Goal: Task Accomplishment & Management: Use online tool/utility

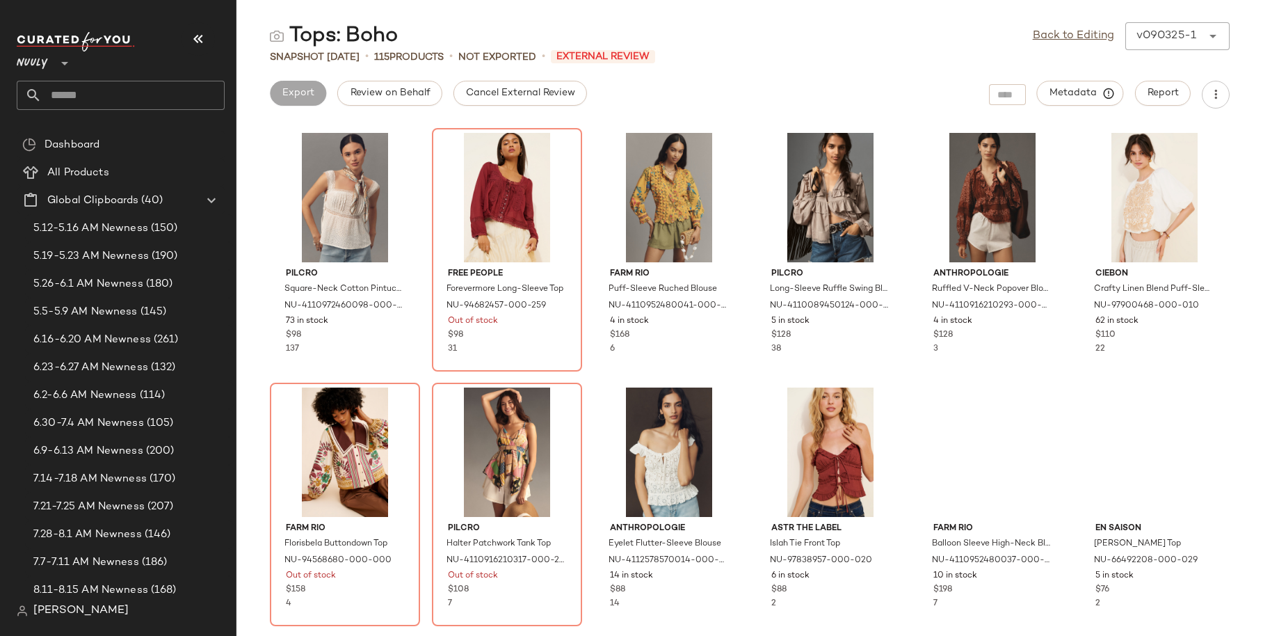
click at [87, 94] on input "text" at bounding box center [133, 95] width 183 height 29
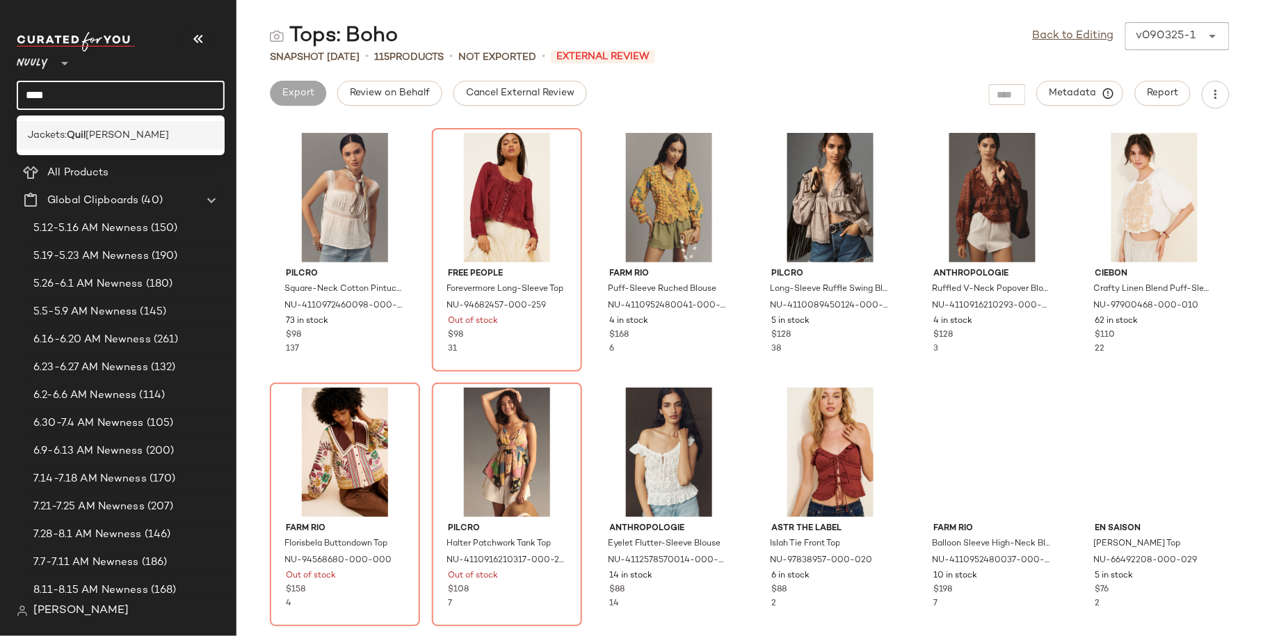
type input "****"
click at [111, 134] on div "Jackets: Quil ted" at bounding box center [121, 135] width 186 height 15
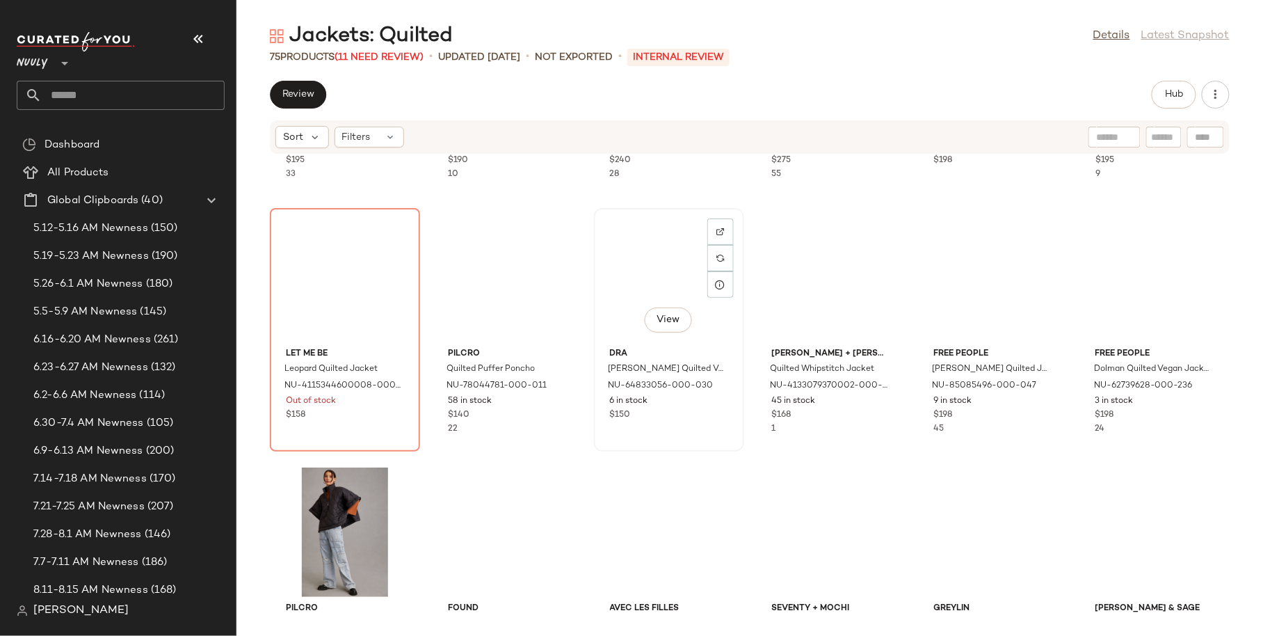
scroll to position [476, 0]
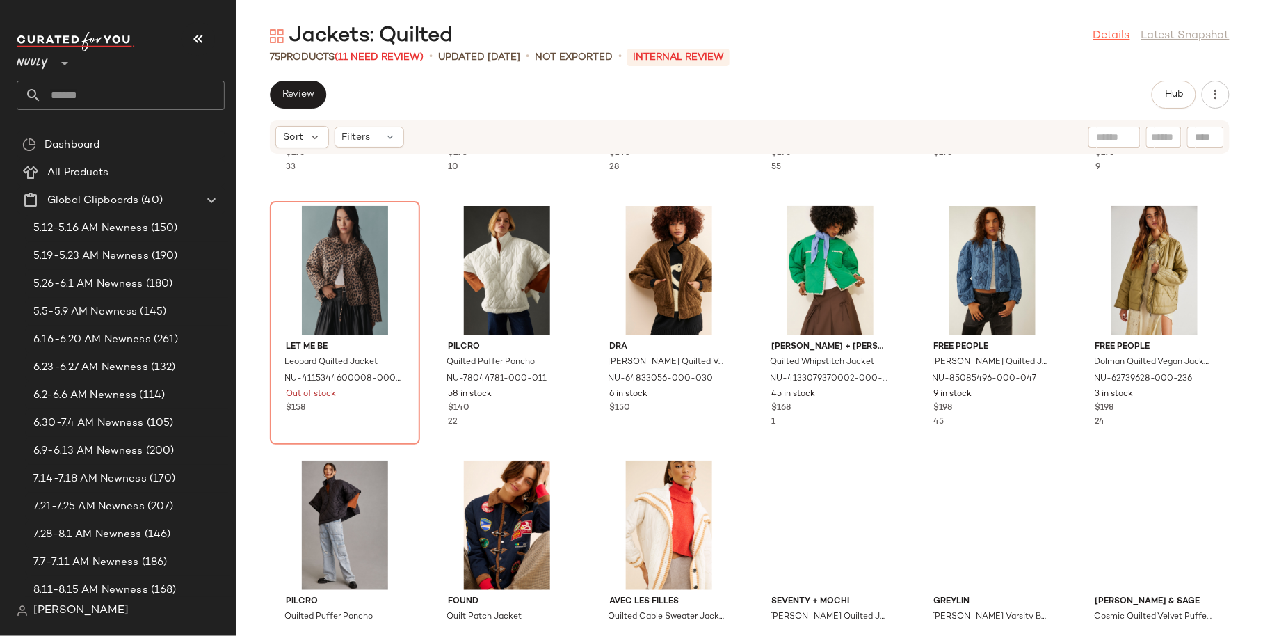
click at [1111, 31] on link "Details" at bounding box center [1111, 36] width 37 height 17
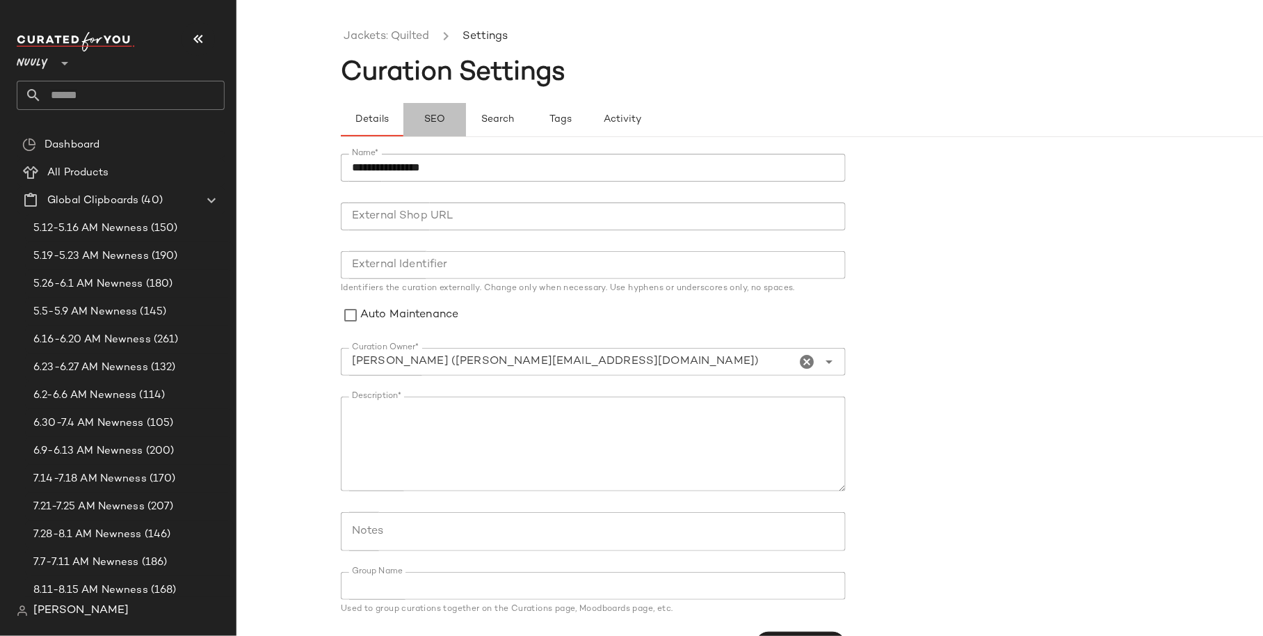
click at [439, 114] on span "SEO" at bounding box center [435, 119] width 22 height 11
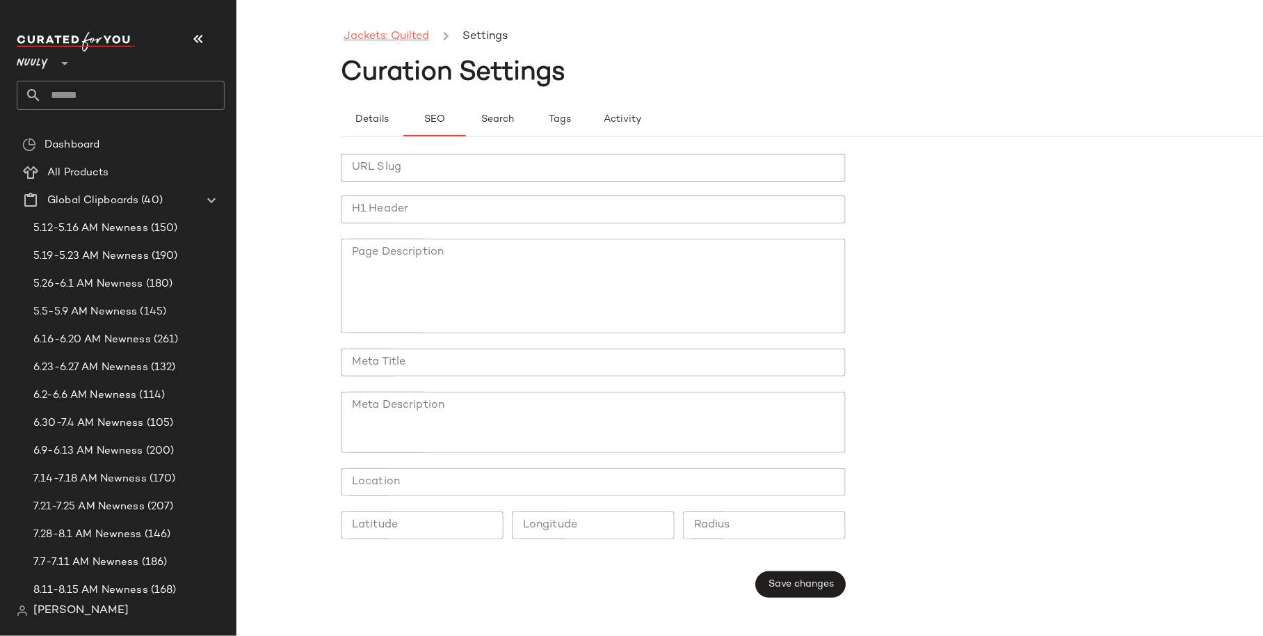
click at [393, 33] on link "Jackets: Quilted" at bounding box center [387, 37] width 86 height 18
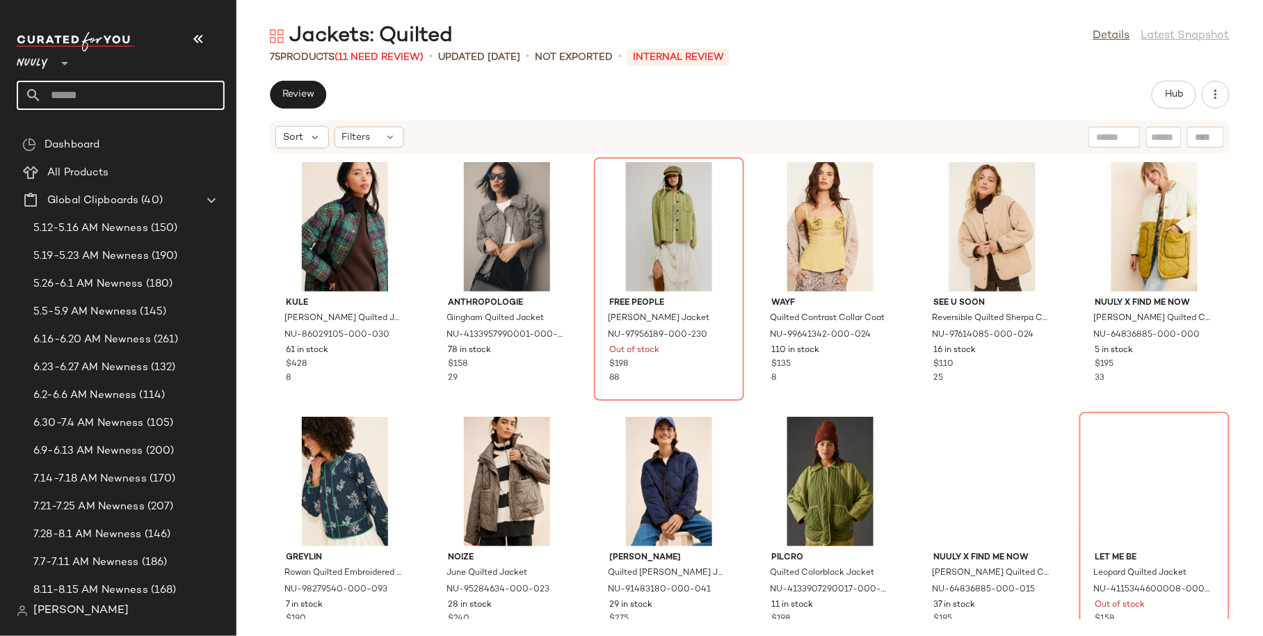
click at [78, 102] on input "text" at bounding box center [133, 95] width 183 height 29
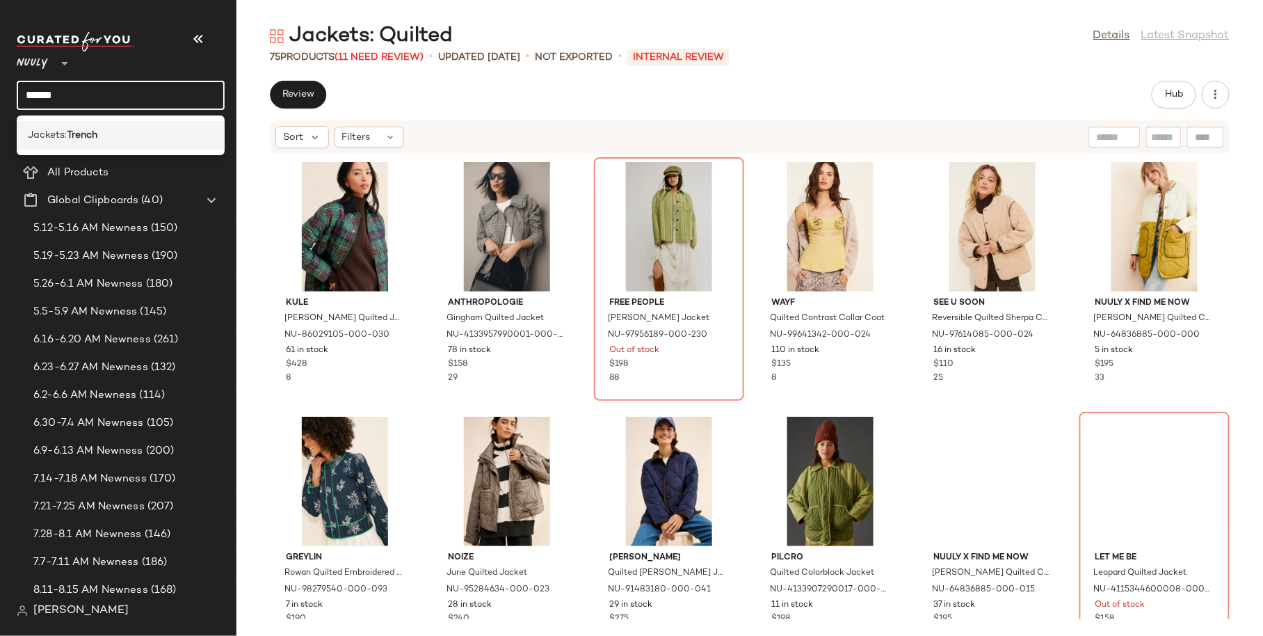
type input "******"
click at [97, 135] on b "Trench" at bounding box center [82, 135] width 31 height 15
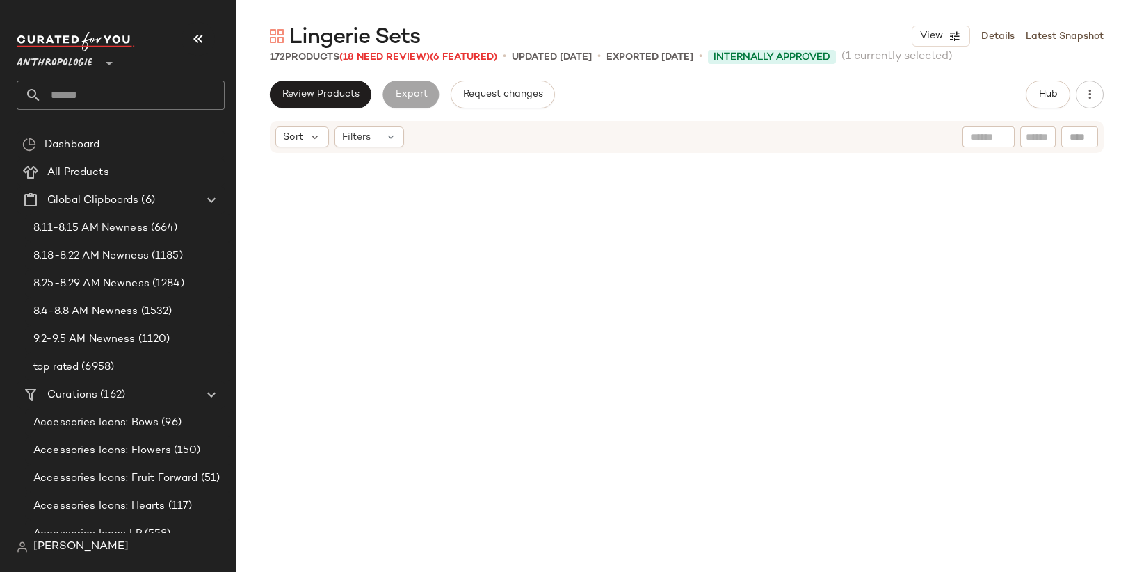
scroll to position [4027, 0]
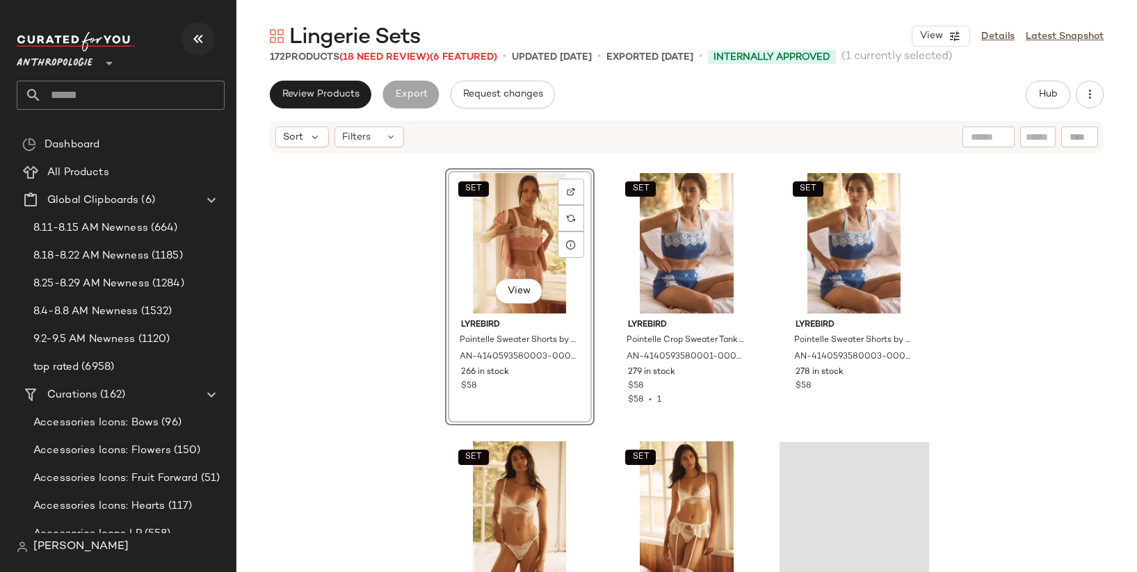
click at [203, 49] on button "button" at bounding box center [198, 38] width 33 height 33
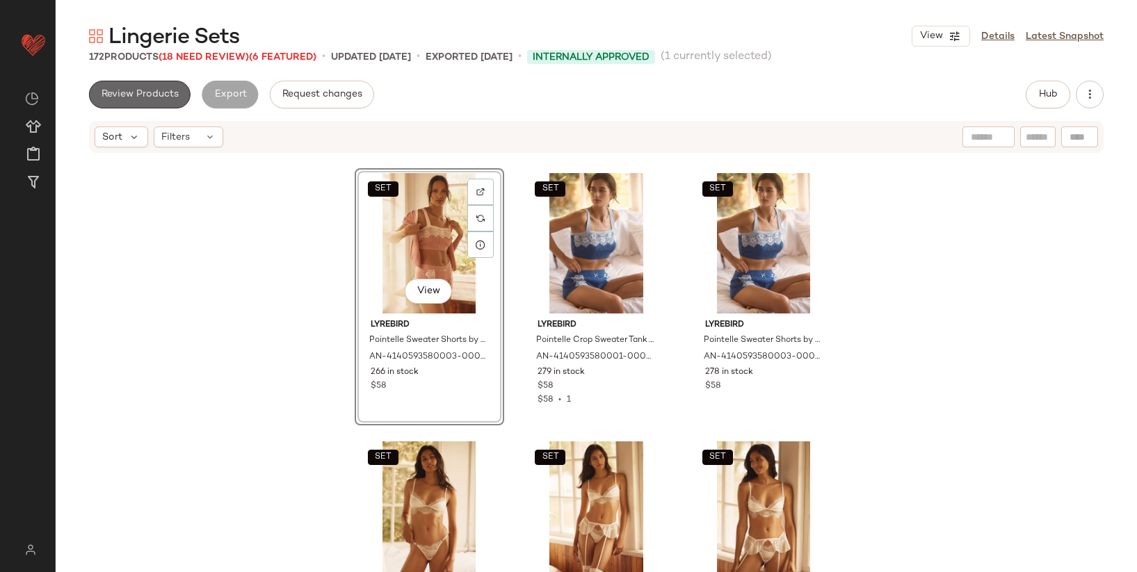
click at [157, 95] on span "Review Products" at bounding box center [140, 94] width 78 height 11
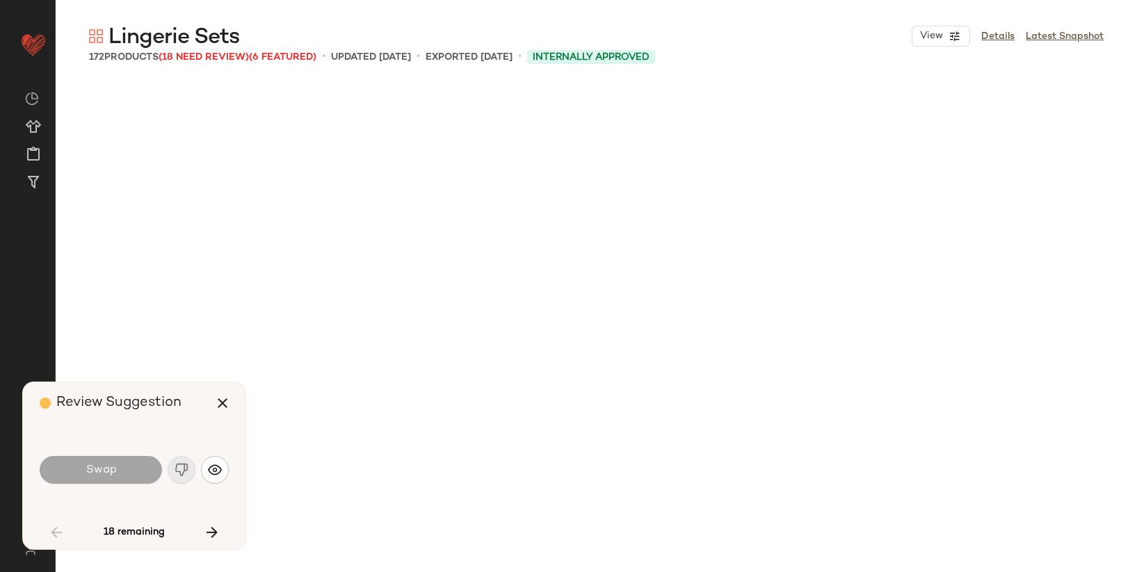
scroll to position [1074, 0]
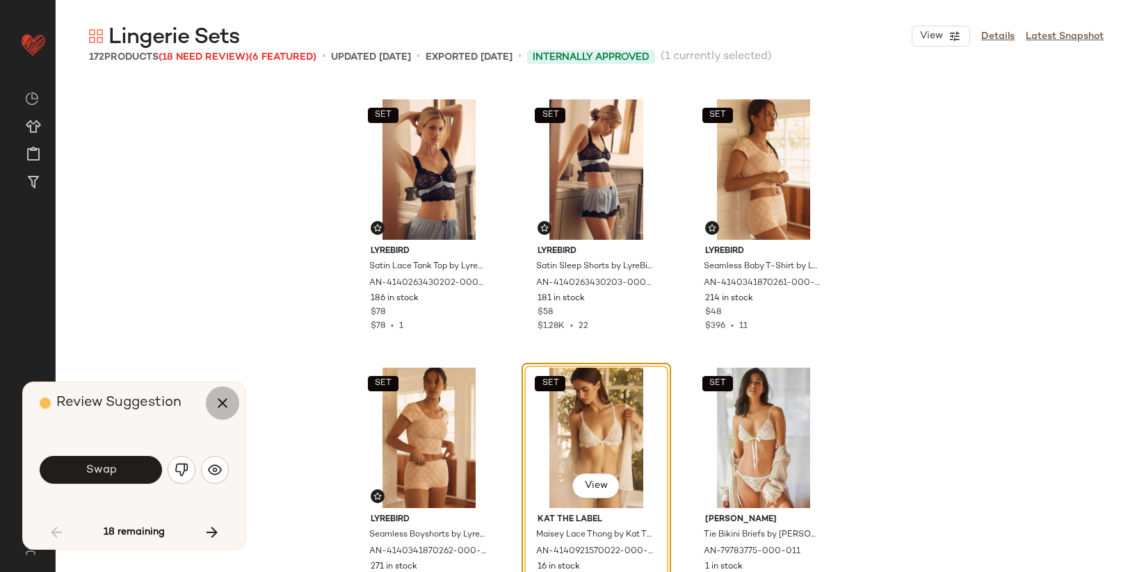
click at [218, 403] on icon "button" at bounding box center [222, 403] width 17 height 17
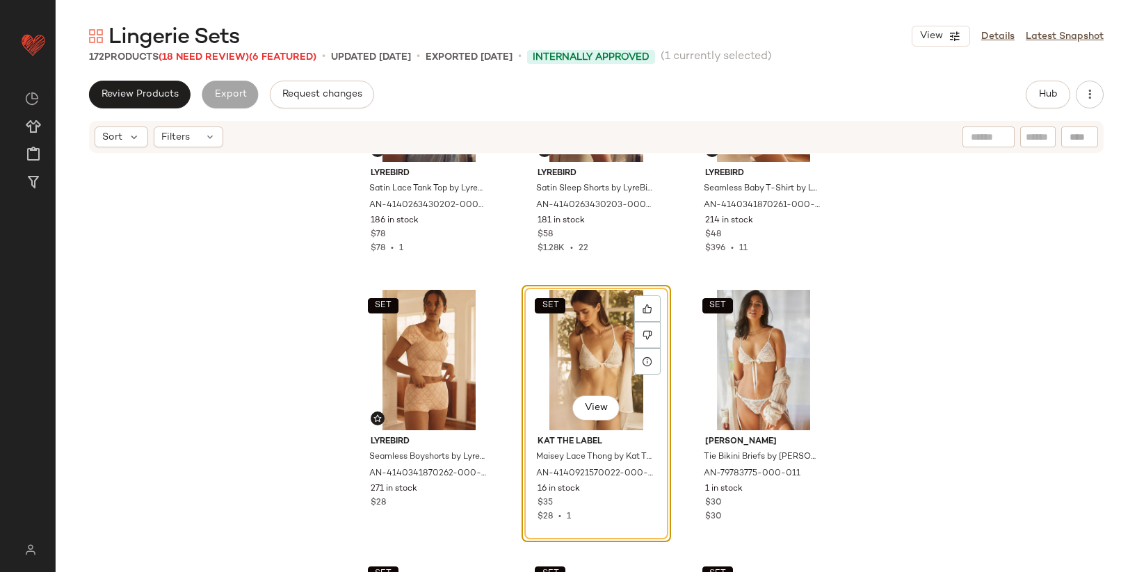
scroll to position [1228, 0]
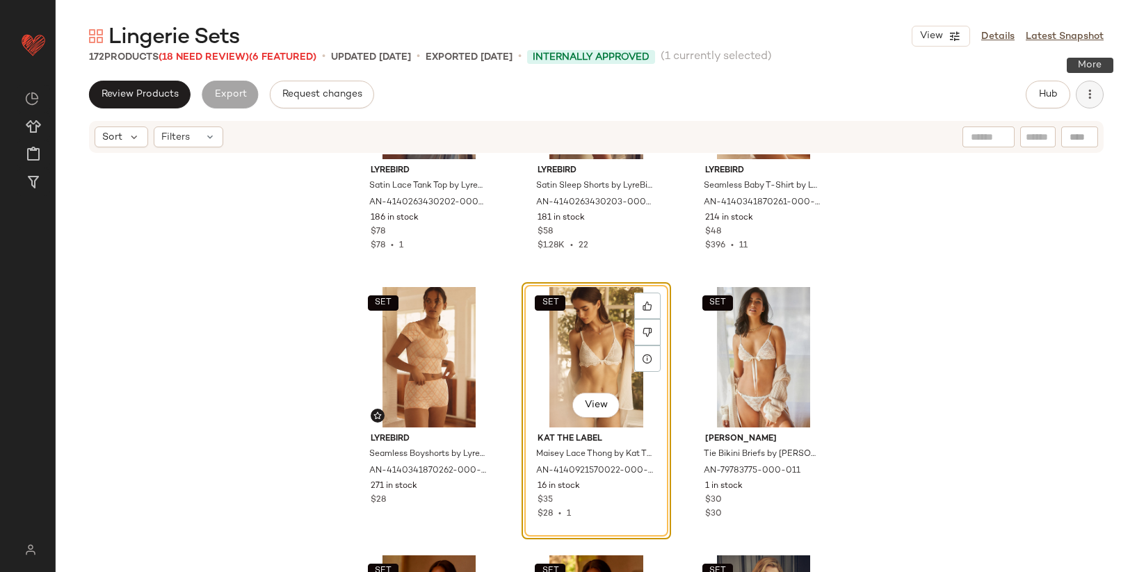
click at [1082, 105] on button "button" at bounding box center [1090, 95] width 28 height 28
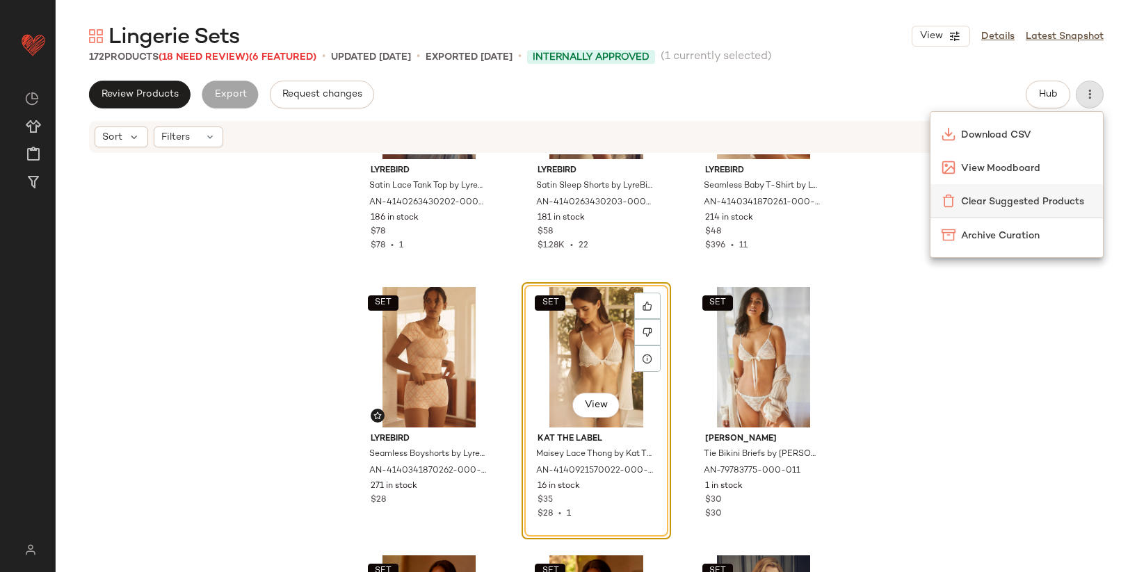
click at [1031, 200] on span "Clear Suggested Products" at bounding box center [1026, 202] width 131 height 15
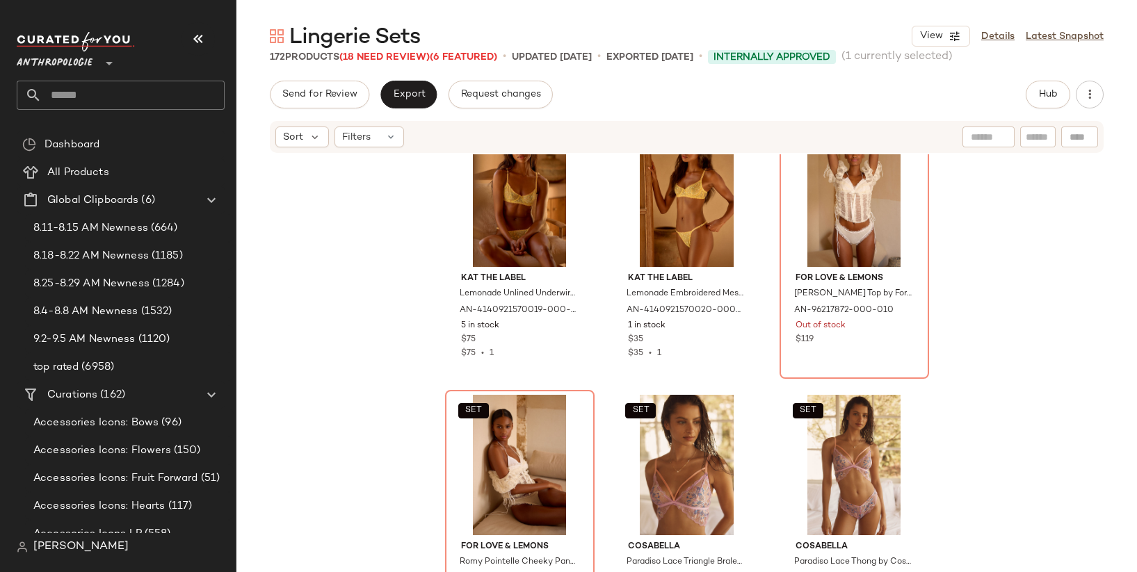
scroll to position [6476, 0]
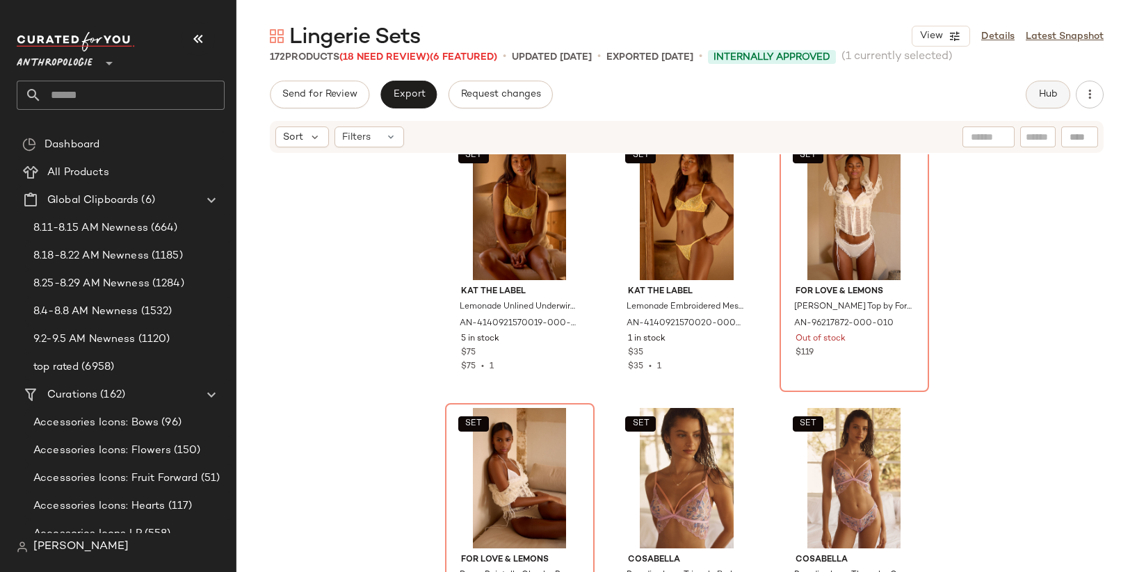
click at [1058, 95] on button "Hub" at bounding box center [1048, 95] width 45 height 28
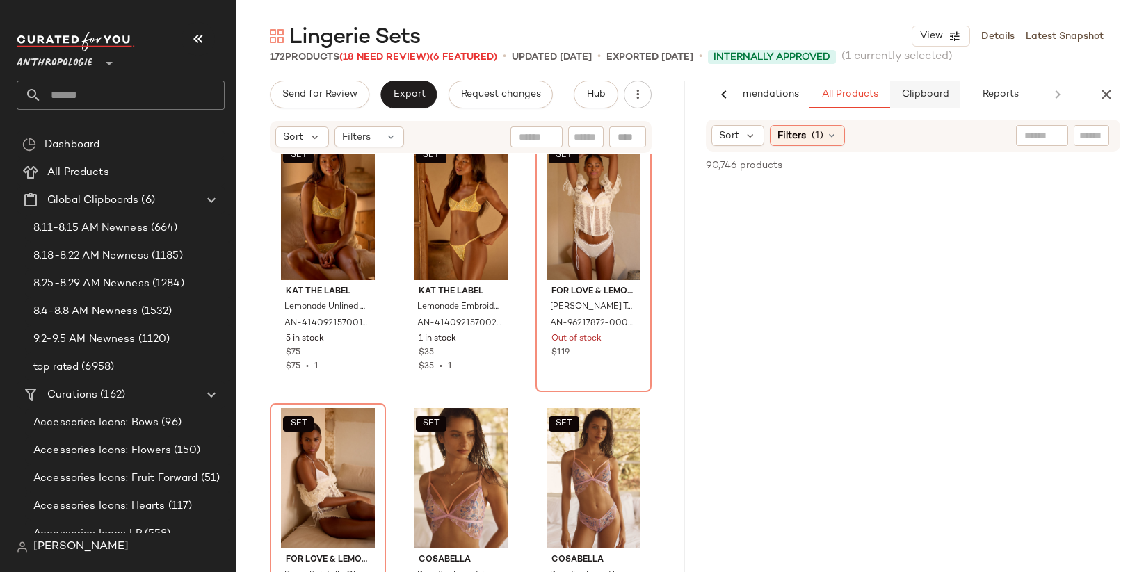
scroll to position [0, 55]
click at [928, 95] on span "Clipboard" at bounding box center [925, 94] width 48 height 11
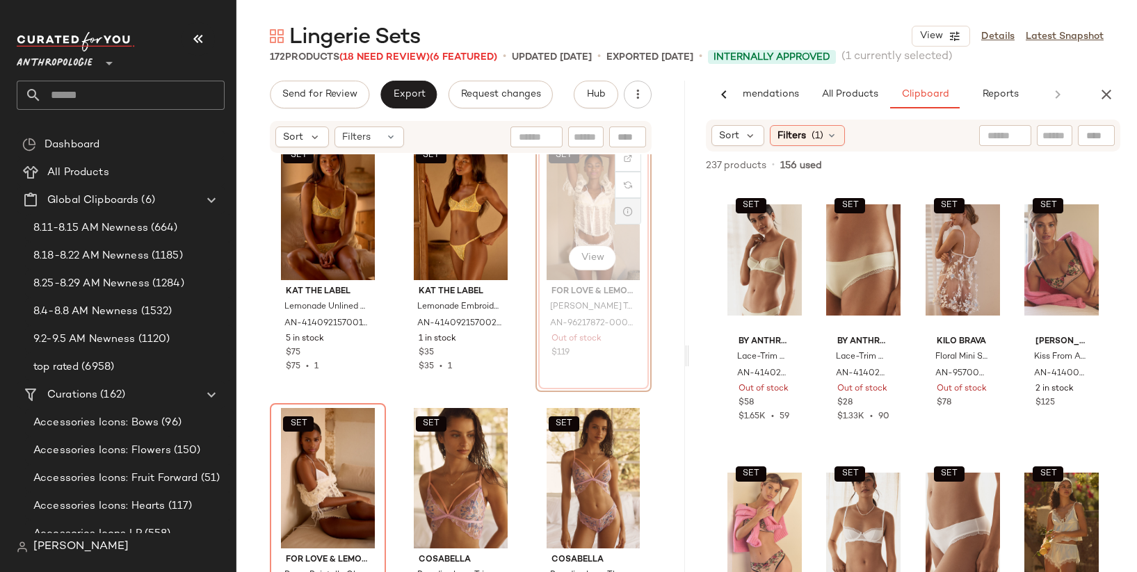
scroll to position [6470, 0]
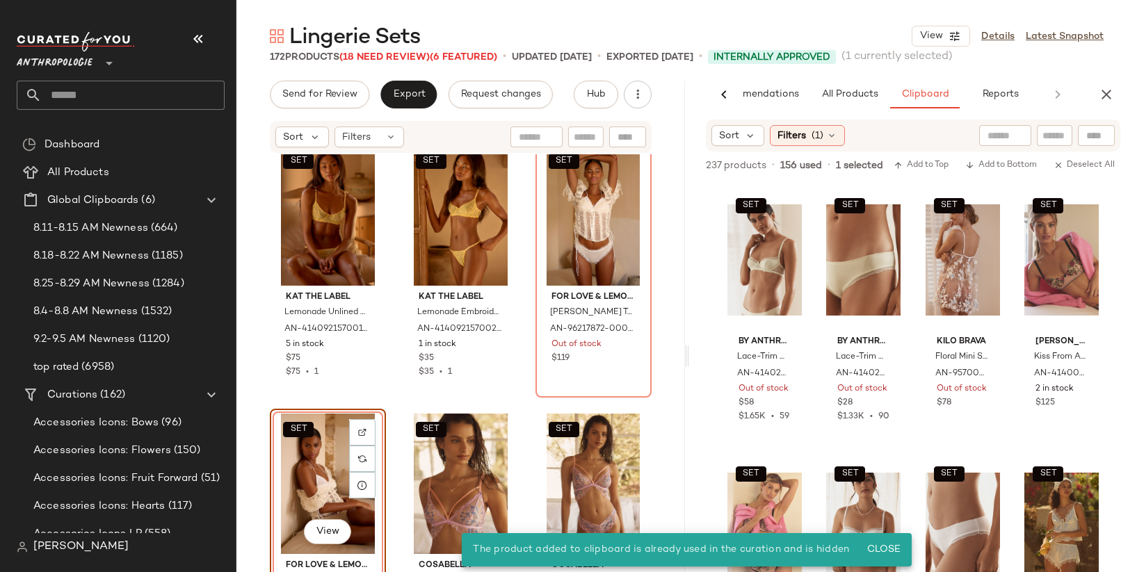
click at [518, 284] on div "SET Kat The Label Lemonade Unlined Underwire Bralette by Kat The Label in Yello…" at bounding box center [460, 384] width 449 height 460
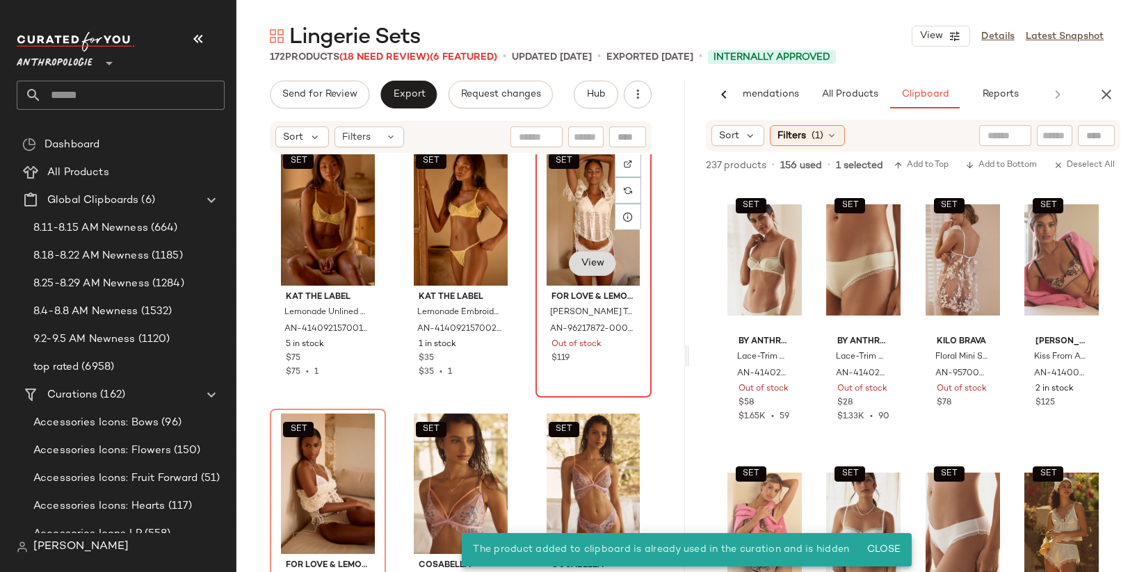
click at [569, 272] on button "View" at bounding box center [592, 263] width 47 height 25
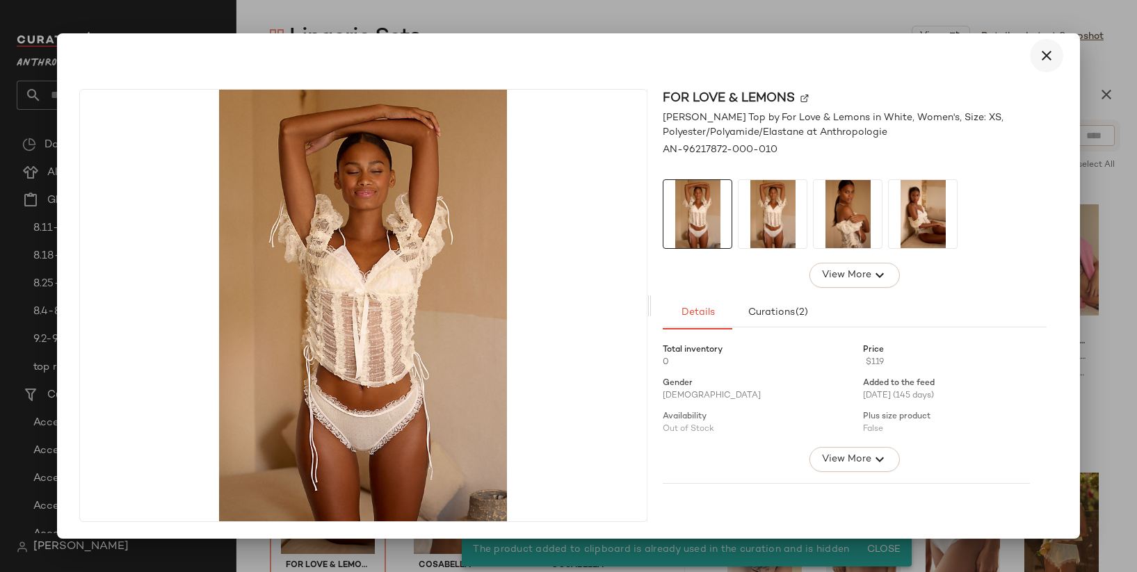
click at [1046, 51] on icon "button" at bounding box center [1046, 55] width 17 height 17
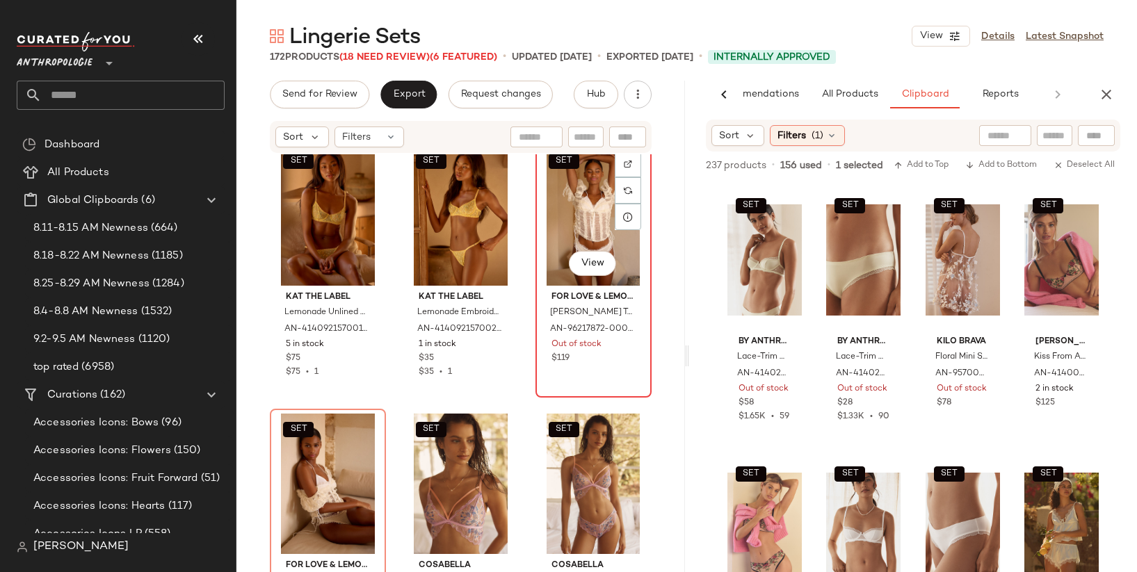
click at [587, 194] on div "SET View" at bounding box center [593, 215] width 106 height 140
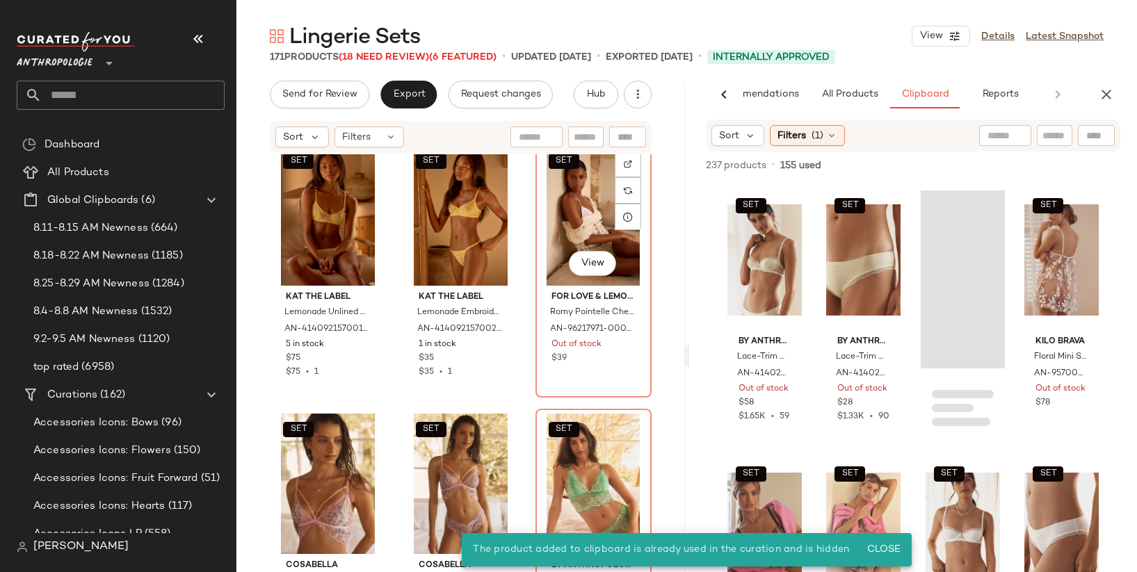
click at [587, 194] on div "SET View" at bounding box center [593, 215] width 106 height 140
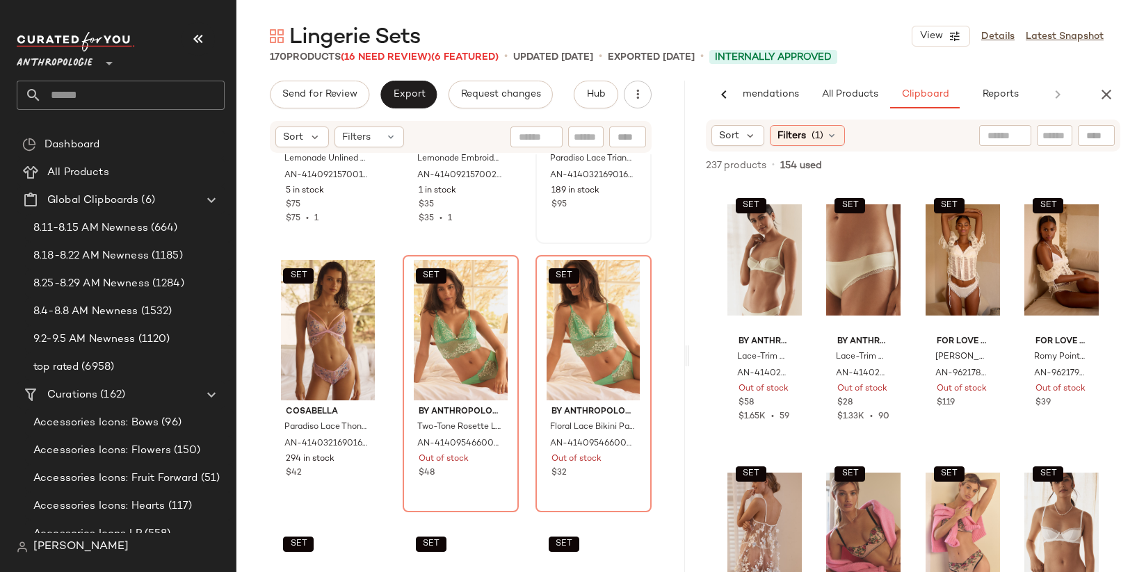
scroll to position [6625, 0]
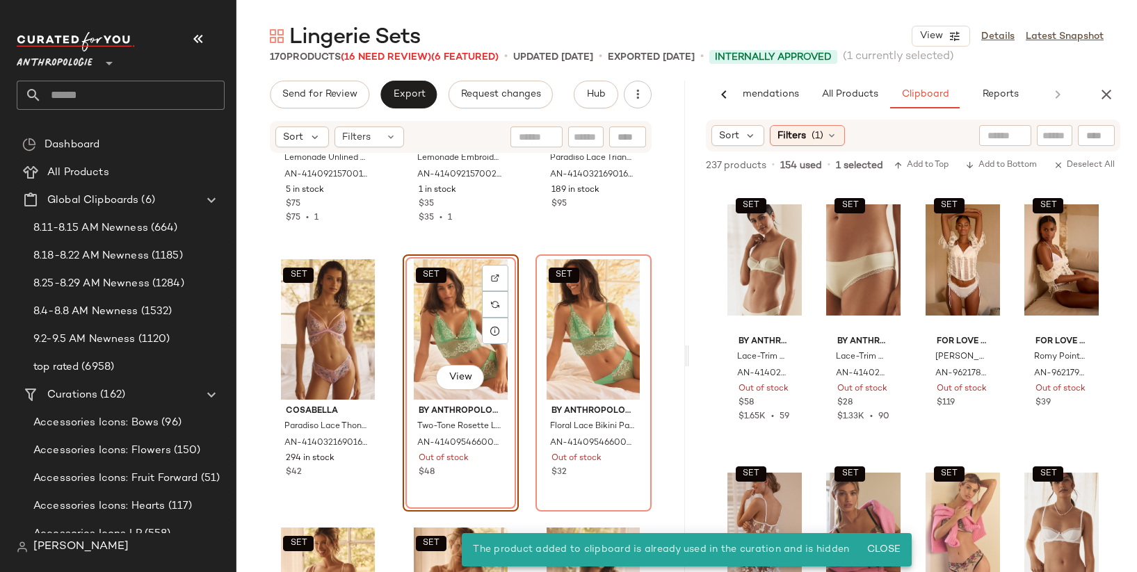
drag, startPoint x: 519, startPoint y: 243, endPoint x: 519, endPoint y: 250, distance: 7.6
click at [519, 243] on div "SET Kat The Label Lemonade Unlined Underwire Bralette by Kat The Label in Yello…" at bounding box center [460, 384] width 449 height 460
click at [445, 316] on div "SET View" at bounding box center [461, 329] width 106 height 140
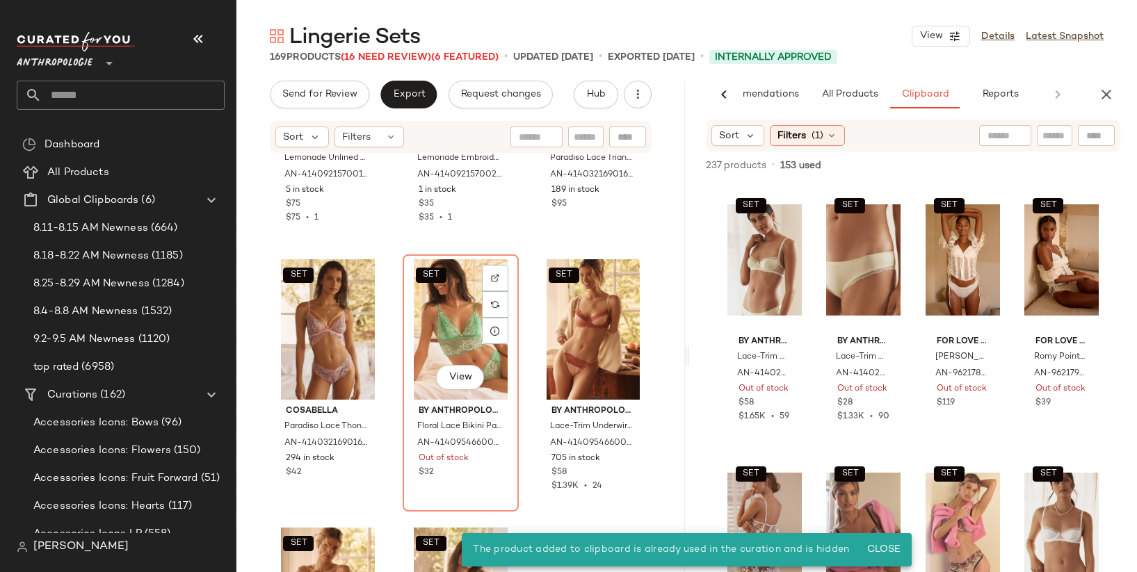
click at [445, 316] on div "SET View" at bounding box center [461, 329] width 106 height 140
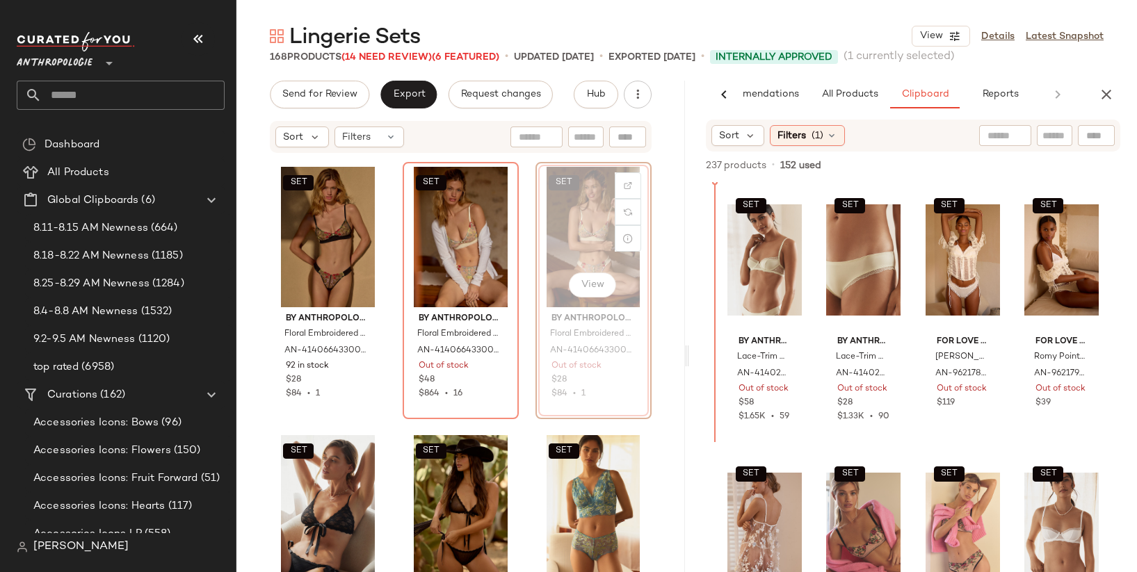
scroll to position [8595, 0]
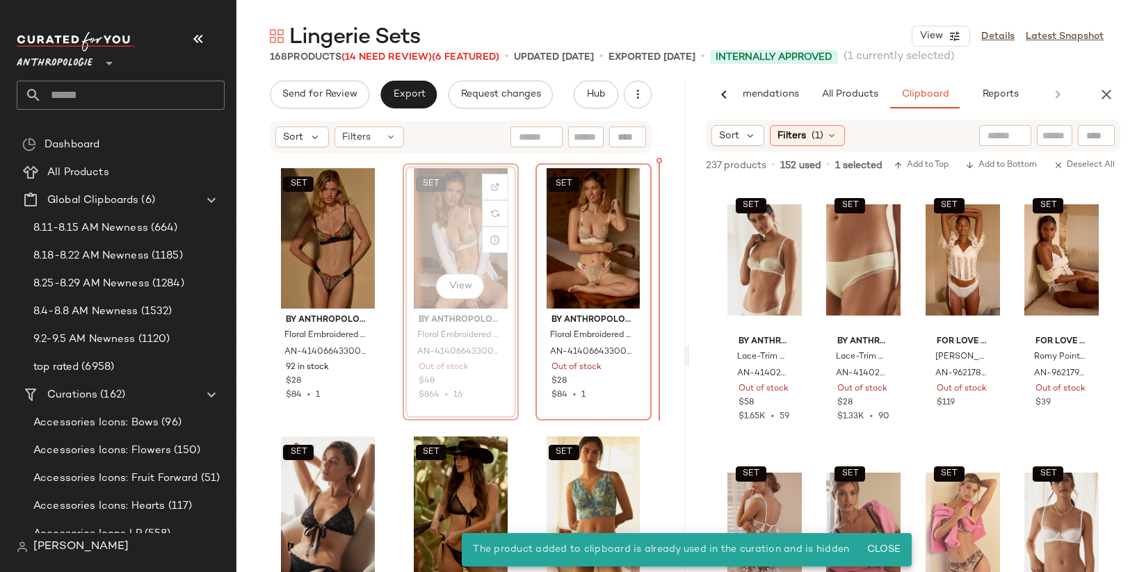
scroll to position [8587, 0]
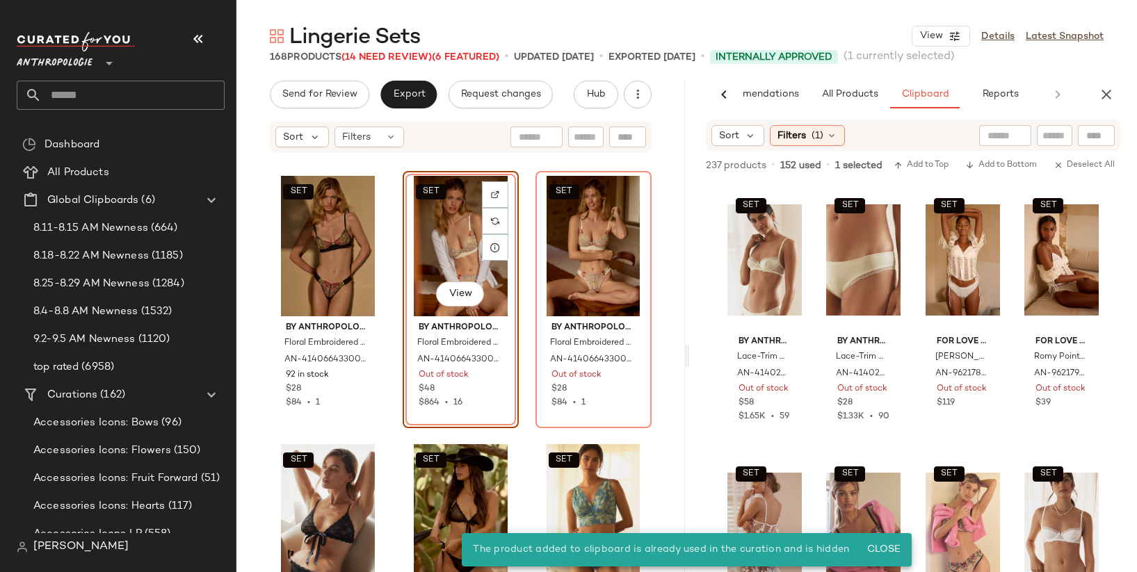
click at [517, 235] on div "SET Mucci Venezia Lace Cami by Mucci in White, Women's, Size: Medium, Polyamide…" at bounding box center [460, 384] width 449 height 460
click at [444, 235] on div "SET View" at bounding box center [461, 246] width 106 height 140
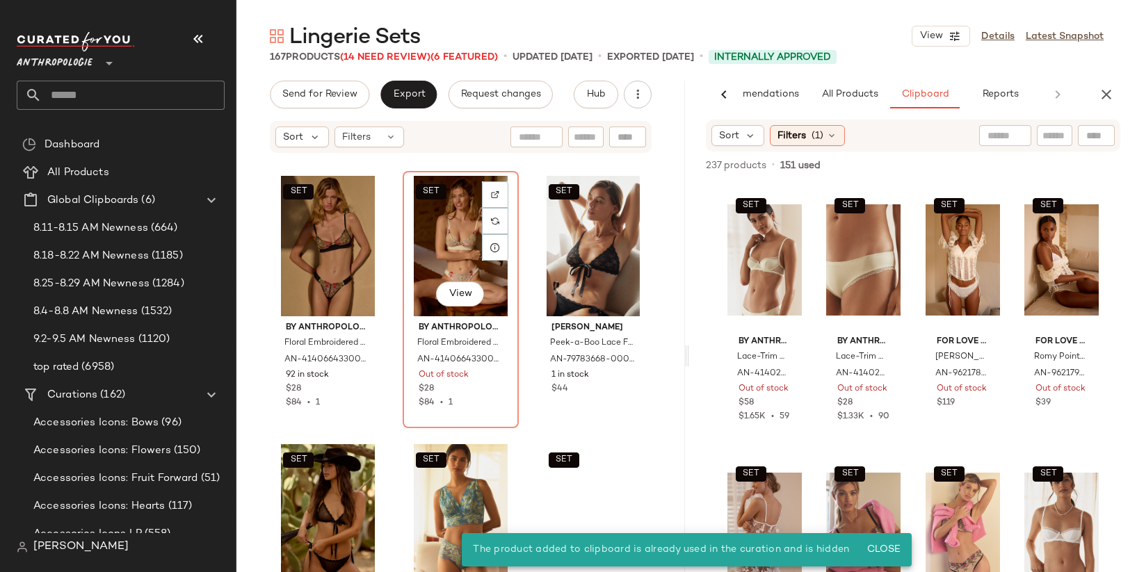
click at [444, 235] on div "SET View" at bounding box center [461, 246] width 106 height 140
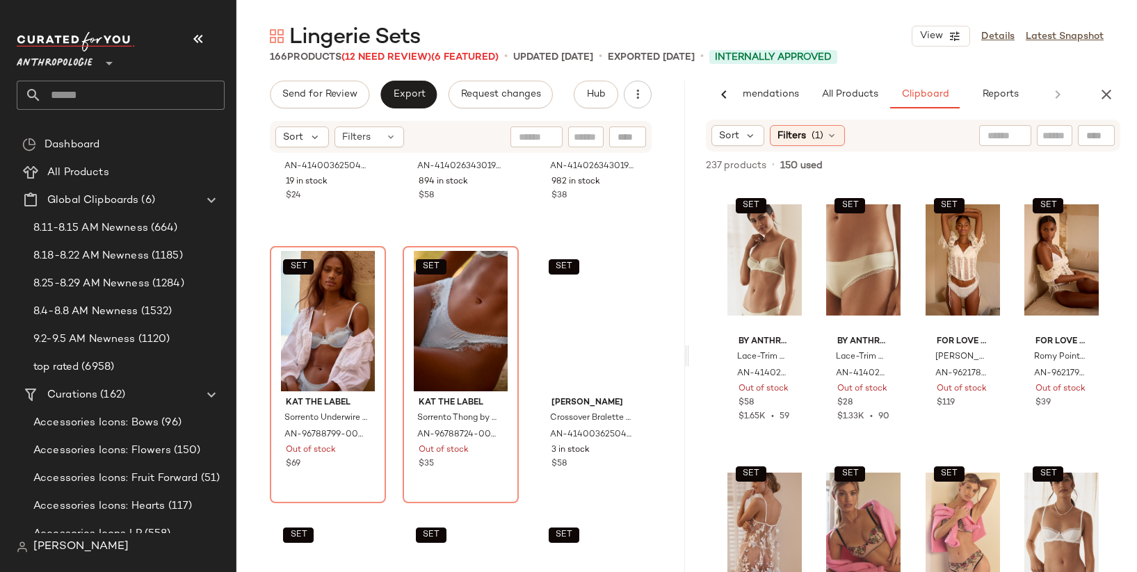
scroll to position [9857, 0]
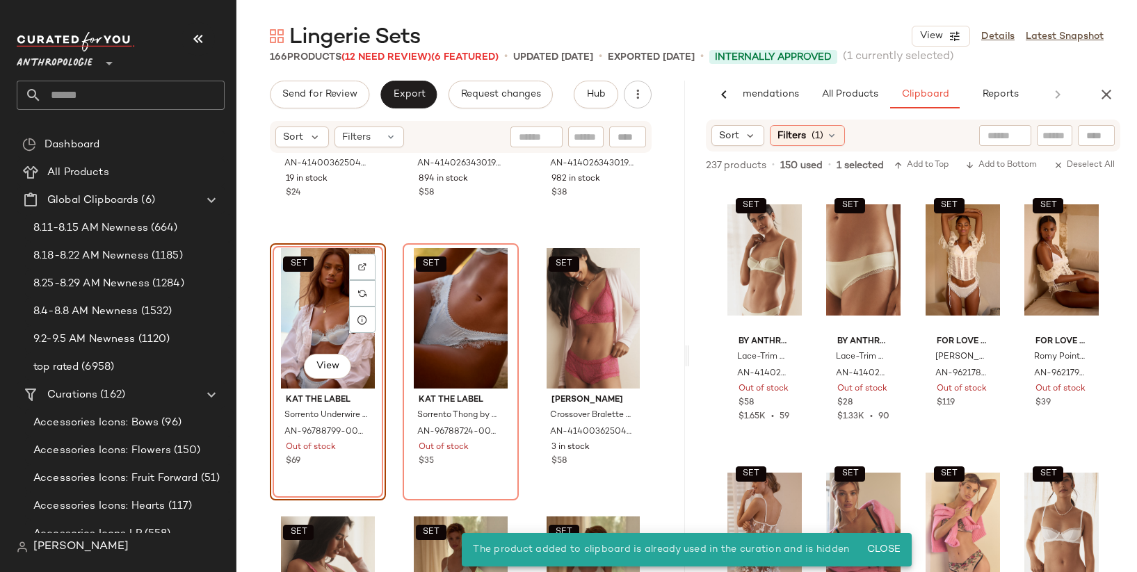
click at [392, 227] on div "SET Hanky Panky Original Rise Thong by Hanky Panky in Purple, Women's, Cotton/N…" at bounding box center [460, 384] width 449 height 460
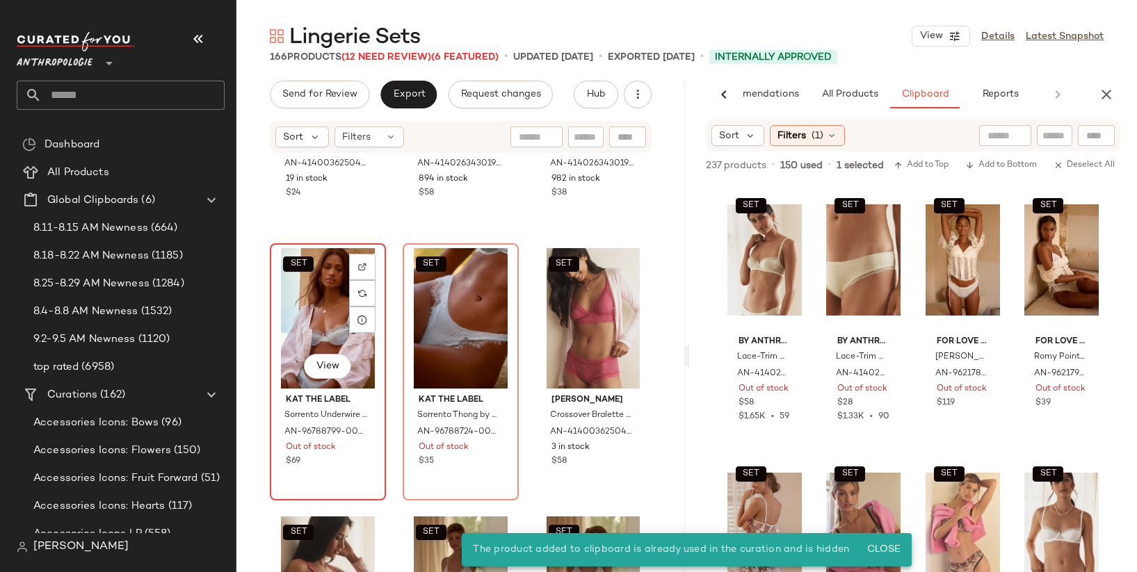
click at [312, 305] on div "SET View" at bounding box center [328, 318] width 106 height 140
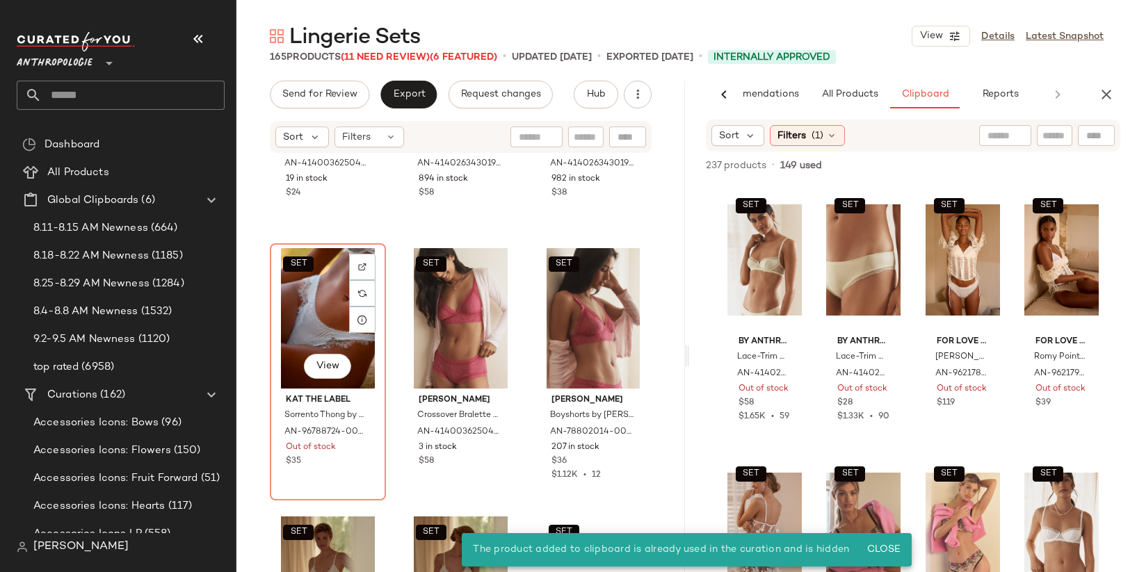
click at [312, 305] on div "SET View" at bounding box center [328, 318] width 106 height 140
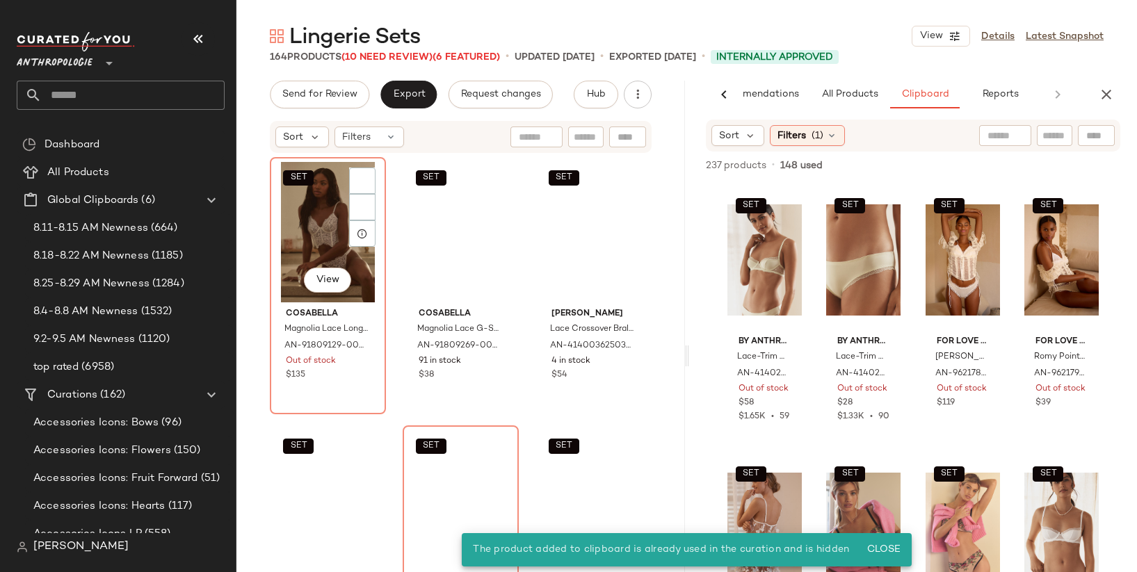
scroll to position [10482, 0]
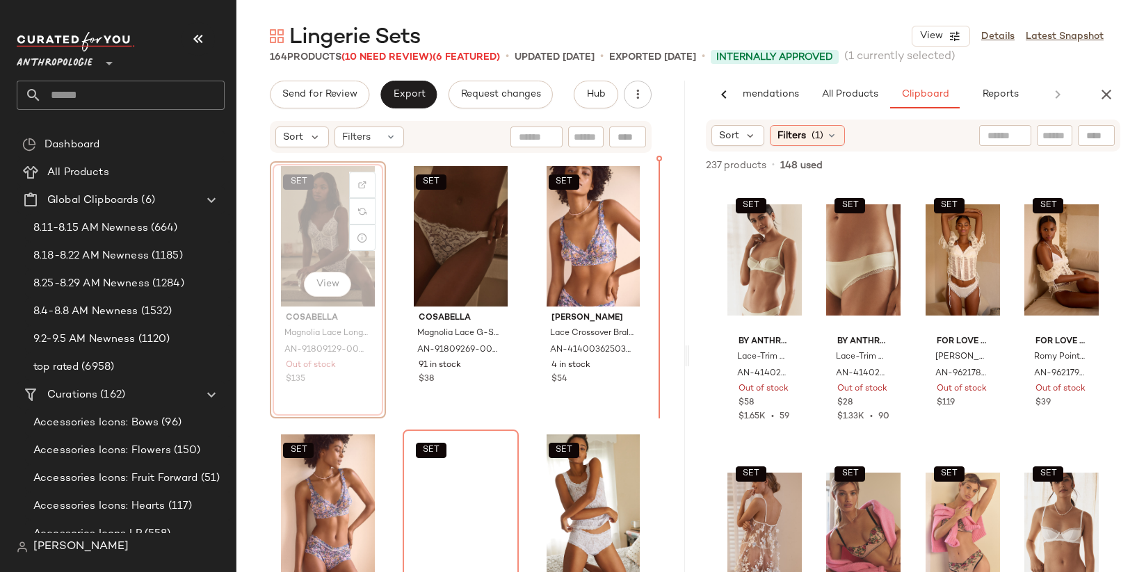
scroll to position [10476, 0]
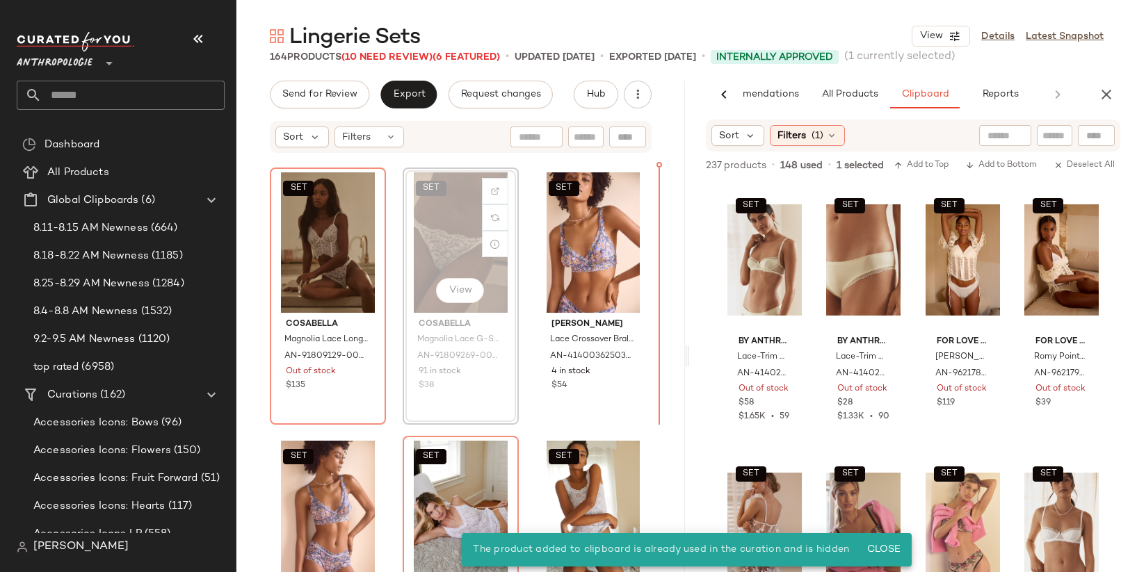
scroll to position [10469, 0]
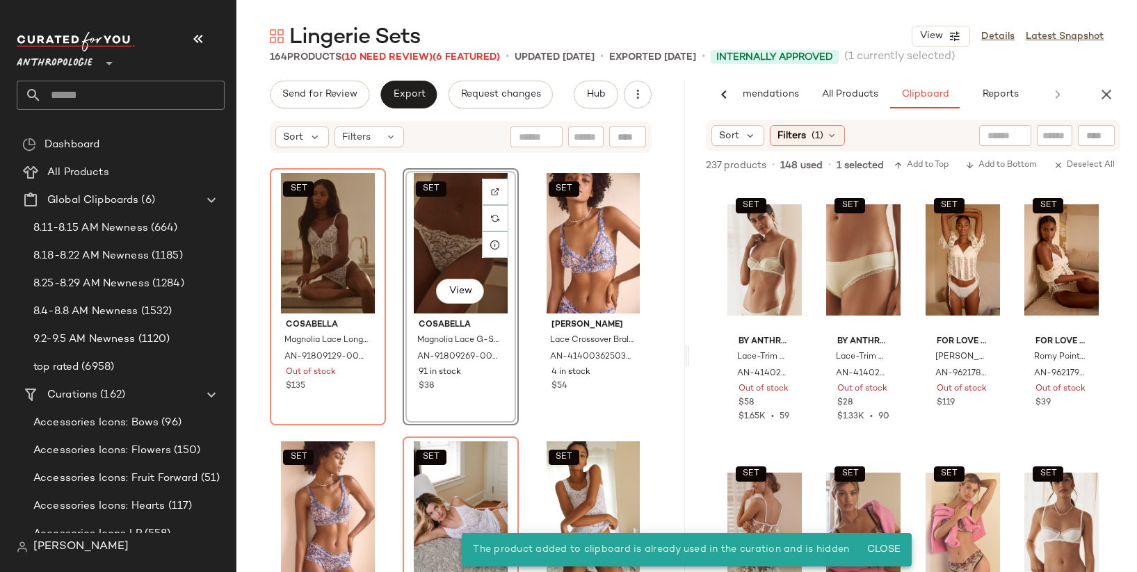
click at [392, 240] on div "SET Cosabella Magnolia Lace Longline Underwire Bra by Cosabella in White, Women…" at bounding box center [460, 384] width 449 height 460
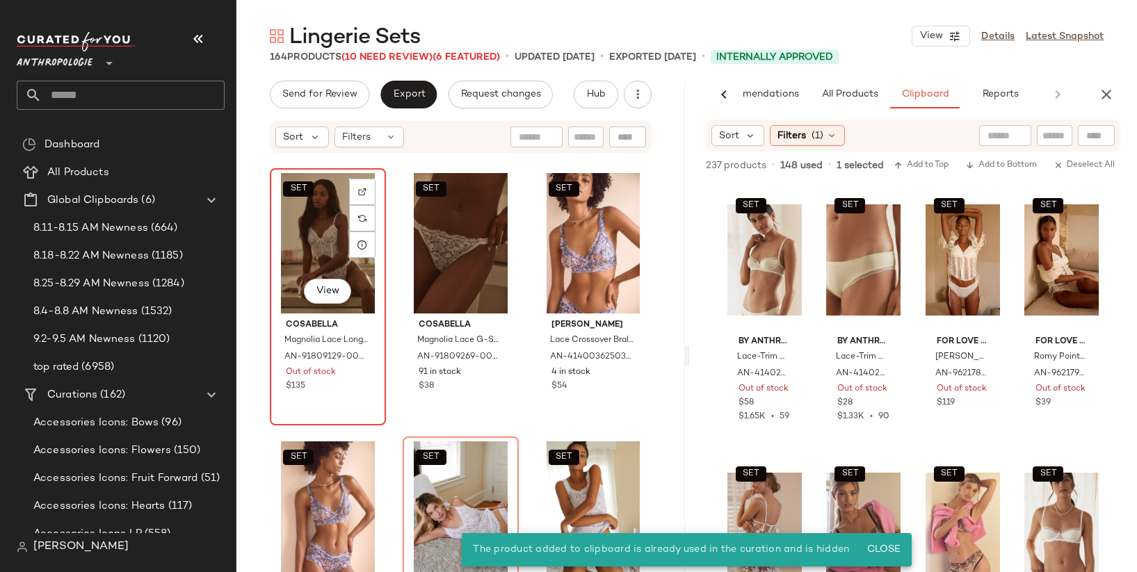
click at [323, 232] on div "SET View" at bounding box center [328, 243] width 106 height 140
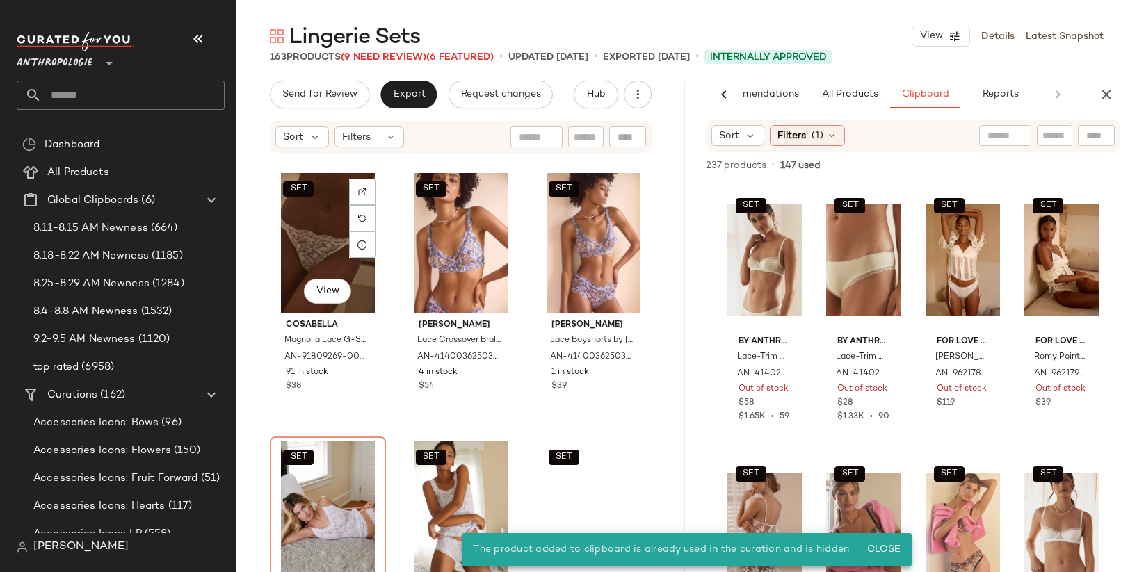
click at [323, 232] on div "SET View" at bounding box center [328, 243] width 106 height 140
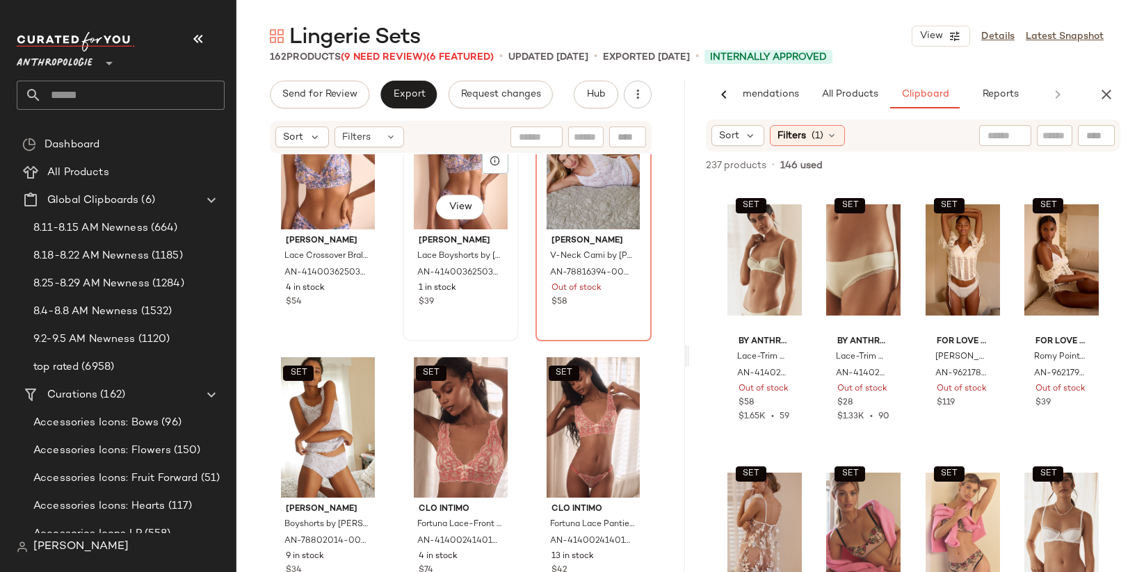
scroll to position [10573, 0]
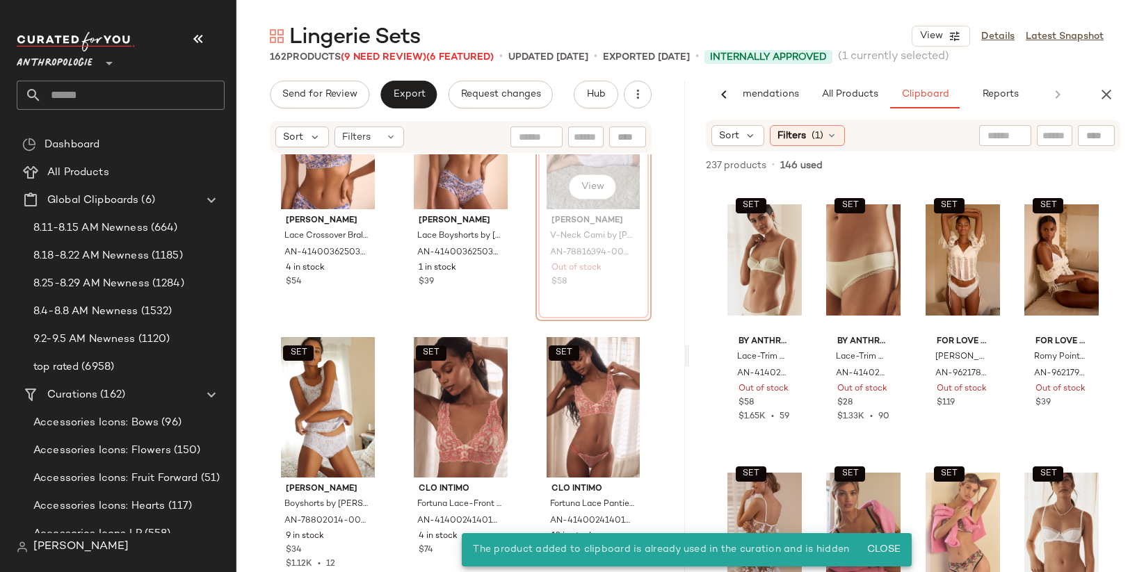
scroll to position [10561, 0]
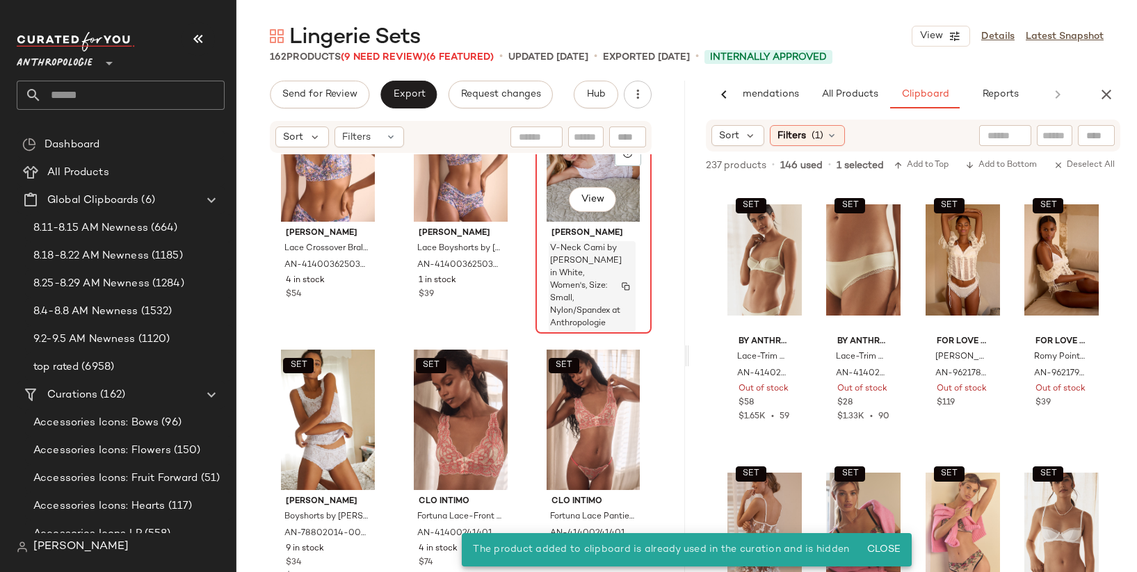
click at [583, 245] on span "V-Neck Cami by Hanky Panky in White, Women's, Size: Small, Nylon/Spandex at Ant…" at bounding box center [586, 287] width 72 height 88
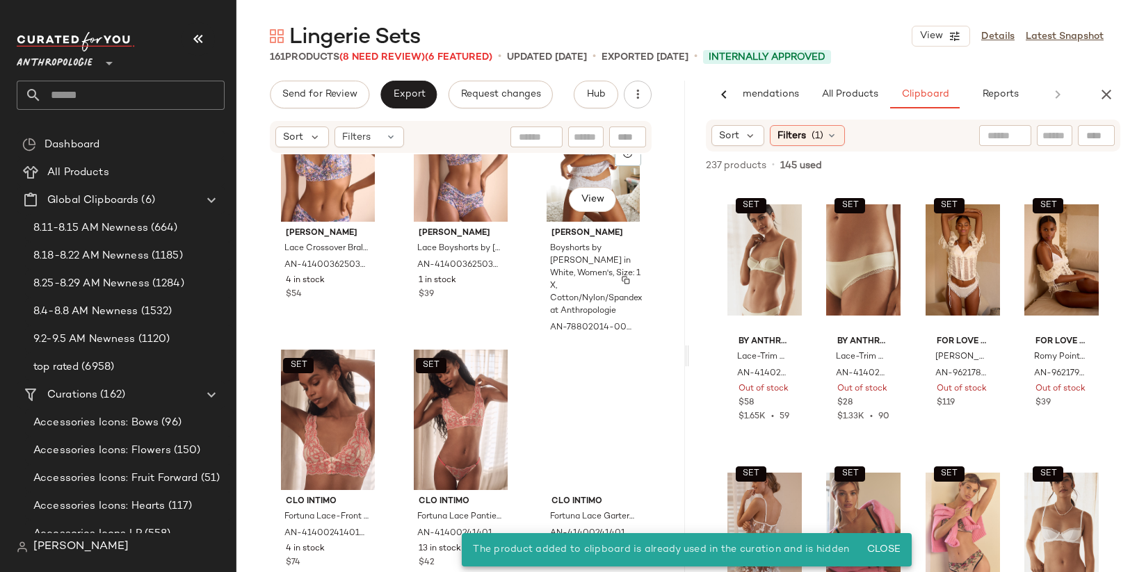
click at [583, 245] on span "Boyshorts by Hanky Panky in White, Women's, Size: 1 X, Cotton/Nylon/Spandex at …" at bounding box center [596, 280] width 92 height 75
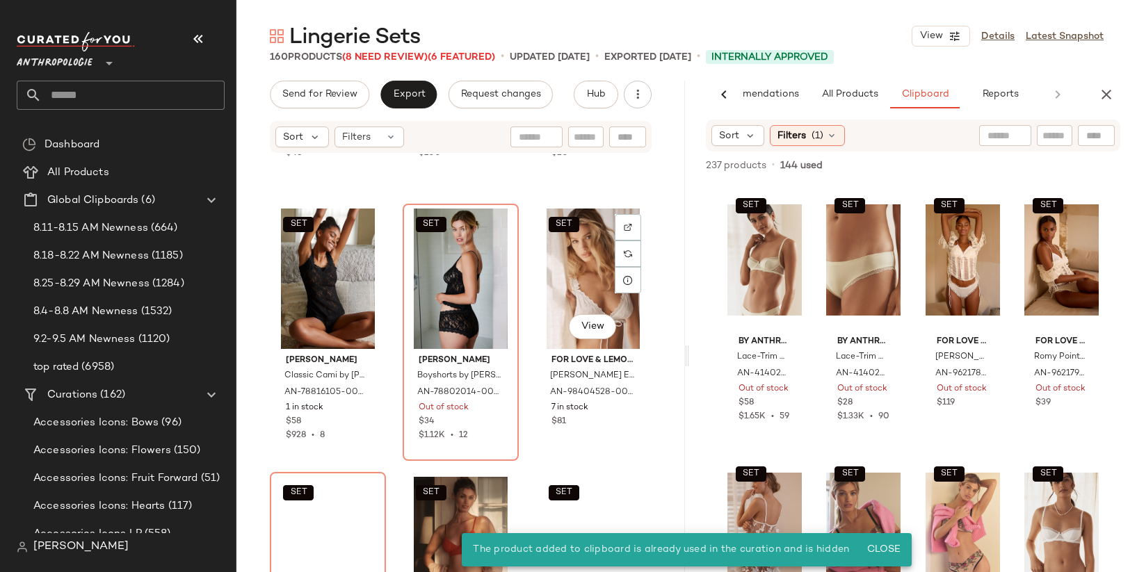
scroll to position [11778, 0]
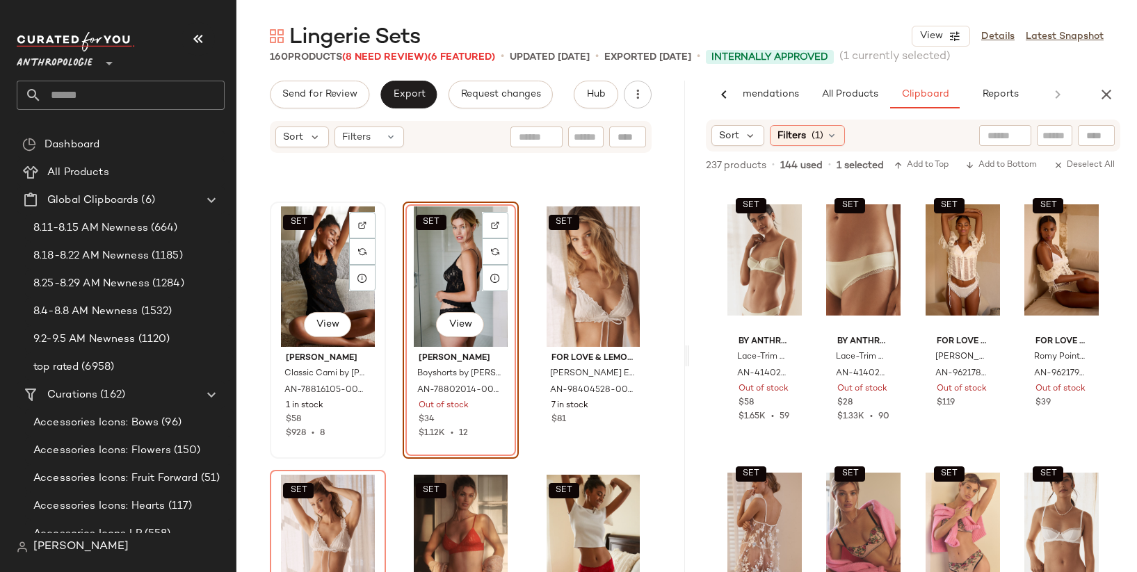
click at [312, 283] on div "SET View" at bounding box center [328, 277] width 106 height 140
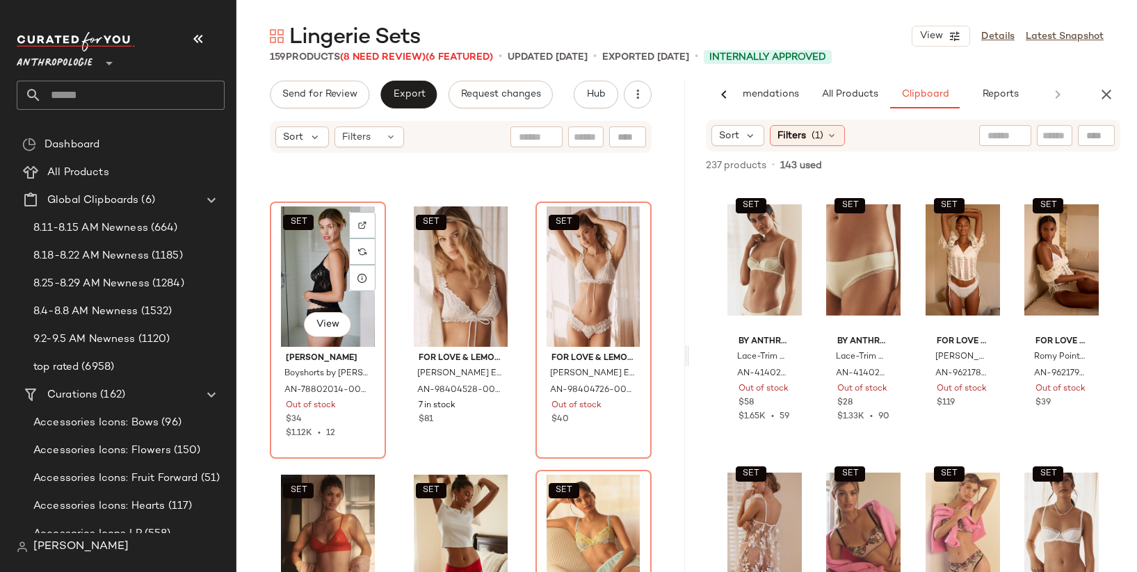
click at [312, 283] on div "SET View" at bounding box center [328, 277] width 106 height 140
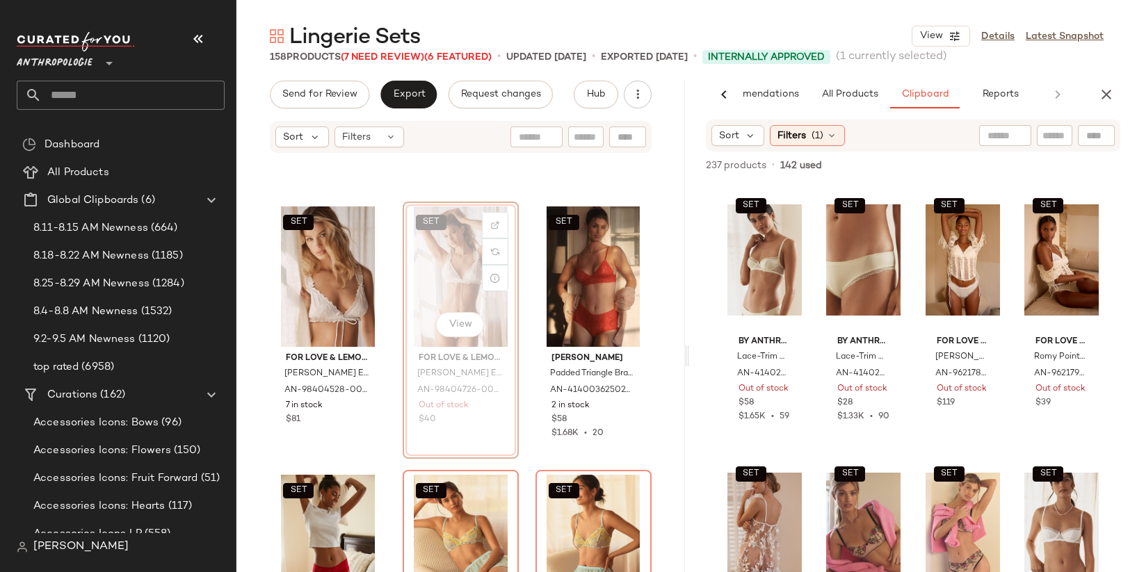
scroll to position [11776, 0]
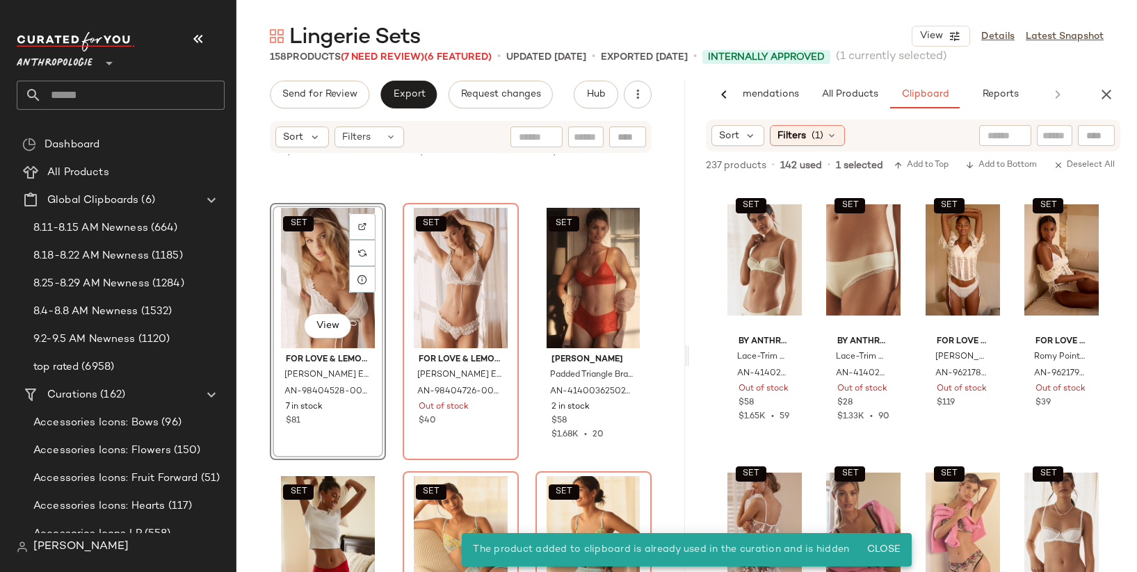
click at [392, 186] on div "SET Mucci Leia Thong by Mucci in Black, Women's, Size: Large, Polyamide/Elastan…" at bounding box center [460, 384] width 449 height 460
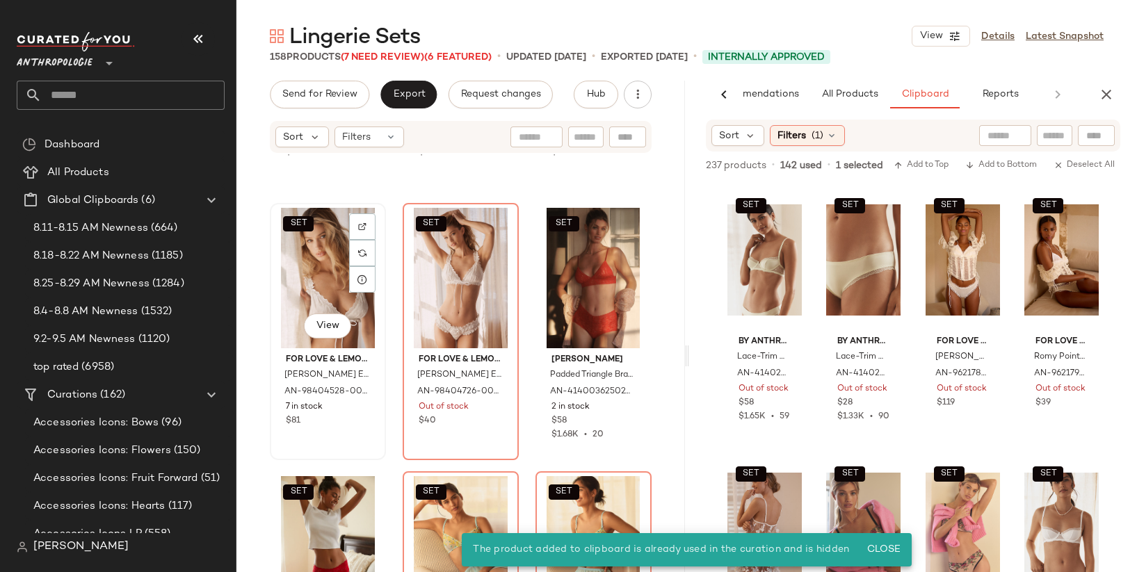
click at [316, 280] on div "SET View" at bounding box center [328, 278] width 106 height 140
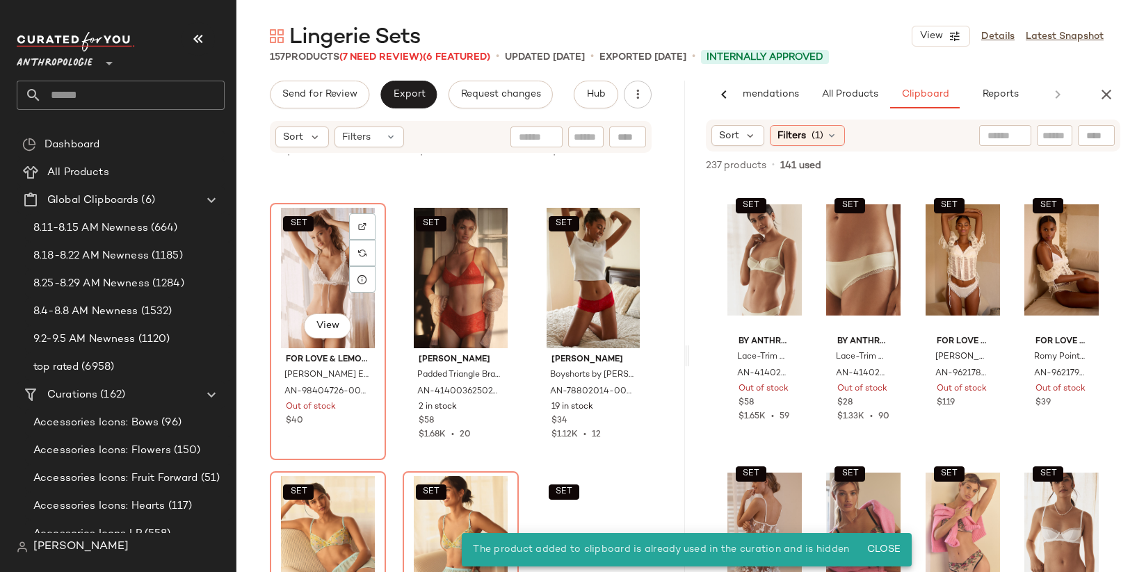
click at [316, 280] on div "SET View" at bounding box center [328, 278] width 106 height 140
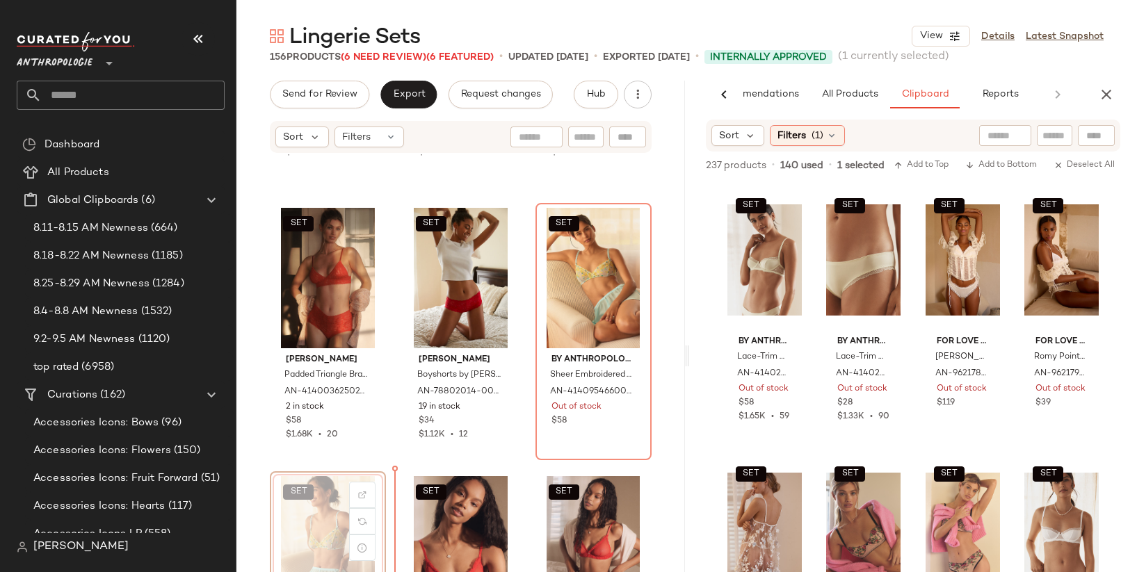
scroll to position [11777, 0]
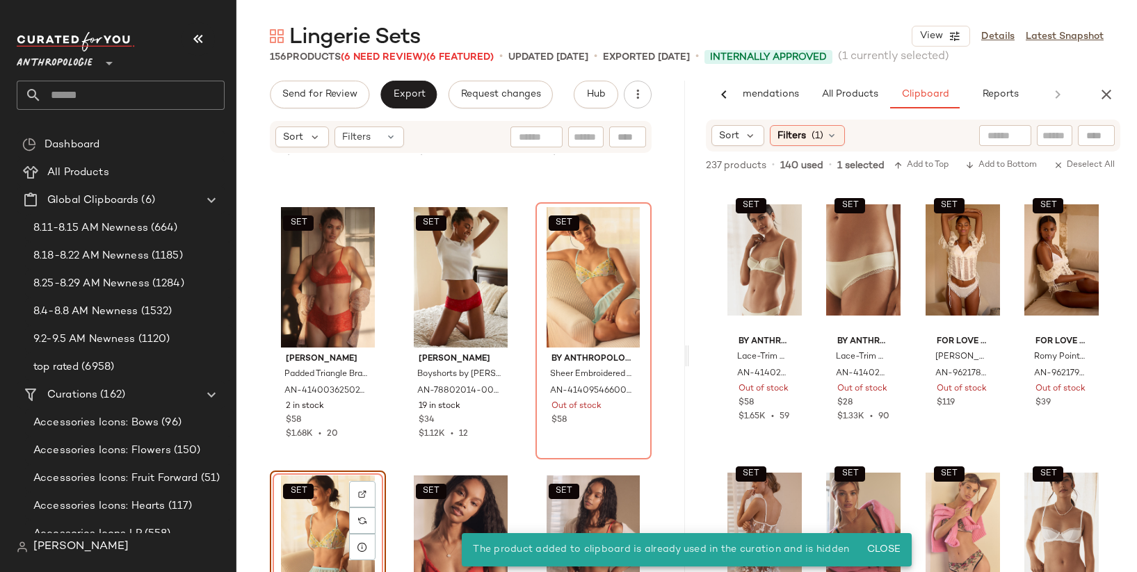
click at [516, 247] on div "SET Mucci Leia Thong by Mucci in Black, Women's, Size: Large, Polyamide/Elastan…" at bounding box center [460, 384] width 449 height 460
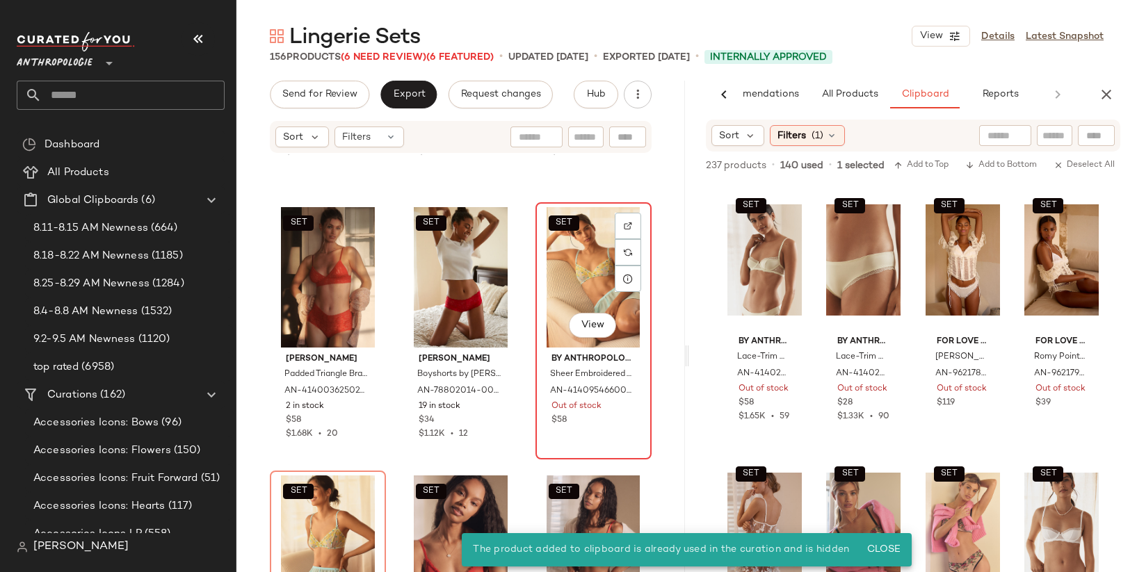
click at [565, 251] on div "SET View" at bounding box center [593, 277] width 106 height 140
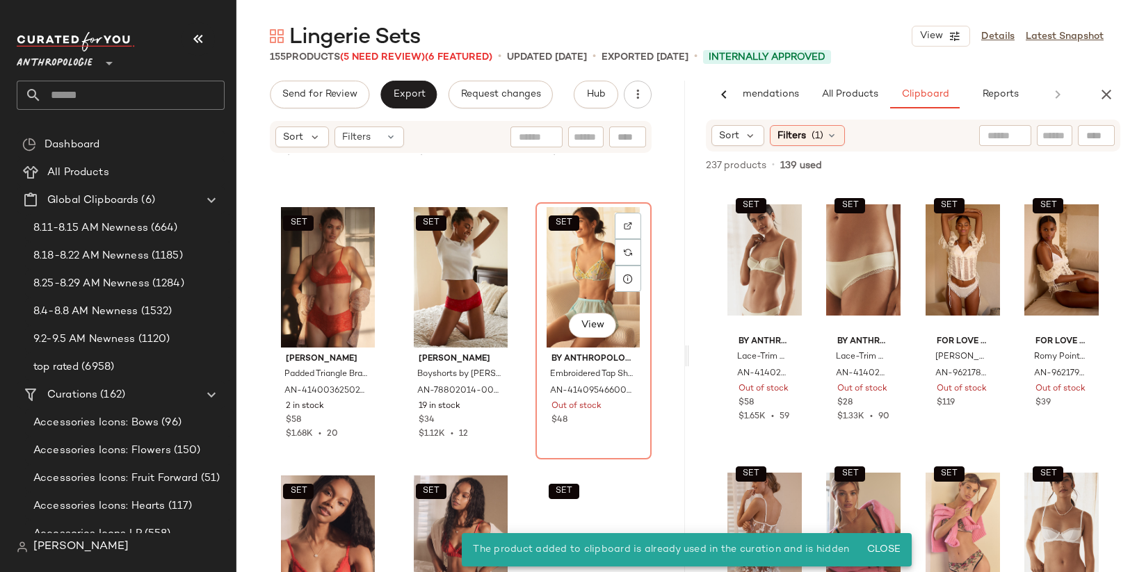
click at [565, 251] on div "SET View" at bounding box center [593, 277] width 106 height 140
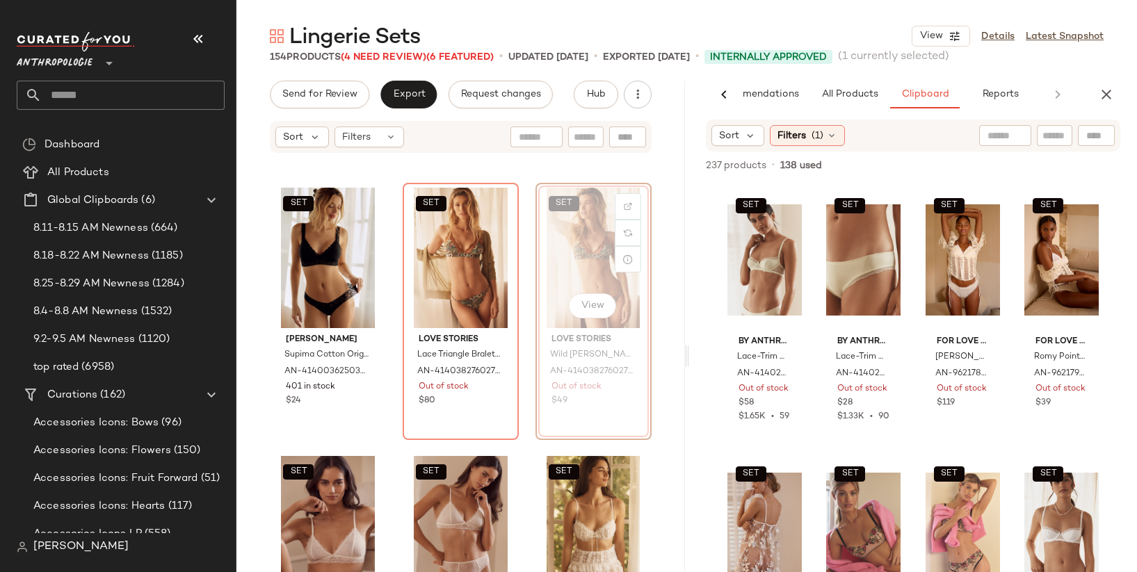
scroll to position [12594, 0]
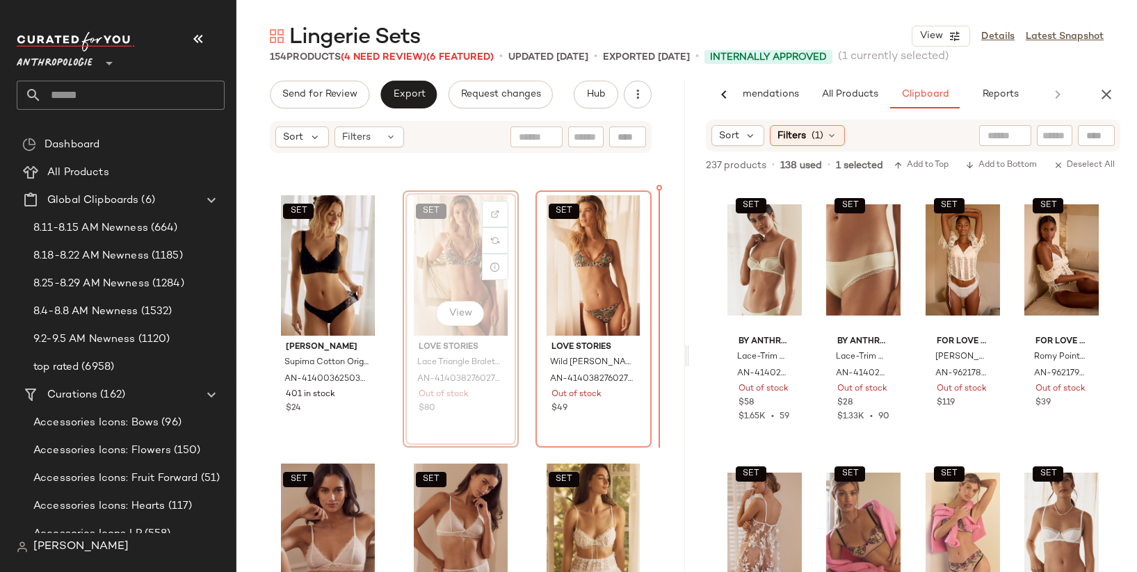
scroll to position [12580, 0]
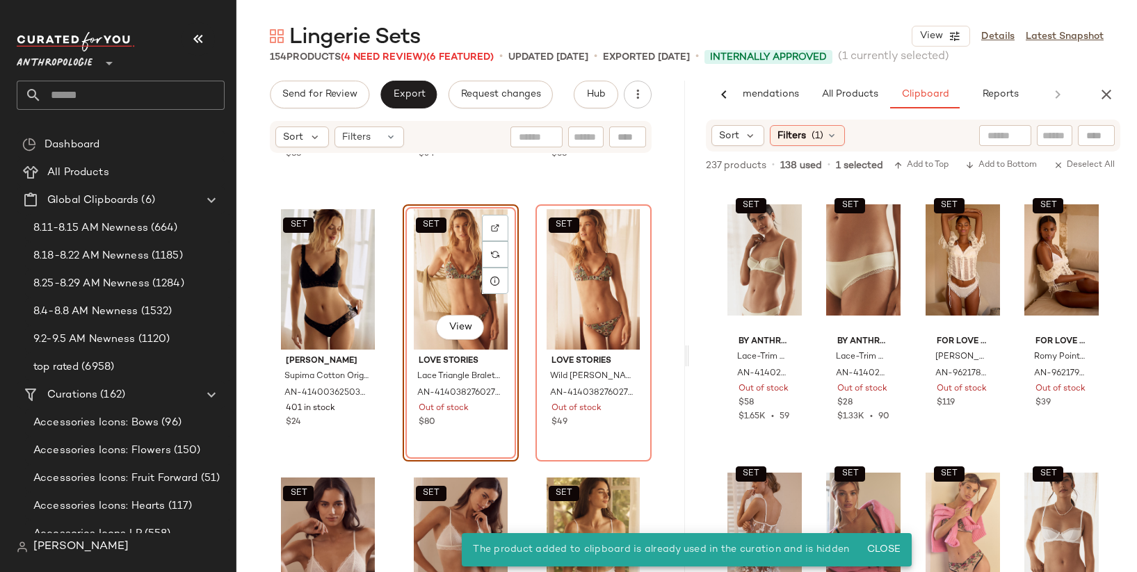
click at [516, 200] on div "SET Mucci Ilaria Corset by Mucci in Brown, Women's, Size: Large, Polyamide/Elas…" at bounding box center [460, 384] width 449 height 460
click at [444, 255] on div "SET View" at bounding box center [461, 279] width 106 height 140
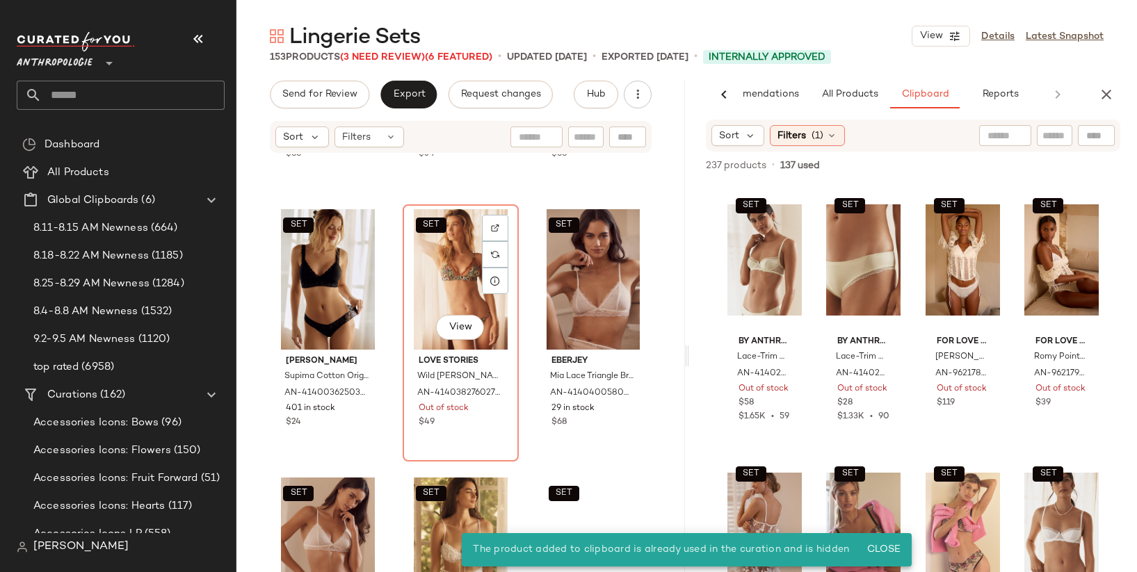
click at [444, 255] on div "SET View" at bounding box center [461, 279] width 106 height 140
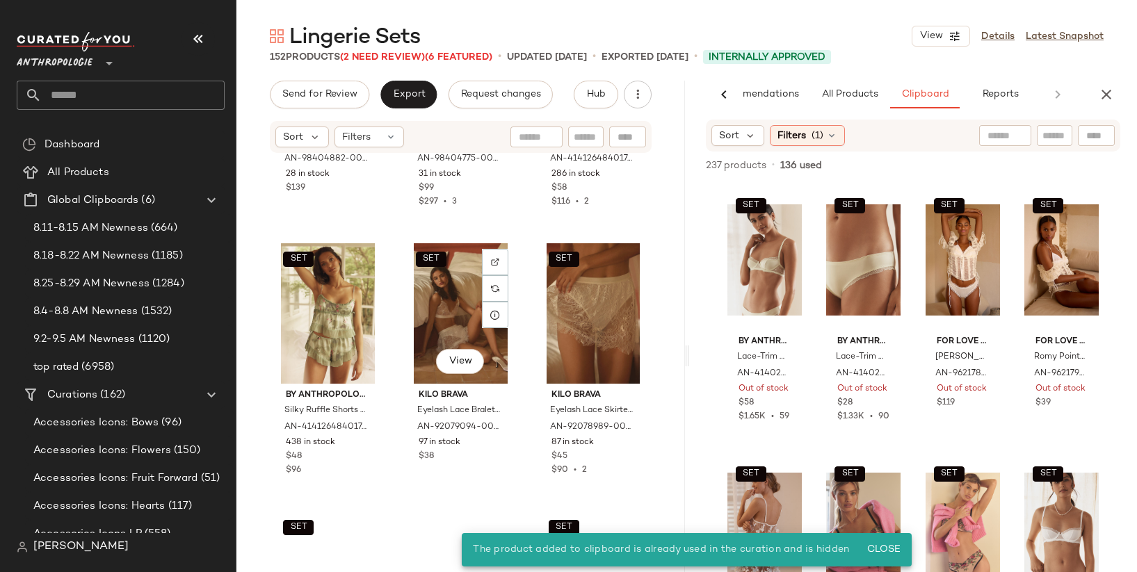
scroll to position [13233, 0]
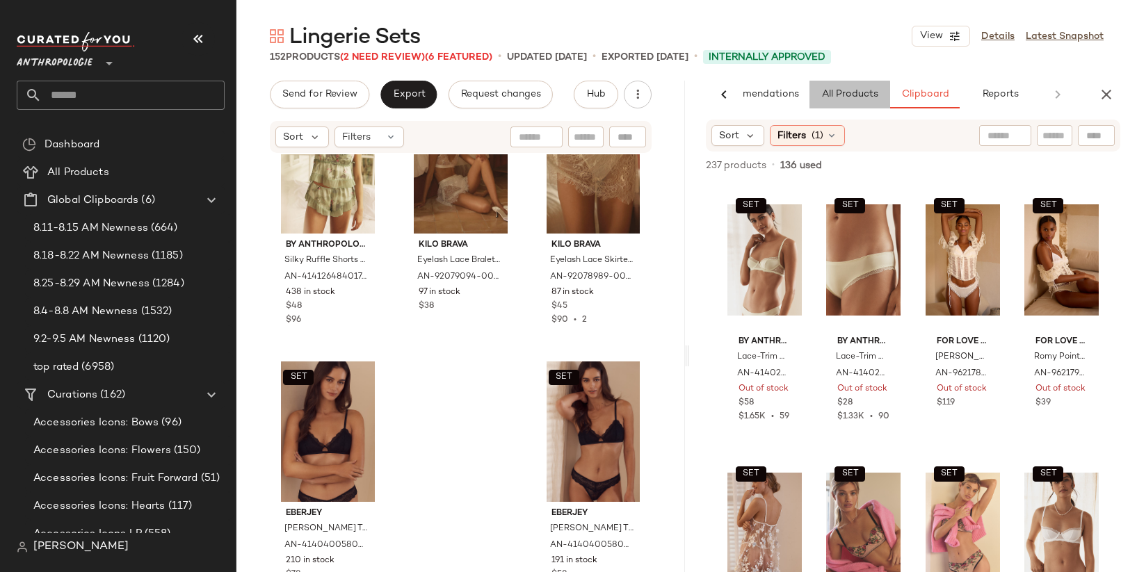
click at [868, 83] on button "All Products" at bounding box center [849, 95] width 81 height 28
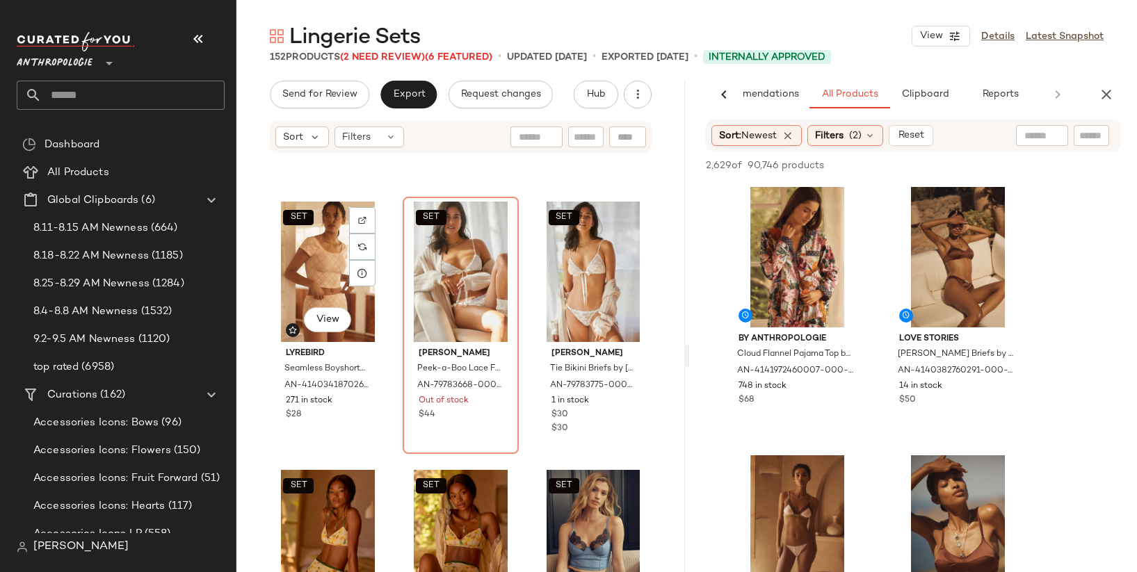
scroll to position [1314, 0]
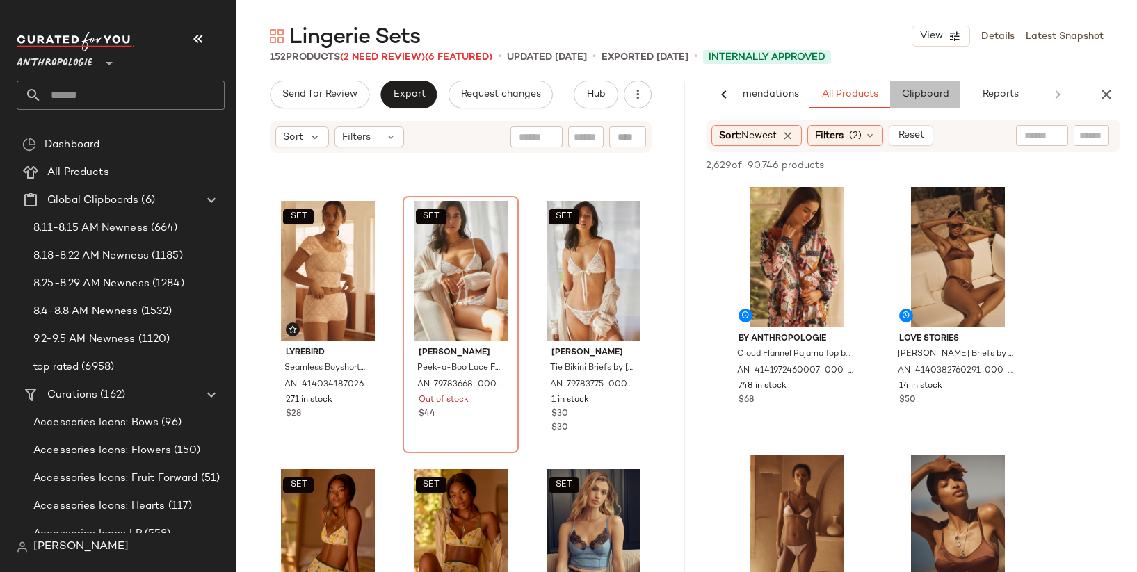
click at [918, 90] on span "Clipboard" at bounding box center [925, 94] width 48 height 11
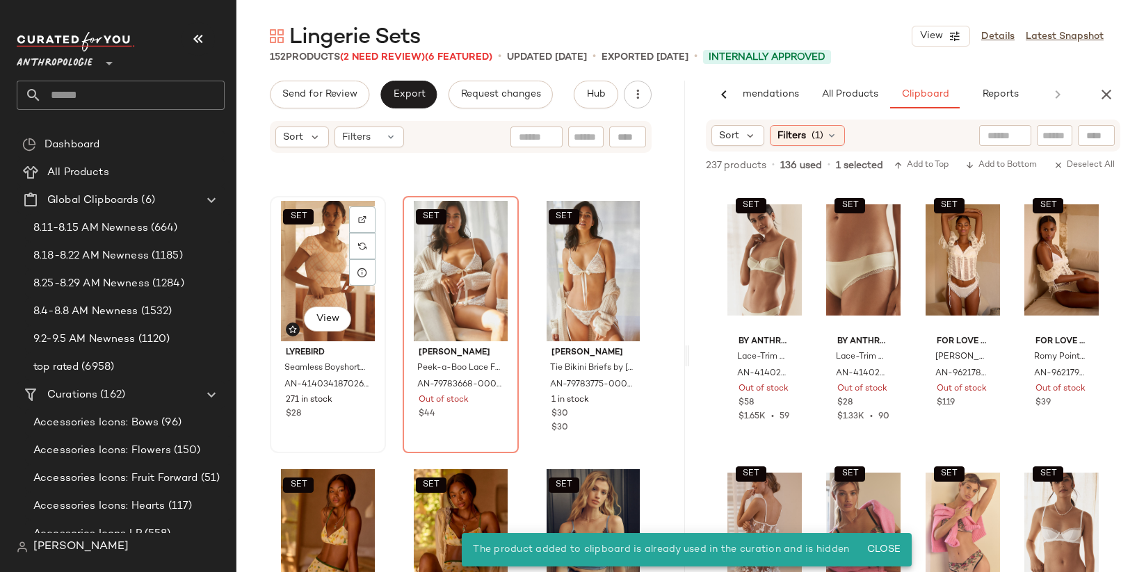
click at [385, 239] on div "SET View LyreBird Seamless Boyshorts by LyreBird in Orange, Women's, Size: XS/s…" at bounding box center [328, 324] width 116 height 257
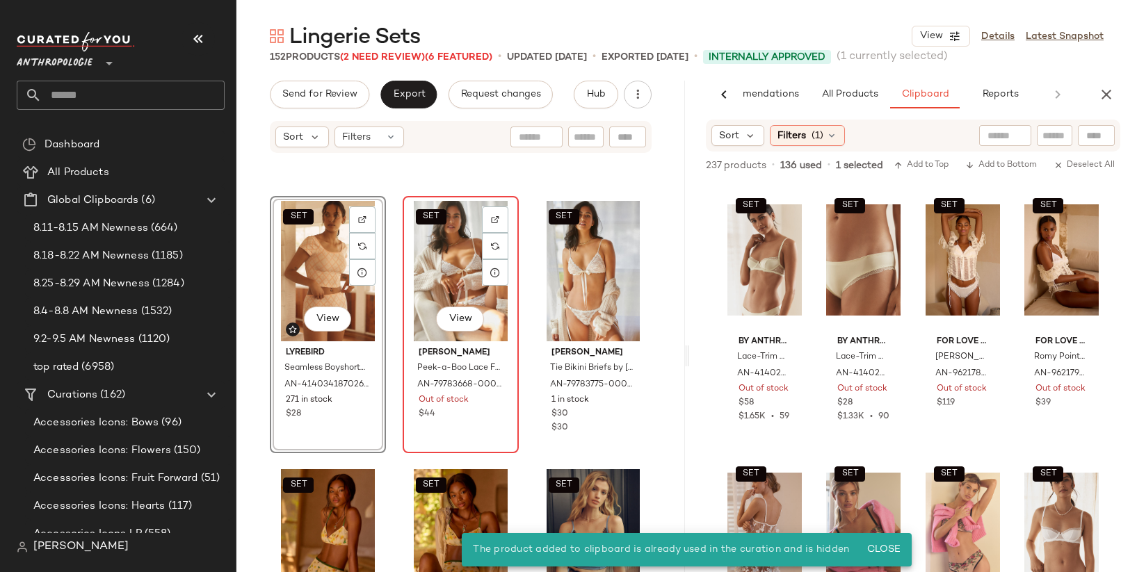
click at [433, 254] on div "SET View" at bounding box center [461, 271] width 106 height 140
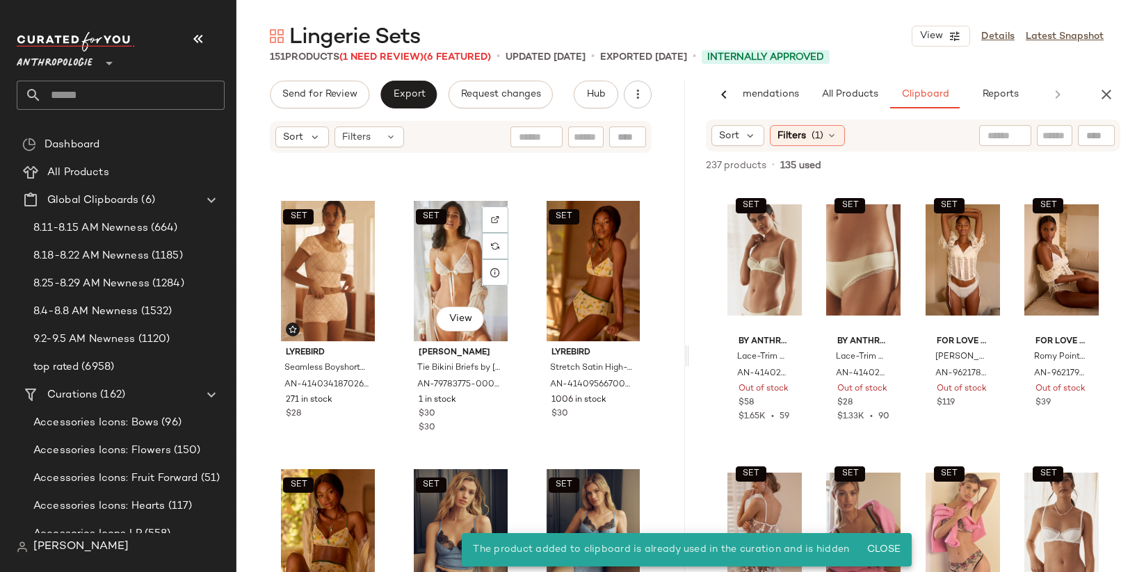
click at [433, 254] on div "SET View" at bounding box center [461, 271] width 106 height 140
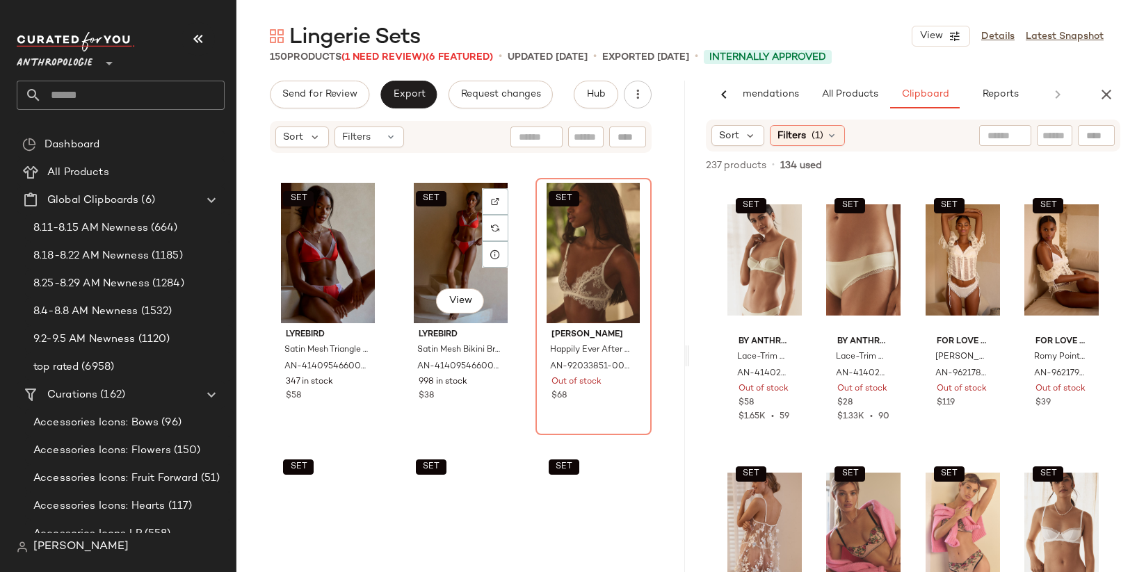
scroll to position [2674, 0]
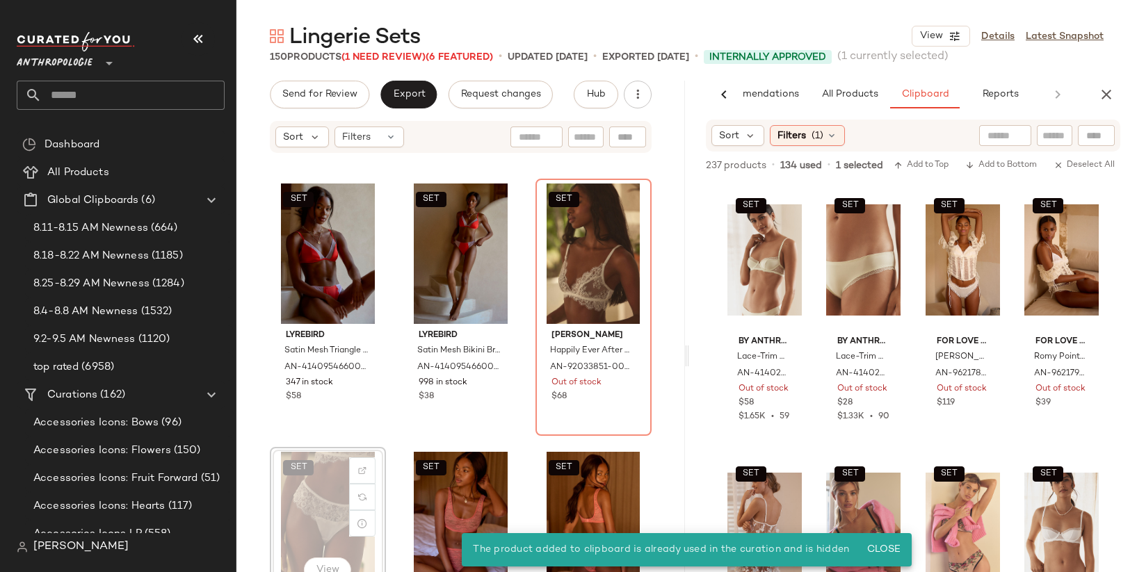
scroll to position [2675, 0]
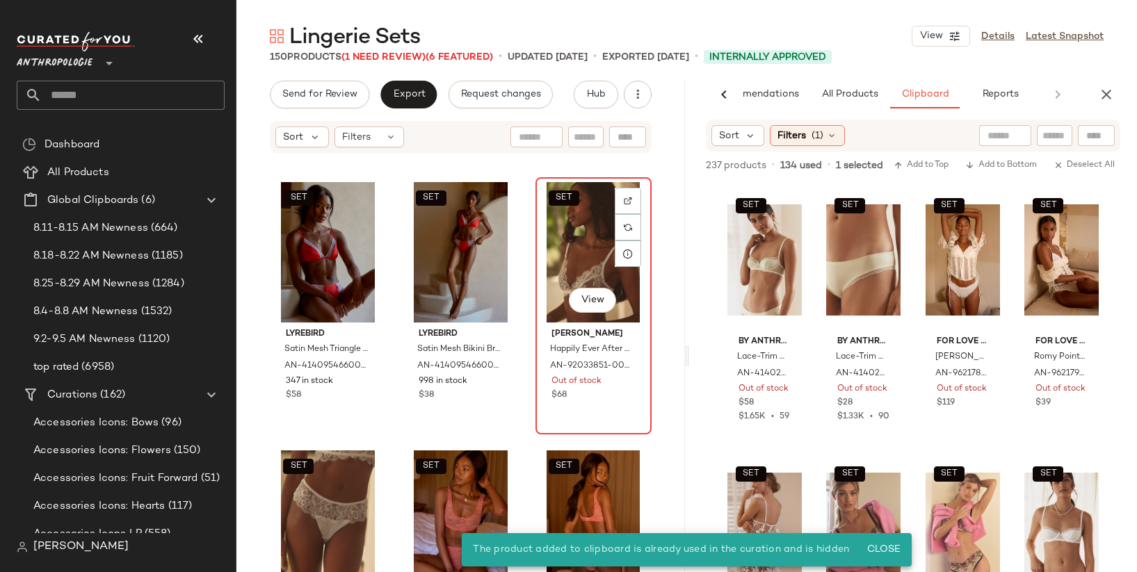
click at [569, 264] on div "SET View" at bounding box center [593, 252] width 106 height 140
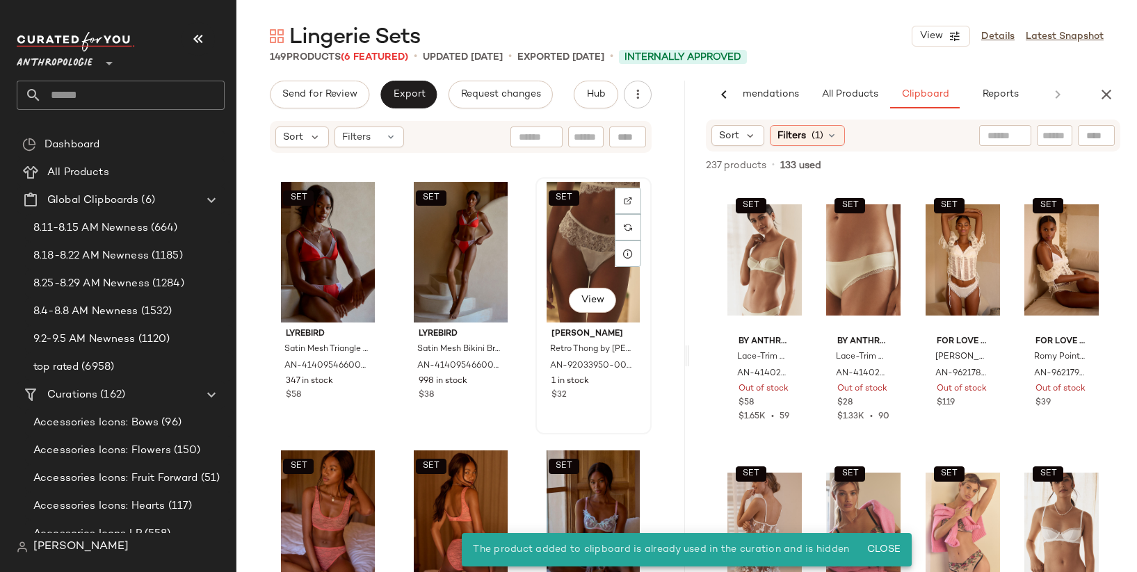
click at [554, 276] on div "SET View" at bounding box center [593, 252] width 106 height 140
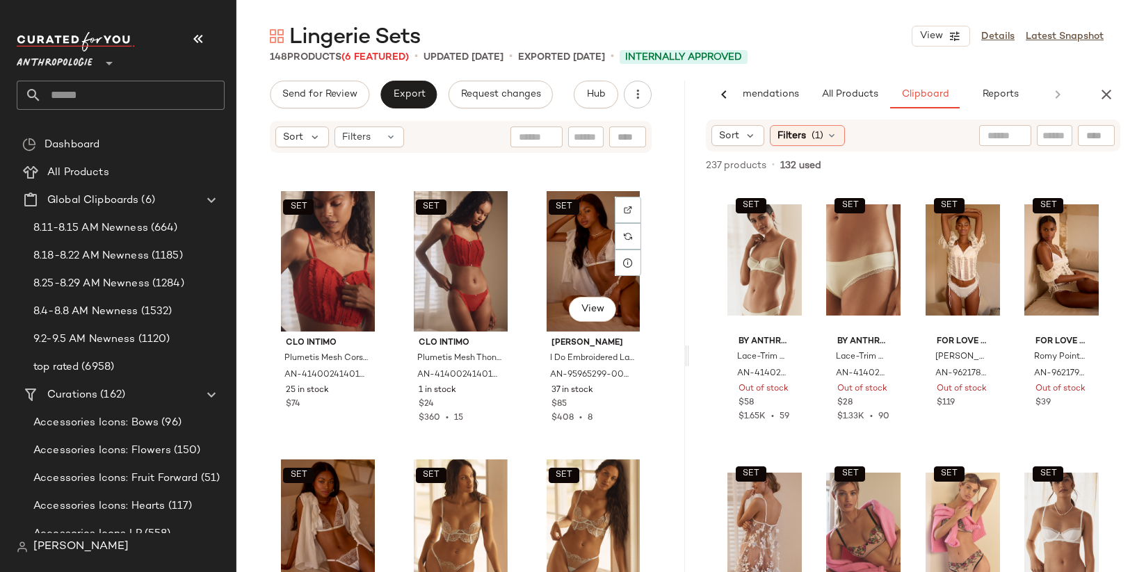
scroll to position [4812, 0]
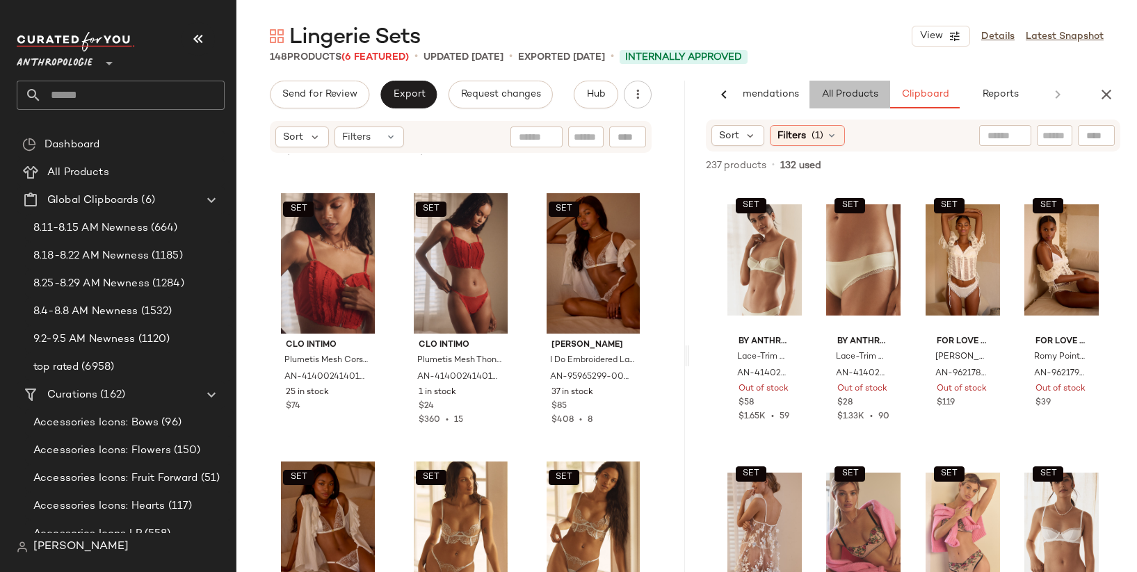
click at [830, 92] on span "All Products" at bounding box center [849, 94] width 57 height 11
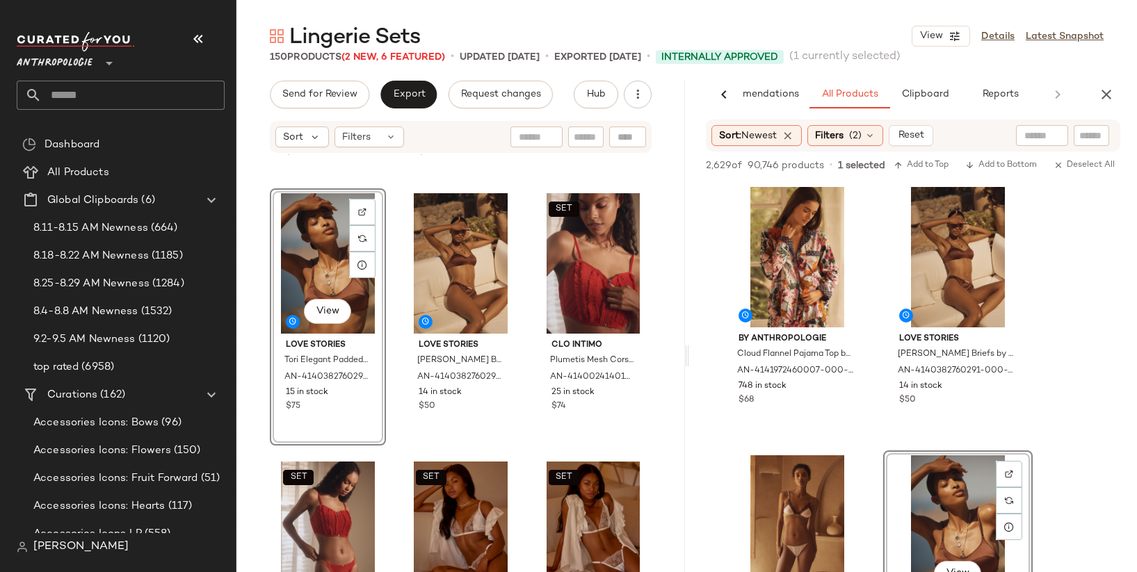
click at [393, 250] on div "SET Bluebella Marisa Embroidered Sheer Bra by Bluebella in White, Women's, Size…" at bounding box center [460, 384] width 449 height 460
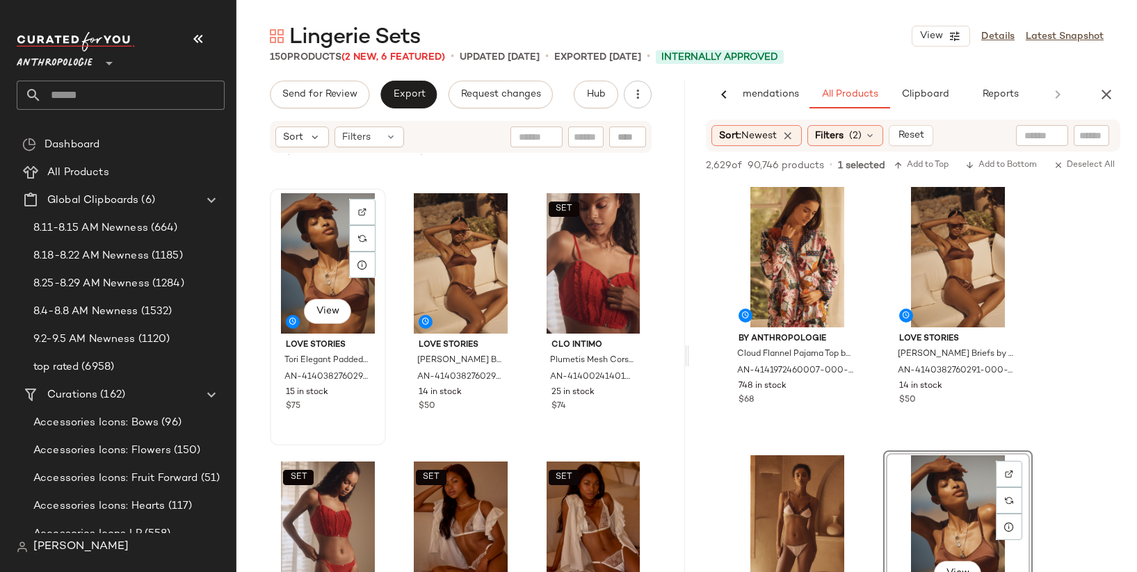
click at [310, 256] on div "View" at bounding box center [328, 263] width 106 height 140
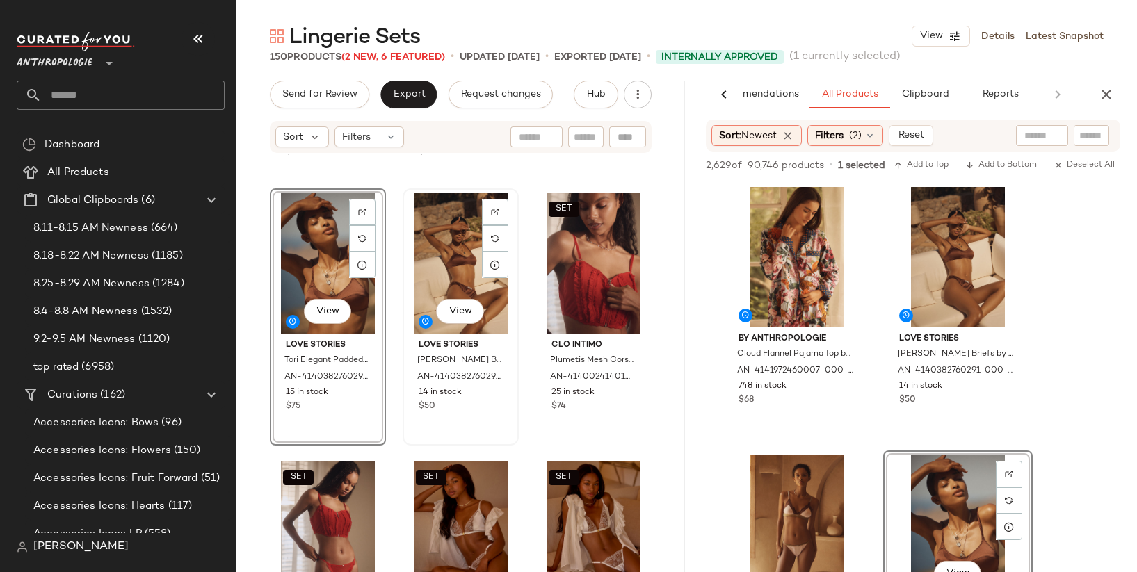
click at [437, 237] on div "View" at bounding box center [461, 263] width 106 height 140
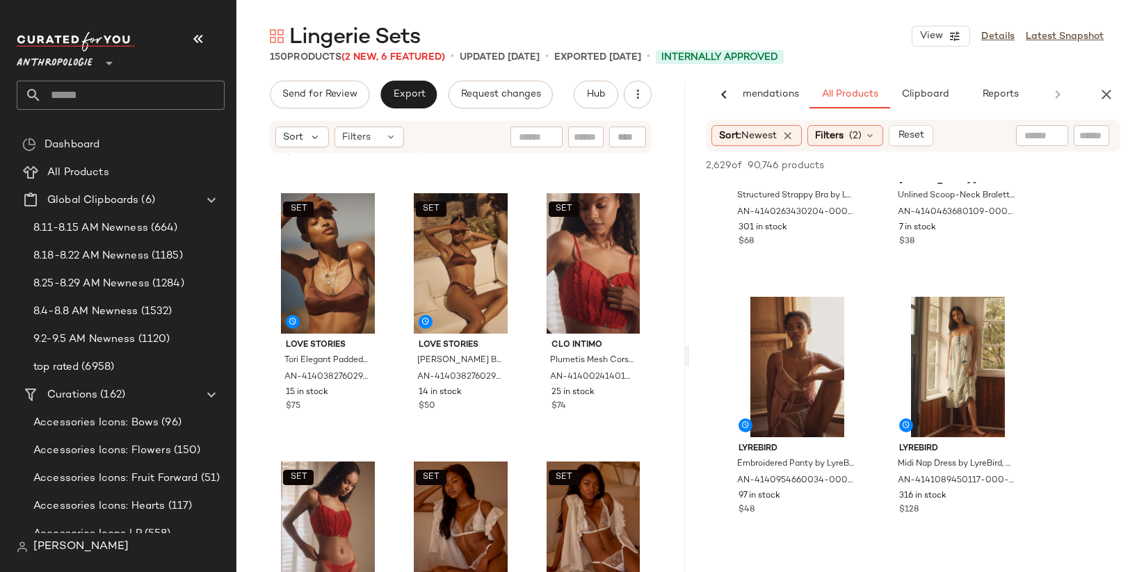
scroll to position [1768, 0]
click at [1086, 140] on input "Filter" at bounding box center [1067, 136] width 118 height 15
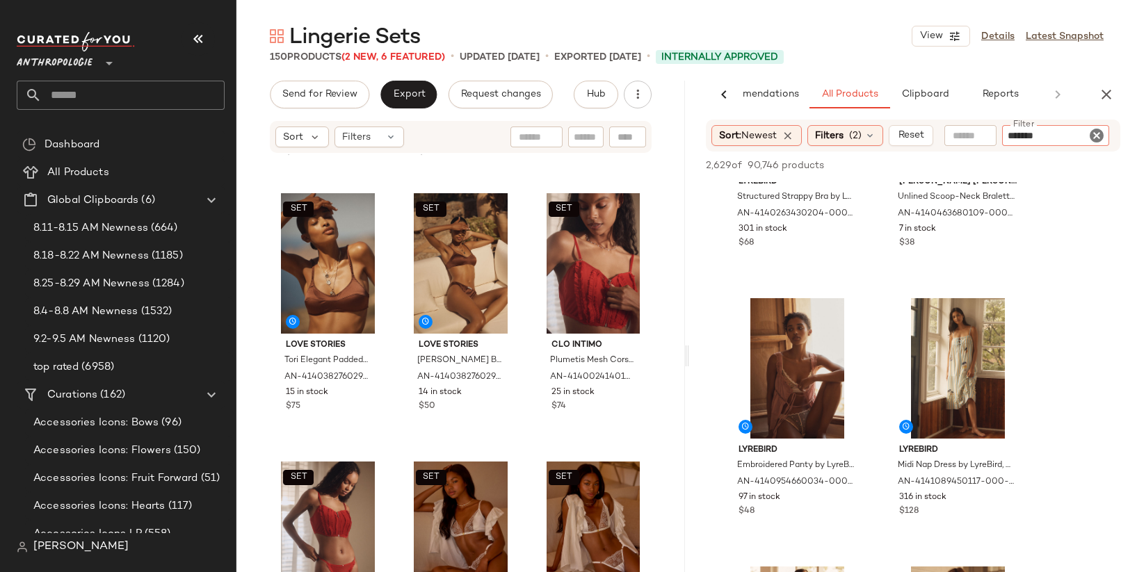
type input "********"
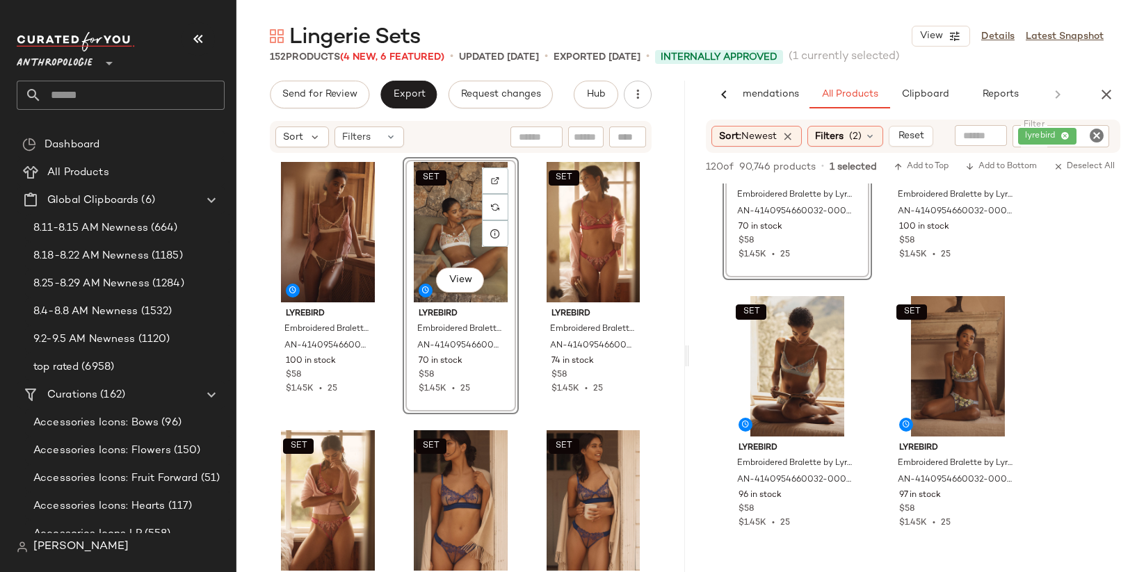
scroll to position [1246, 0]
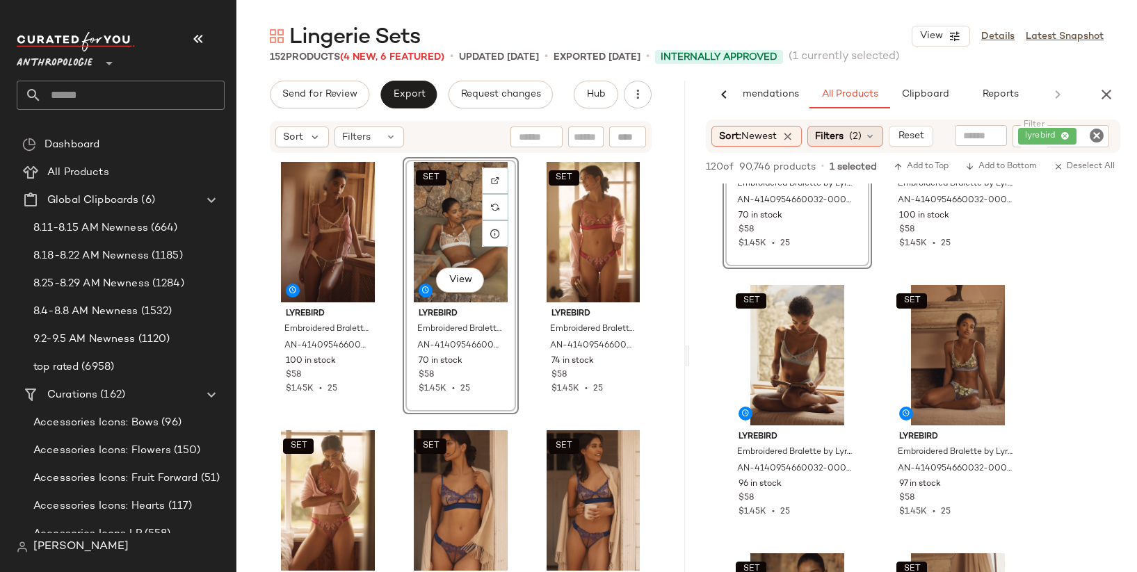
click at [841, 138] on span "Filters" at bounding box center [829, 136] width 29 height 15
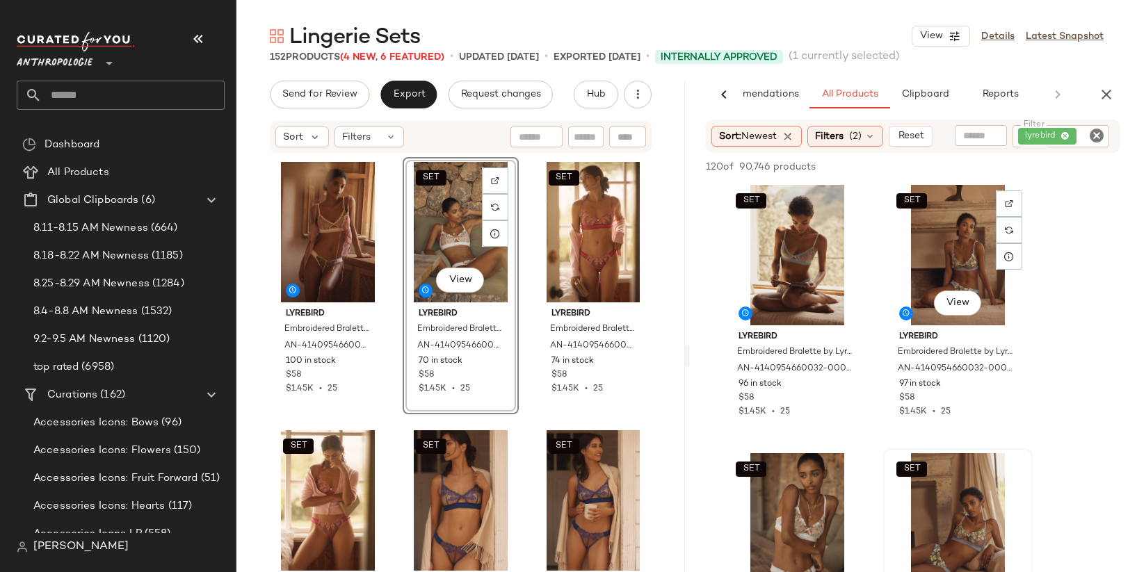
scroll to position [1373, 0]
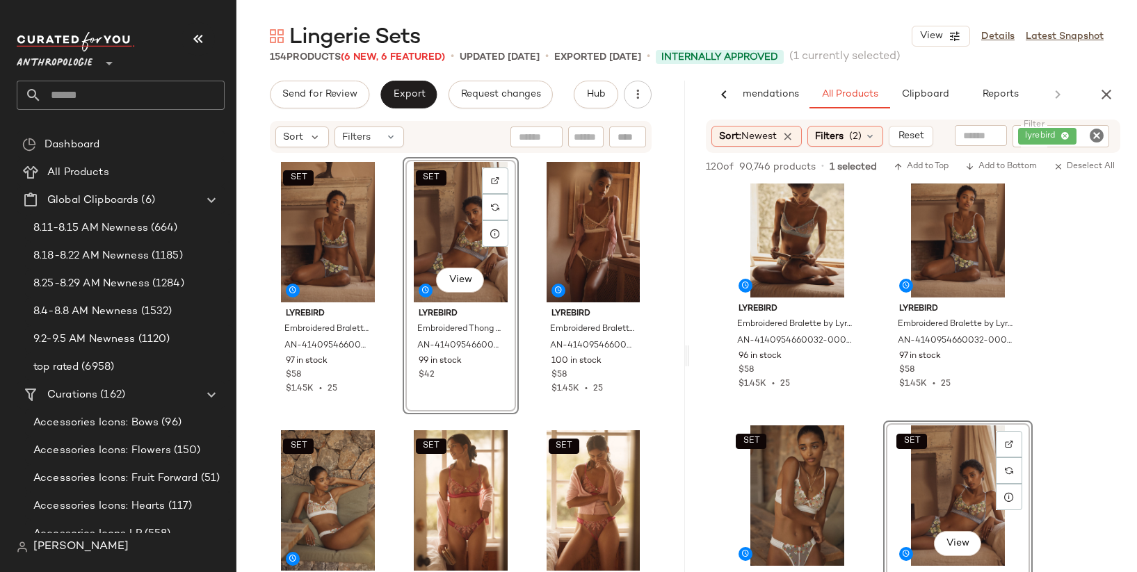
click at [387, 293] on div "SET LyreBird Embroidered Bralette by LyreBird in Purple, Women's, Size: XS, Pol…" at bounding box center [461, 385] width 382 height 457
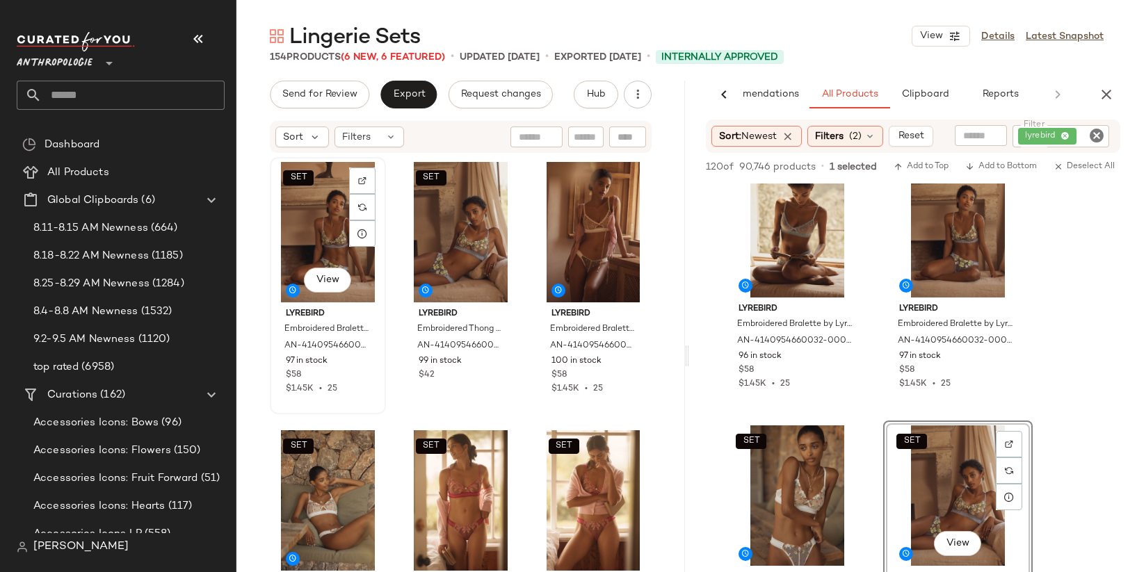
click at [323, 237] on div "SET View" at bounding box center [328, 232] width 106 height 140
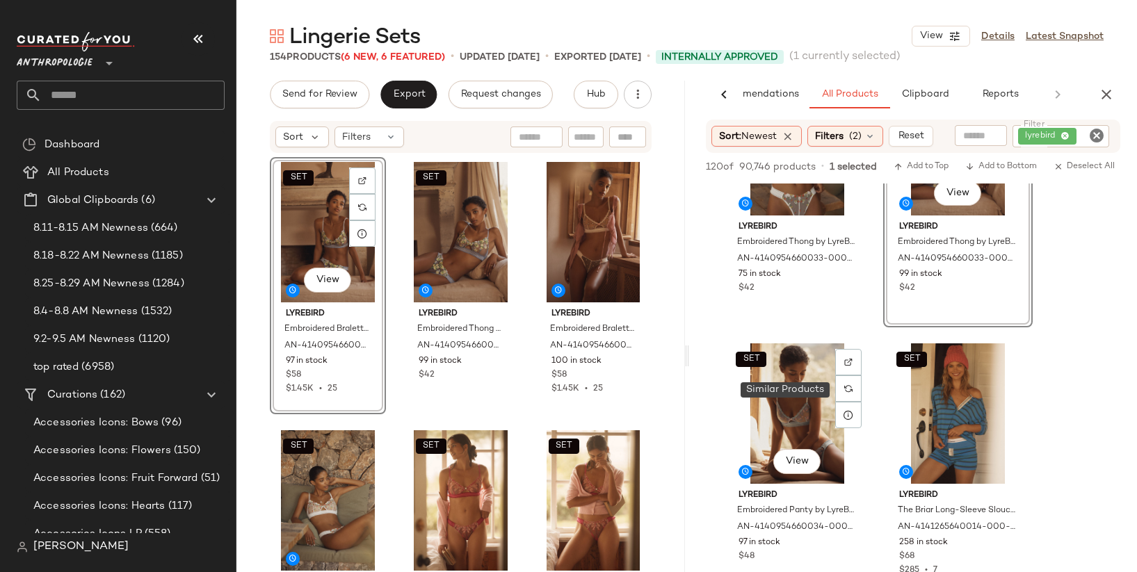
scroll to position [1715, 0]
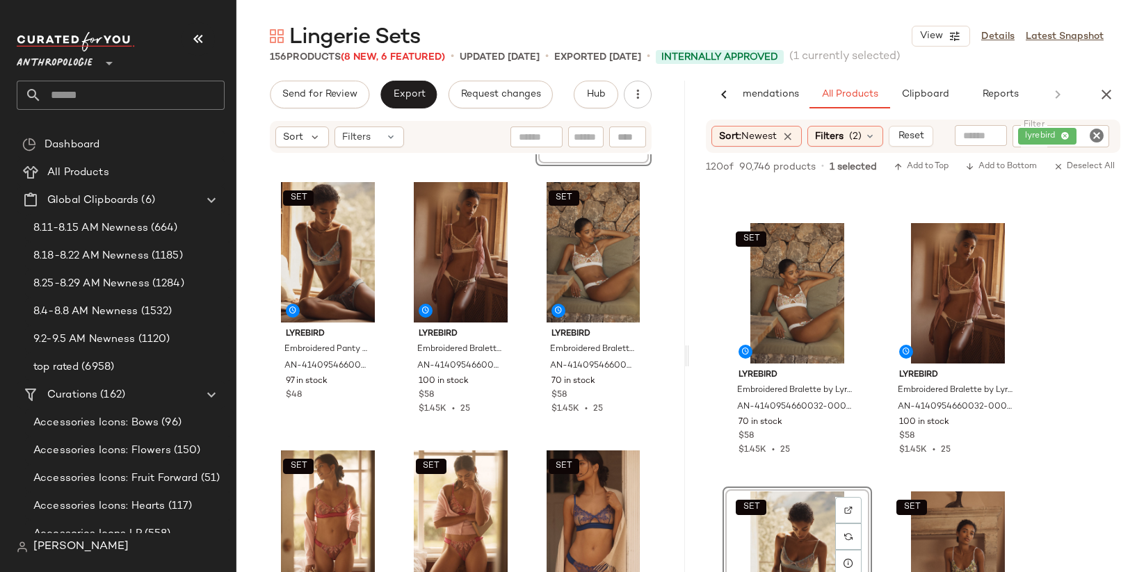
scroll to position [1031, 0]
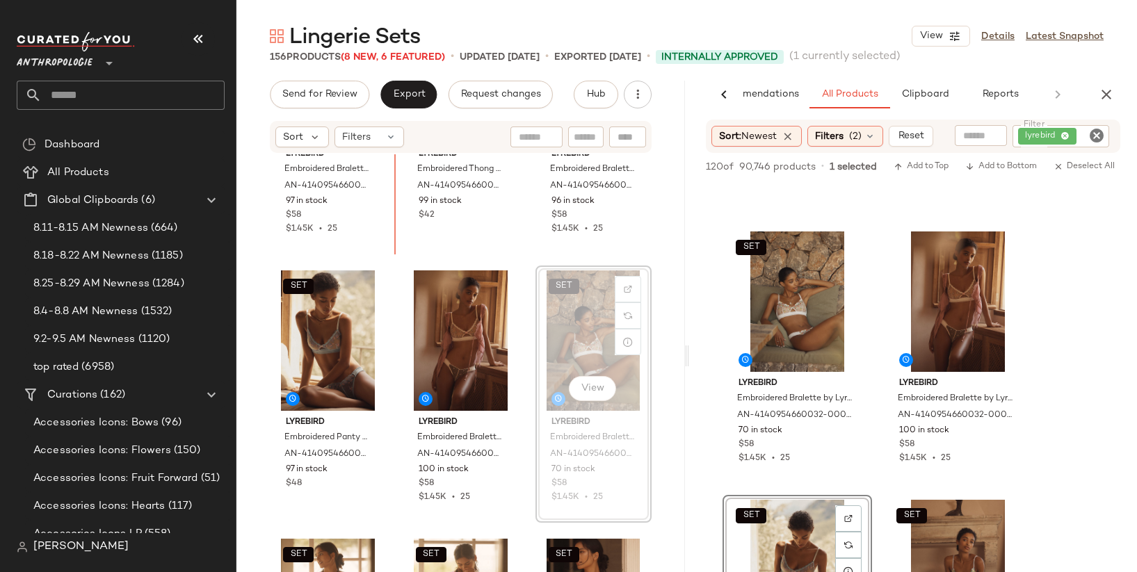
scroll to position [145, 0]
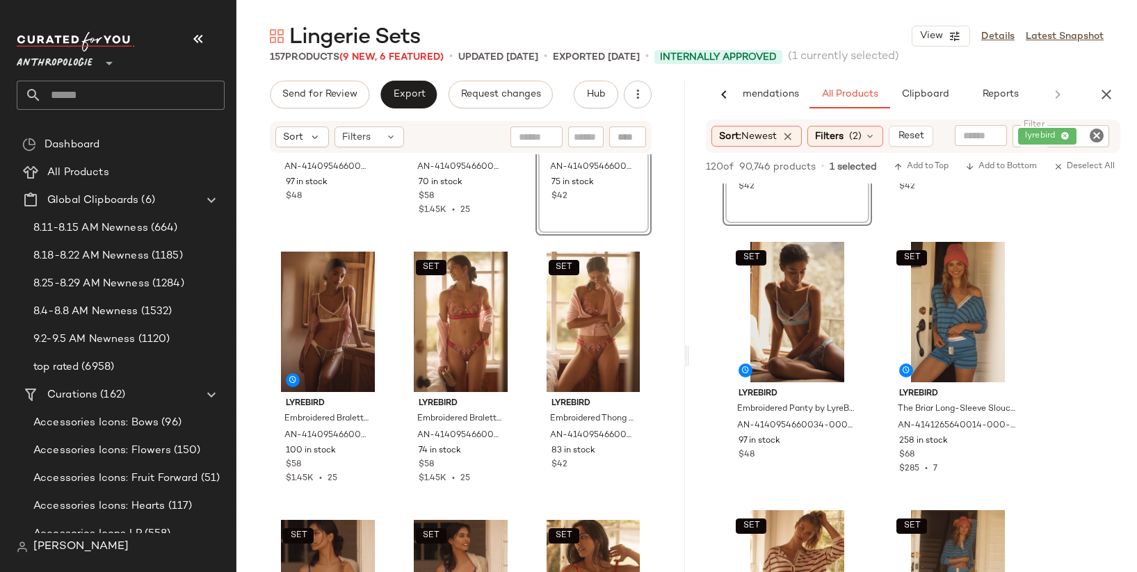
scroll to position [1826, 0]
click at [317, 312] on div "View" at bounding box center [328, 322] width 106 height 140
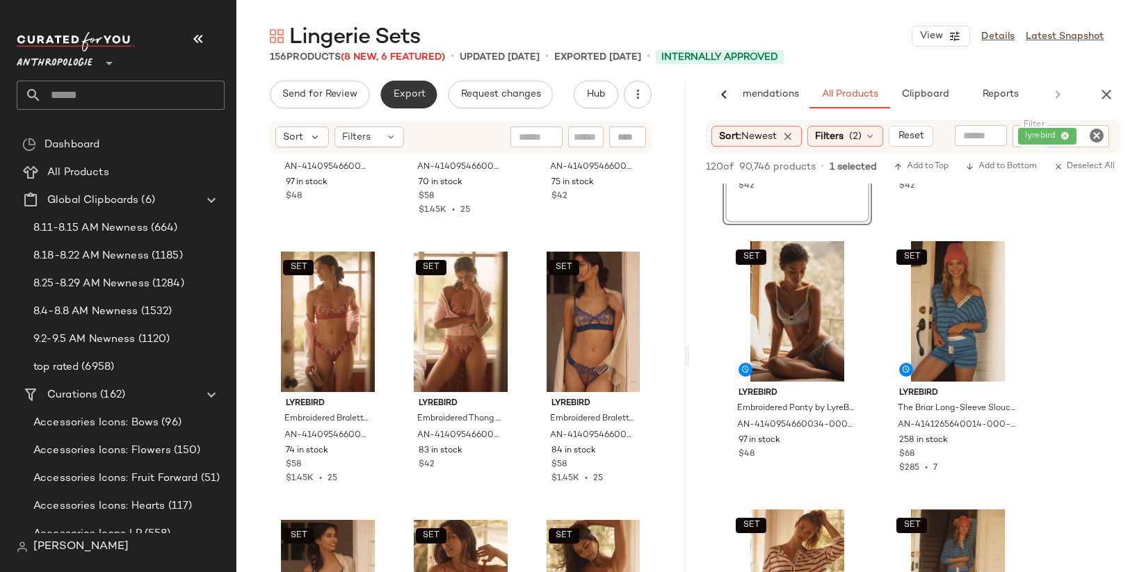
click at [392, 90] on span "Export" at bounding box center [408, 94] width 33 height 11
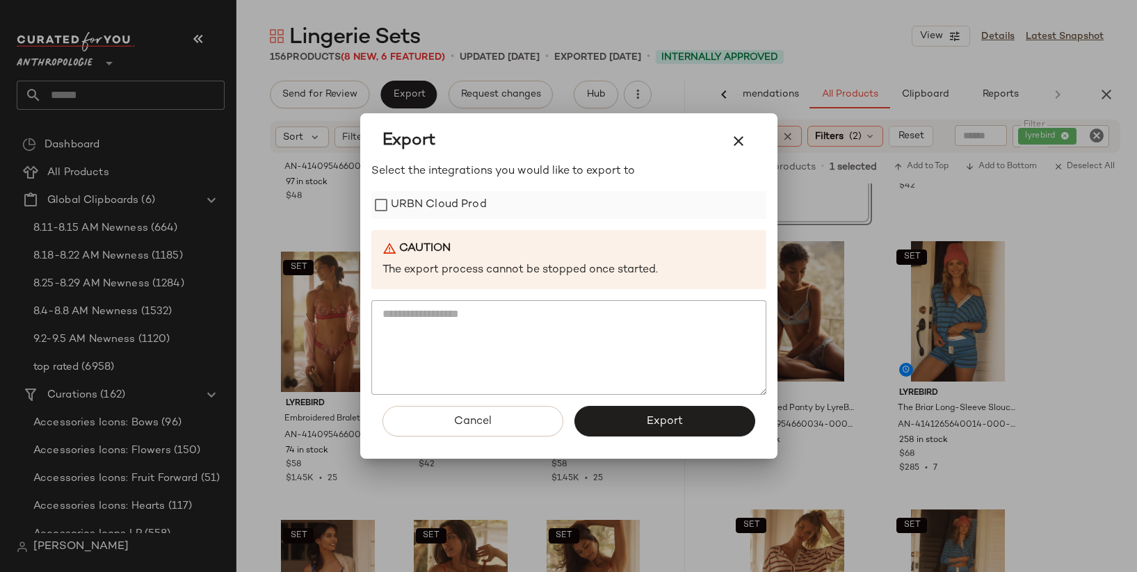
click at [452, 200] on label "URBN Cloud Prod" at bounding box center [439, 205] width 96 height 28
click at [615, 419] on button "Export" at bounding box center [664, 421] width 181 height 31
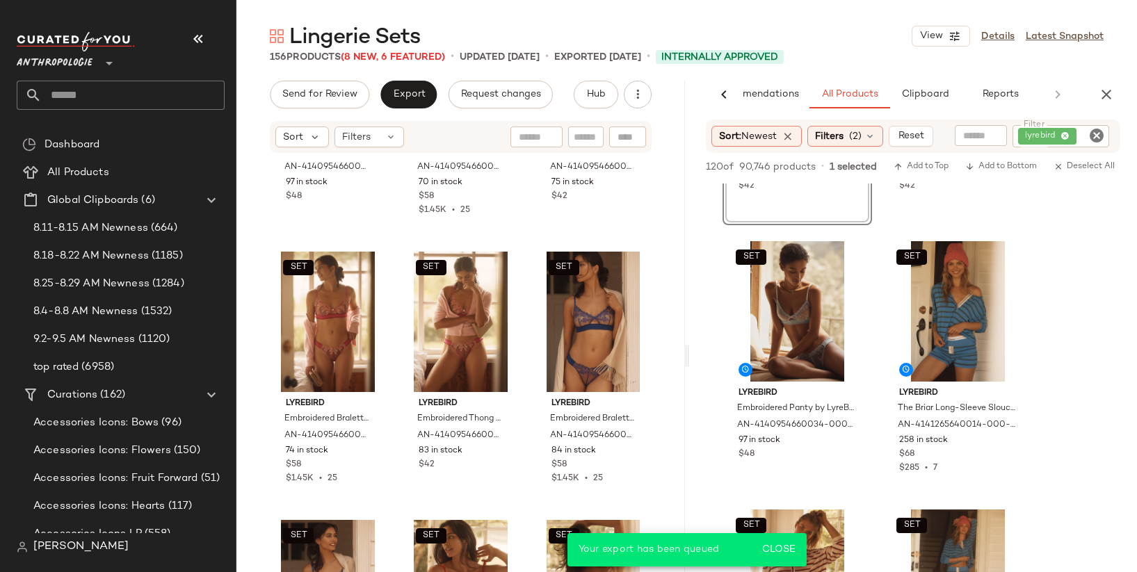
scroll to position [3437, 0]
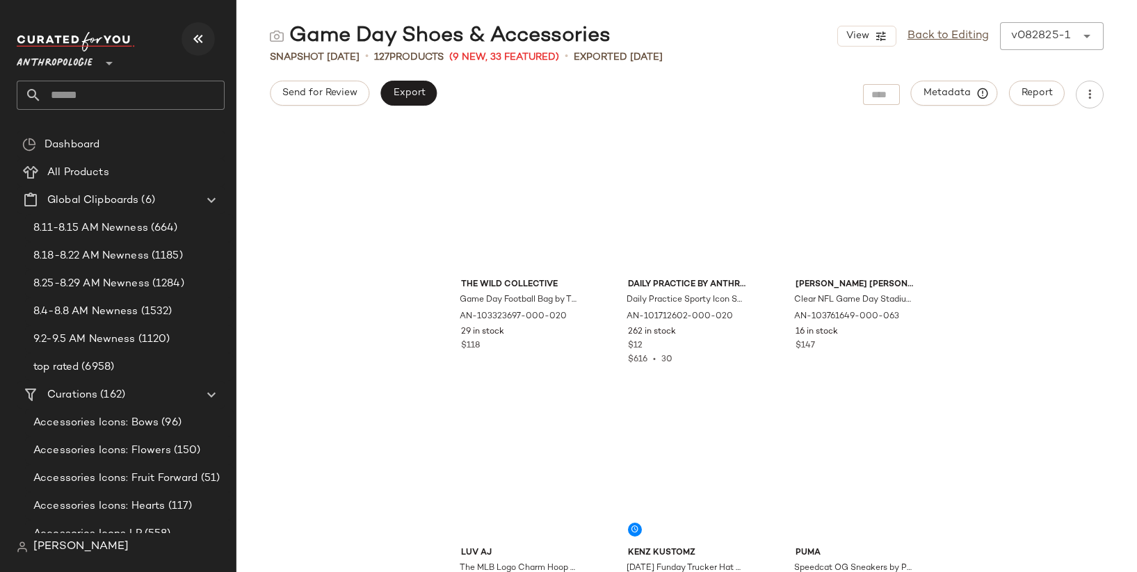
click at [195, 45] on icon "button" at bounding box center [198, 39] width 17 height 17
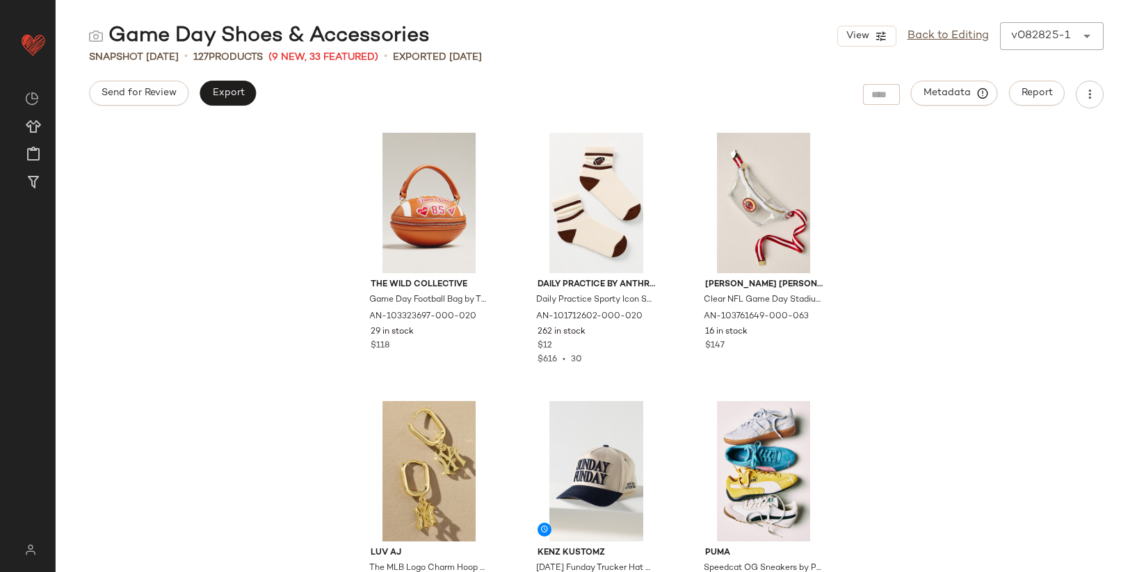
click at [967, 45] on div "View Back to Editing v082825-1 ******" at bounding box center [970, 36] width 266 height 28
click at [967, 42] on link "Back to Editing" at bounding box center [948, 36] width 81 height 17
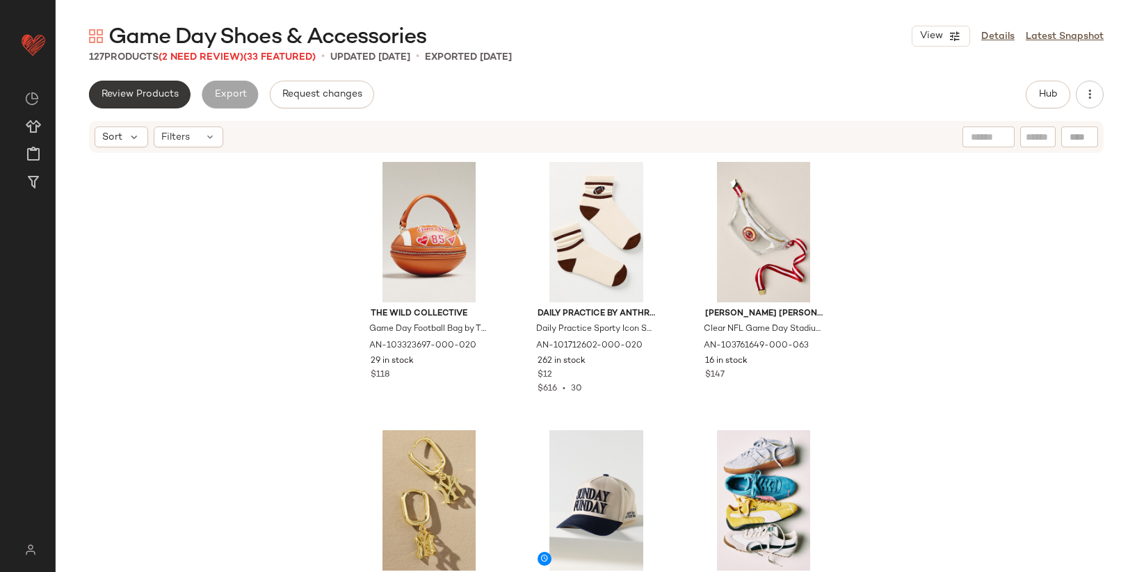
click at [166, 97] on span "Review Products" at bounding box center [140, 94] width 78 height 11
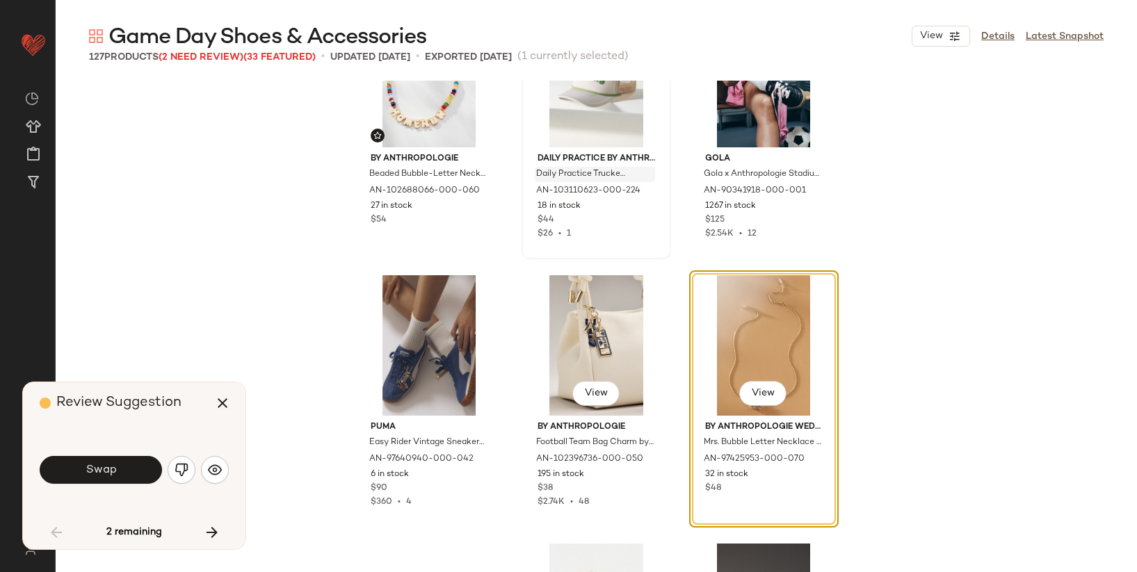
scroll to position [4136, 0]
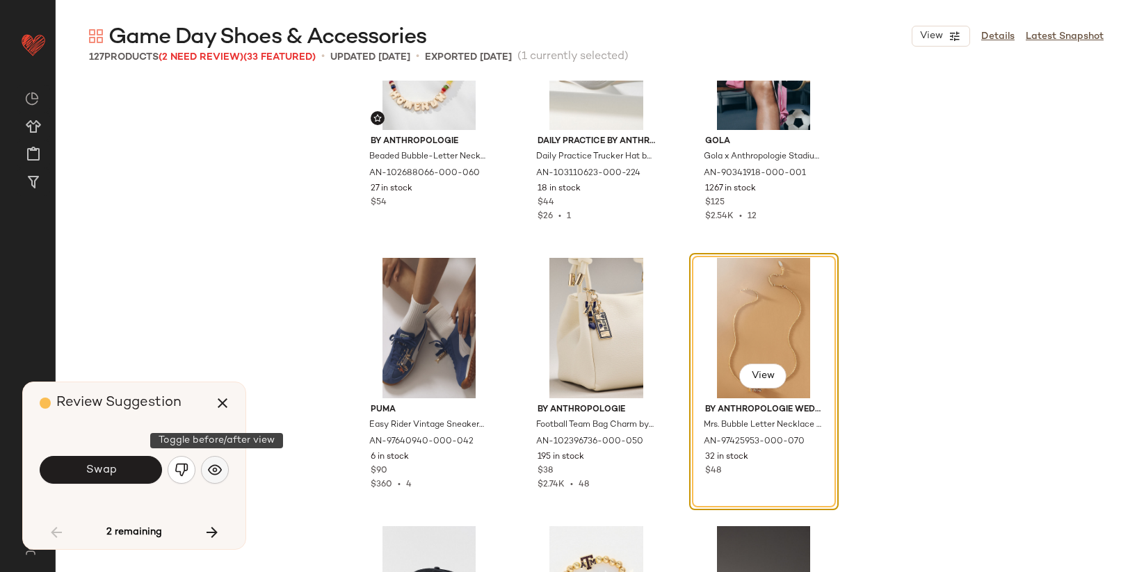
click at [214, 466] on img "button" at bounding box center [215, 470] width 14 height 14
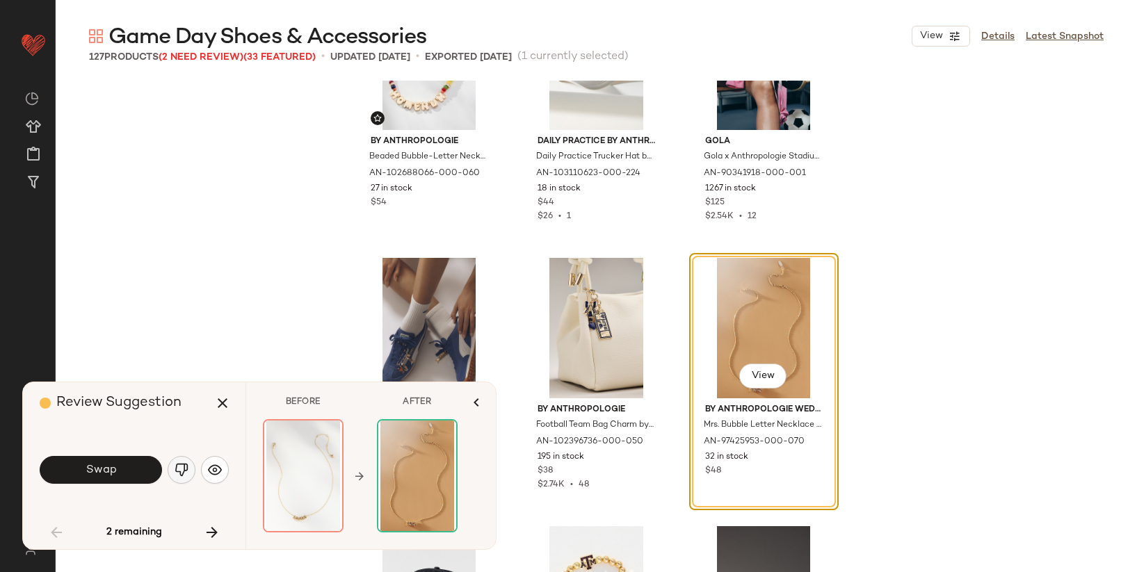
click at [177, 469] on img "button" at bounding box center [182, 470] width 14 height 14
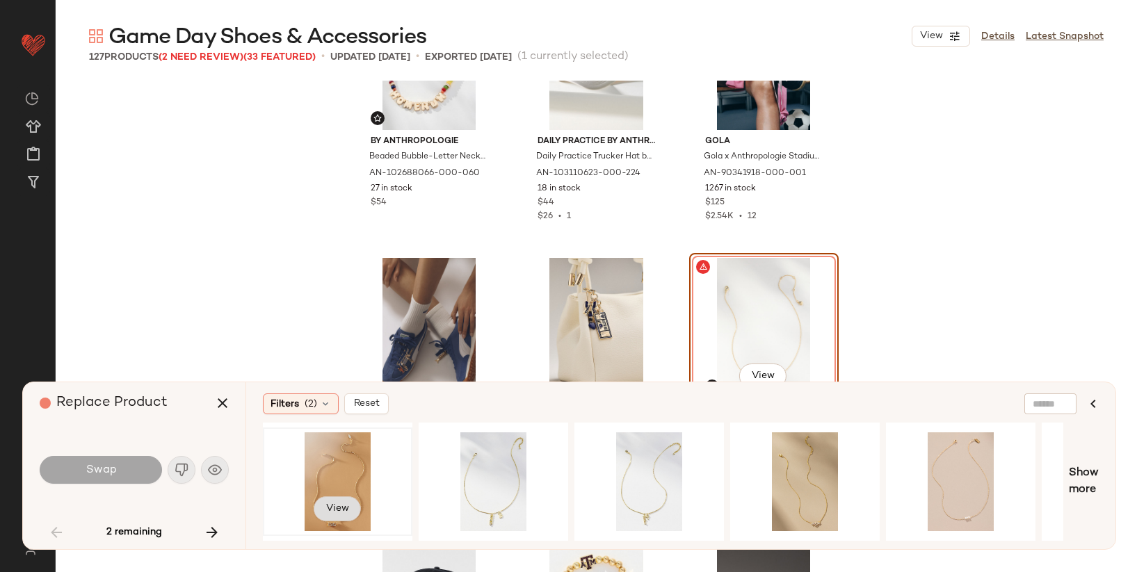
click at [342, 503] on span "View" at bounding box center [337, 508] width 24 height 11
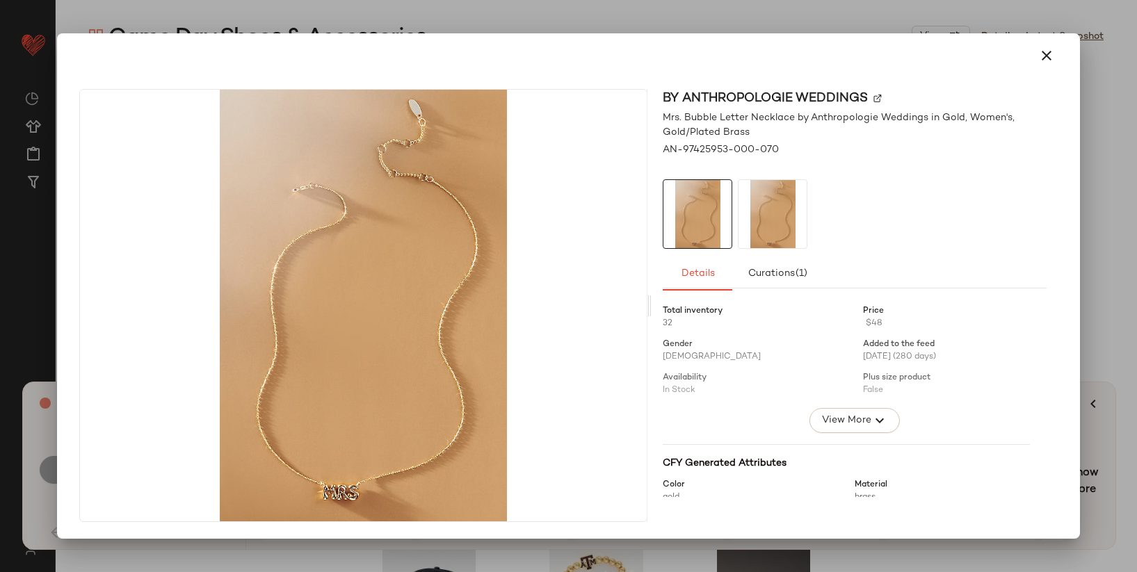
click at [498, 21] on div at bounding box center [568, 286] width 1137 height 572
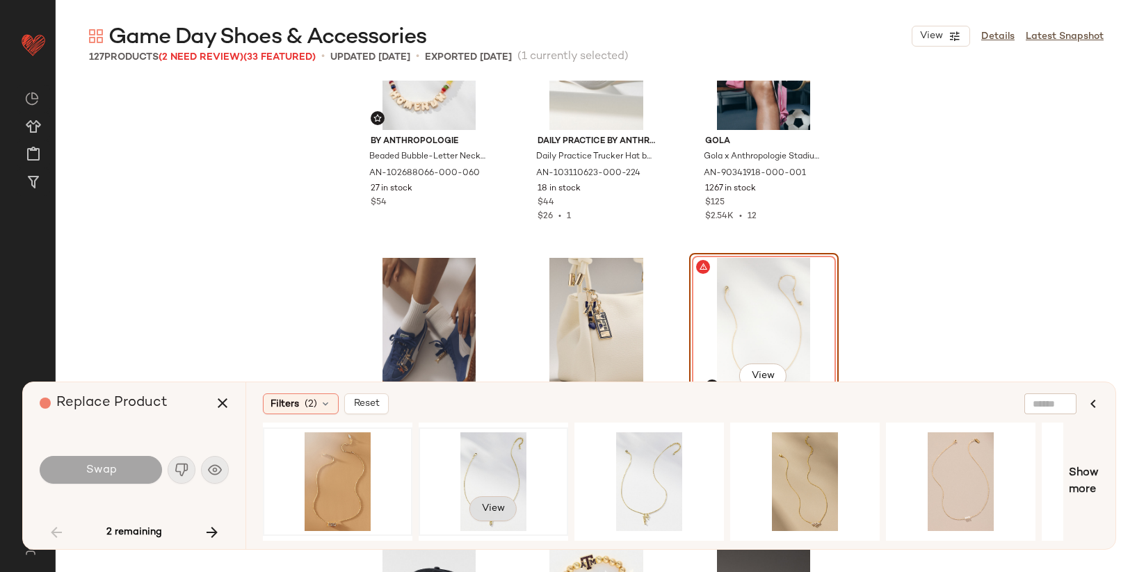
click at [505, 506] on button "View" at bounding box center [492, 509] width 47 height 25
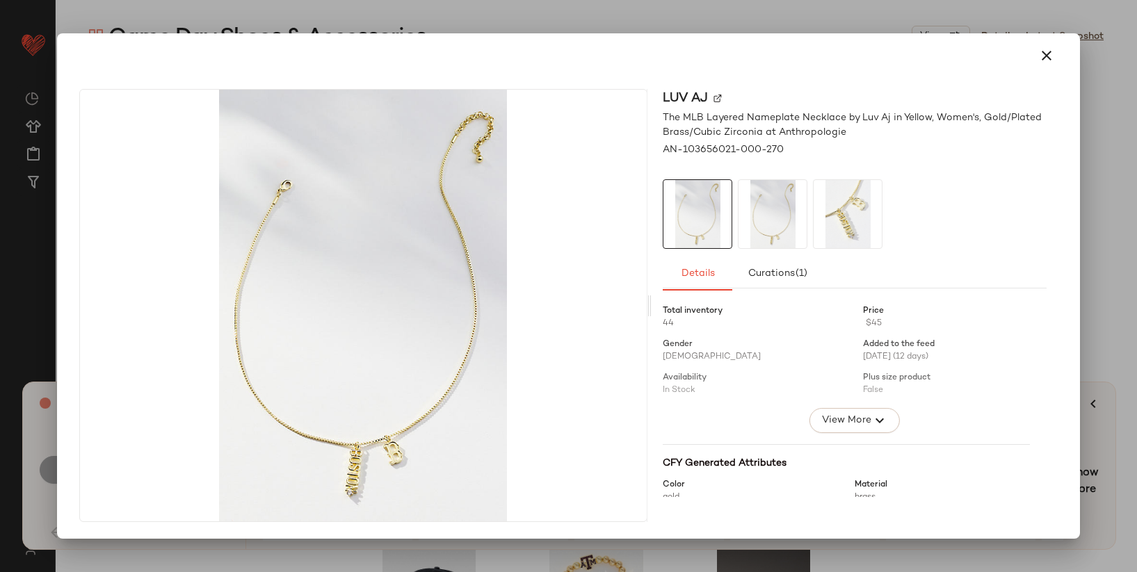
click at [624, 19] on div at bounding box center [568, 286] width 1137 height 572
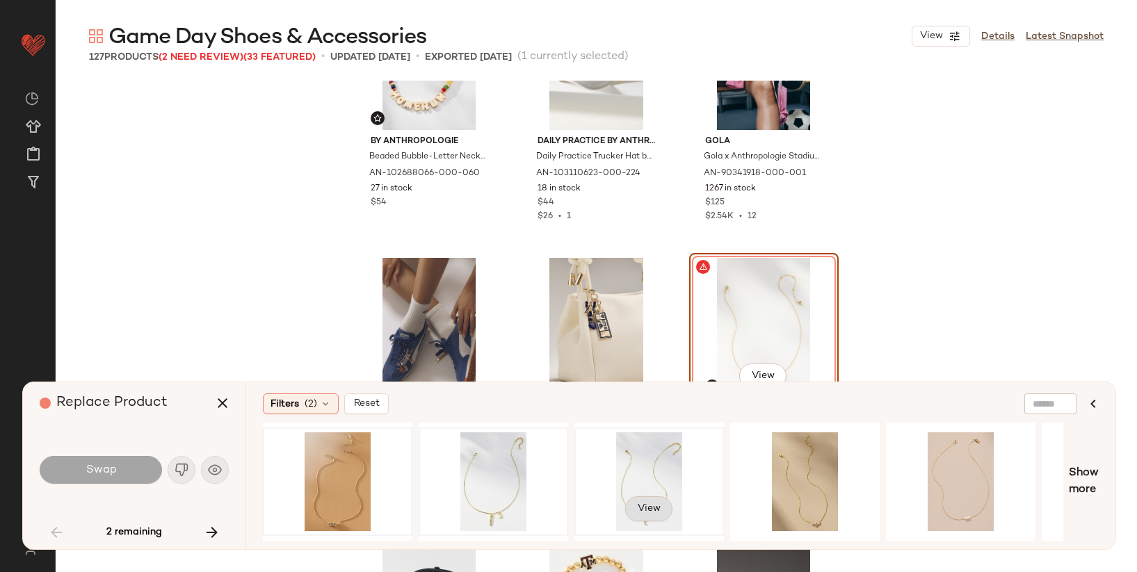
click at [650, 507] on span "View" at bounding box center [649, 508] width 24 height 11
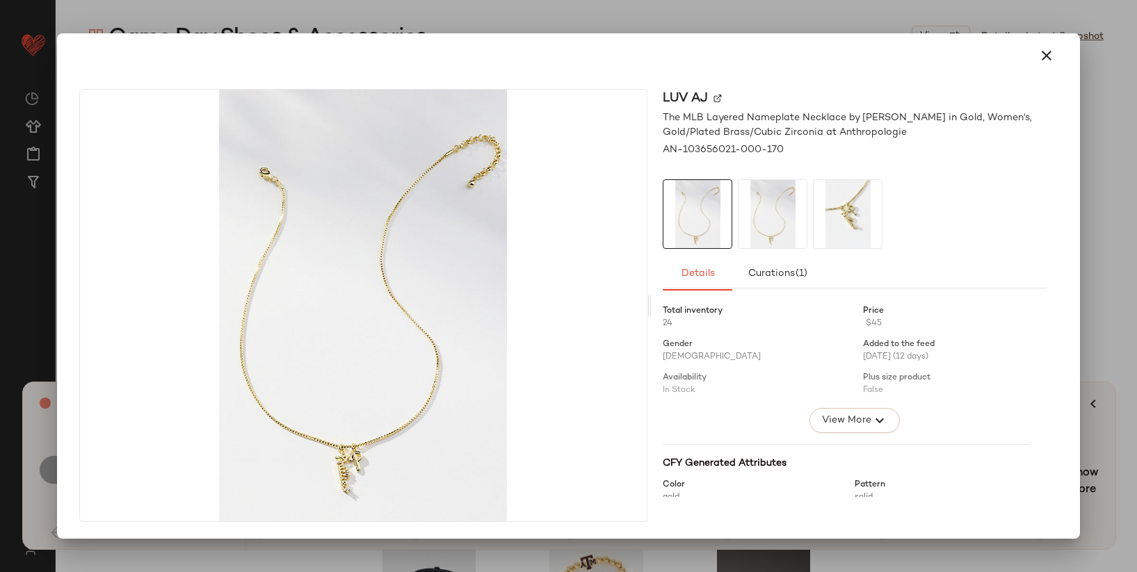
click at [775, 31] on div at bounding box center [568, 286] width 1137 height 572
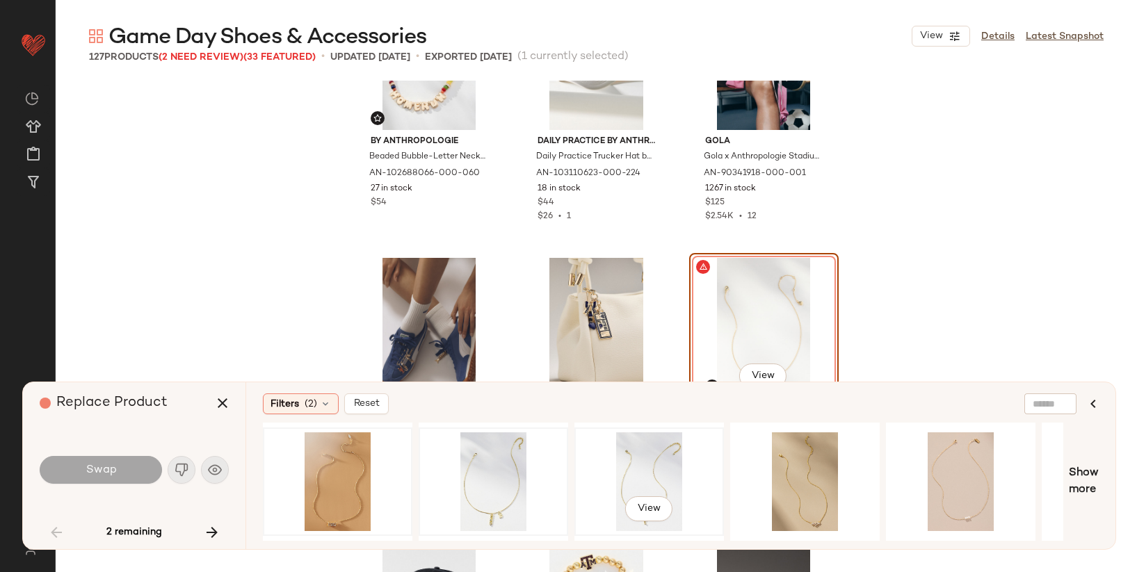
click at [652, 476] on div "View" at bounding box center [649, 482] width 140 height 99
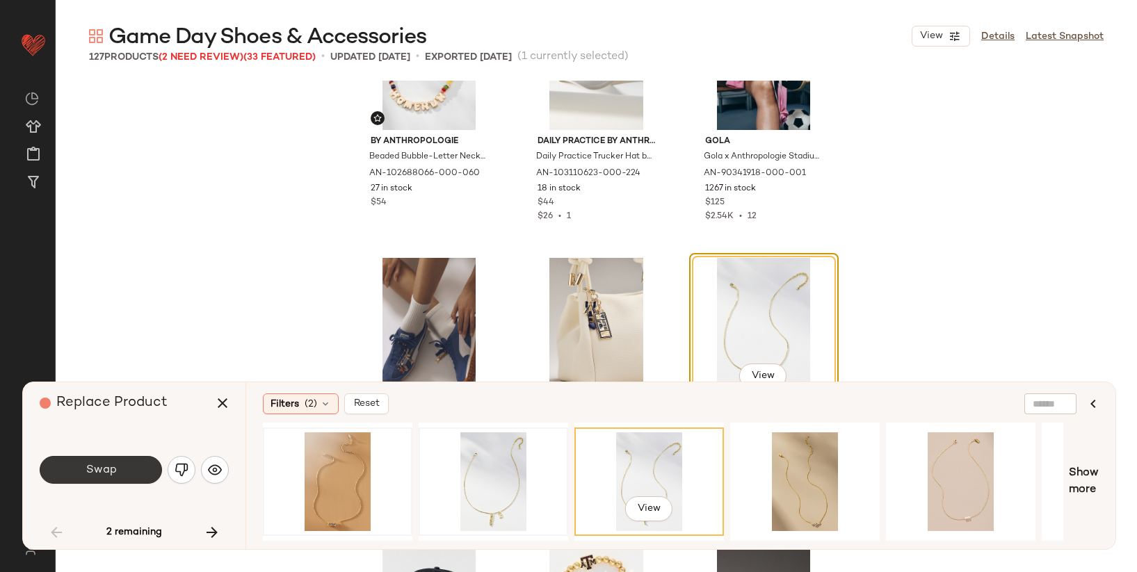
click at [123, 460] on button "Swap" at bounding box center [101, 470] width 122 height 28
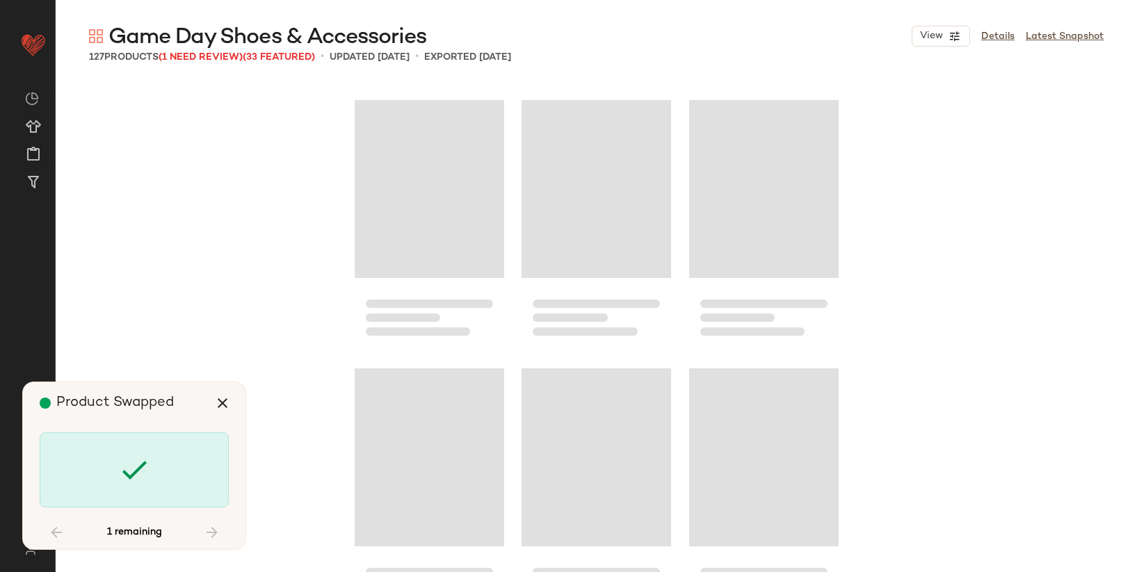
scroll to position [9271, 0]
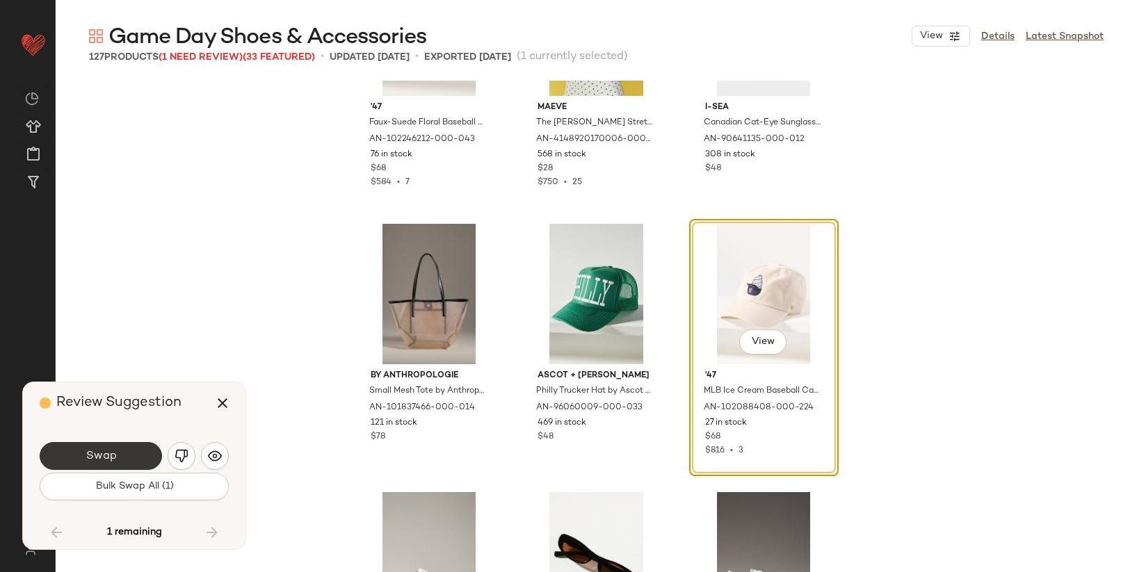
click at [131, 456] on button "Swap" at bounding box center [101, 456] width 122 height 28
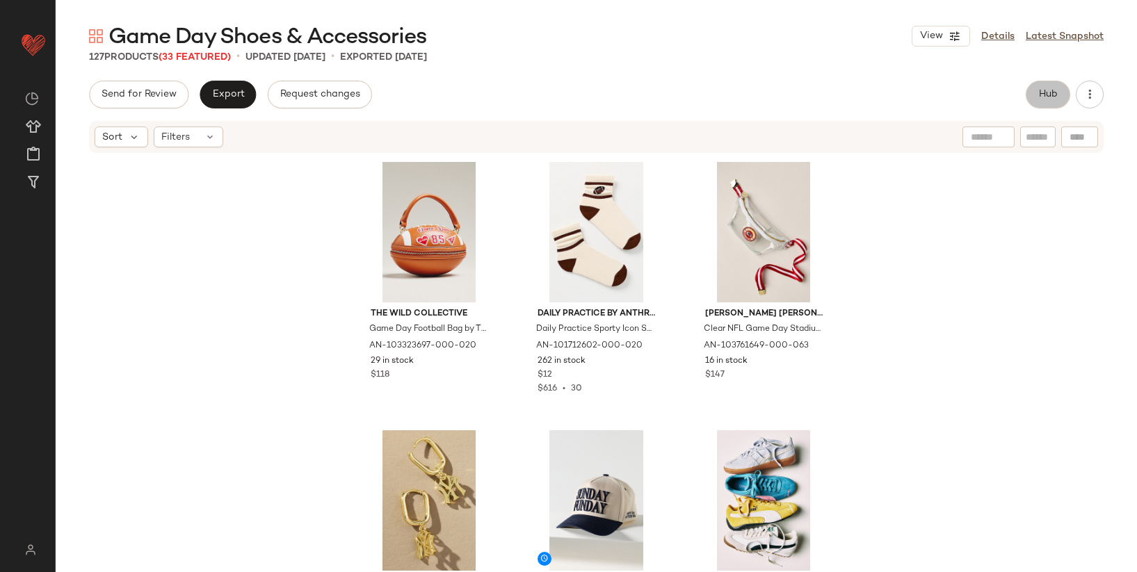
click at [1056, 99] on span "Hub" at bounding box center [1047, 94] width 19 height 11
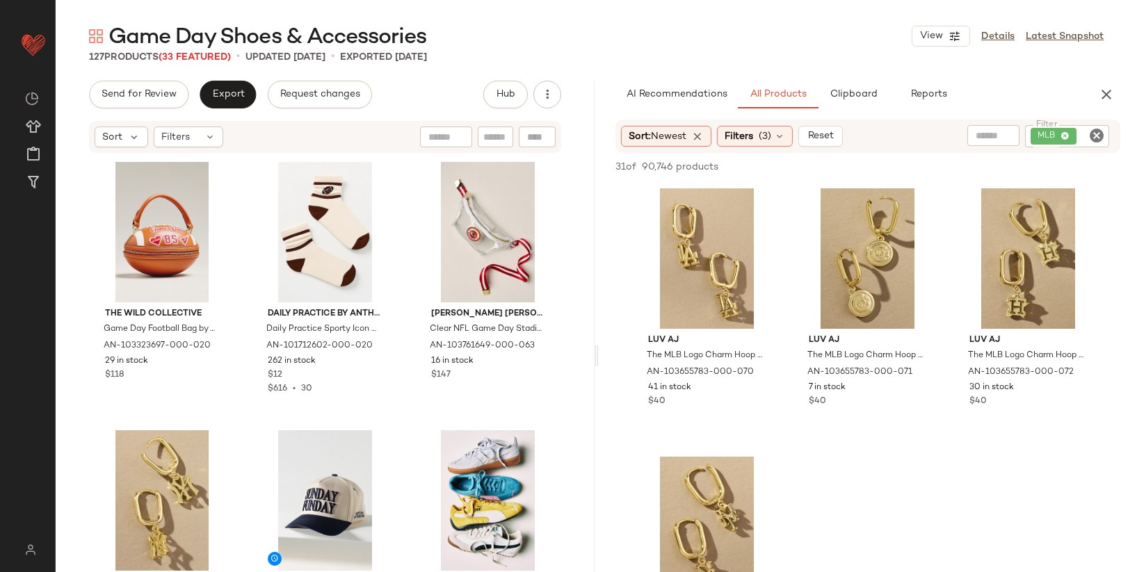
click at [1101, 140] on icon "Clear Filter" at bounding box center [1096, 135] width 17 height 17
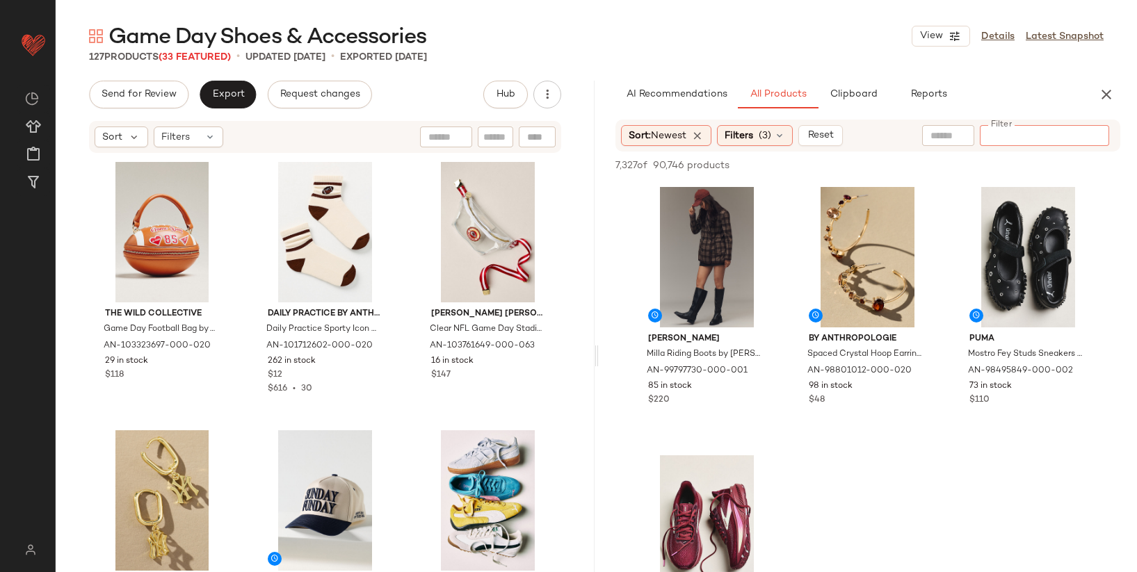
click at [951, 139] on input "text" at bounding box center [947, 136] width 35 height 15
type input "********"
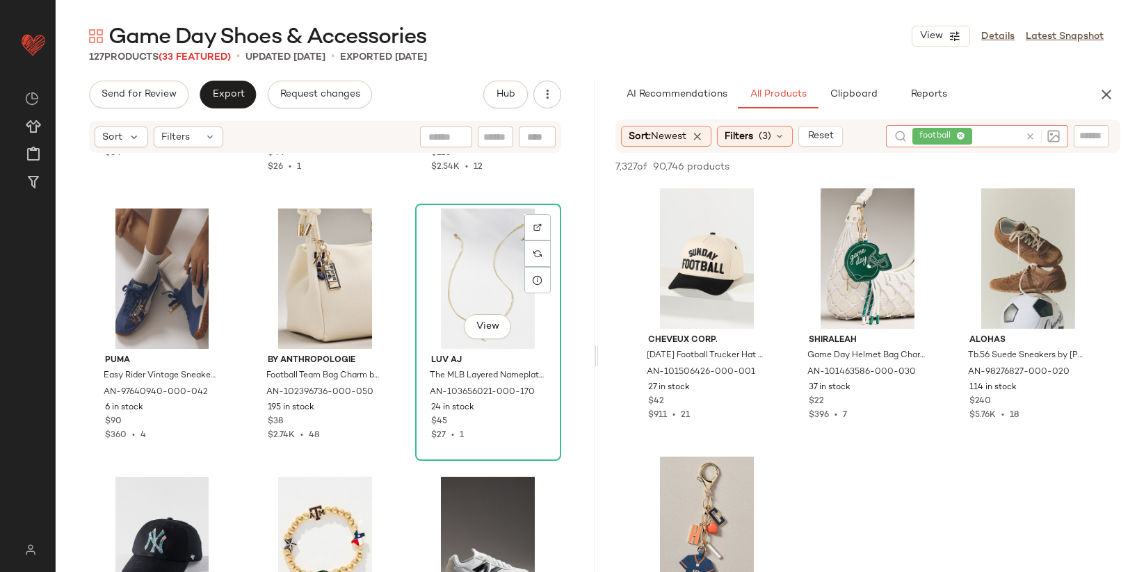
scroll to position [4262, 0]
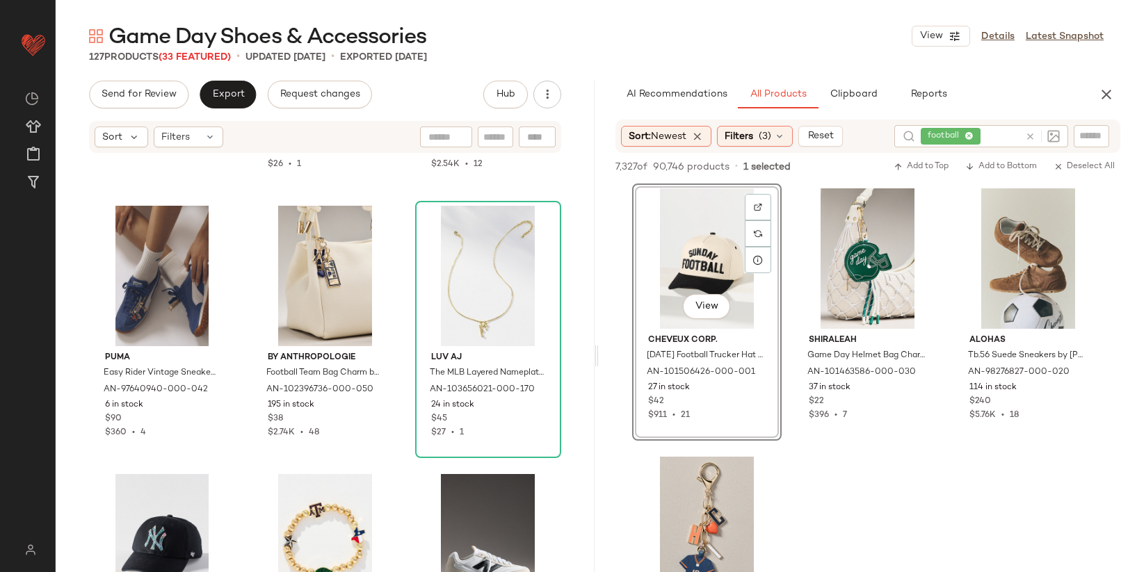
click at [570, 216] on div "By Anthropologie Beaded Bubble-Letter Necklace by Anthropologie in Red, Women's…" at bounding box center [325, 384] width 539 height 460
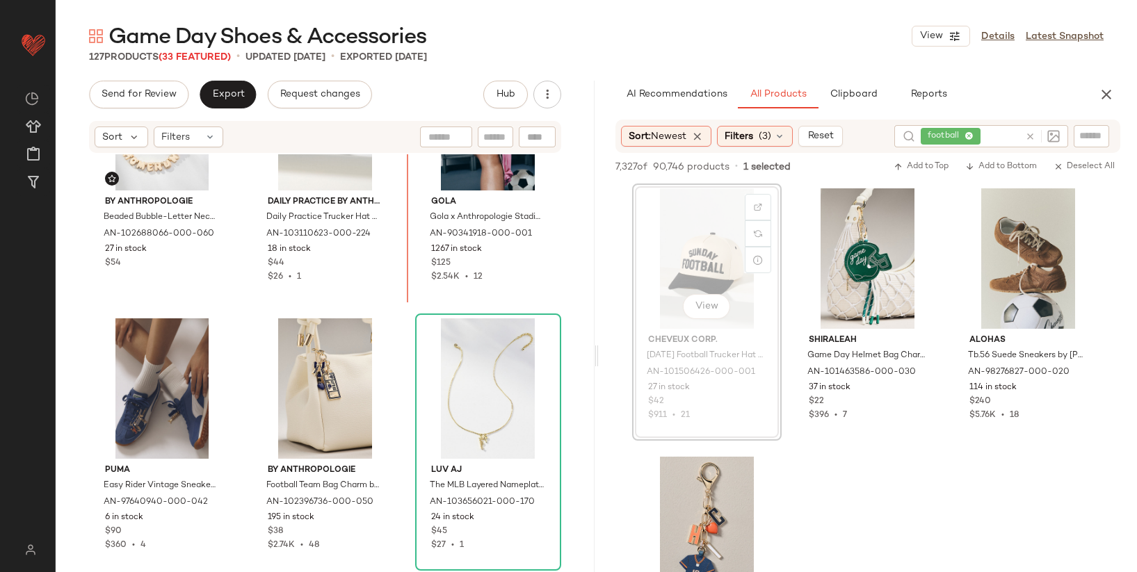
scroll to position [4150, 0]
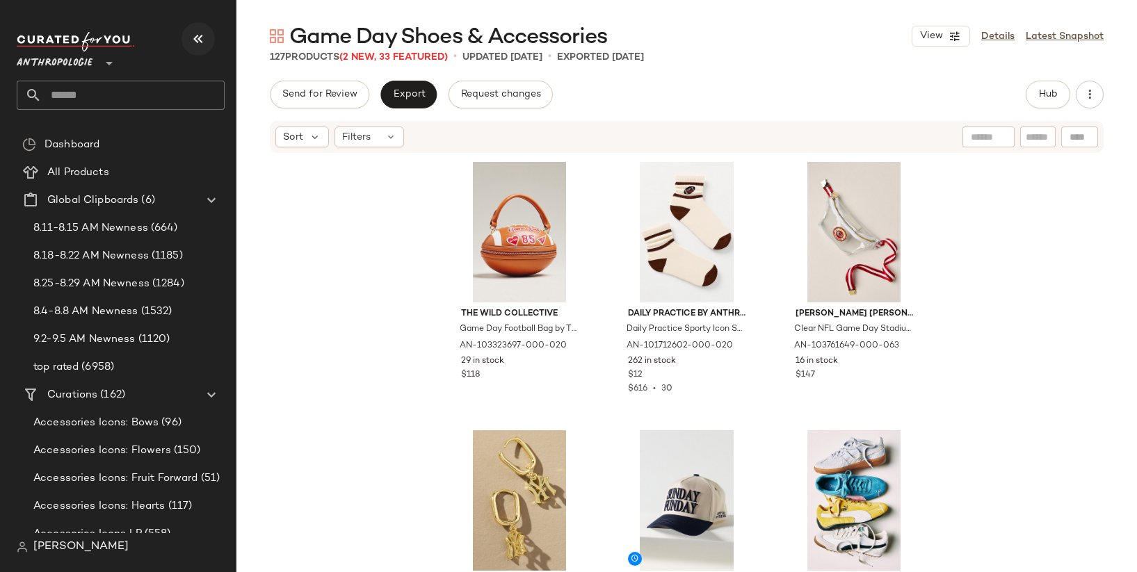
click at [200, 48] on button "button" at bounding box center [198, 38] width 33 height 33
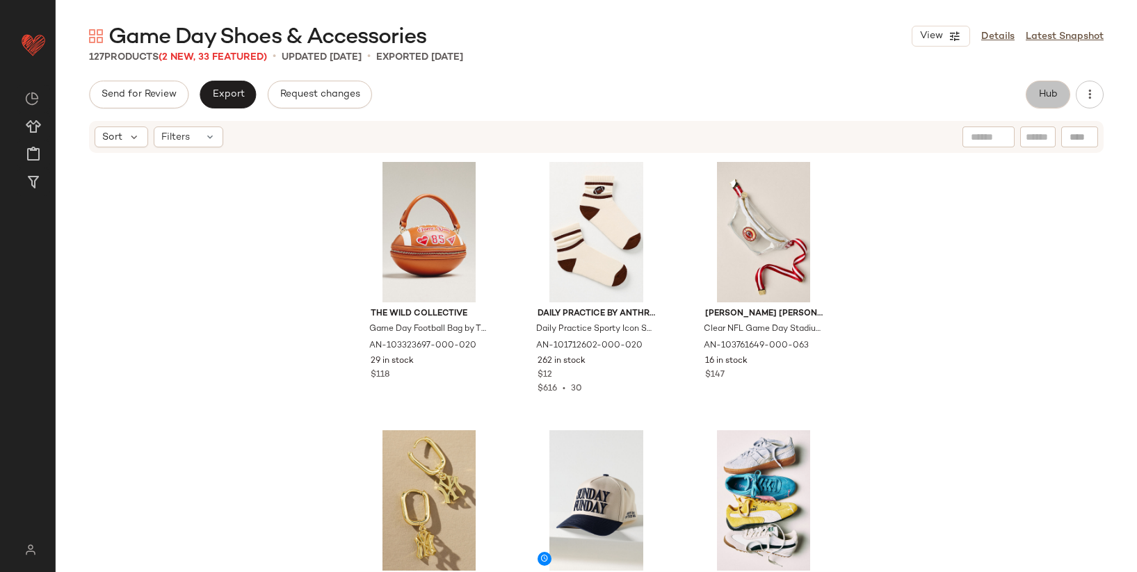
click at [1035, 90] on button "Hub" at bounding box center [1048, 95] width 45 height 28
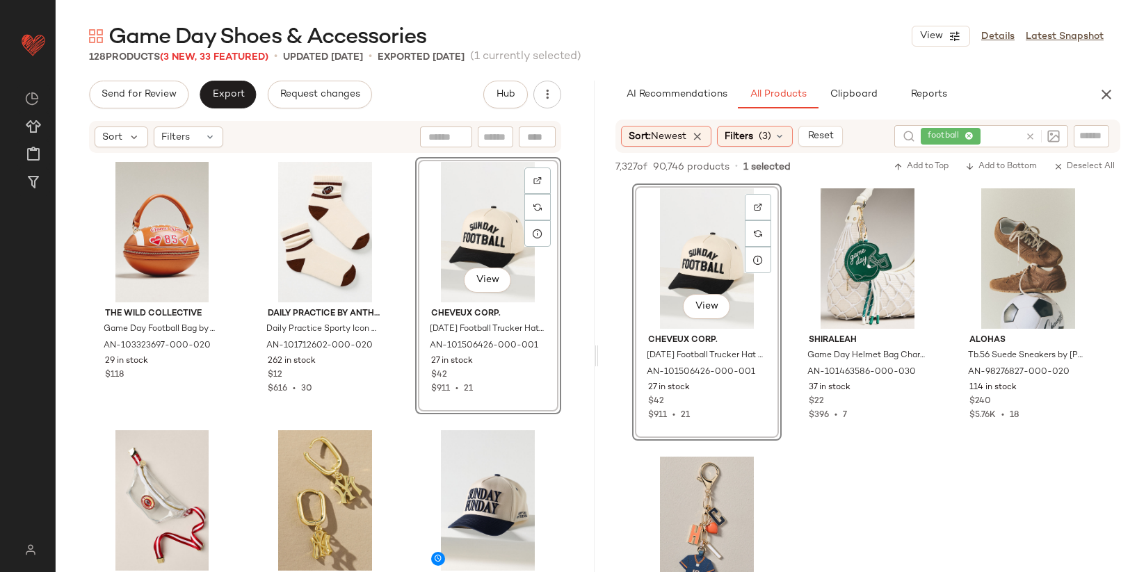
click at [444, 237] on div "View" at bounding box center [488, 232] width 136 height 140
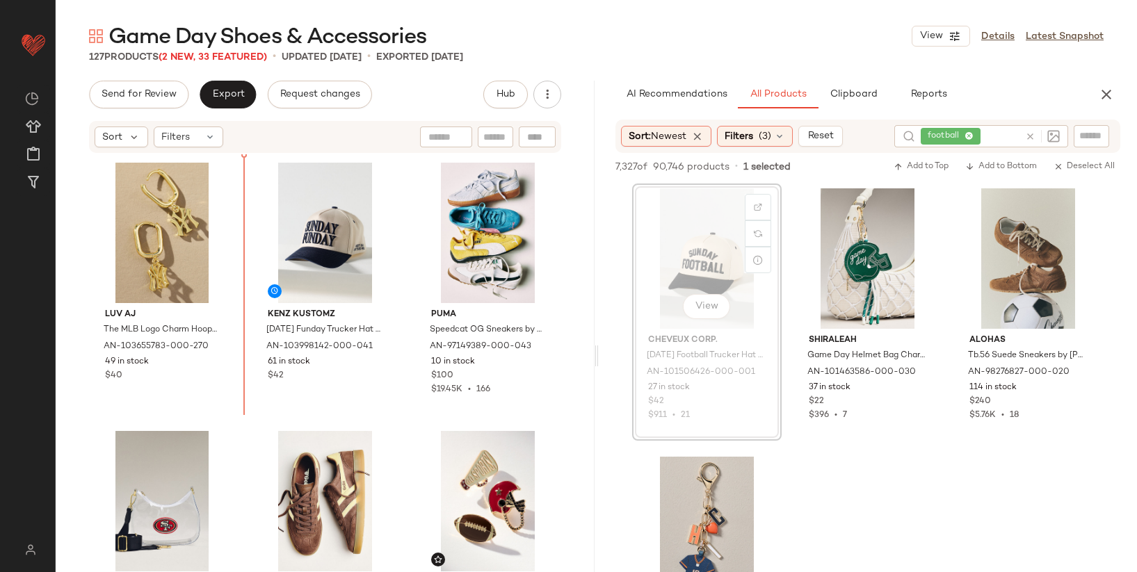
scroll to position [250, 0]
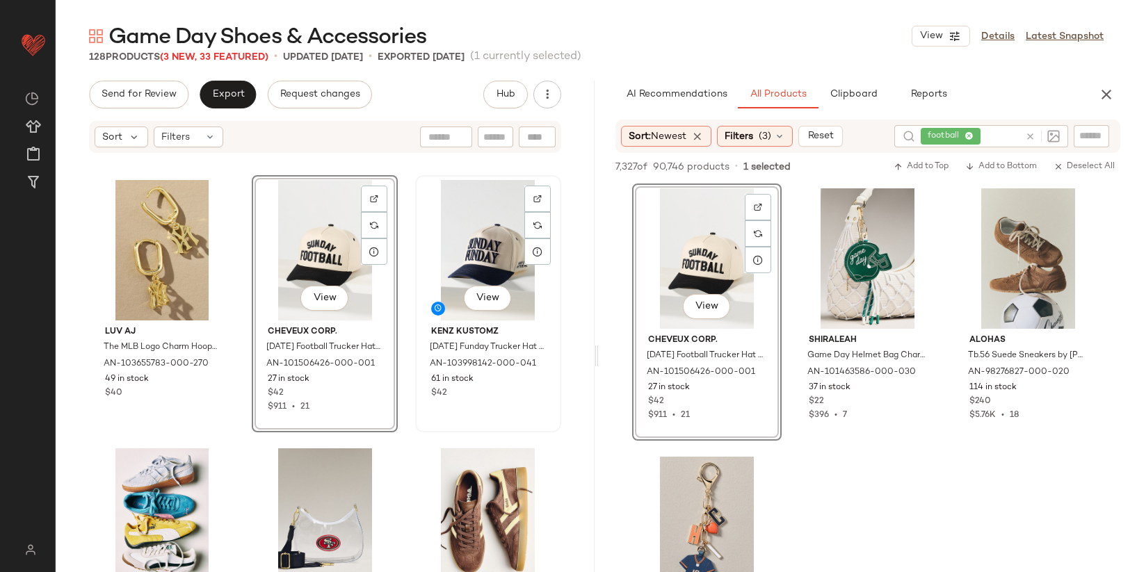
click at [469, 258] on div "View" at bounding box center [488, 250] width 136 height 140
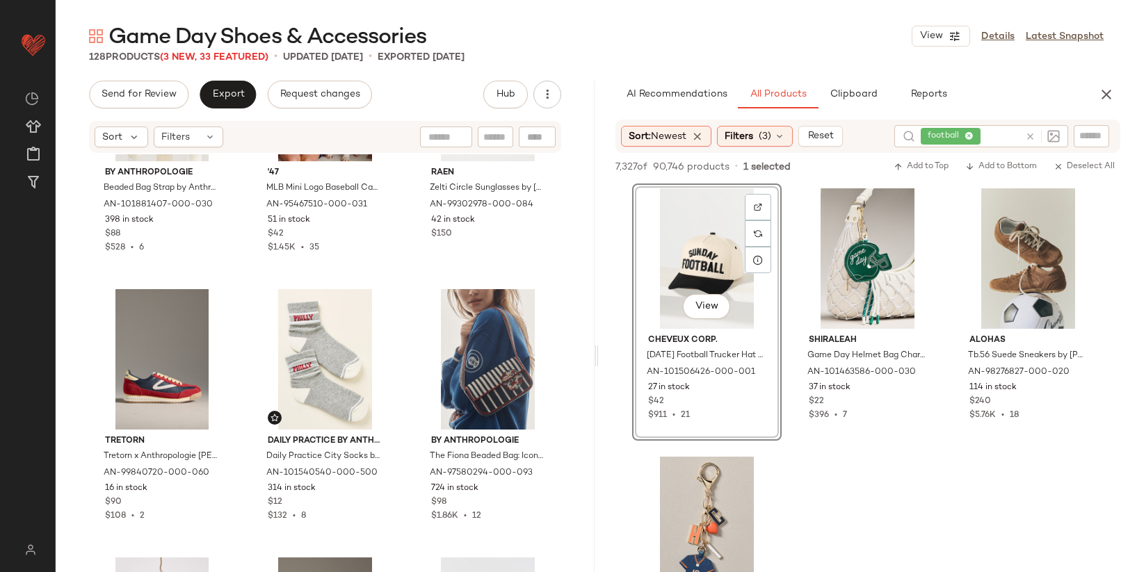
scroll to position [7404, 0]
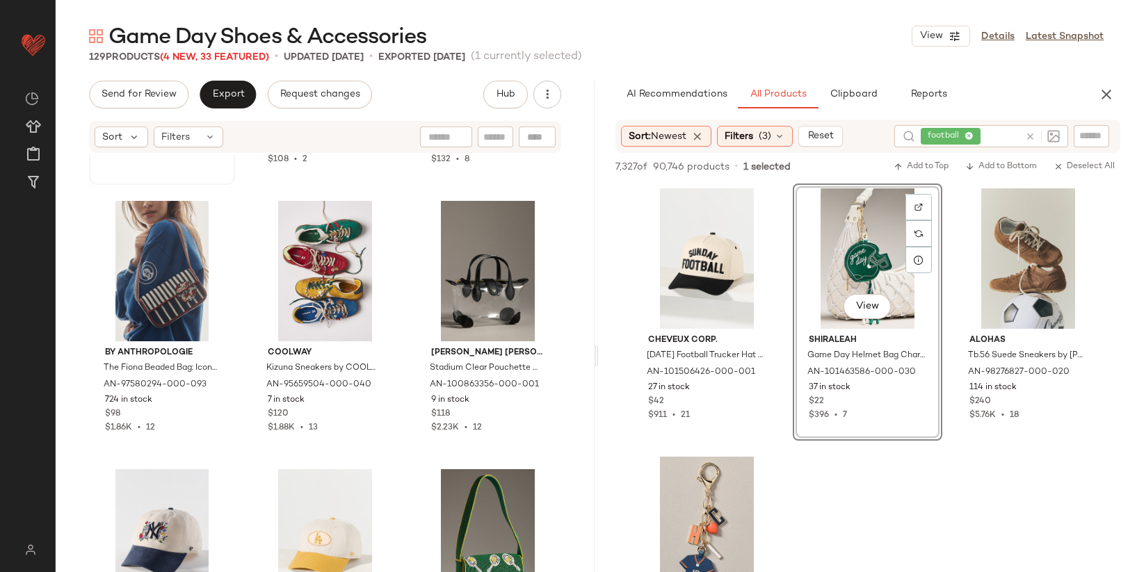
scroll to position [7758, 0]
click at [749, 135] on span "Filters" at bounding box center [739, 136] width 29 height 15
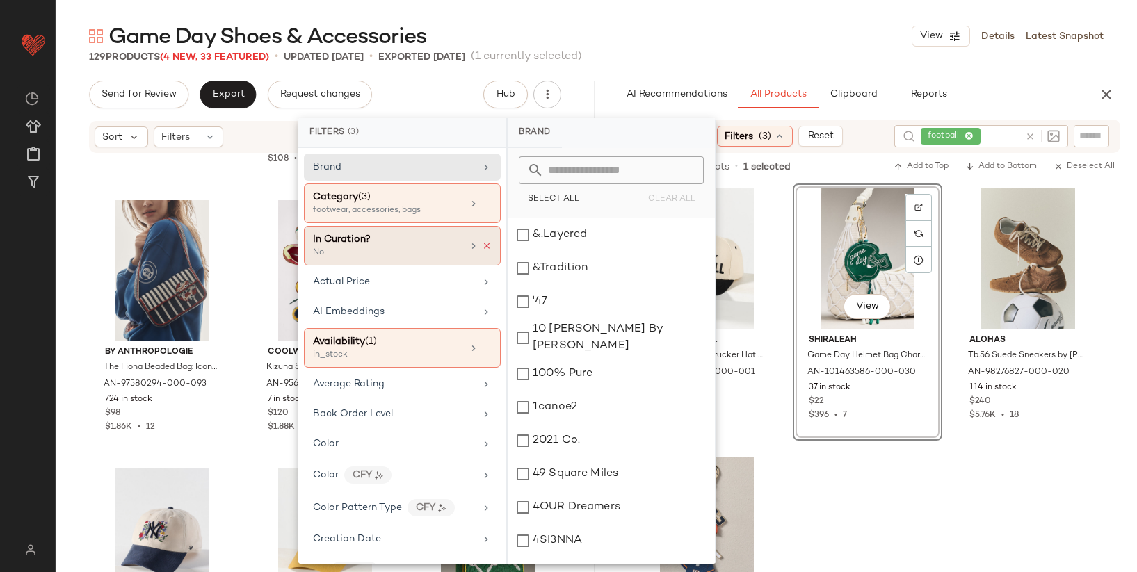
click at [482, 244] on icon at bounding box center [487, 246] width 10 height 10
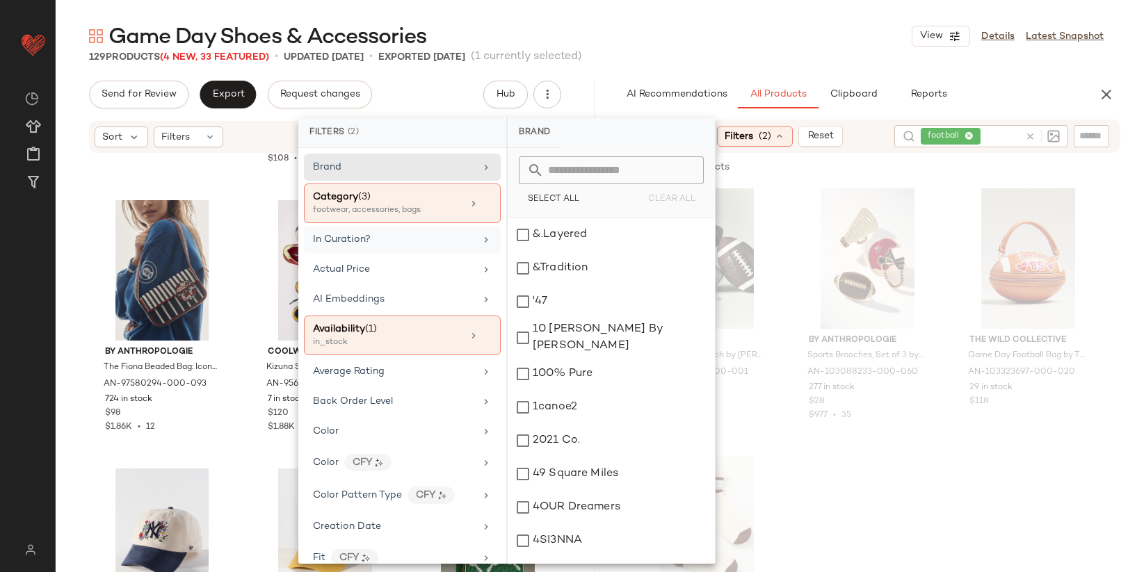
click at [435, 240] on div "In Curation?" at bounding box center [394, 239] width 162 height 15
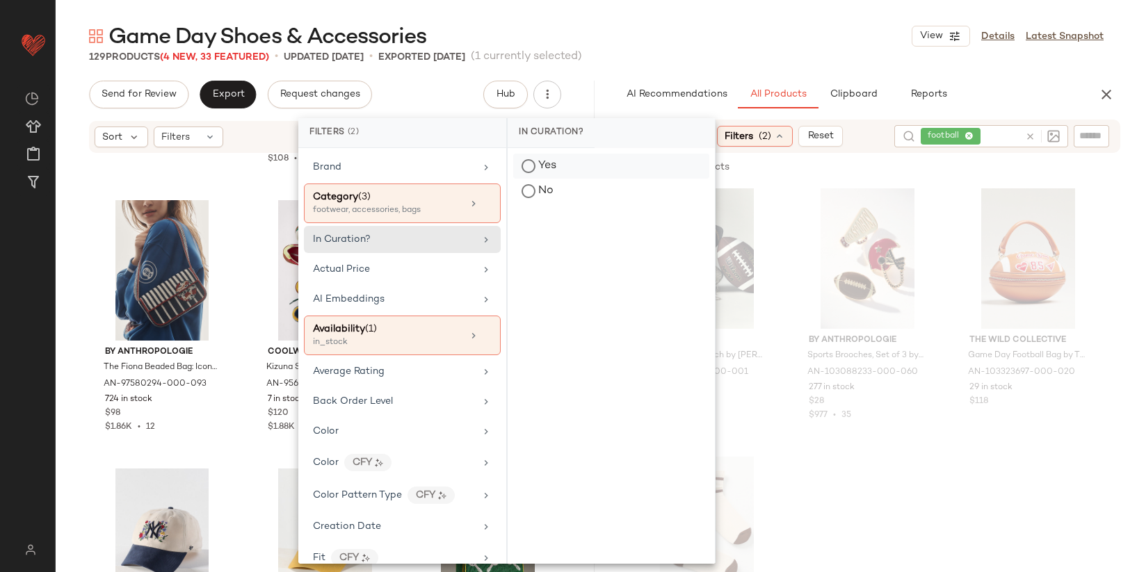
click at [528, 166] on div "Yes" at bounding box center [611, 166] width 196 height 25
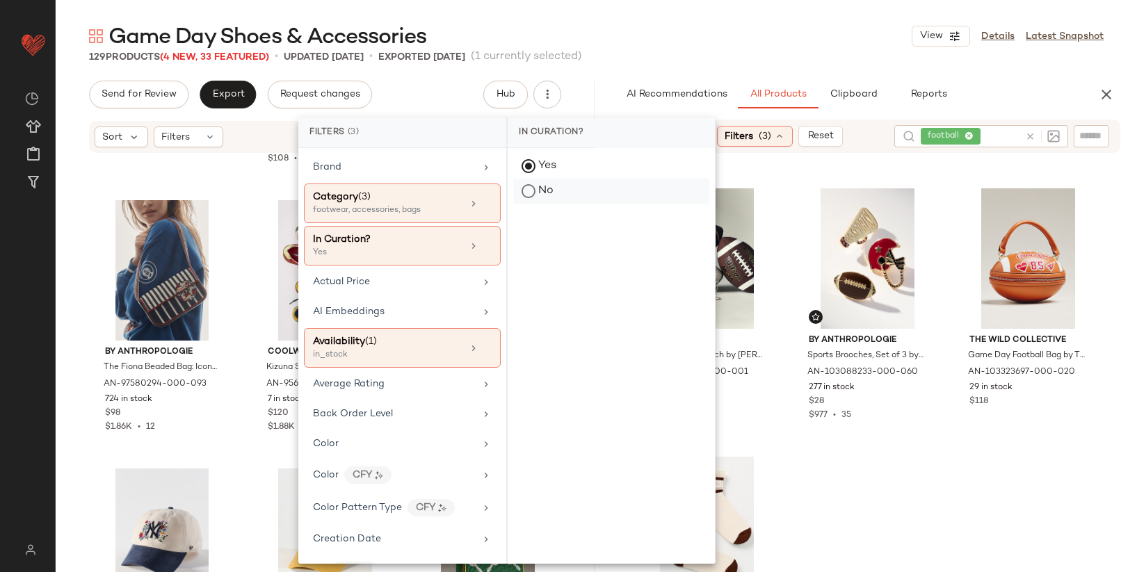
click at [533, 188] on div "No" at bounding box center [611, 191] width 196 height 25
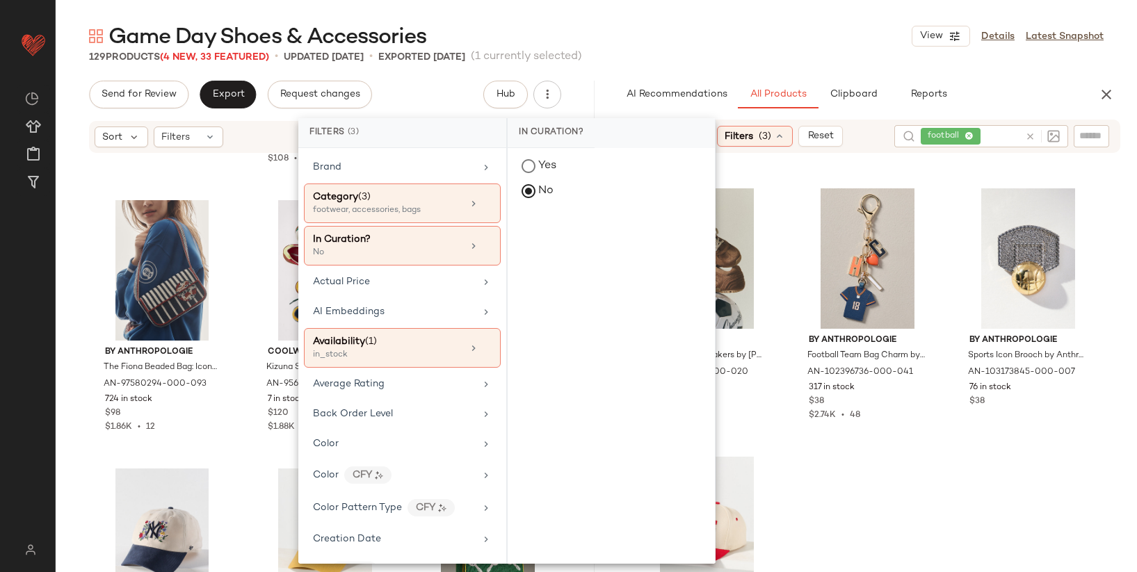
click at [803, 181] on div "7,327 of 129 products • 0 selected Add to Top Add to Bottom Deselect All" at bounding box center [868, 168] width 539 height 31
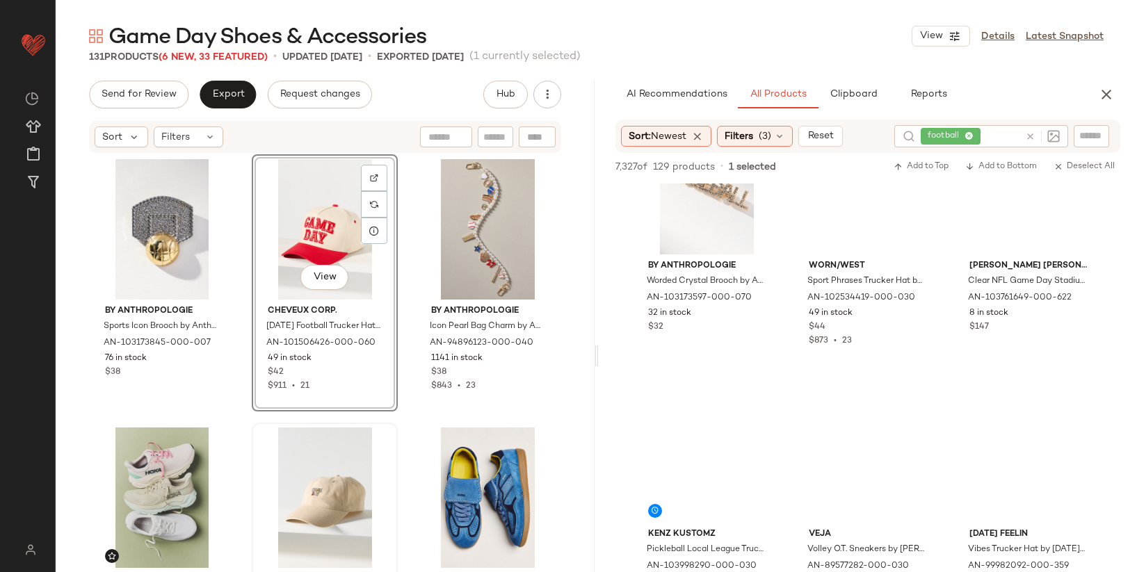
scroll to position [2575, 0]
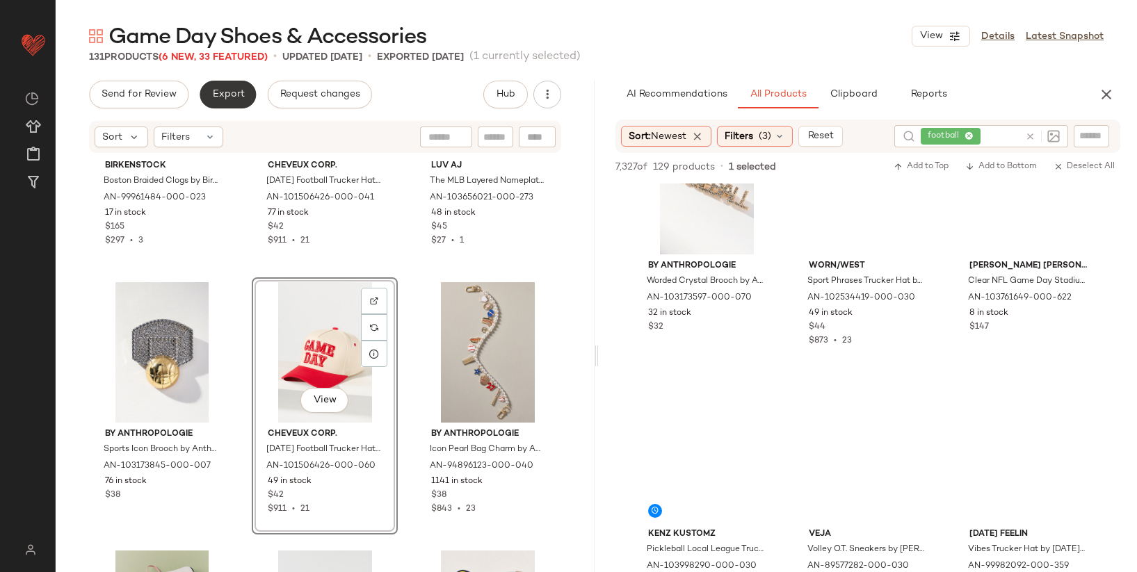
click at [234, 99] on span "Export" at bounding box center [227, 94] width 33 height 11
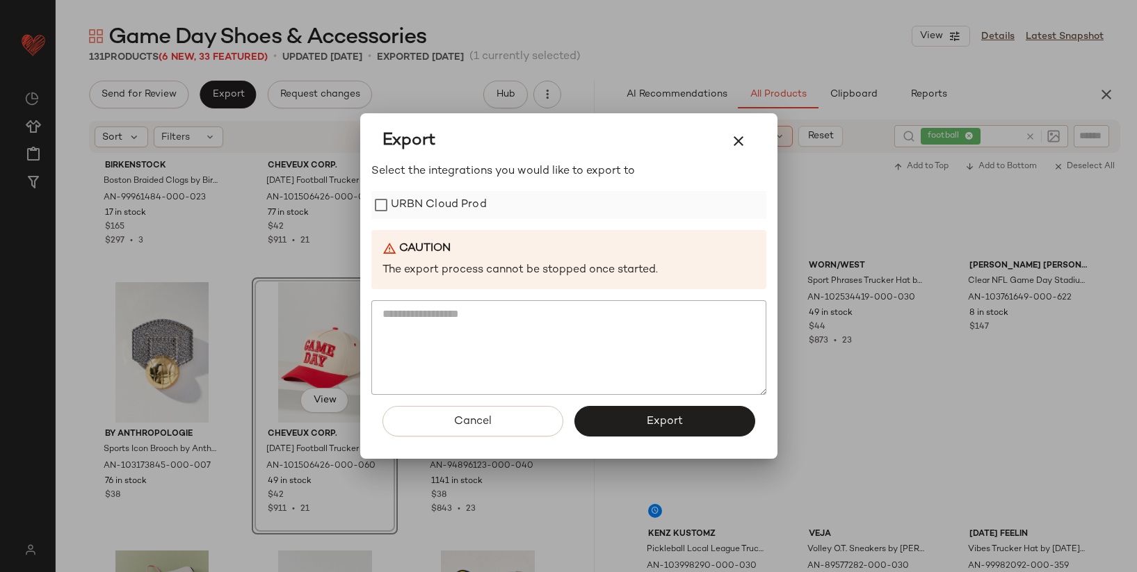
click at [442, 206] on label "URBN Cloud Prod" at bounding box center [439, 205] width 96 height 28
click at [627, 421] on button "Export" at bounding box center [664, 421] width 181 height 31
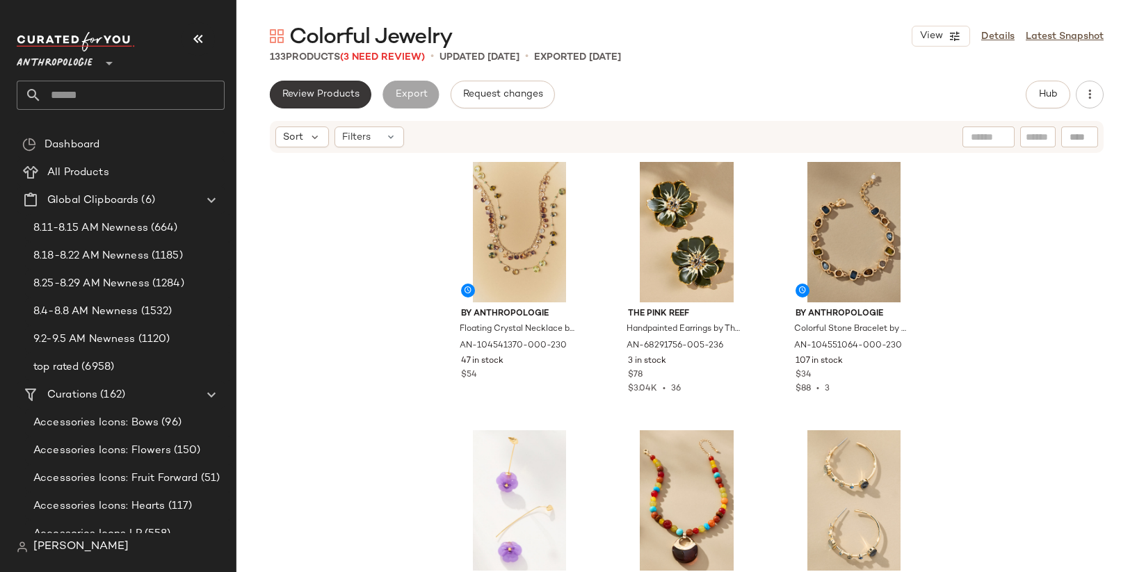
click at [355, 97] on span "Review Products" at bounding box center [321, 94] width 78 height 11
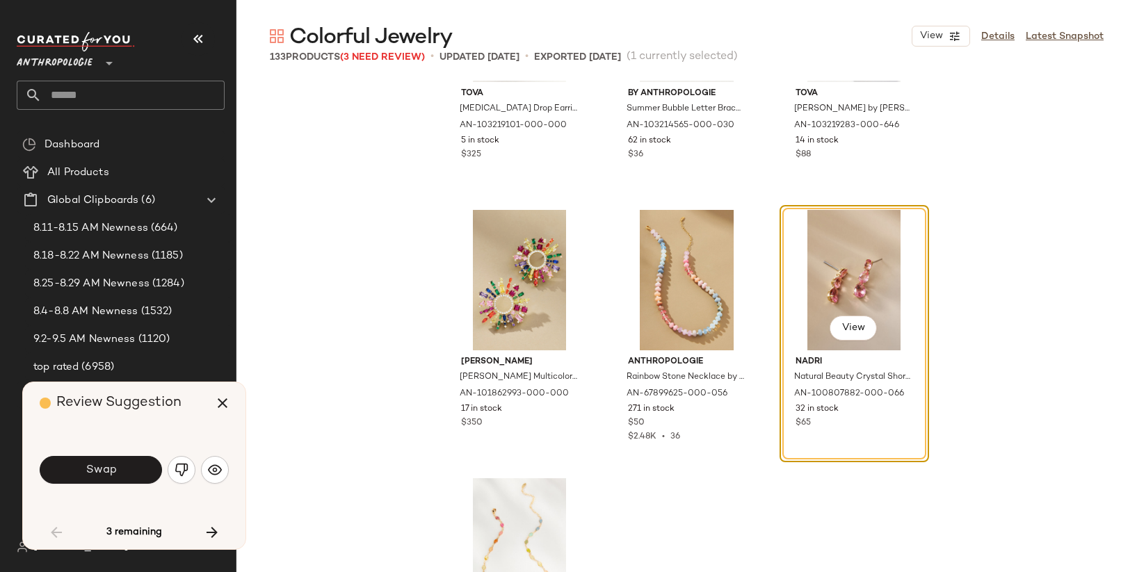
scroll to position [2849, 0]
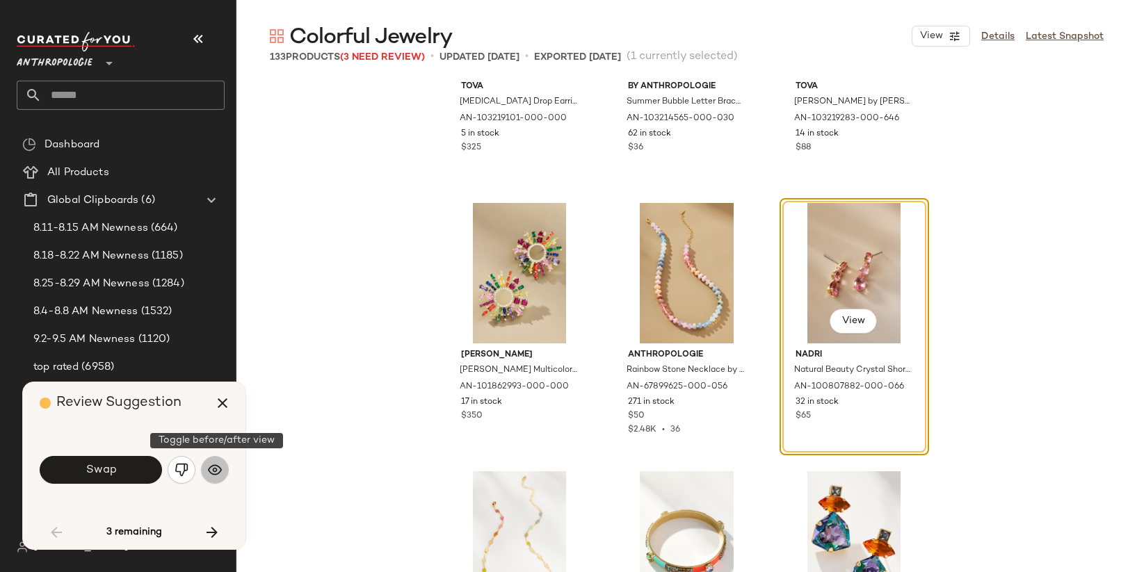
click at [224, 472] on button "button" at bounding box center [215, 470] width 28 height 28
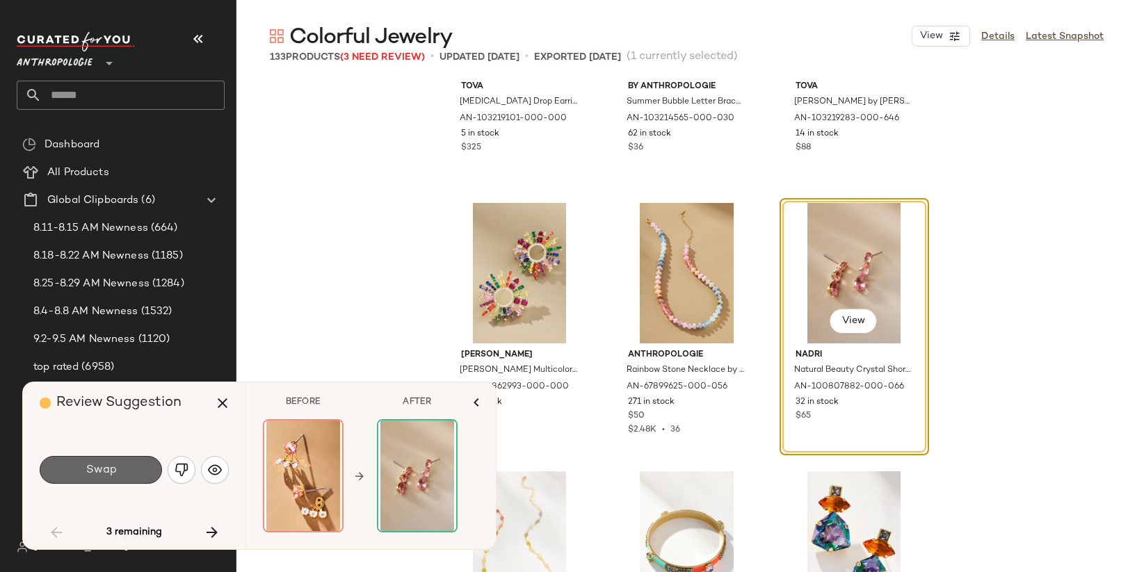
click at [125, 467] on button "Swap" at bounding box center [101, 470] width 122 height 28
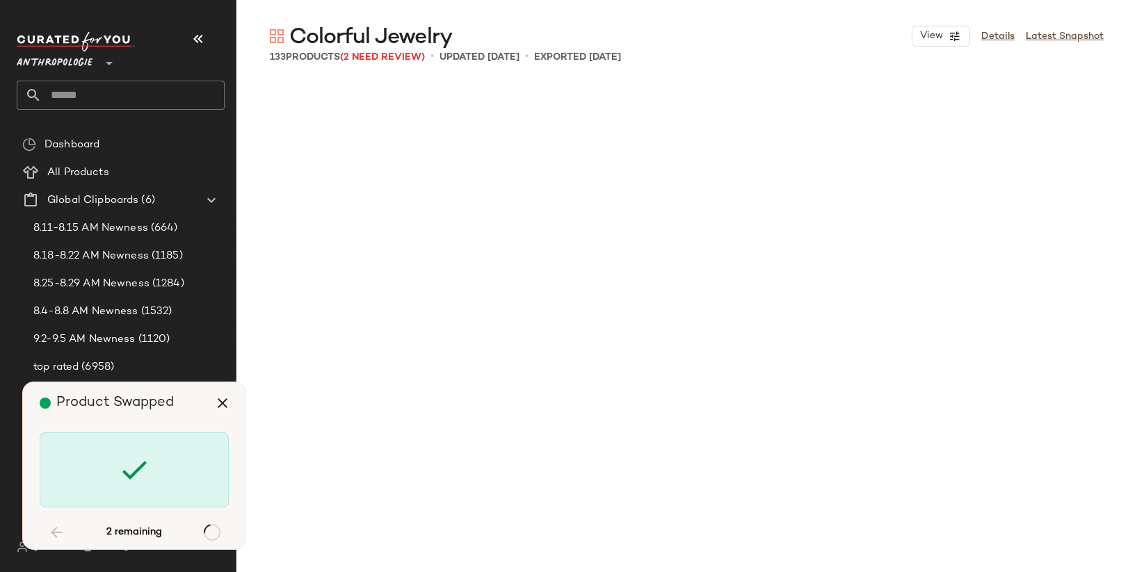
scroll to position [9127, 0]
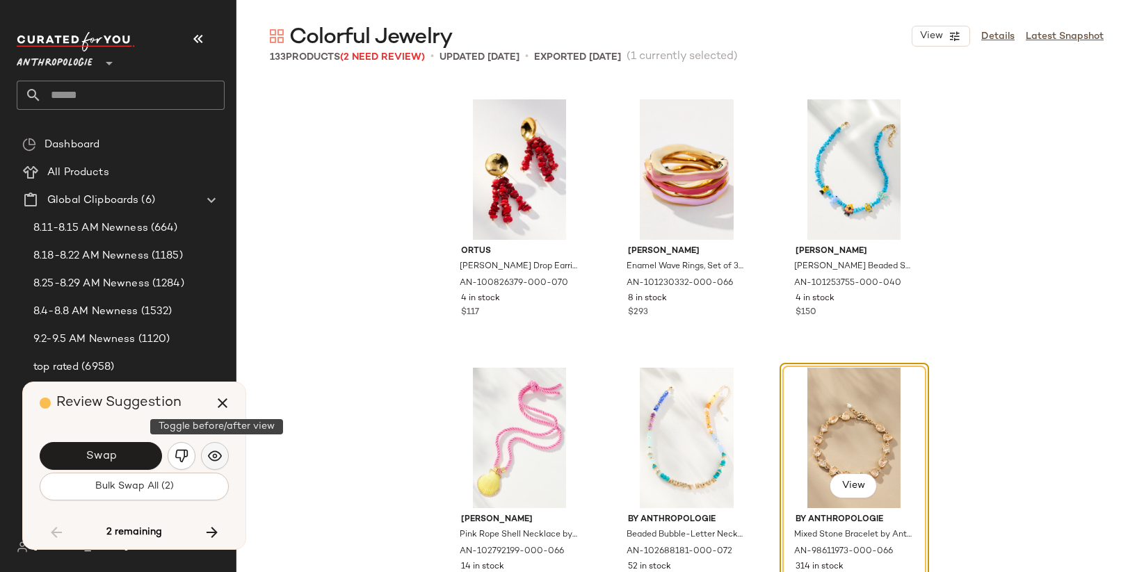
click at [216, 458] on img "button" at bounding box center [215, 456] width 14 height 14
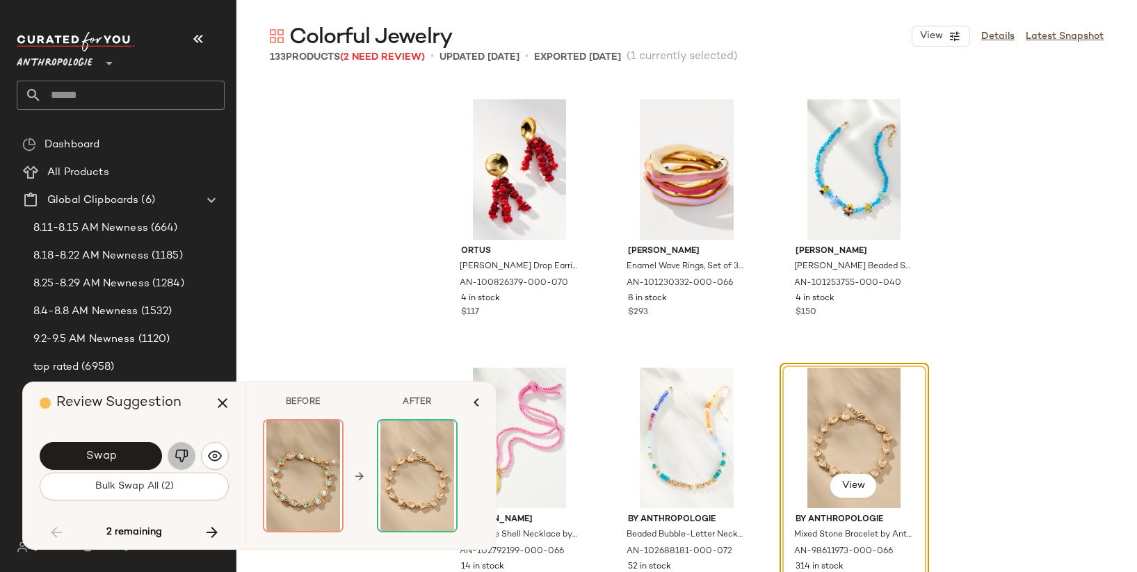
click at [179, 455] on img "button" at bounding box center [182, 456] width 14 height 14
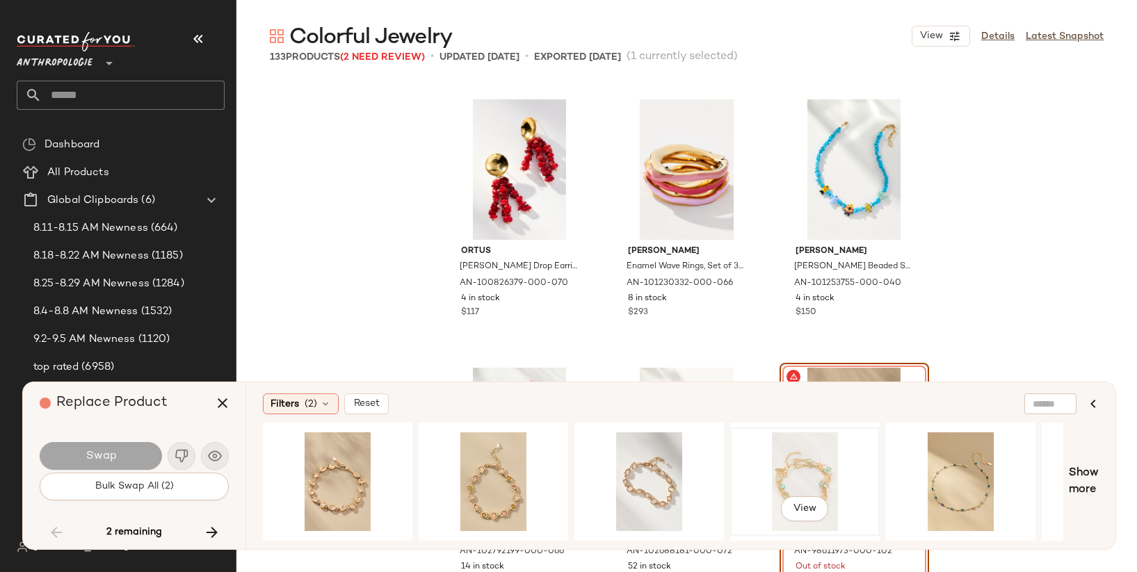
click at [814, 470] on div "View" at bounding box center [805, 482] width 140 height 99
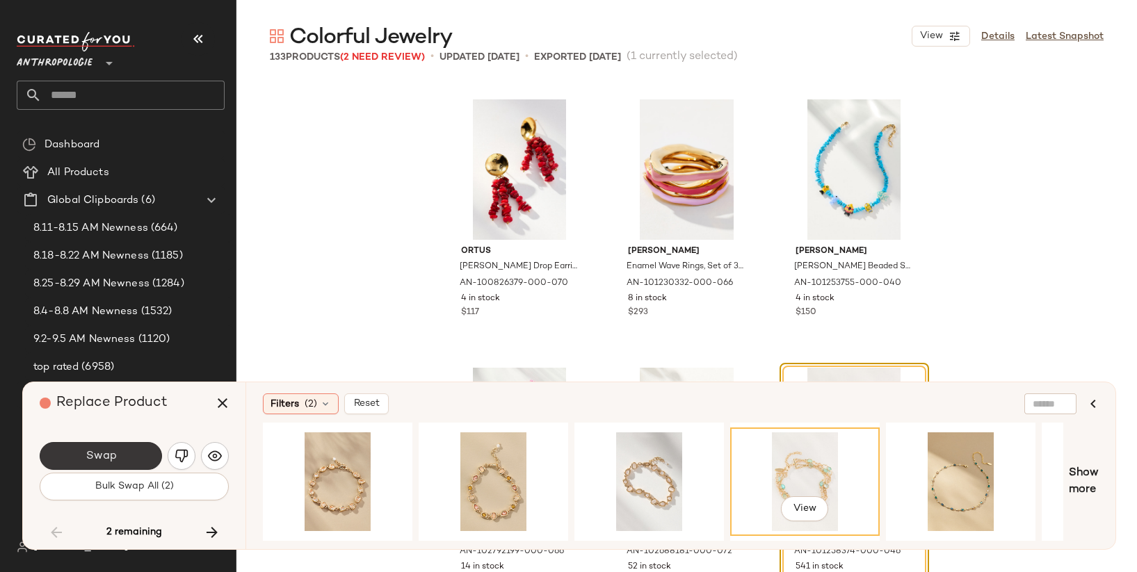
click at [108, 453] on span "Swap" at bounding box center [100, 456] width 31 height 13
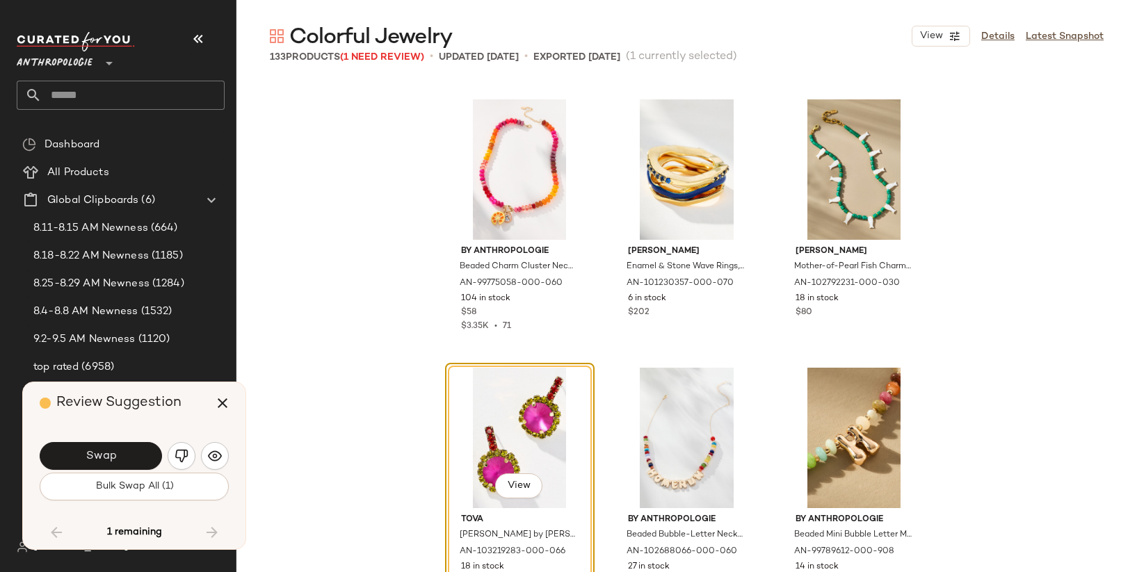
scroll to position [11140, 0]
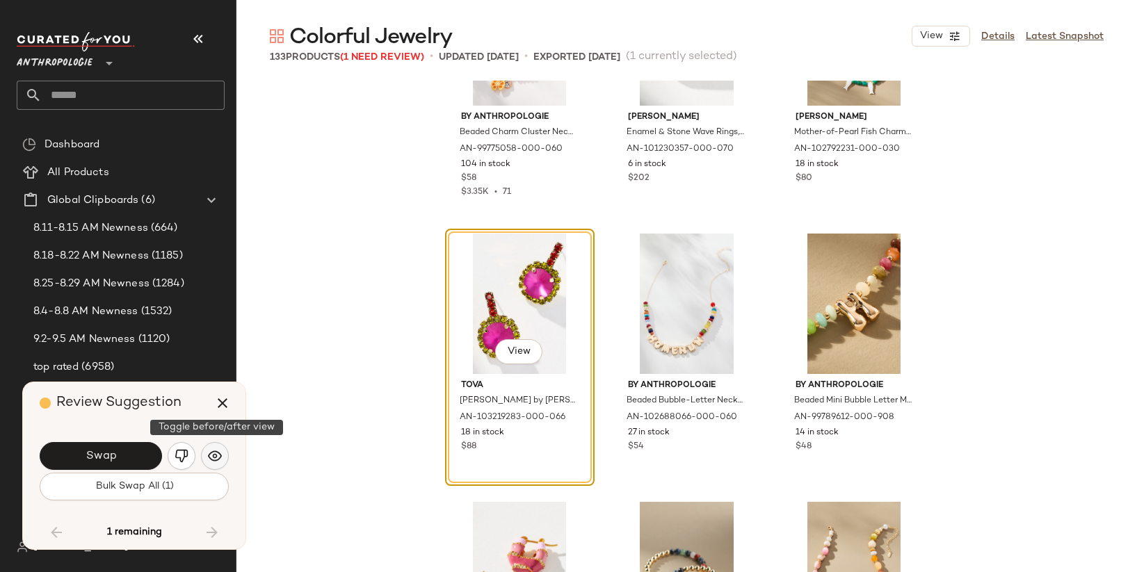
click at [210, 457] on img "button" at bounding box center [215, 456] width 14 height 14
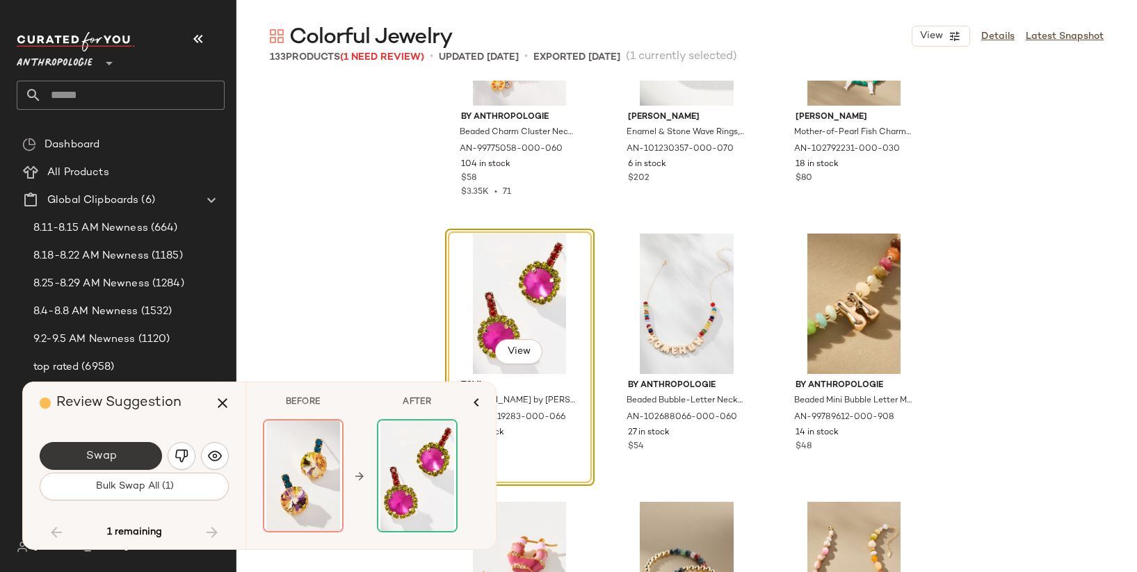
click at [115, 451] on span "Swap" at bounding box center [100, 456] width 31 height 13
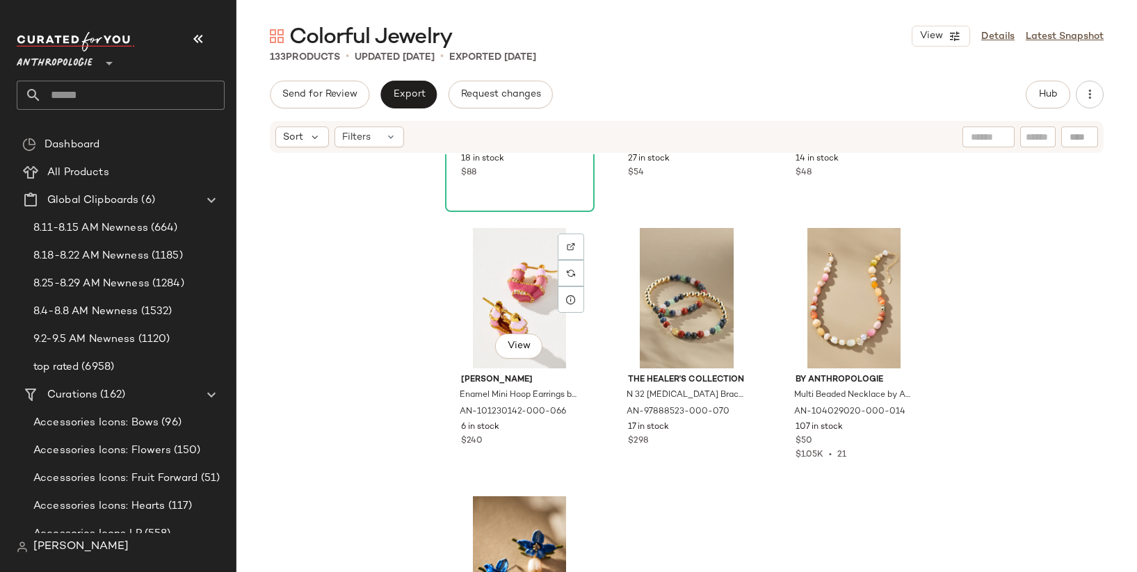
scroll to position [11495, 0]
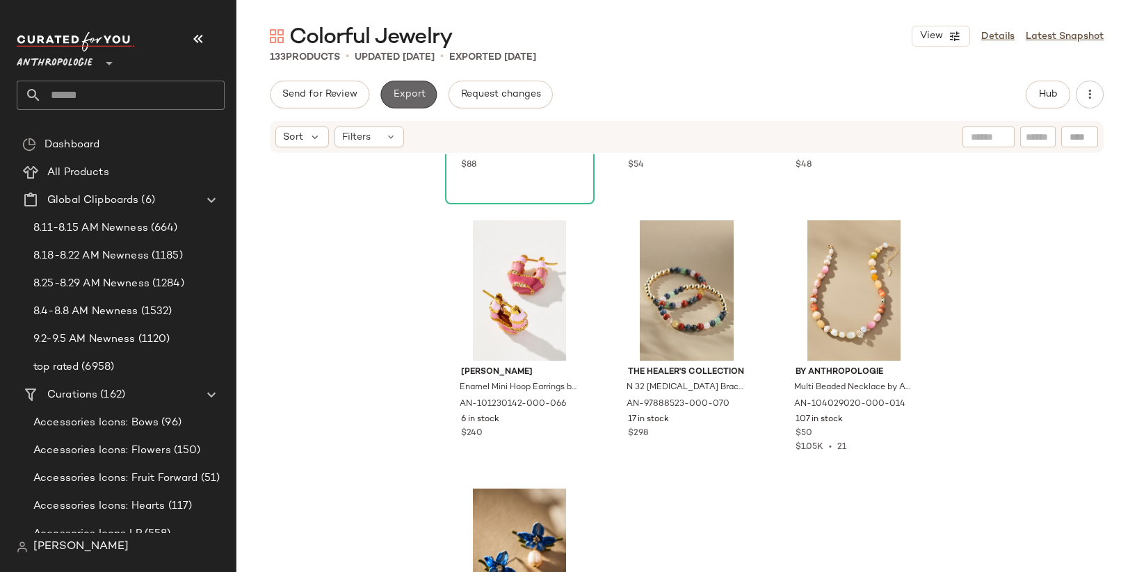
click at [421, 93] on span "Export" at bounding box center [408, 94] width 33 height 11
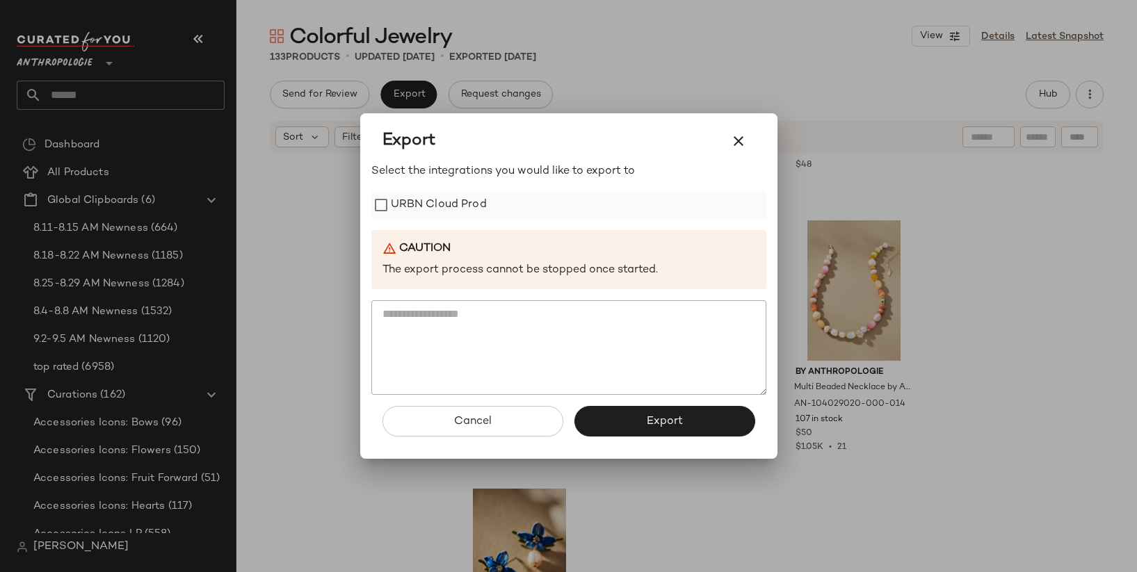
click at [480, 197] on label "URBN Cloud Prod" at bounding box center [439, 205] width 96 height 28
click at [736, 140] on icon "button" at bounding box center [738, 141] width 17 height 17
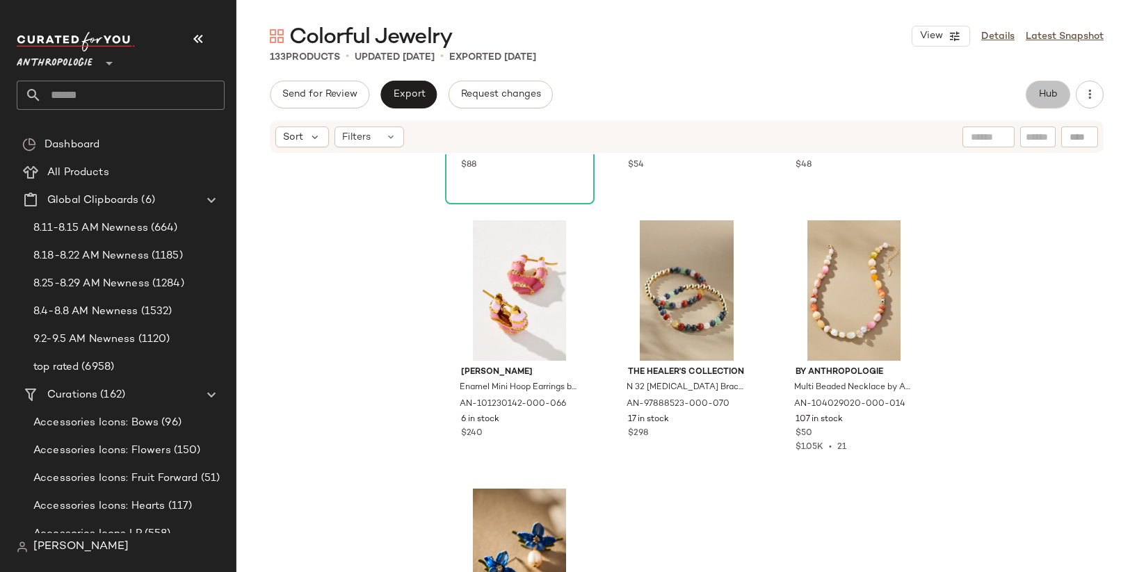
click at [1061, 95] on button "Hub" at bounding box center [1048, 95] width 45 height 28
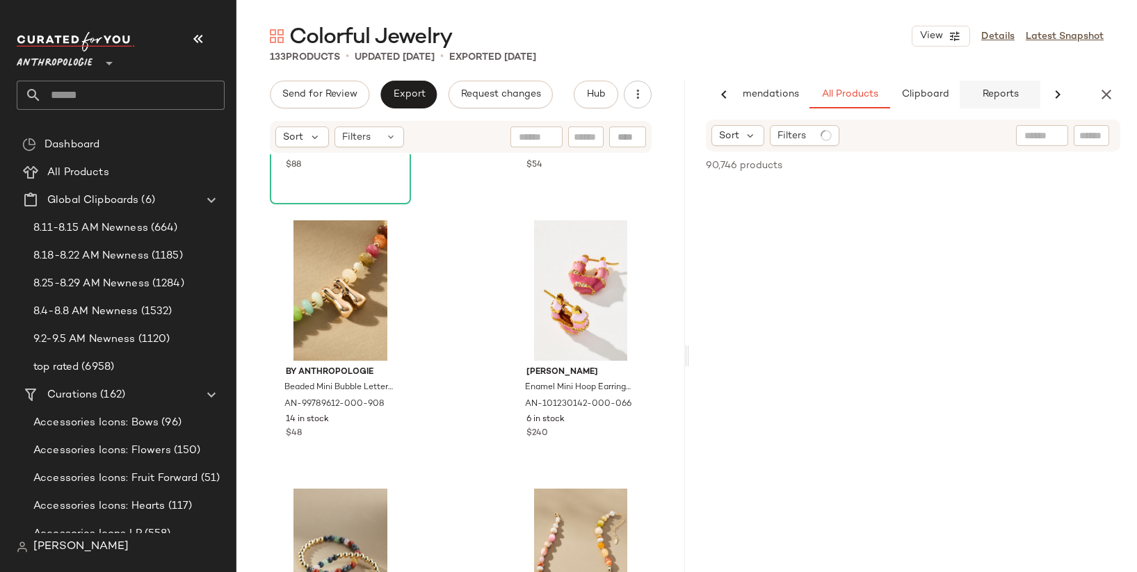
scroll to position [0, 55]
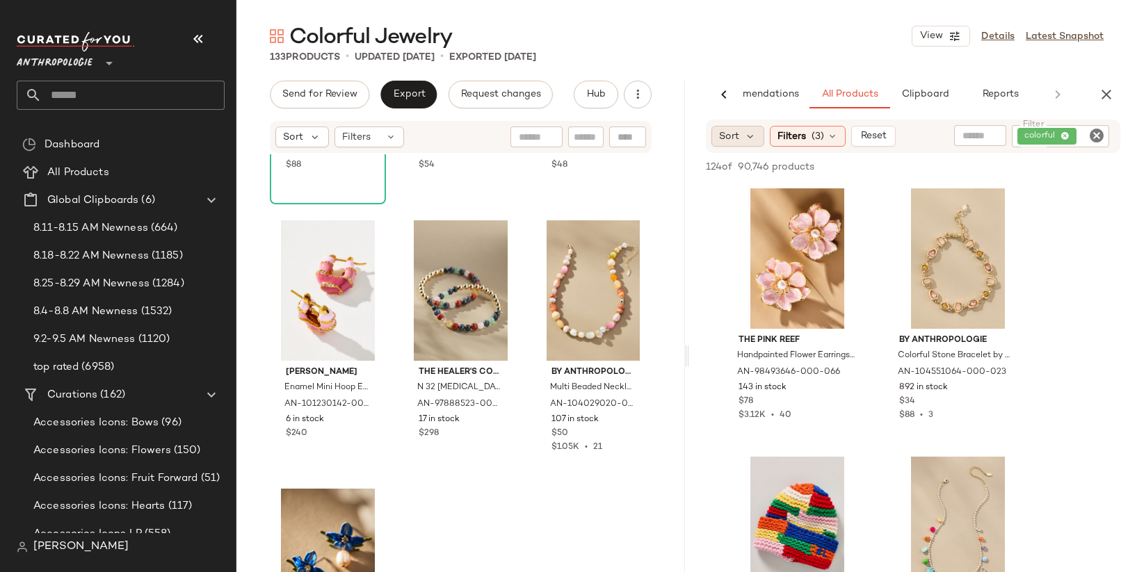
click at [740, 138] on div "Sort" at bounding box center [738, 136] width 54 height 21
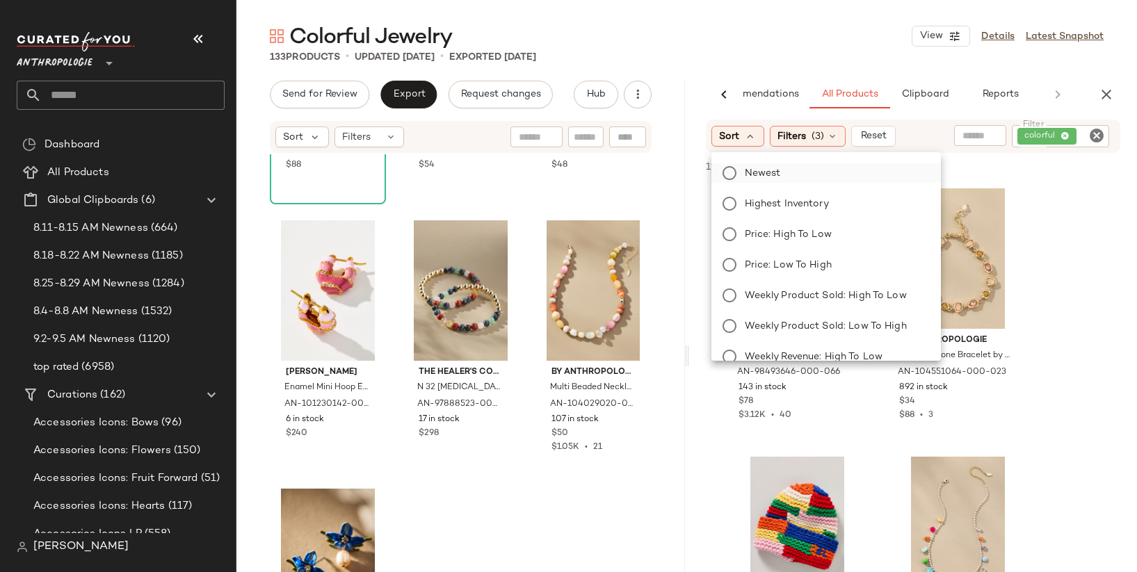
click at [769, 177] on span "Newest" at bounding box center [763, 173] width 36 height 15
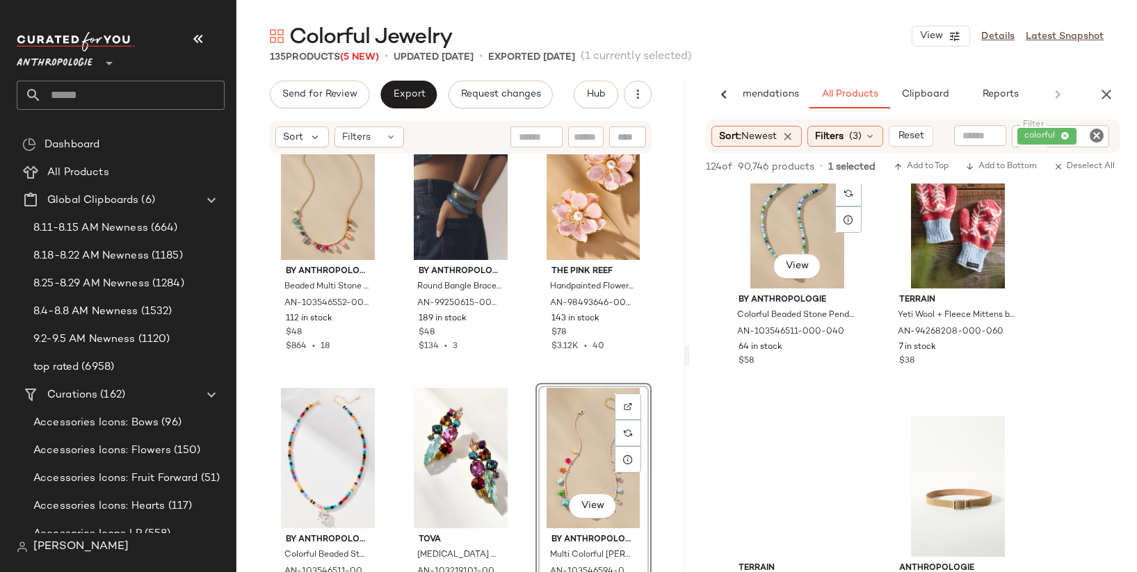
scroll to position [584, 0]
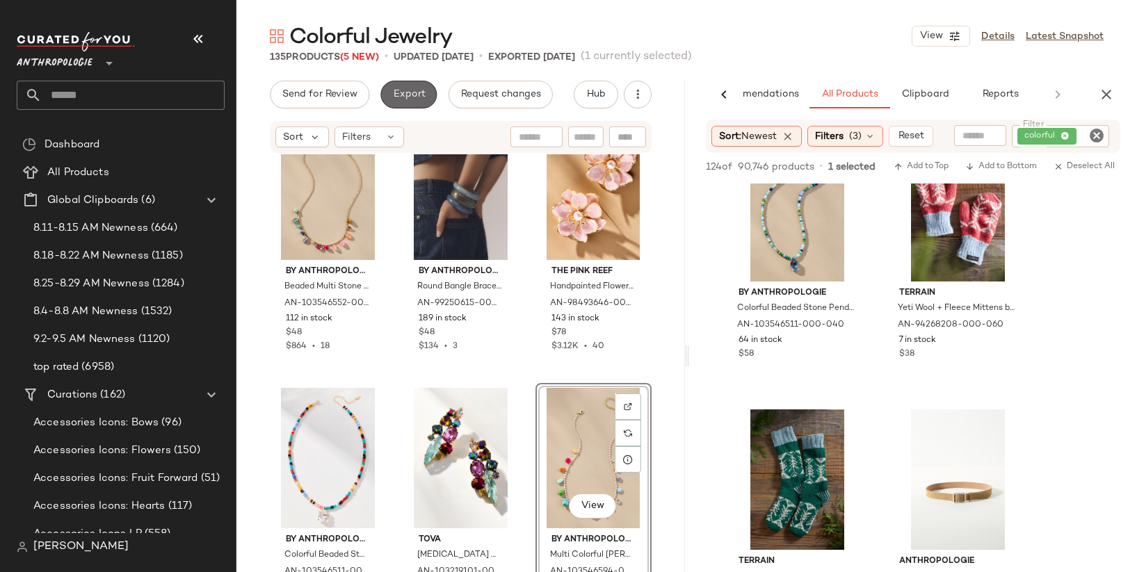
click at [405, 95] on span "Export" at bounding box center [408, 94] width 33 height 11
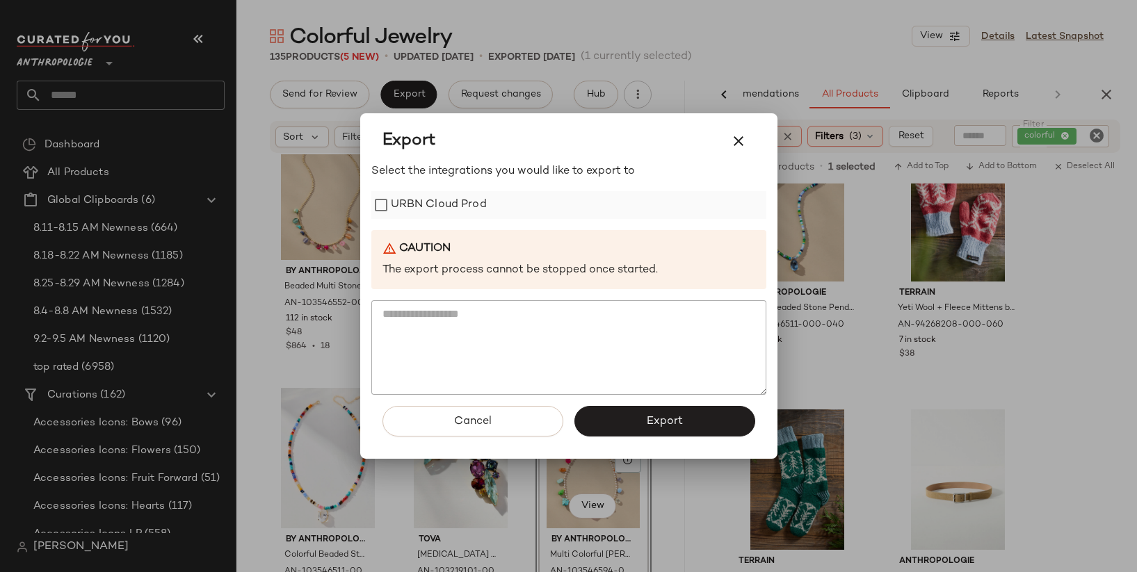
click at [474, 204] on label "URBN Cloud Prod" at bounding box center [439, 205] width 96 height 28
click at [611, 425] on button "Export" at bounding box center [664, 421] width 181 height 31
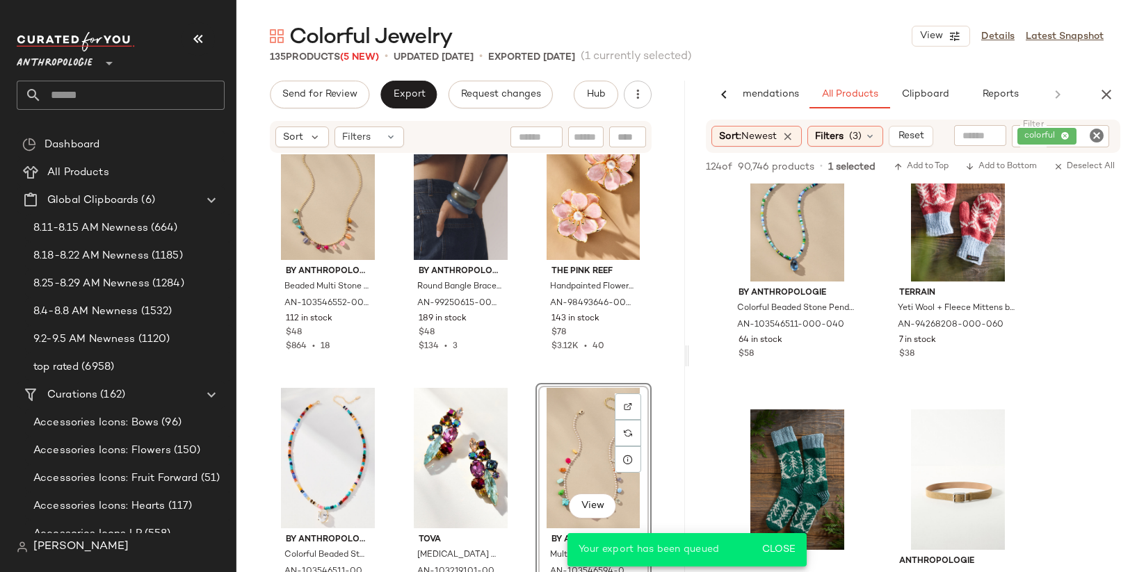
scroll to position [1121, 0]
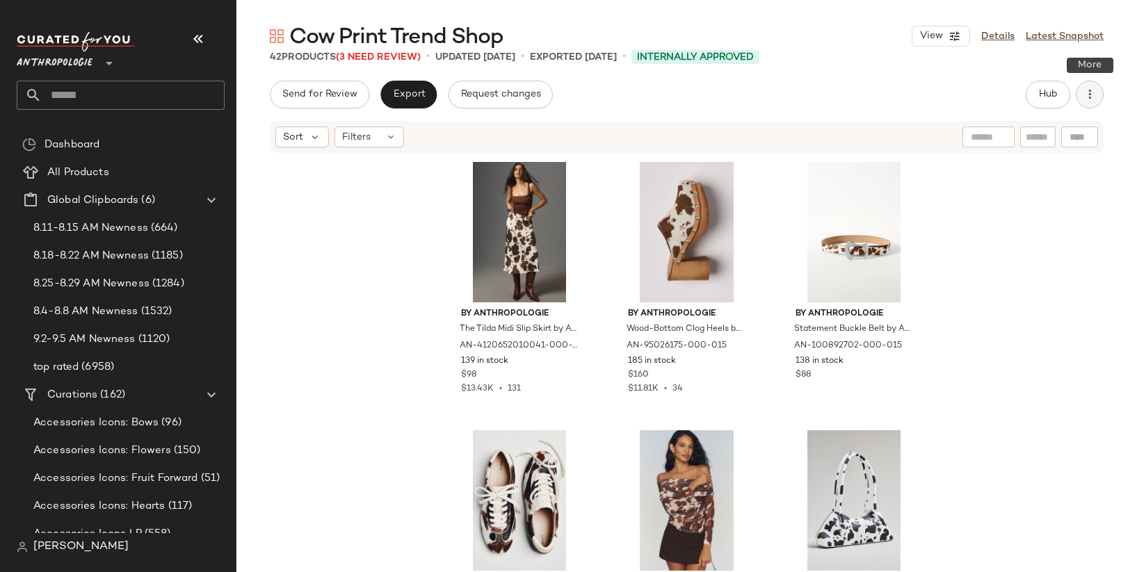
click at [1094, 102] on button "button" at bounding box center [1090, 95] width 28 height 28
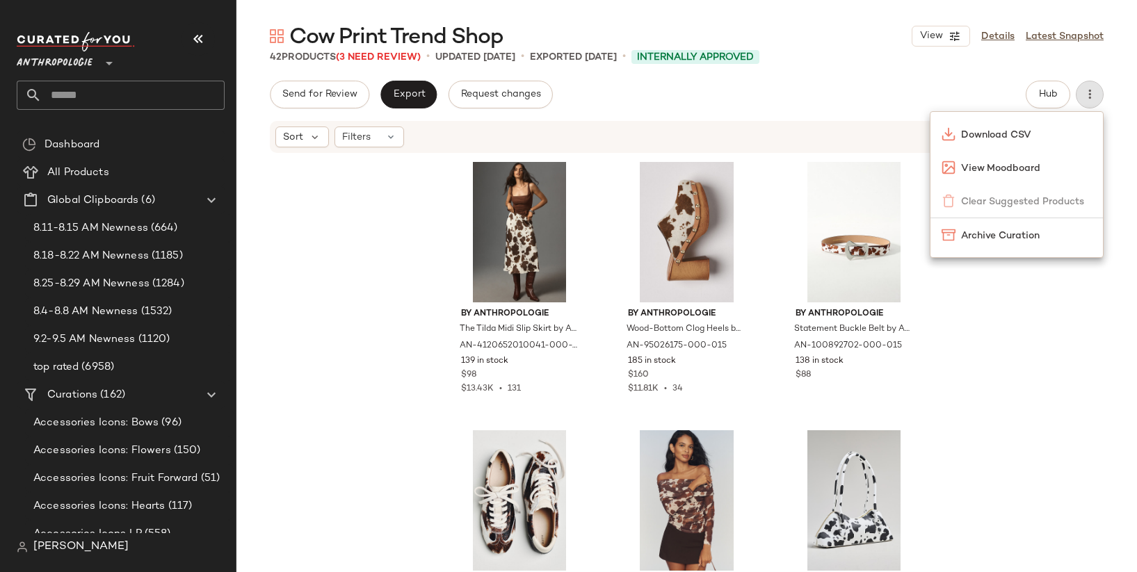
click at [1038, 206] on div "Download CSV View Moodboard Clear Suggested Products Archive Curation" at bounding box center [1017, 184] width 174 height 147
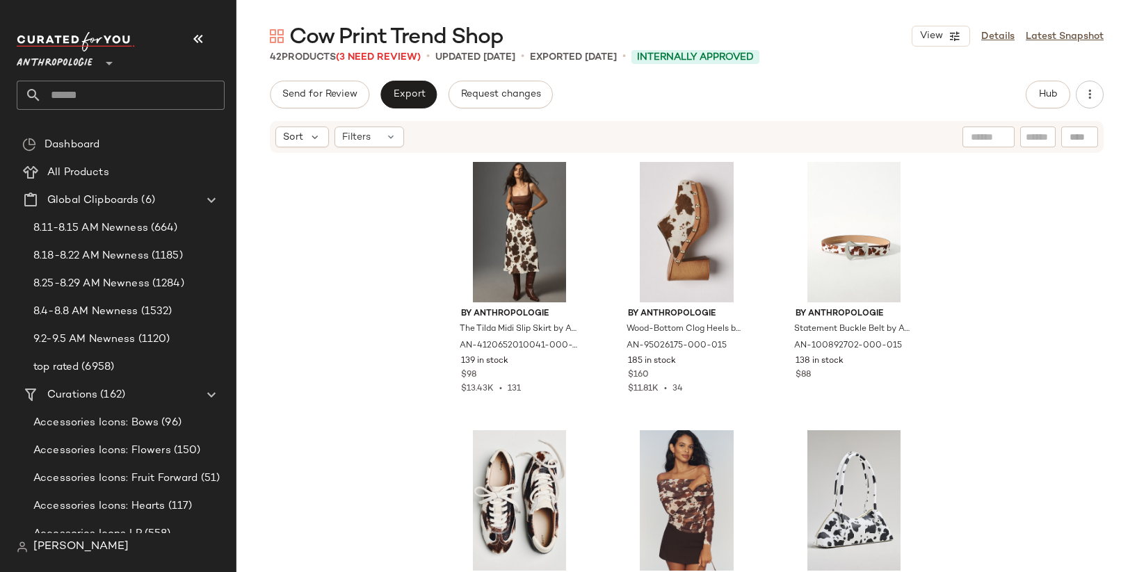
click at [666, 145] on div "Sort Filters" at bounding box center [596, 137] width 642 height 21
click at [1093, 95] on icon "button" at bounding box center [1090, 95] width 14 height 14
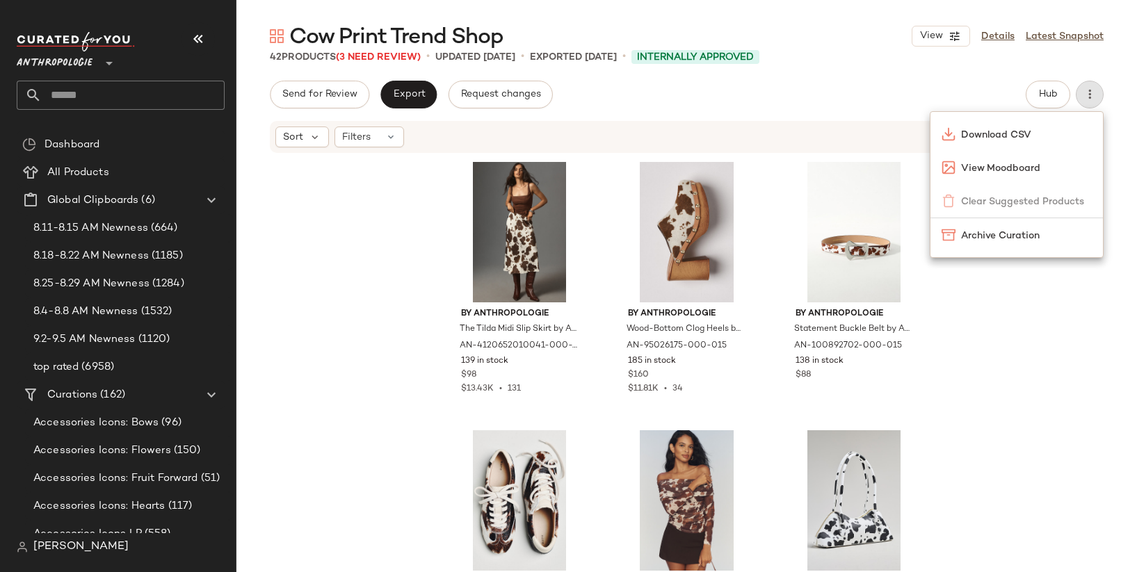
click at [727, 83] on div "Send for Review Export Request changes Hub" at bounding box center [687, 95] width 834 height 28
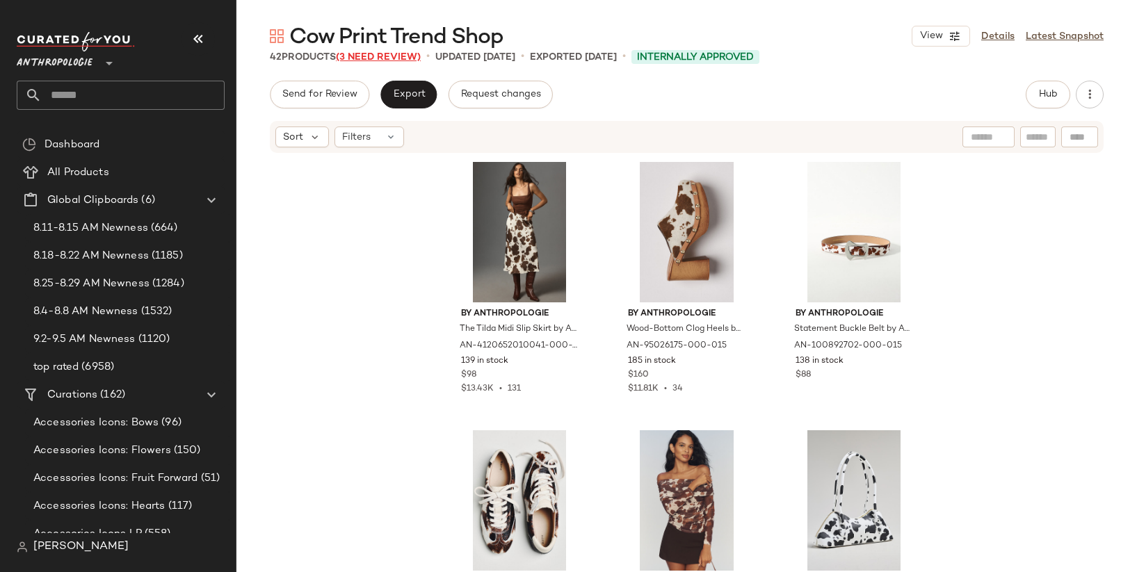
click at [405, 58] on span "(3 Need Review)" at bounding box center [378, 57] width 85 height 10
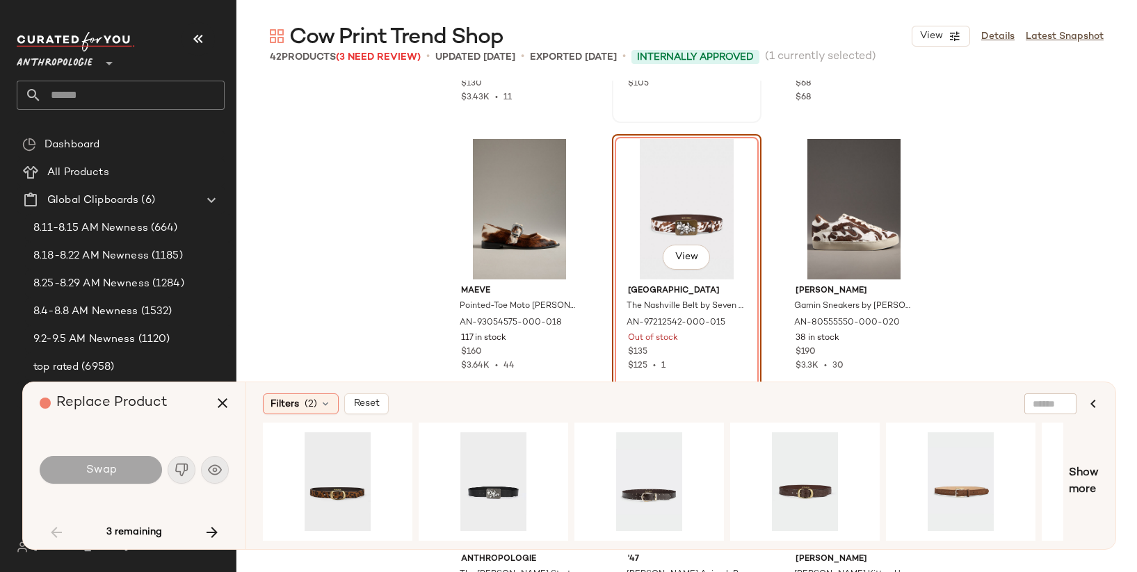
scroll to position [1575, 0]
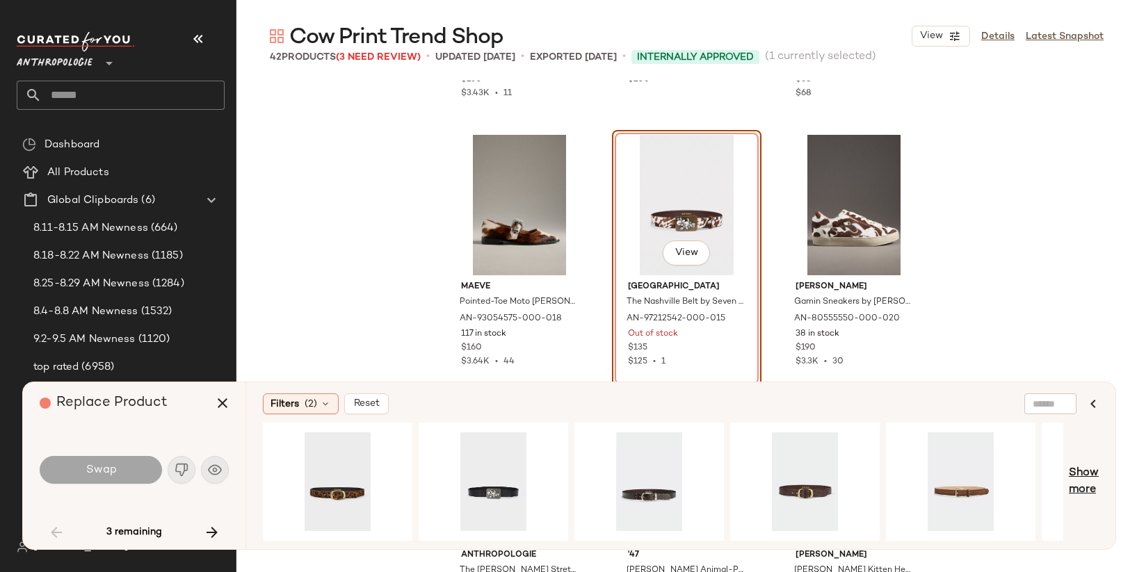
click at [1087, 484] on span "Show more" at bounding box center [1084, 481] width 30 height 33
click at [171, 472] on div "Swap" at bounding box center [134, 469] width 189 height 33
click at [261, 424] on div "Filters (2) Reset Show more" at bounding box center [680, 465] width 870 height 167
click at [223, 404] on icon "button" at bounding box center [222, 403] width 17 height 17
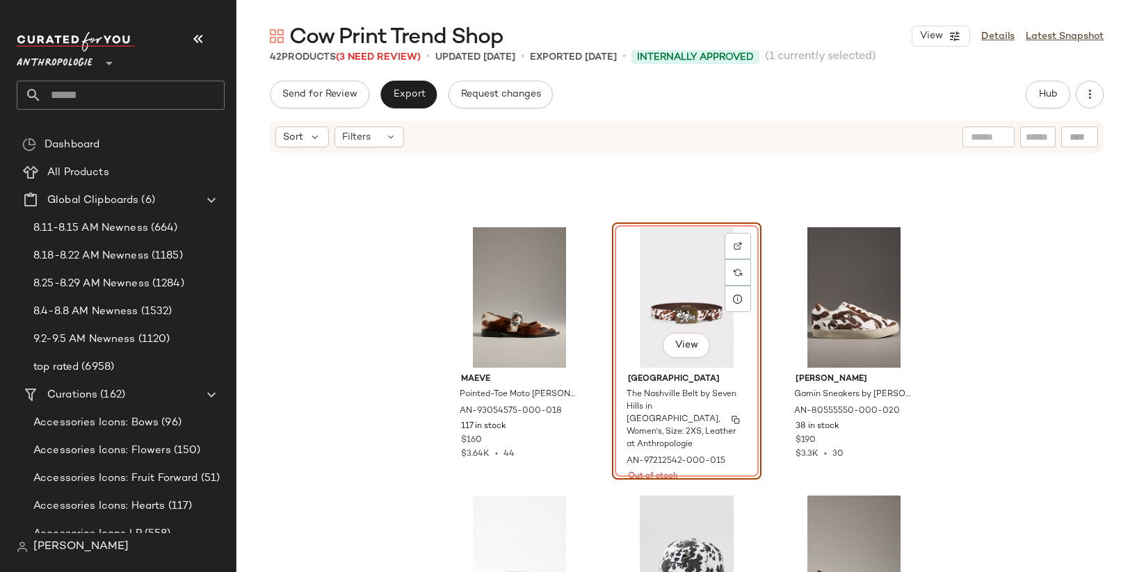
scroll to position [1554, 0]
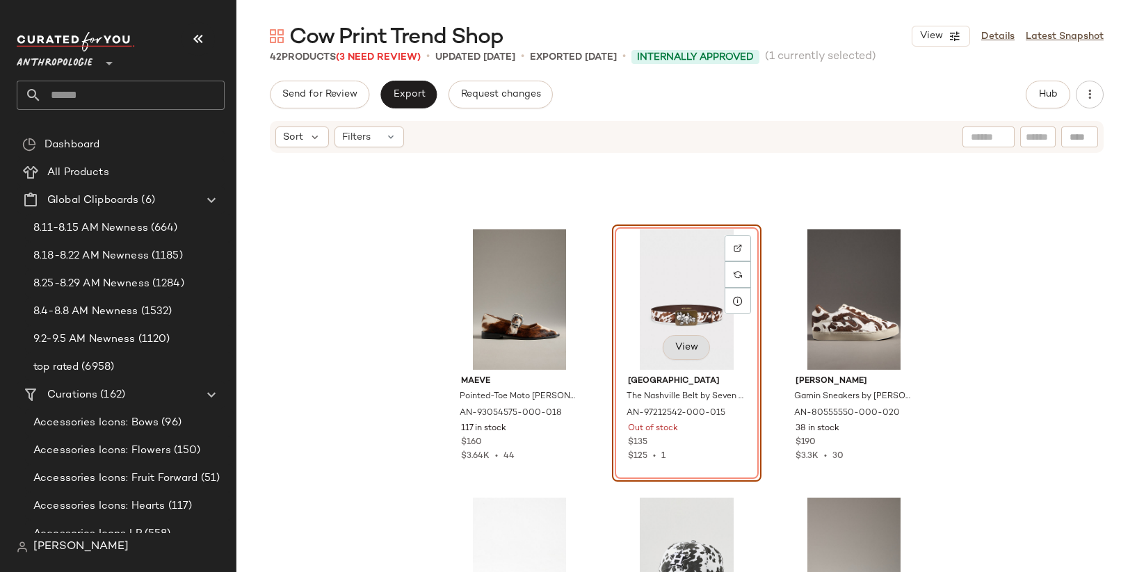
click at [689, 349] on span "View" at bounding box center [687, 347] width 24 height 11
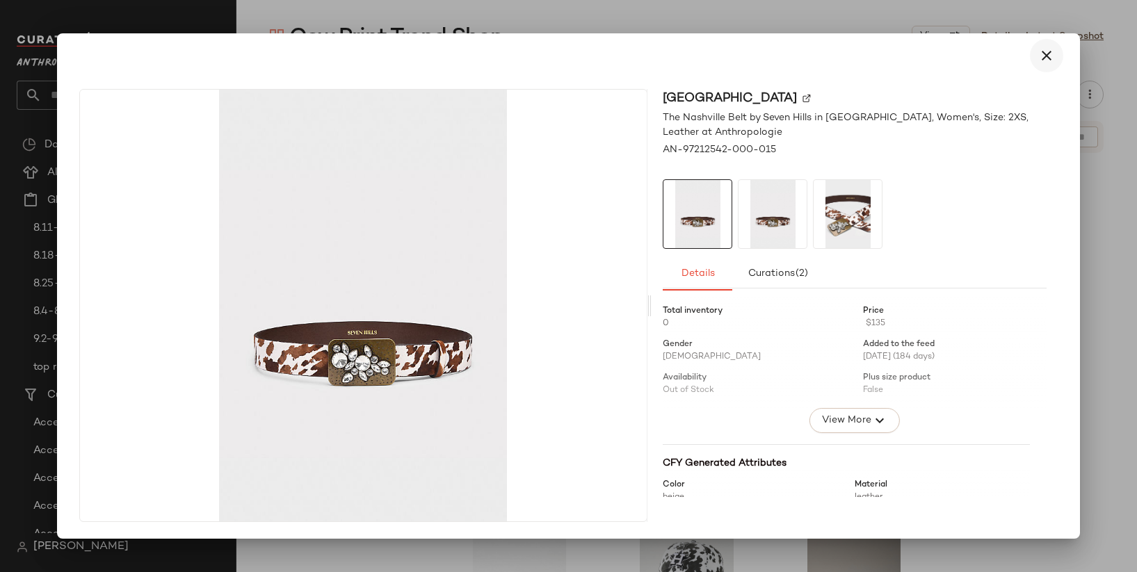
click at [1051, 62] on icon "button" at bounding box center [1046, 55] width 17 height 17
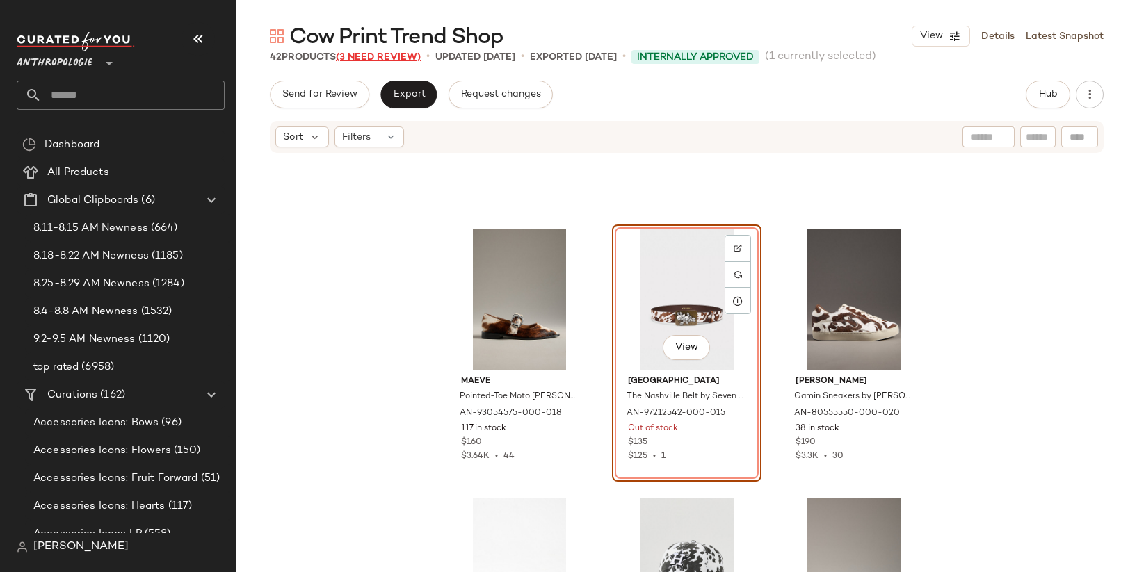
click at [396, 57] on span "(3 Need Review)" at bounding box center [378, 57] width 85 height 10
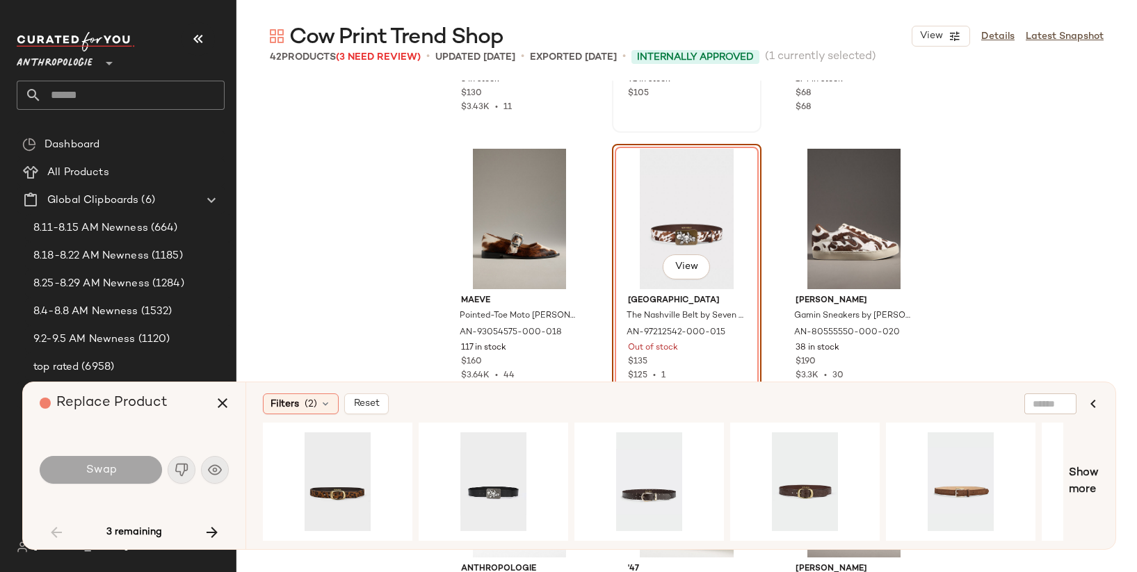
scroll to position [1562, 0]
click at [185, 474] on div "Swap" at bounding box center [134, 469] width 189 height 33
click at [1096, 403] on icon "button" at bounding box center [1093, 404] width 17 height 17
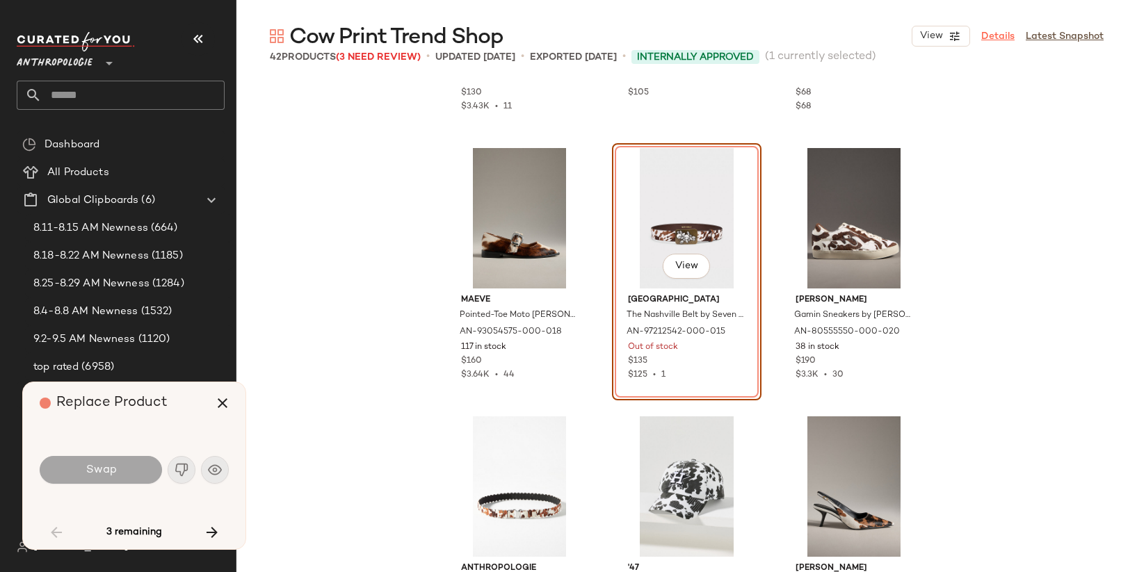
click at [1010, 35] on link "Details" at bounding box center [997, 36] width 33 height 15
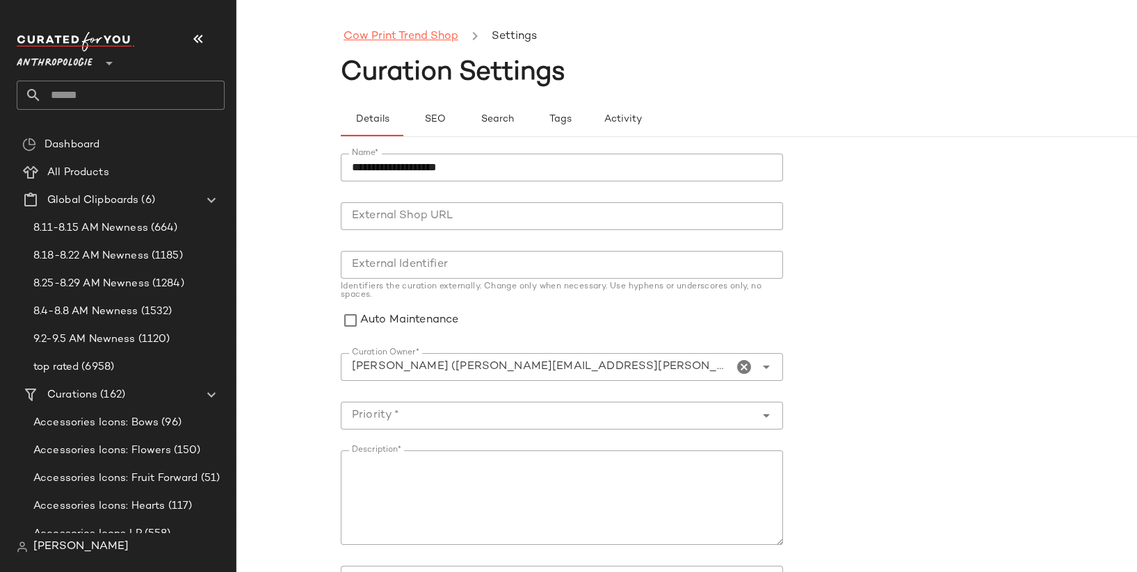
click at [411, 33] on link "Cow Print Trend Shop" at bounding box center [401, 37] width 115 height 18
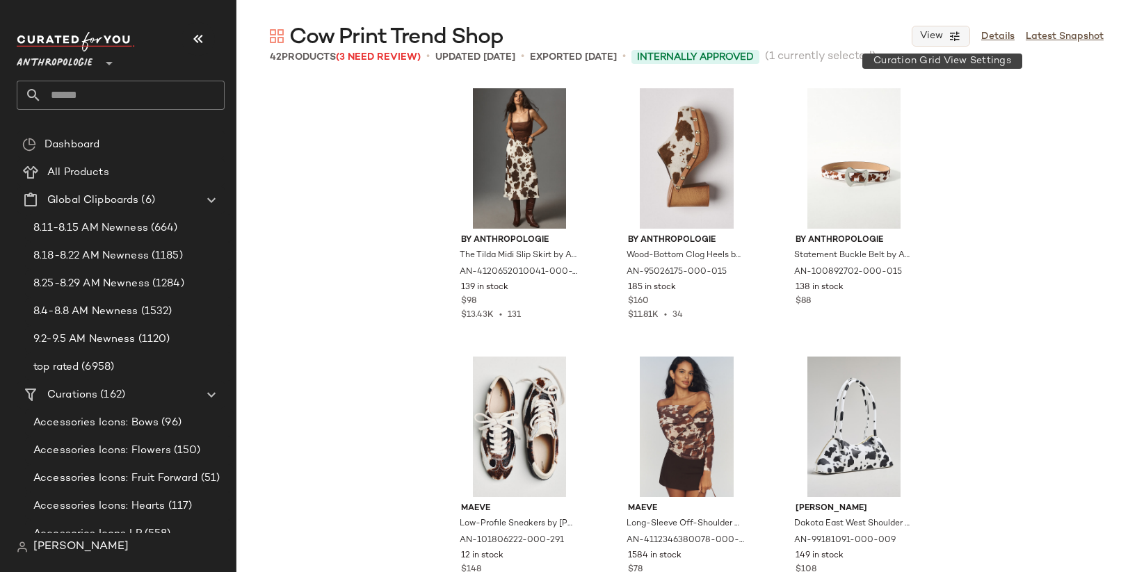
click at [924, 43] on button "View" at bounding box center [941, 36] width 58 height 21
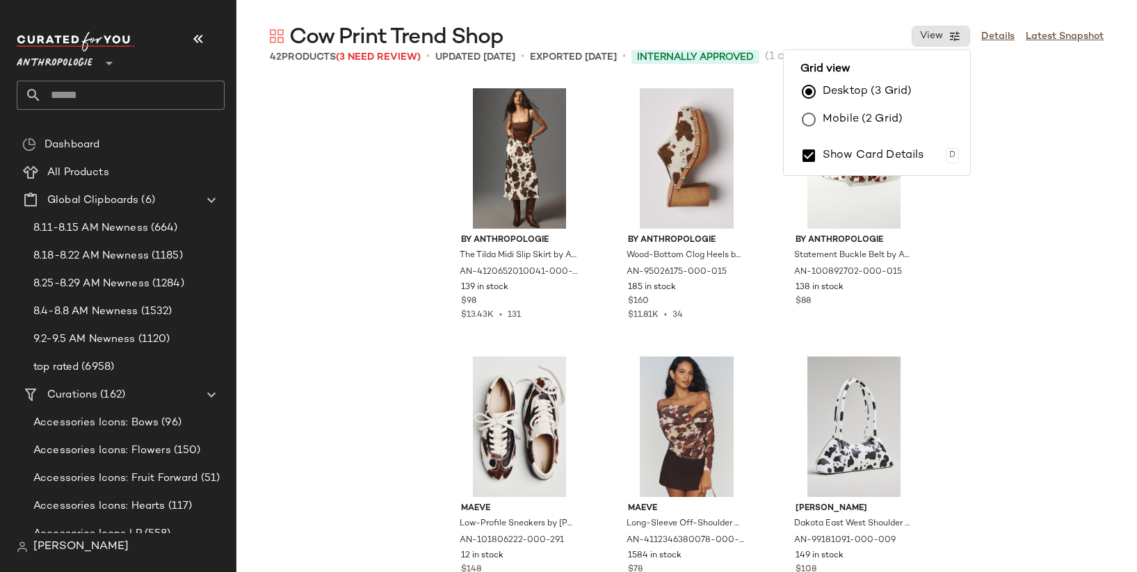
click at [997, 124] on div "By Anthropologie The Tilda Midi Slip Skirt by Anthropologie in Brown, Women's, …" at bounding box center [686, 356] width 901 height 550
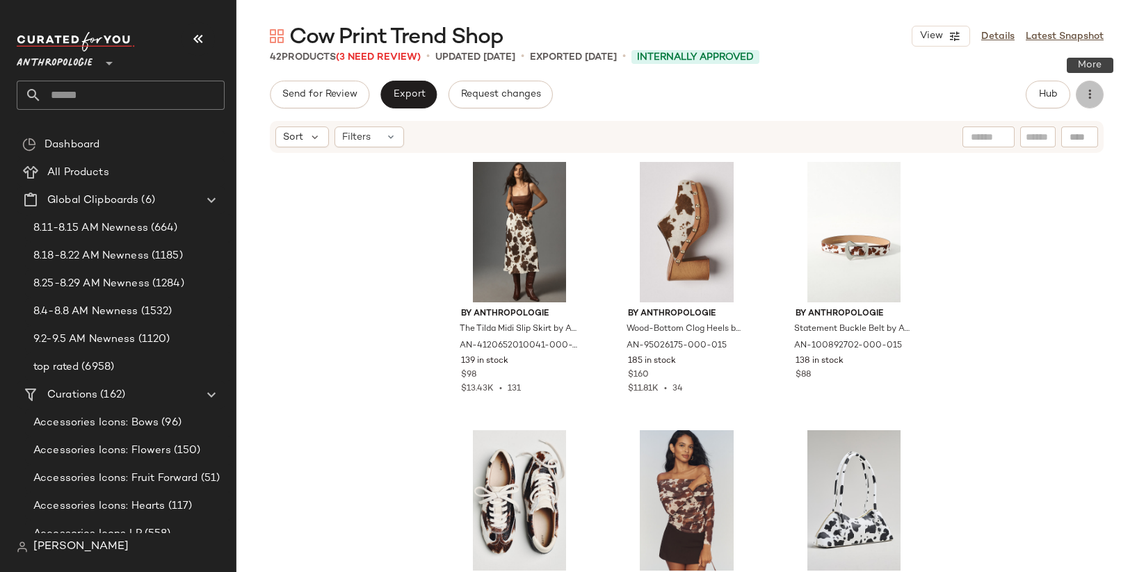
click at [1086, 97] on icon "button" at bounding box center [1090, 95] width 14 height 14
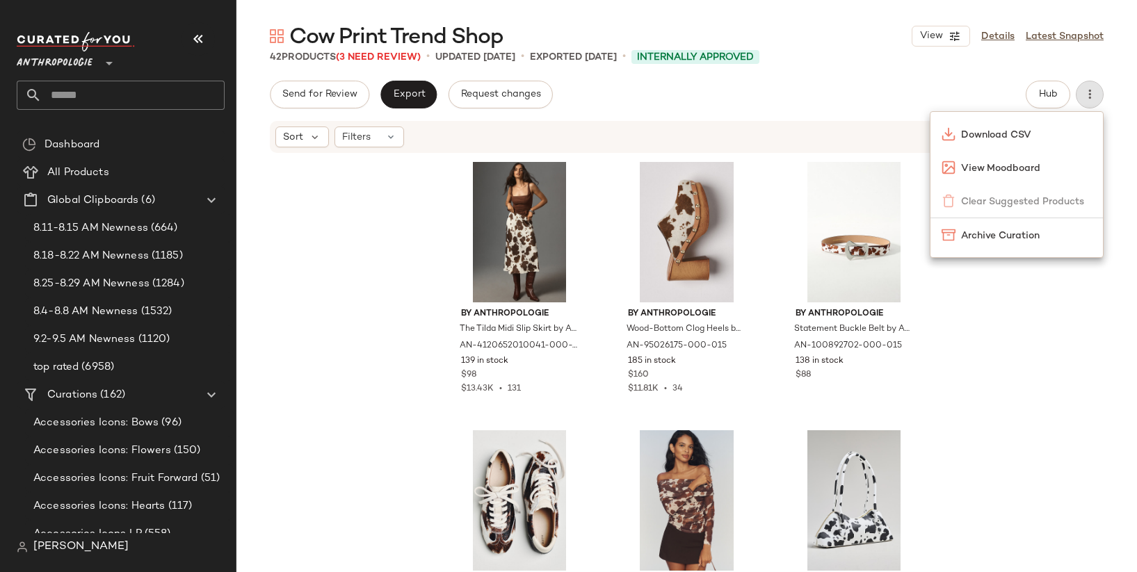
click at [1045, 198] on div "Download CSV View Moodboard Clear Suggested Products Archive Curation" at bounding box center [1017, 184] width 174 height 147
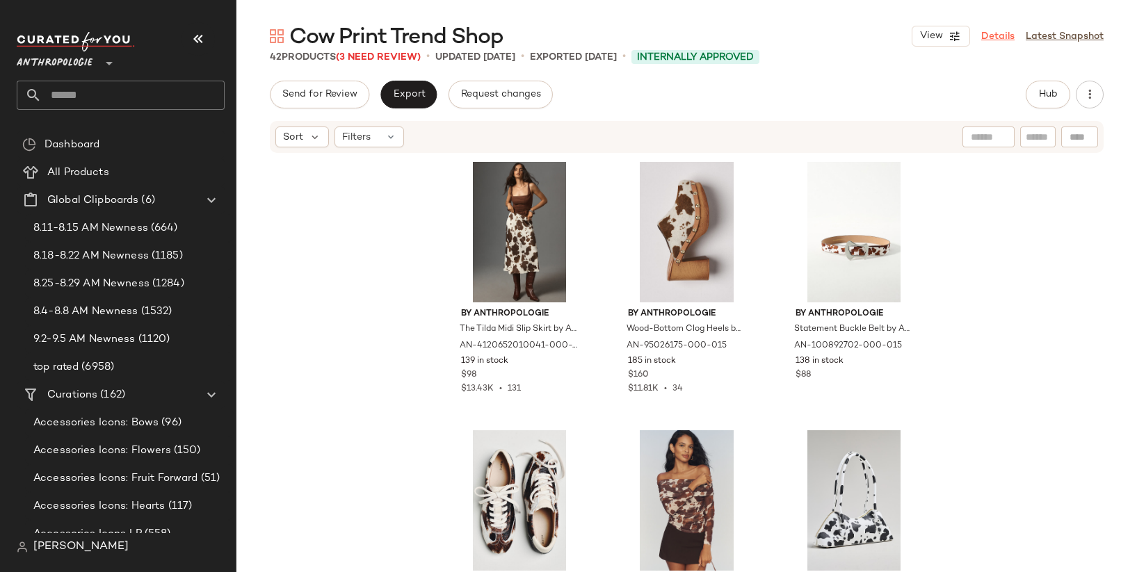
click at [1001, 38] on link "Details" at bounding box center [997, 36] width 33 height 15
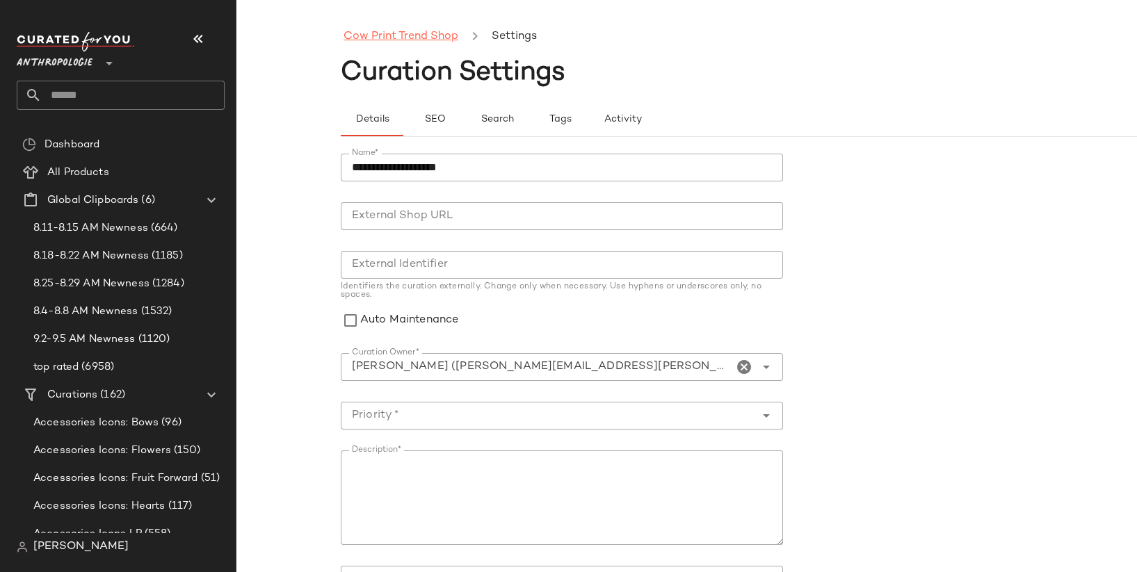
click at [398, 35] on link "Cow Print Trend Shop" at bounding box center [401, 37] width 115 height 18
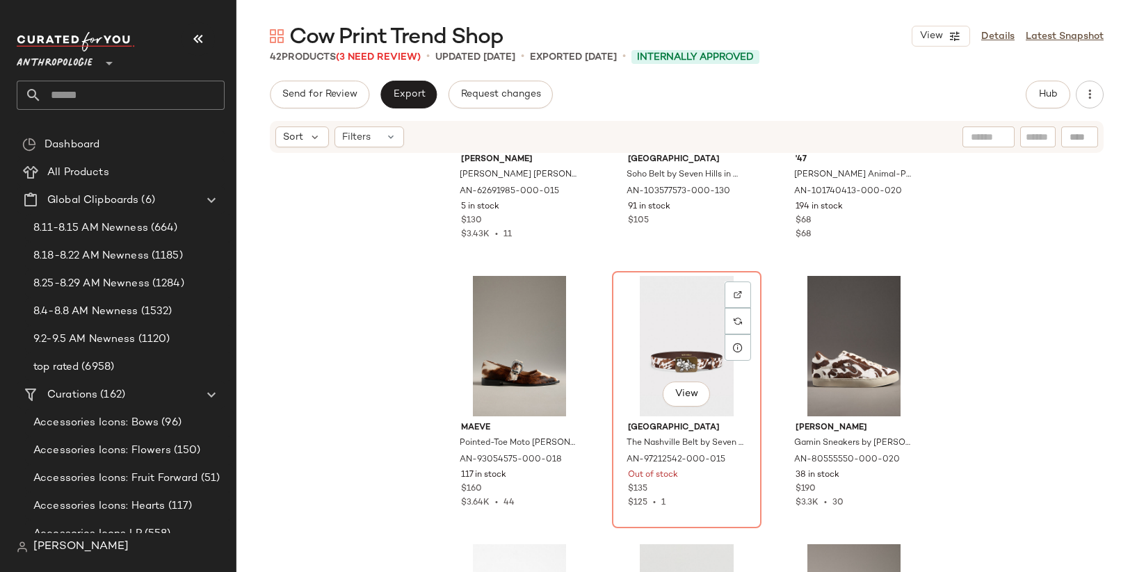
scroll to position [1508, 0]
click at [1050, 101] on button "Hub" at bounding box center [1048, 95] width 45 height 28
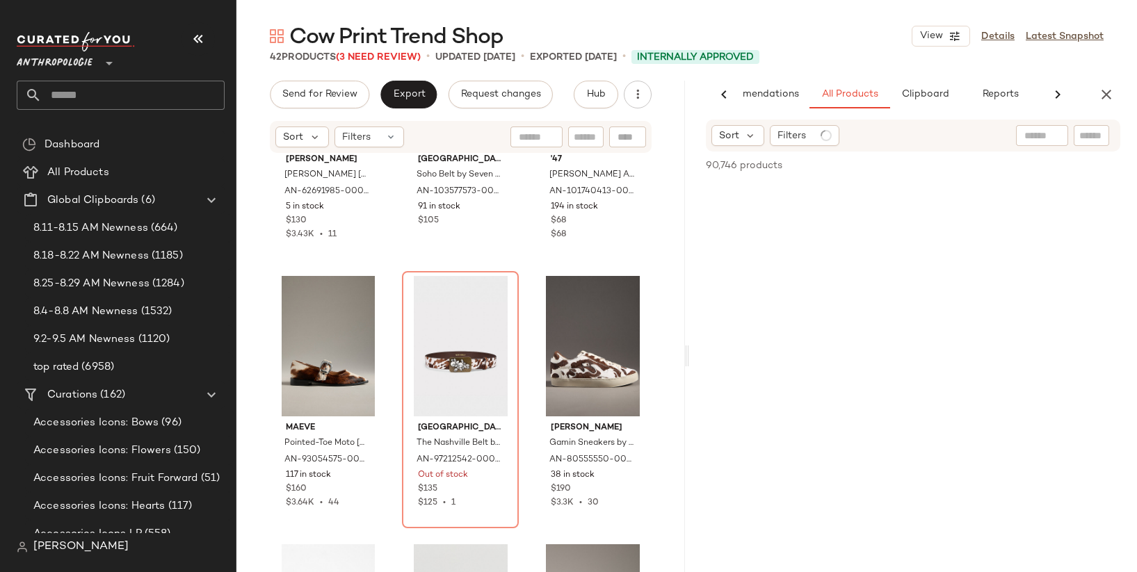
scroll to position [0, 55]
click at [935, 97] on span "Clipboard" at bounding box center [925, 94] width 48 height 11
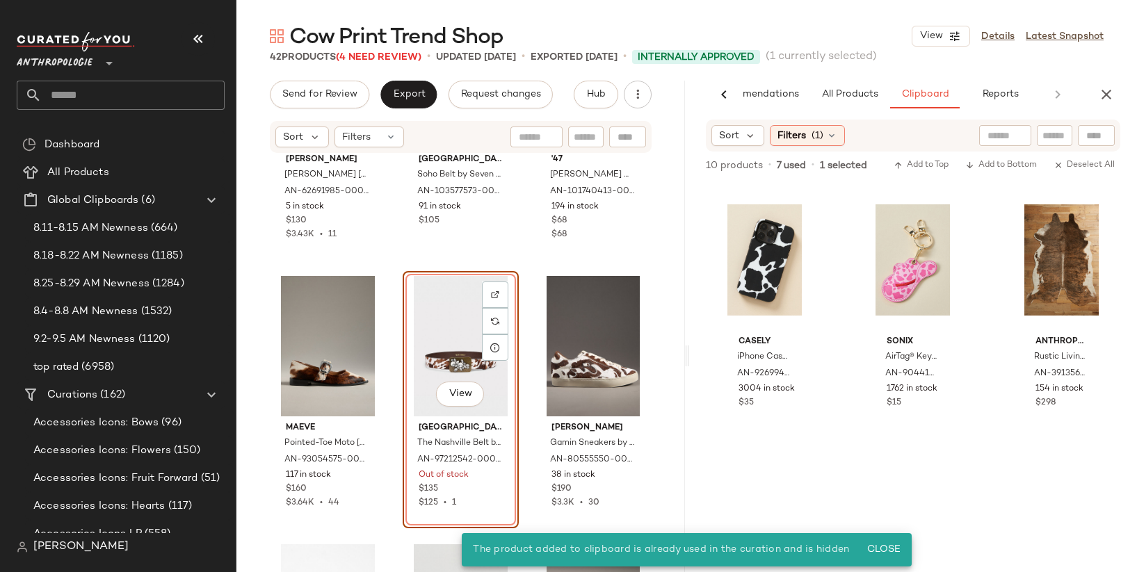
click at [522, 259] on div "[PERSON_NAME] [PERSON_NAME] [PERSON_NAME] [PERSON_NAME] Flats by [PERSON_NAME] …" at bounding box center [460, 384] width 449 height 460
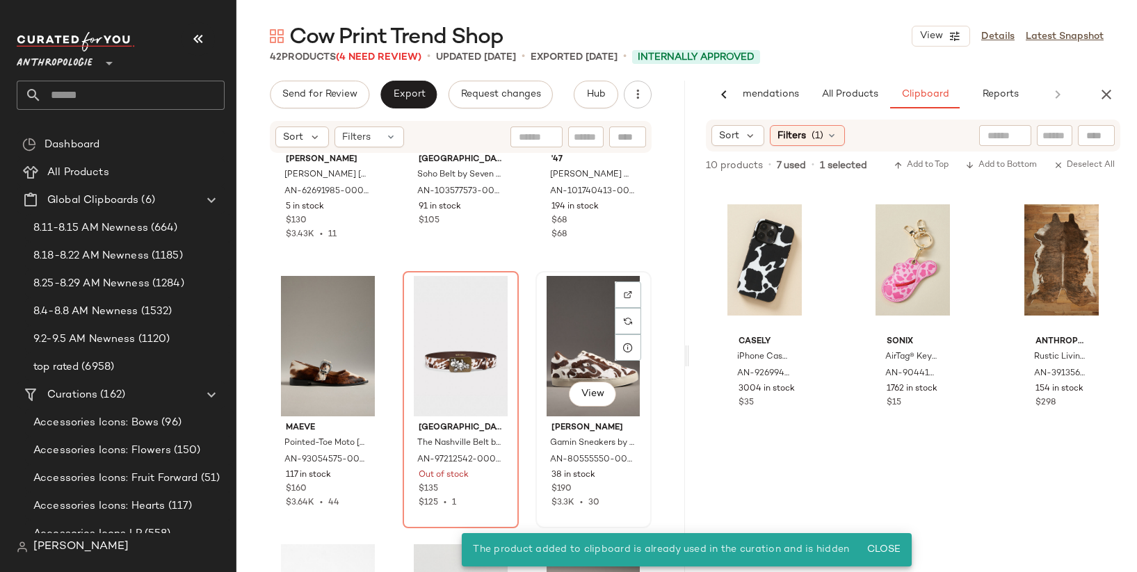
click at [537, 366] on div "View Bibi Lou Gamin Sneakers by Bibi Lou in Brown, Women's, Size: 41, Leather/R…" at bounding box center [593, 400] width 113 height 255
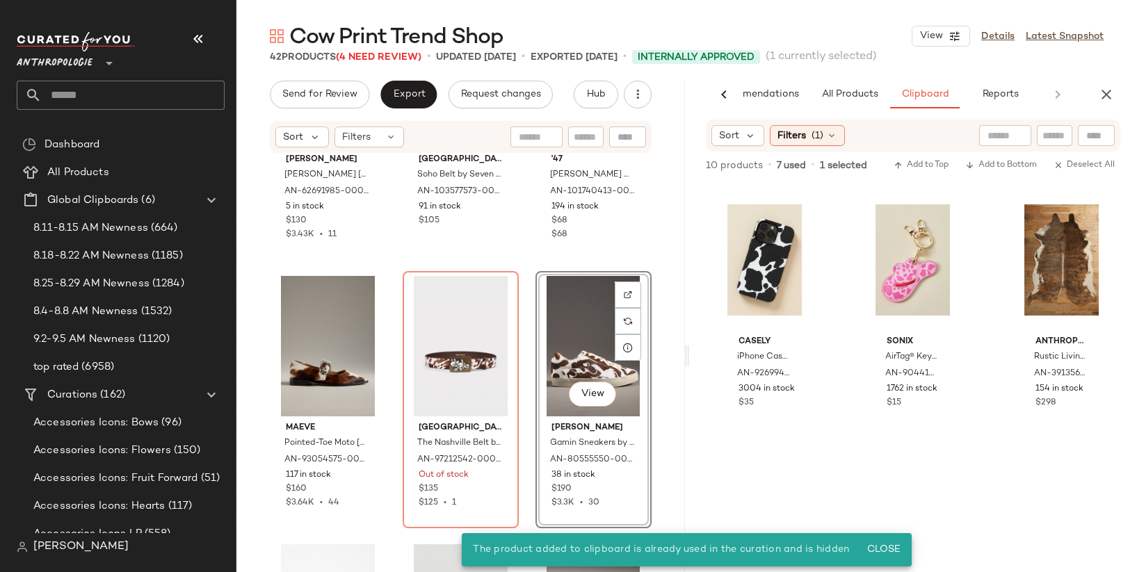
click at [518, 365] on div "Sam Edelman Michaela Mary Jane Flats by Sam Edelman in Beige, Women's, Size: 7.…" at bounding box center [460, 384] width 449 height 460
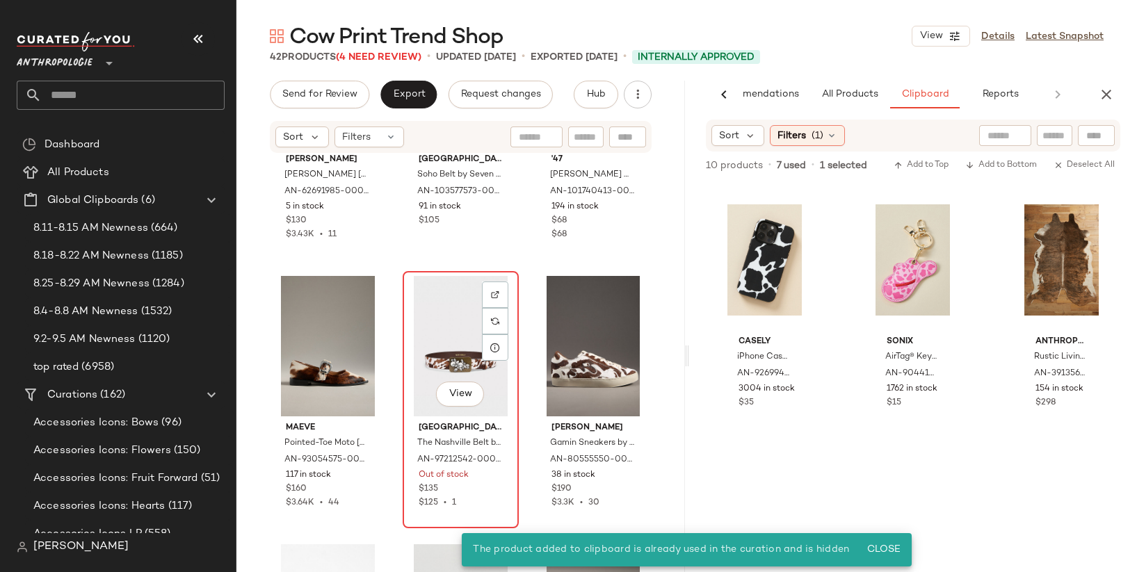
click at [439, 364] on div "View" at bounding box center [461, 346] width 106 height 140
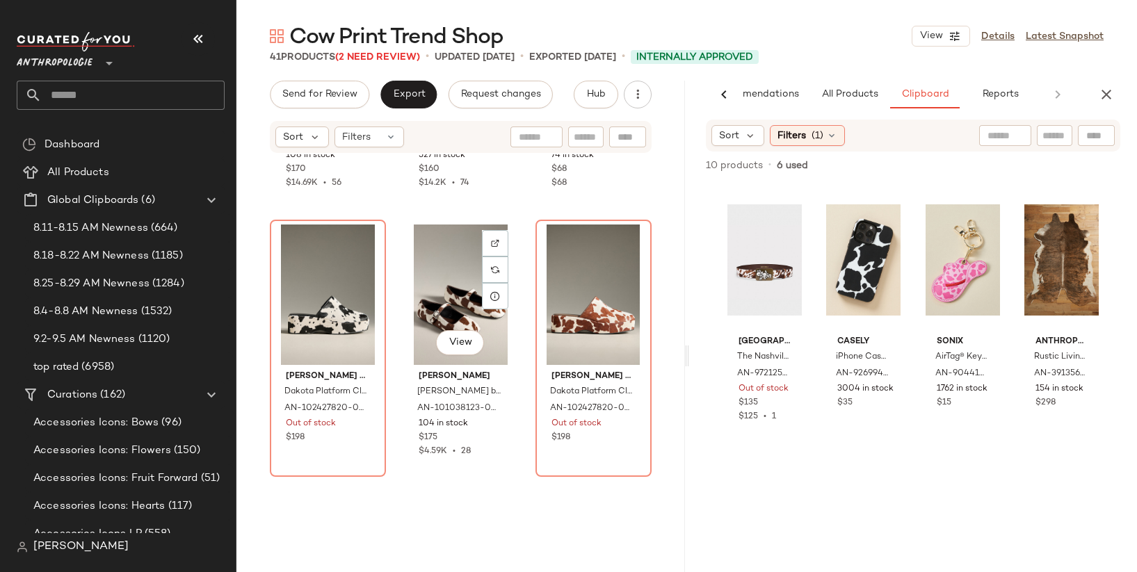
scroll to position [3168, 0]
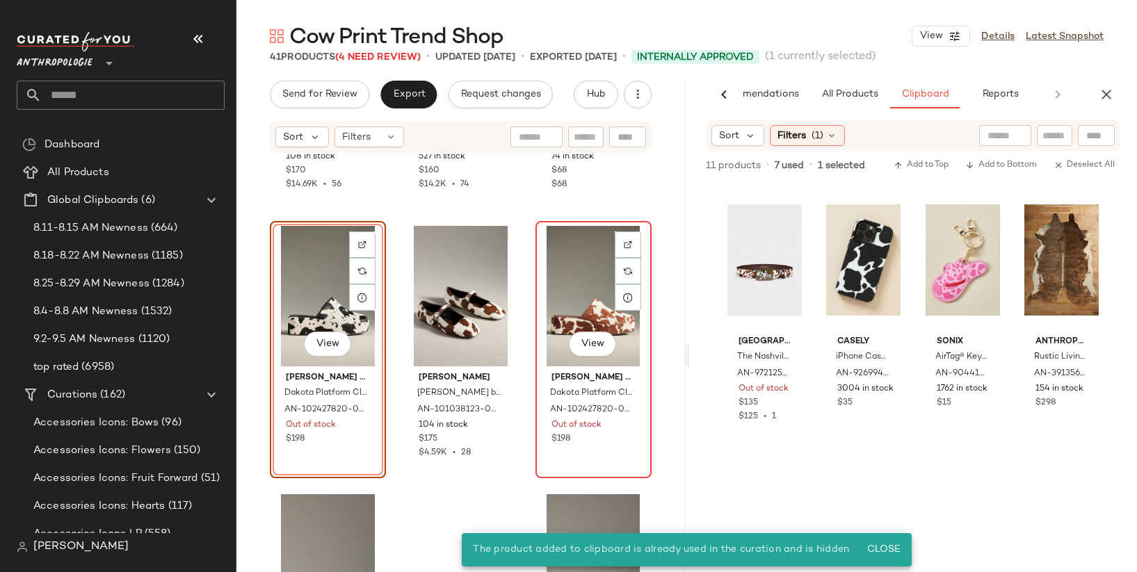
click at [570, 274] on div "View" at bounding box center [593, 296] width 106 height 140
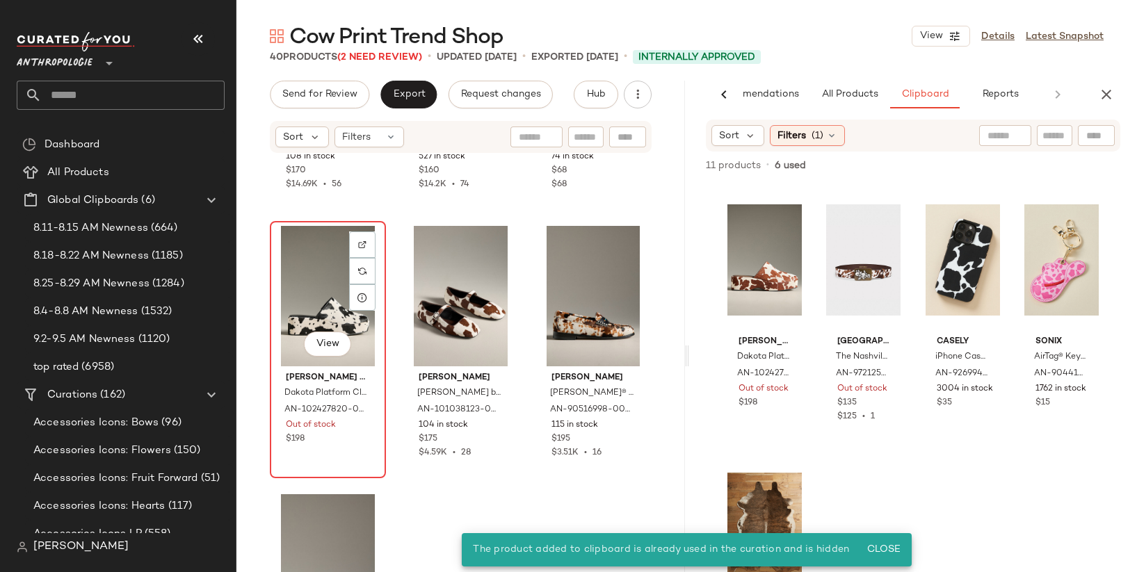
click at [311, 273] on div "View" at bounding box center [328, 296] width 106 height 140
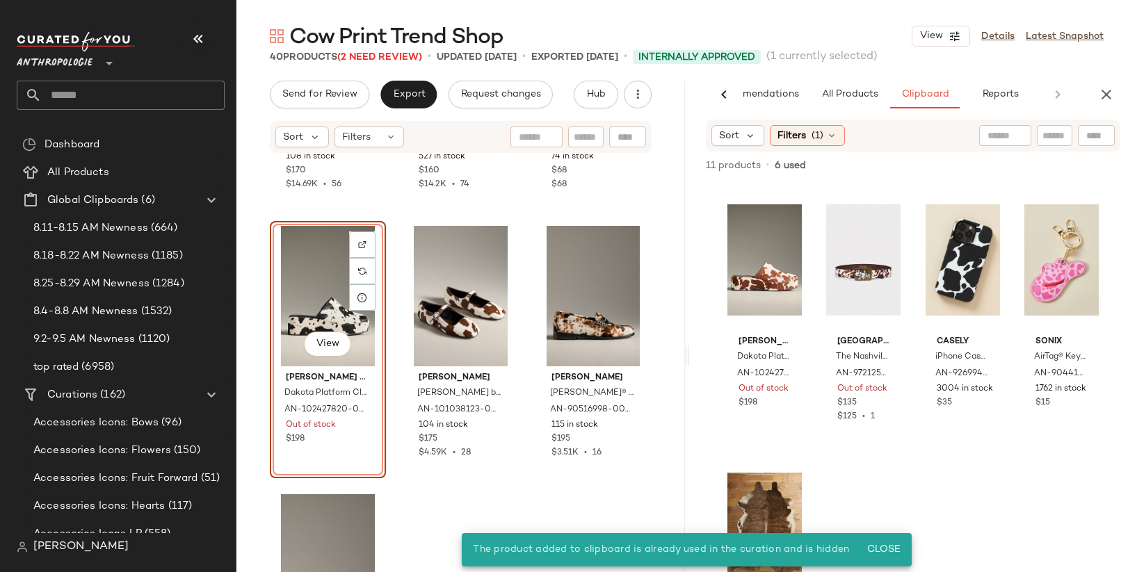
scroll to position [3033, 0]
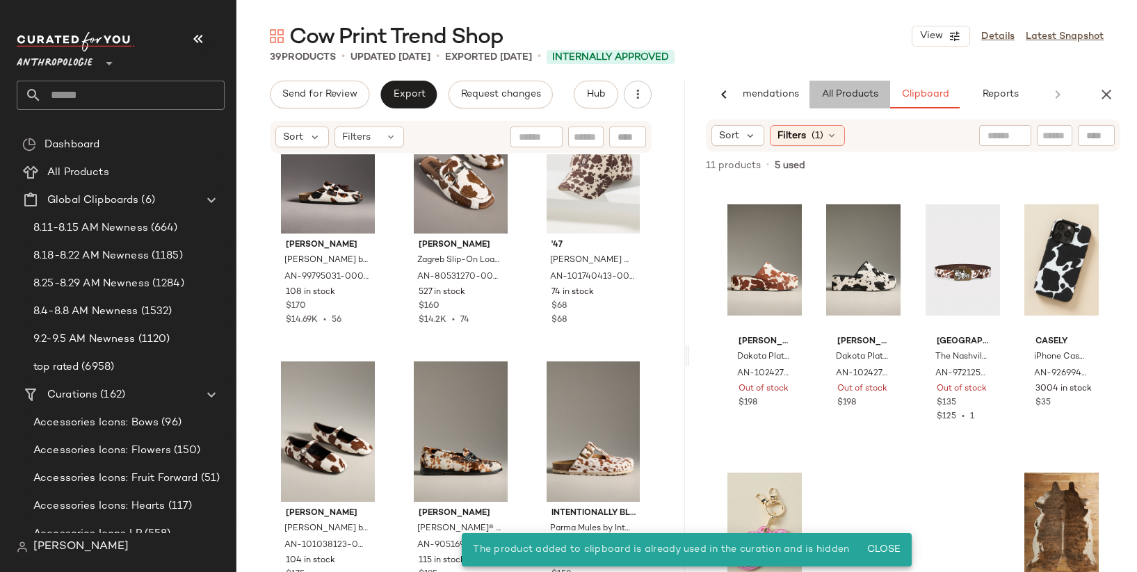
click at [847, 88] on button "All Products" at bounding box center [849, 95] width 81 height 28
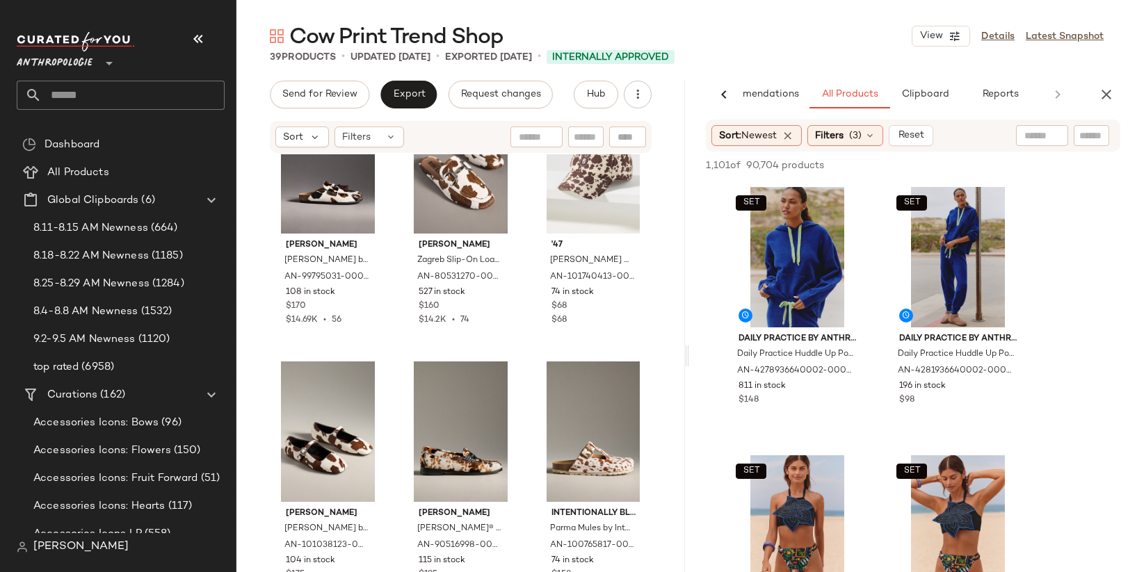
click at [1056, 136] on input "text" at bounding box center [1041, 136] width 35 height 15
type input "*********"
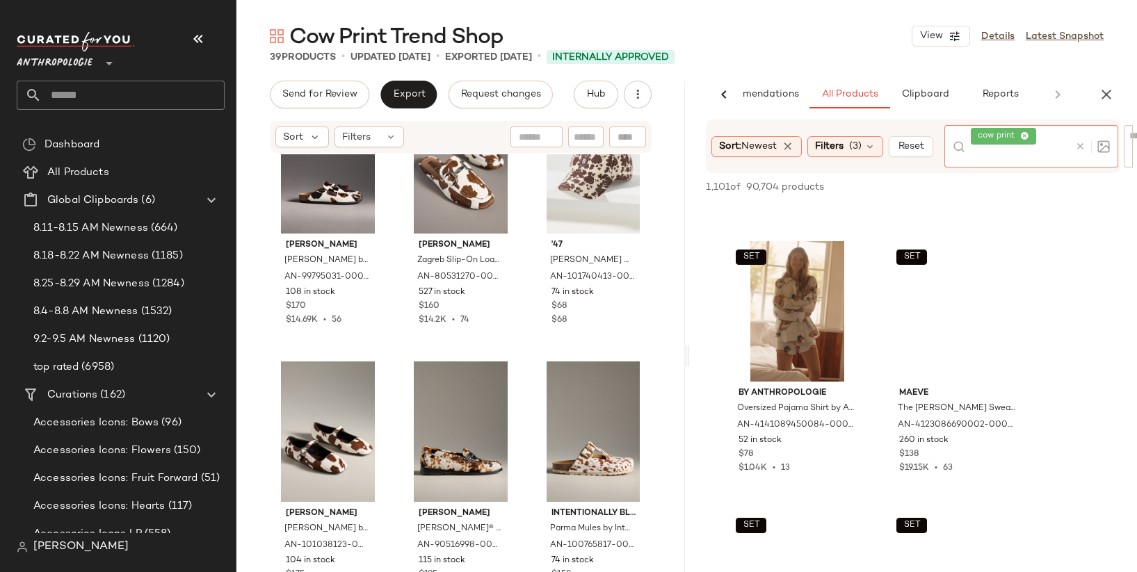
scroll to position [1310, 0]
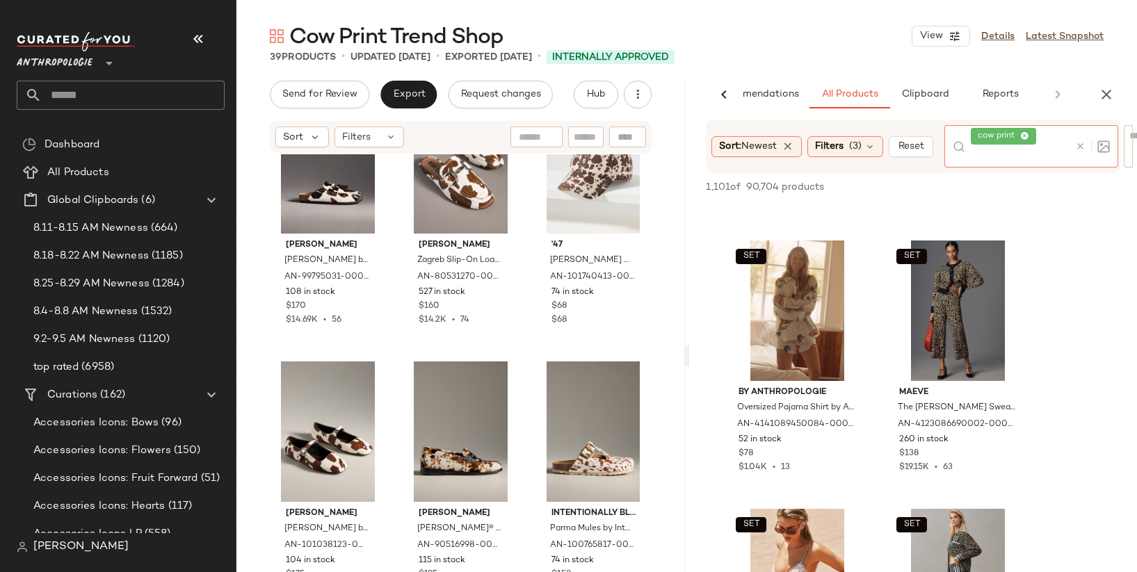
click at [1082, 143] on icon at bounding box center [1080, 146] width 10 height 10
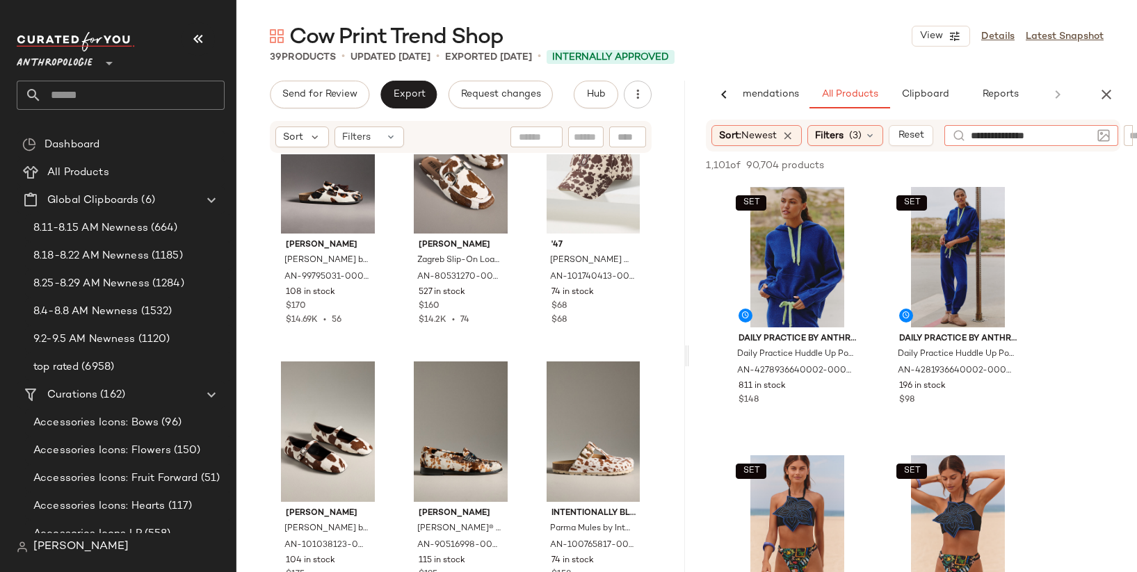
type input "**********"
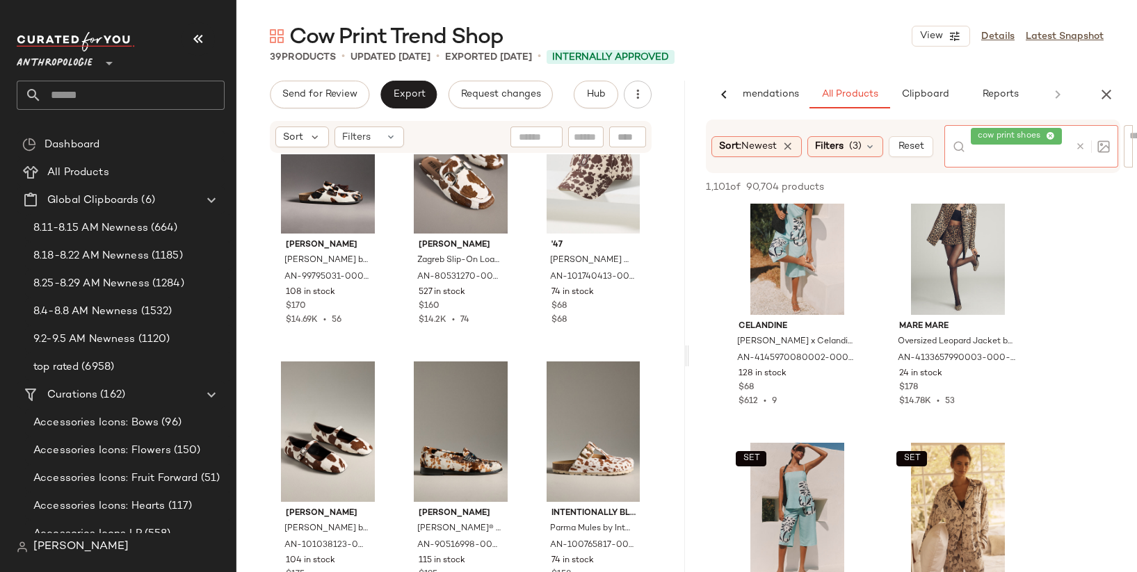
scroll to position [499, 0]
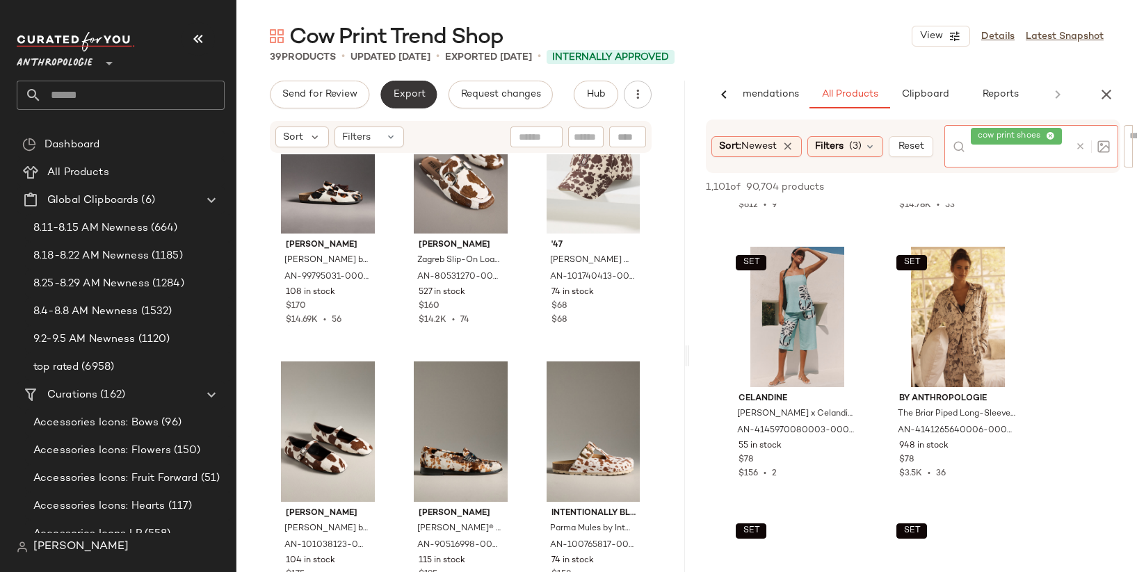
click at [412, 95] on span "Export" at bounding box center [408, 94] width 33 height 11
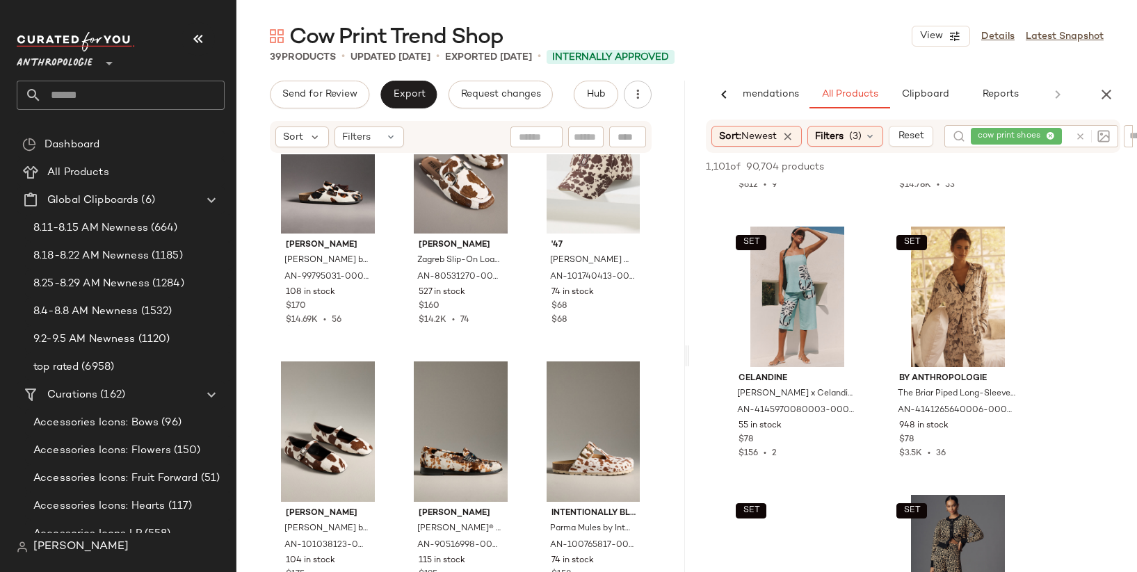
click at [445, 204] on div at bounding box center [568, 286] width 1137 height 572
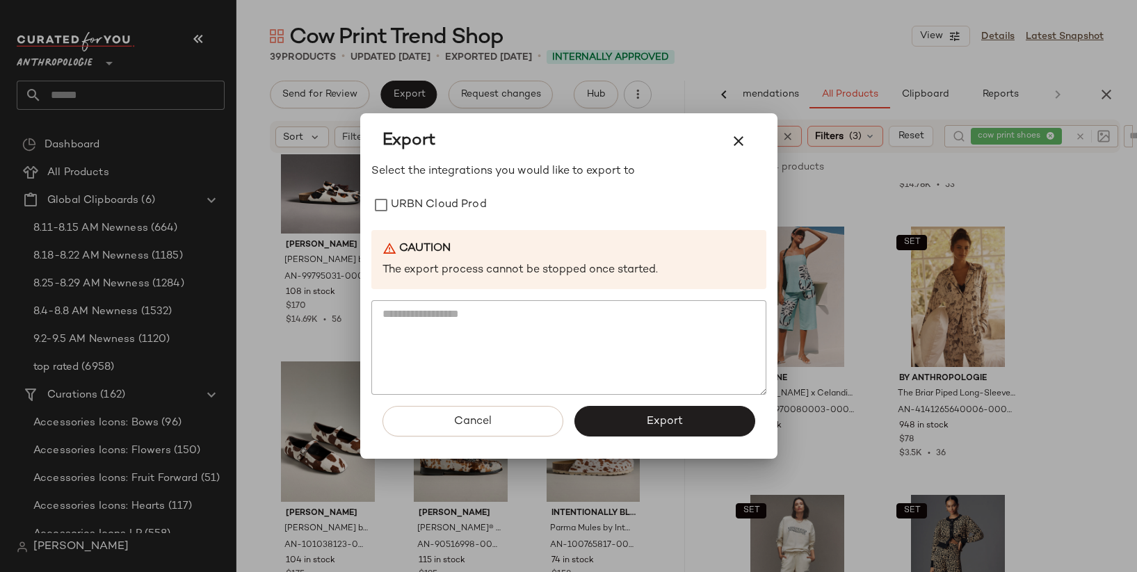
click at [437, 203] on div "Export Select the integrations you would like to export to URBN Cloud Prod Caut…" at bounding box center [568, 286] width 1137 height 572
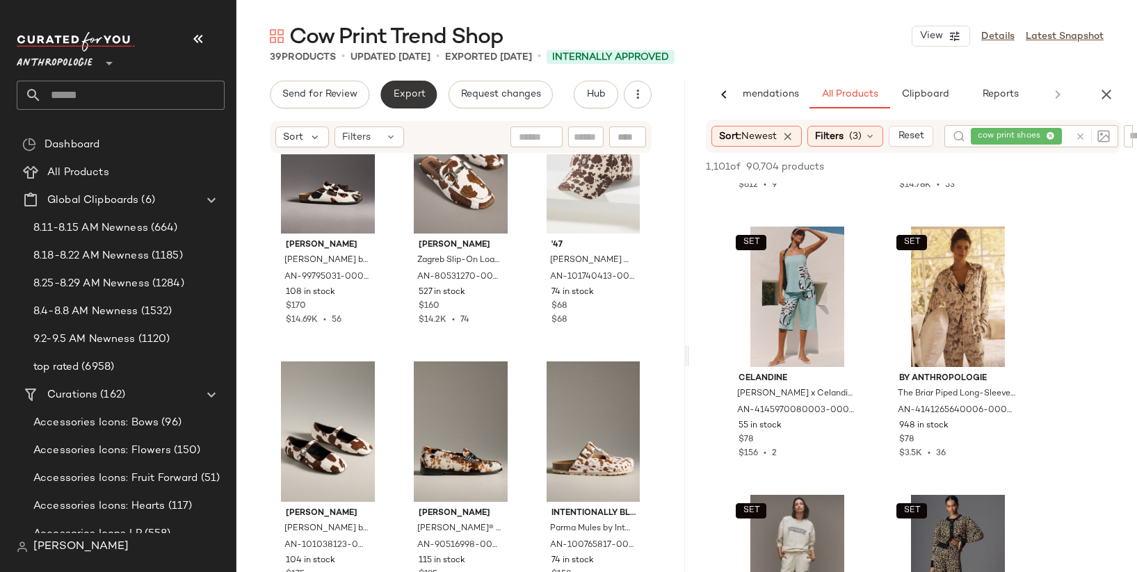
click at [409, 99] on span "Export" at bounding box center [408, 94] width 33 height 11
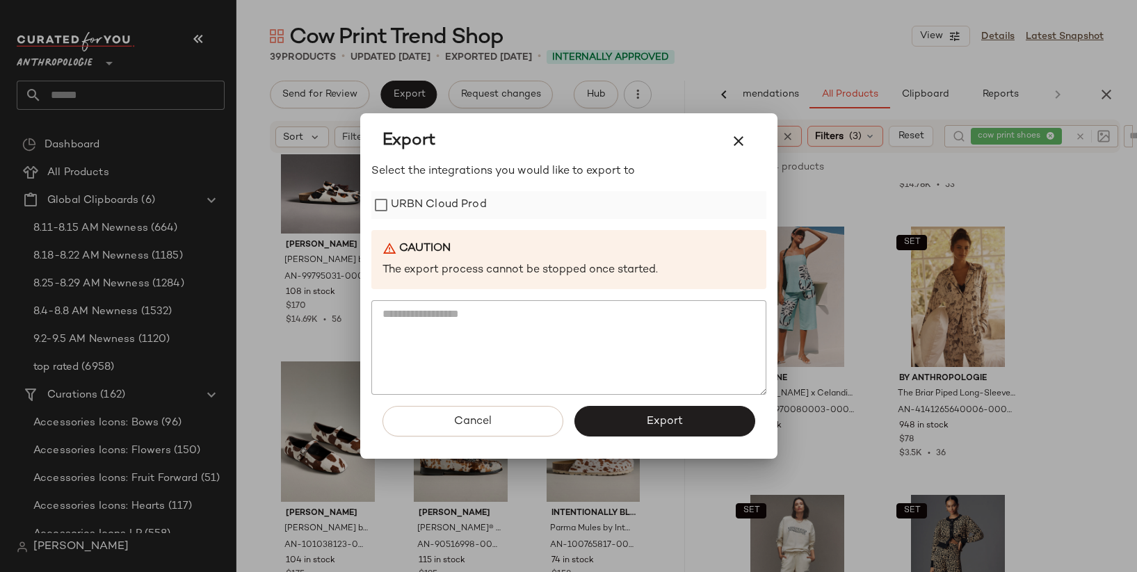
click at [434, 216] on label "URBN Cloud Prod" at bounding box center [439, 205] width 96 height 28
click at [620, 418] on button "Export" at bounding box center [664, 421] width 181 height 31
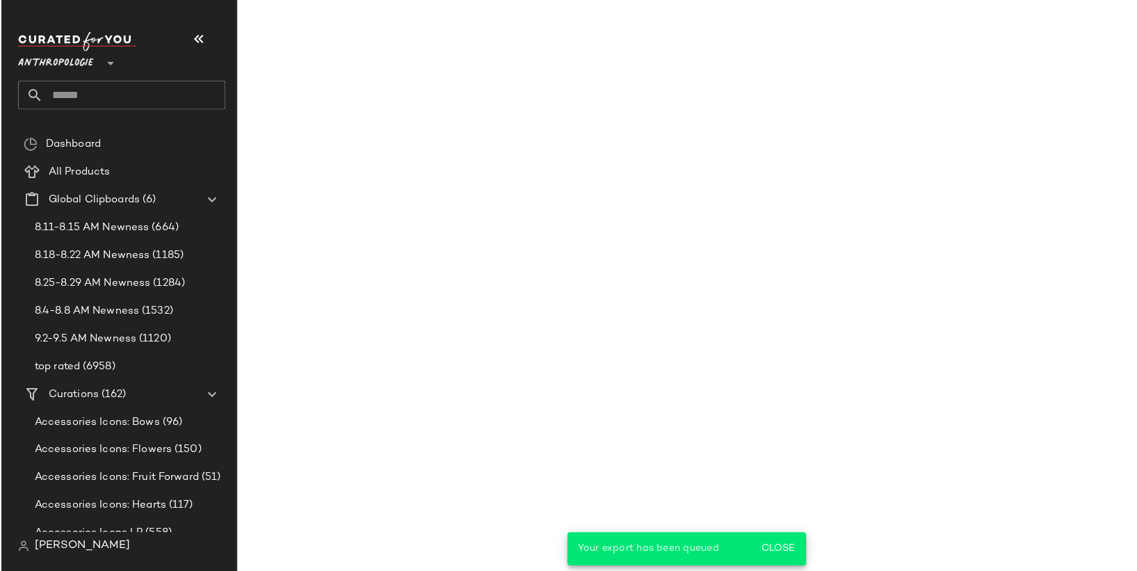
scroll to position [767, 0]
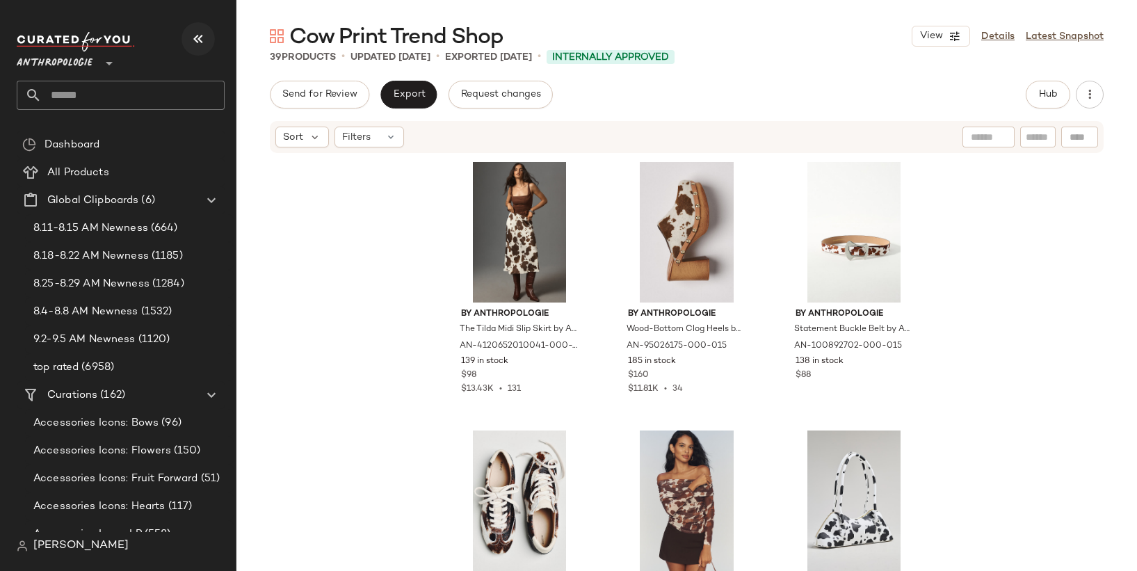
click at [195, 46] on icon "button" at bounding box center [198, 39] width 17 height 17
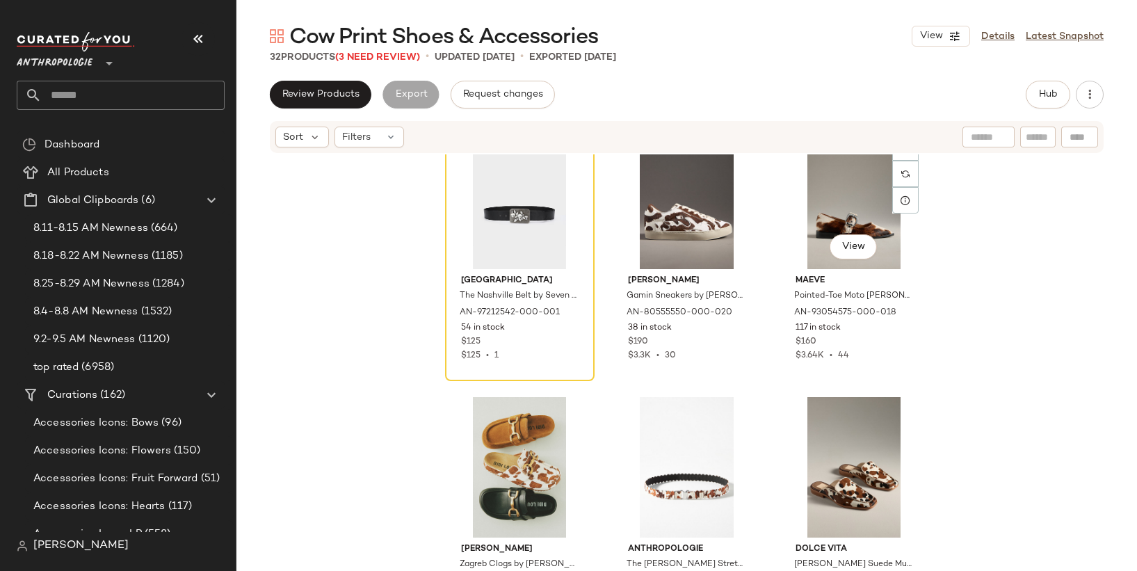
scroll to position [1387, 0]
click at [519, 233] on div "View" at bounding box center [520, 198] width 140 height 140
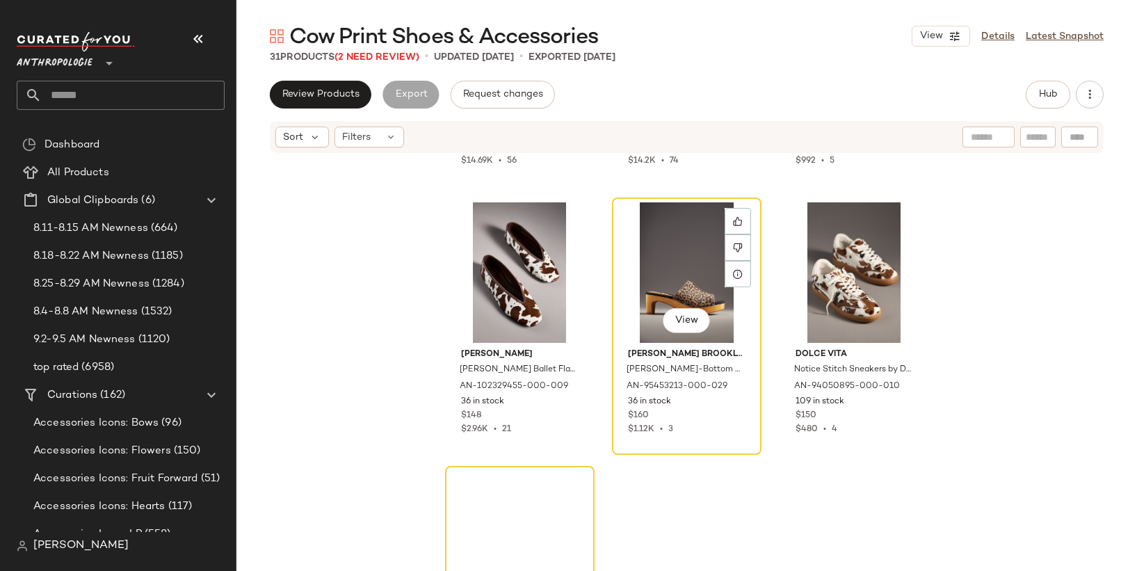
scroll to position [2408, 0]
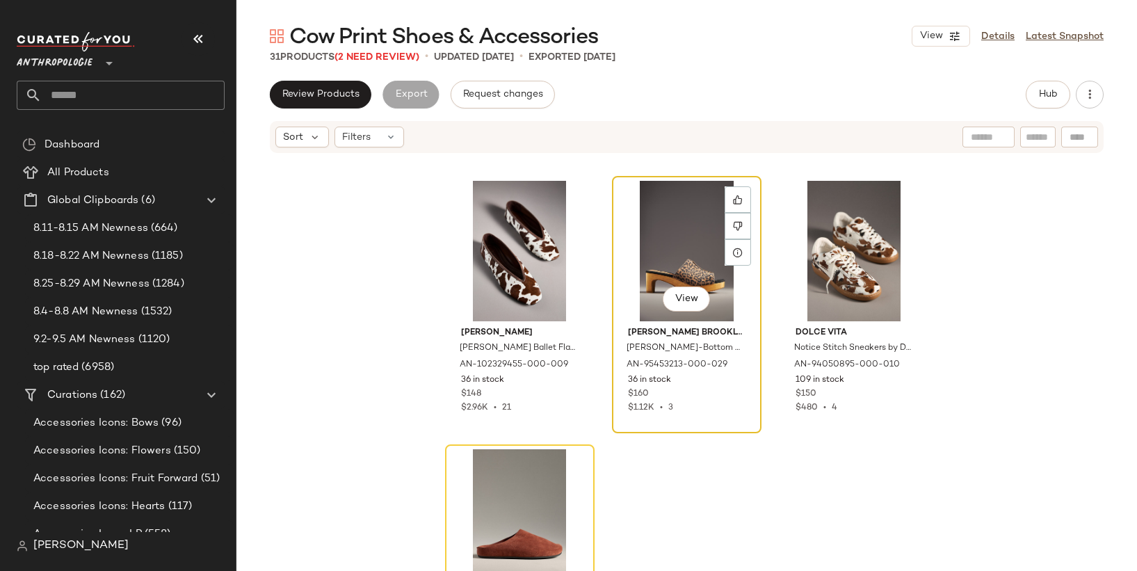
click at [663, 224] on div "View" at bounding box center [687, 251] width 140 height 140
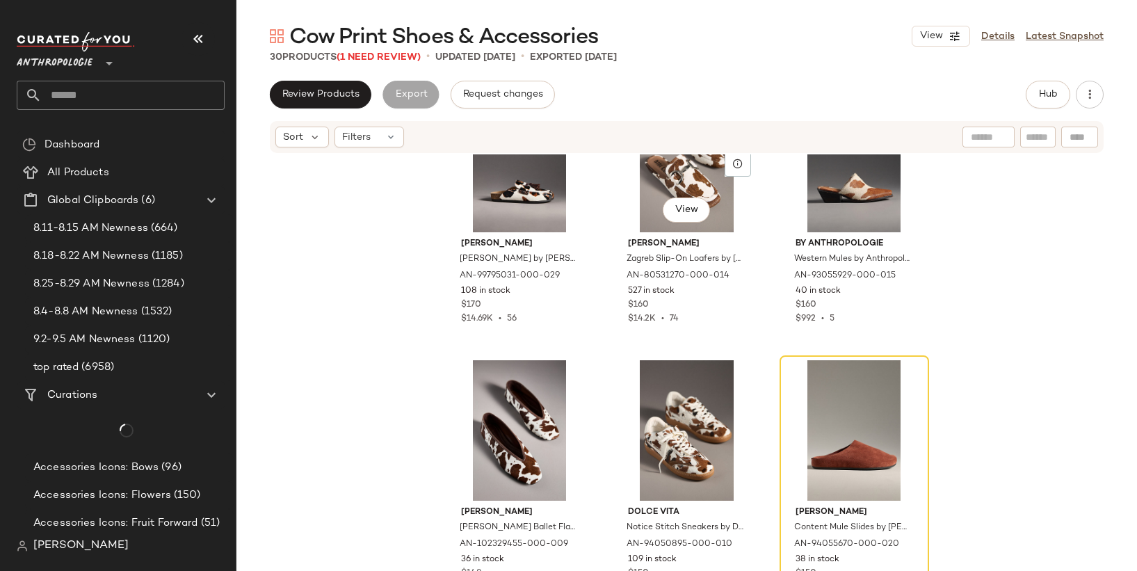
scroll to position [2229, 0]
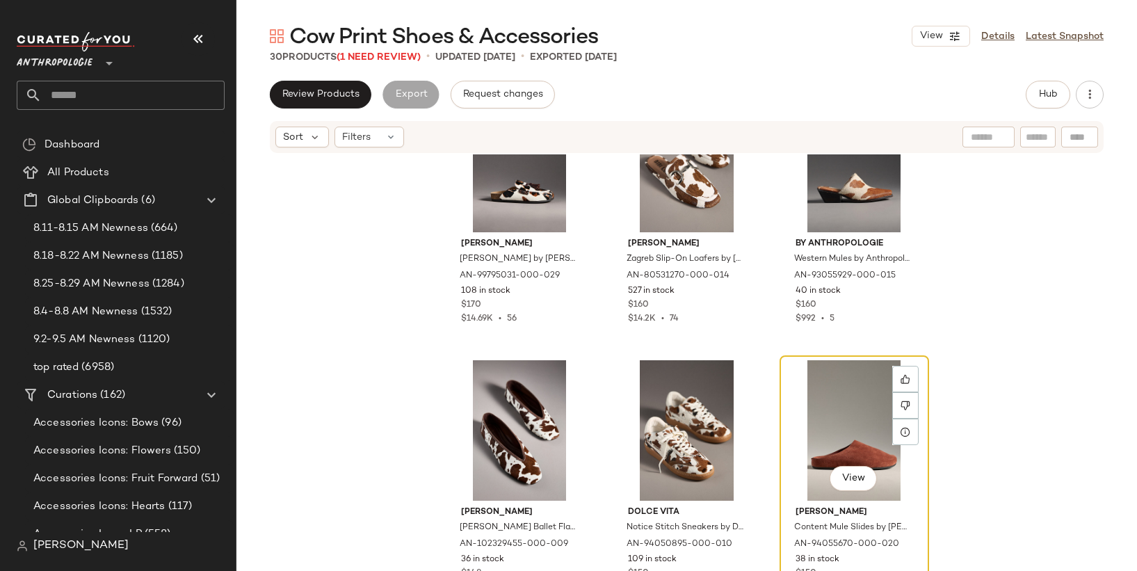
click at [846, 402] on div "View" at bounding box center [854, 430] width 140 height 140
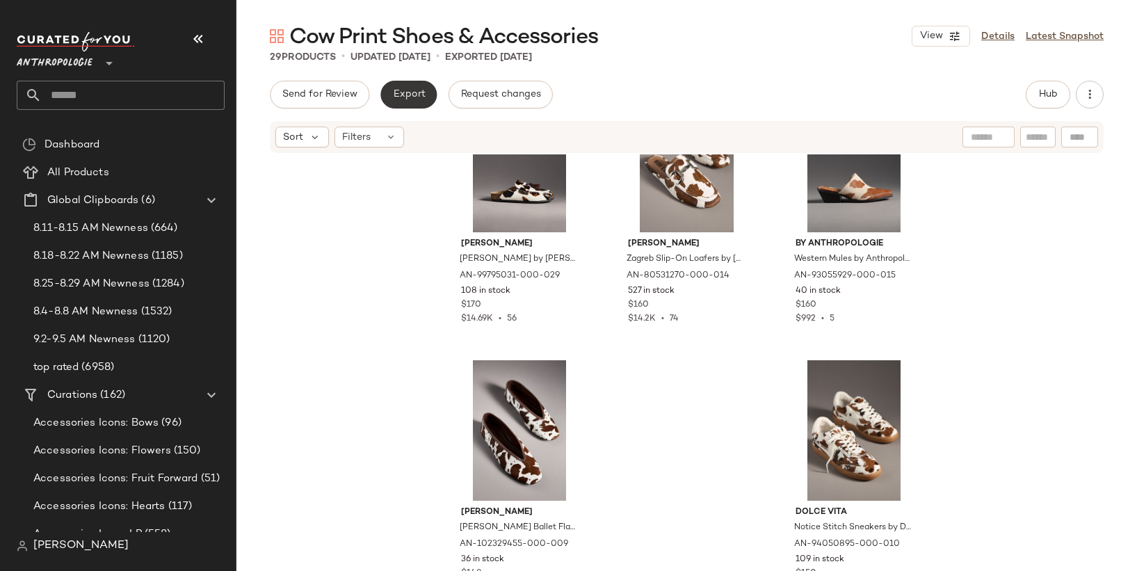
click at [401, 104] on button "Export" at bounding box center [408, 95] width 56 height 28
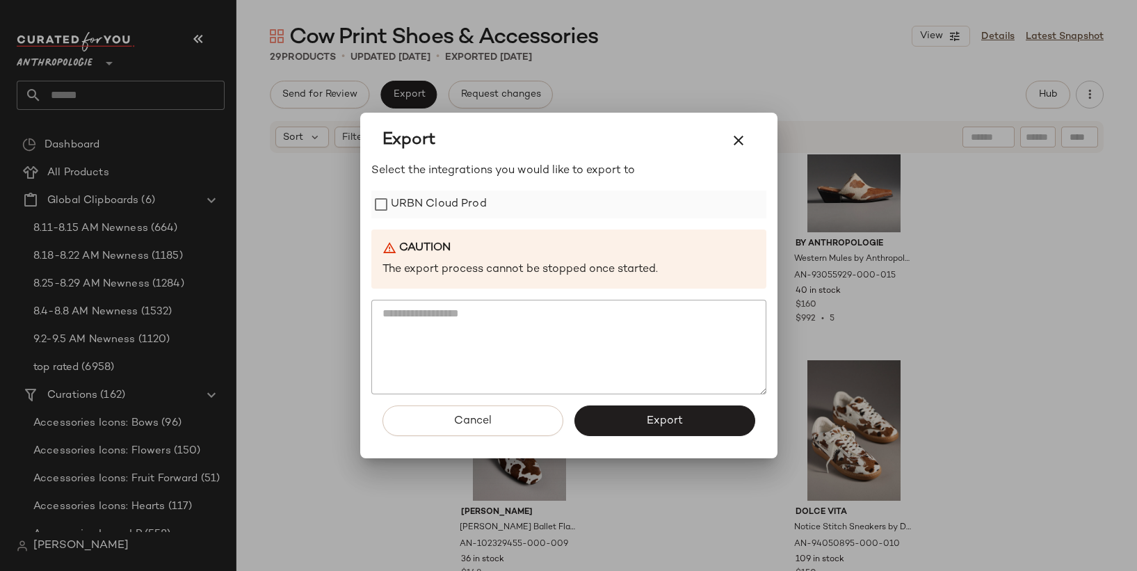
click at [445, 208] on label "URBN Cloud Prod" at bounding box center [439, 205] width 96 height 28
click at [615, 426] on button "Export" at bounding box center [664, 420] width 181 height 31
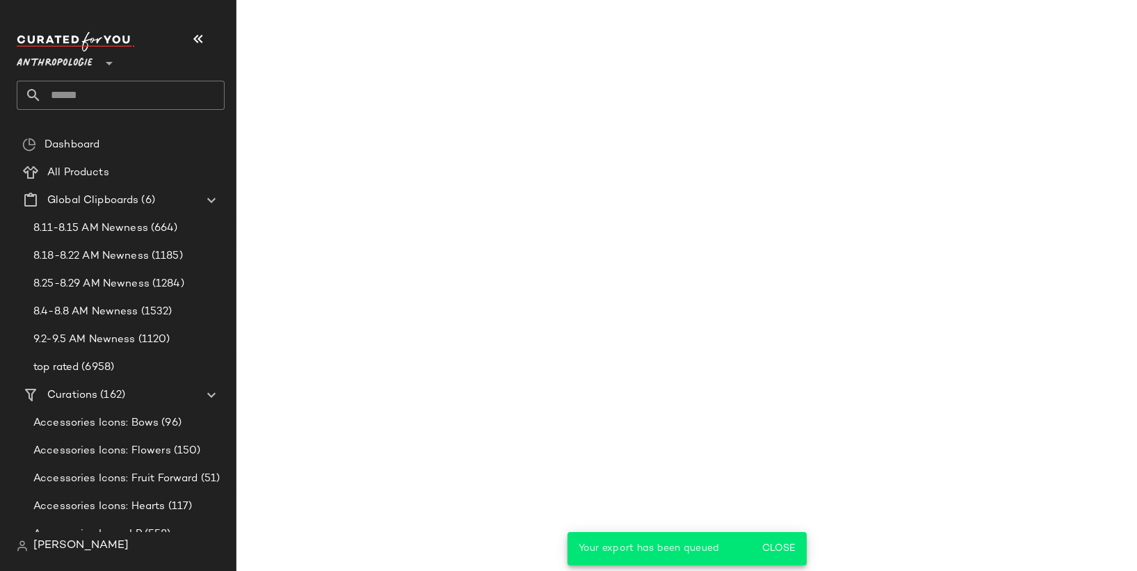
scroll to position [2408, 0]
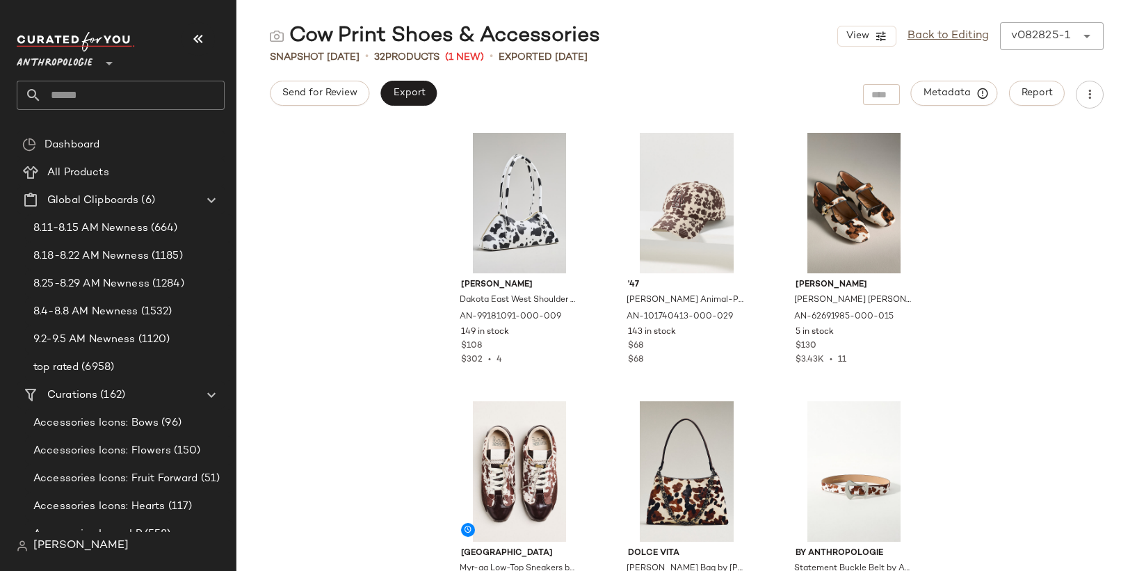
click at [113, 99] on input "text" at bounding box center [133, 95] width 183 height 29
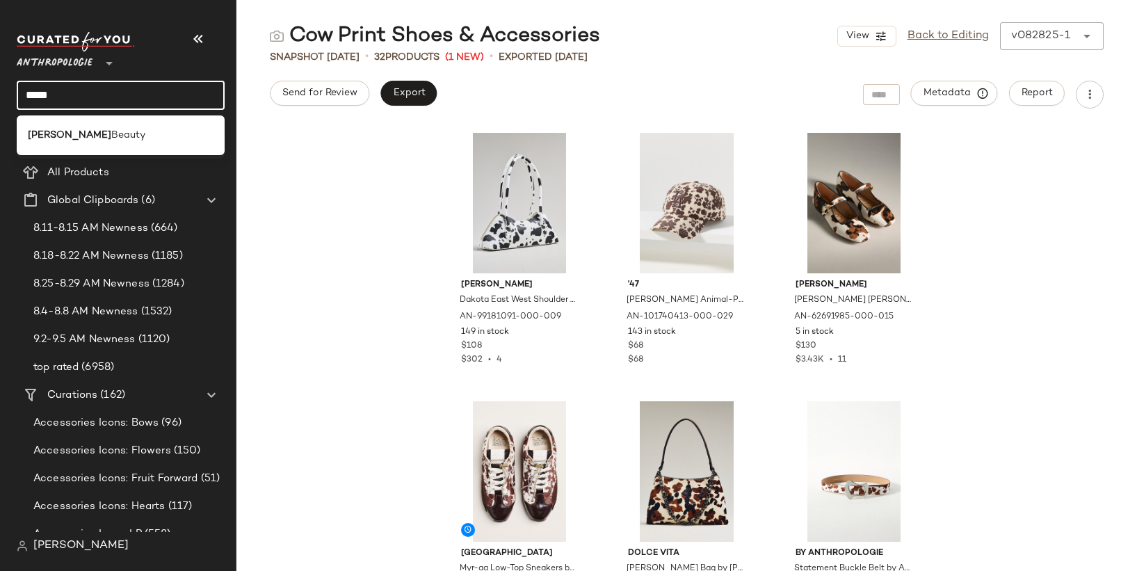
type input "*****"
click at [111, 134] on span "Beauty" at bounding box center [128, 135] width 34 height 15
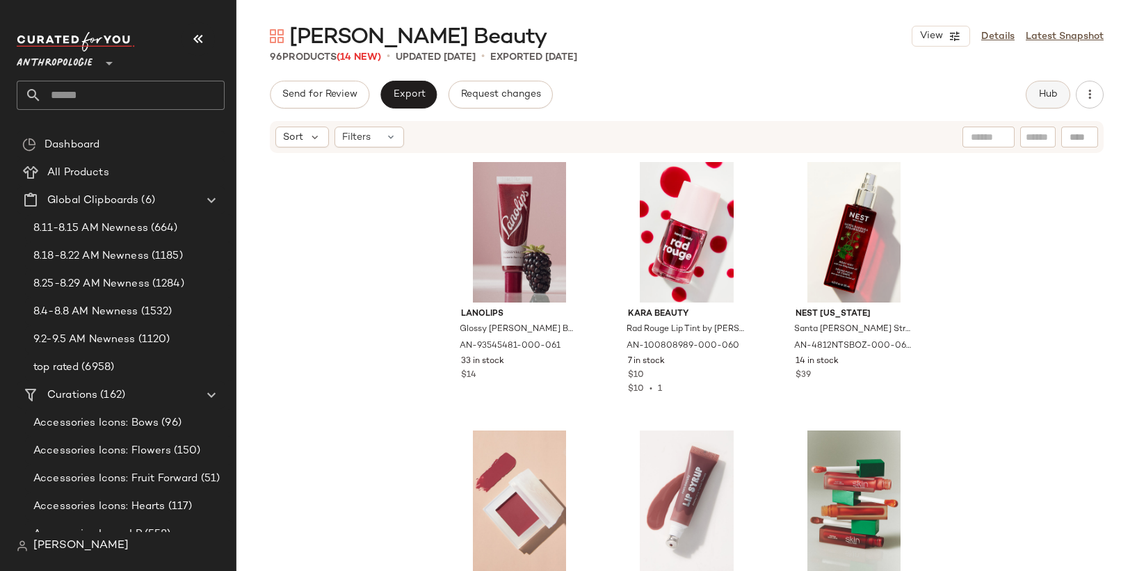
click at [1044, 90] on span "Hub" at bounding box center [1047, 94] width 19 height 11
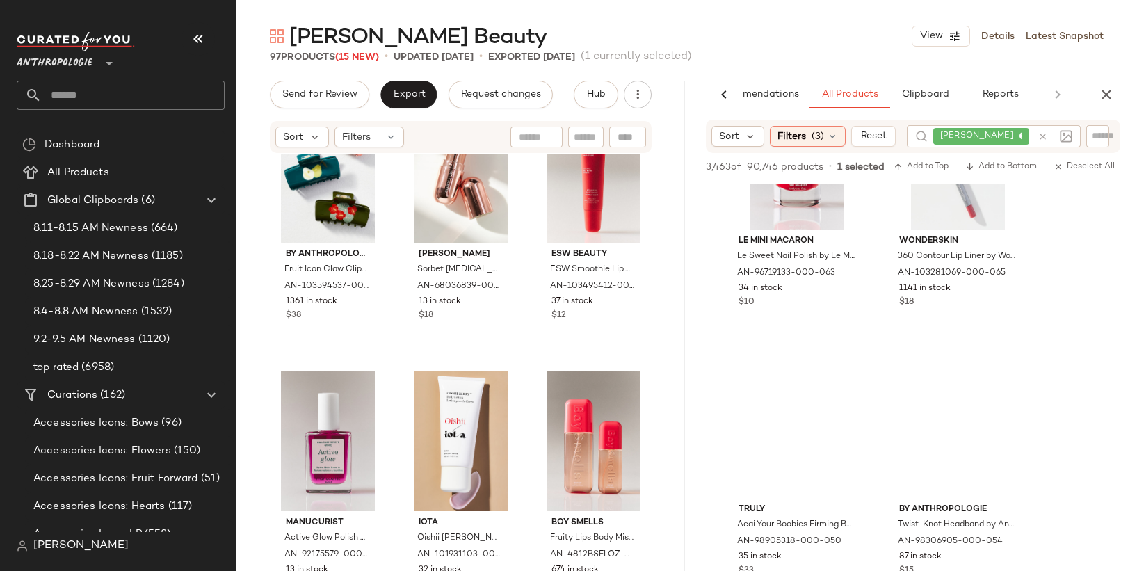
scroll to position [929, 0]
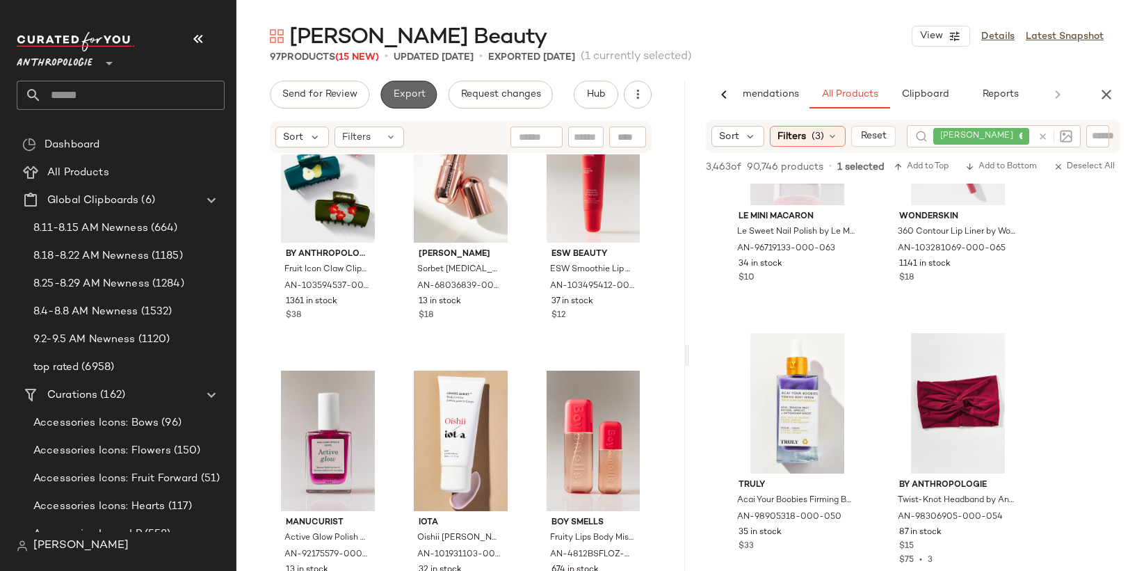
click at [427, 87] on button "Export" at bounding box center [408, 95] width 56 height 28
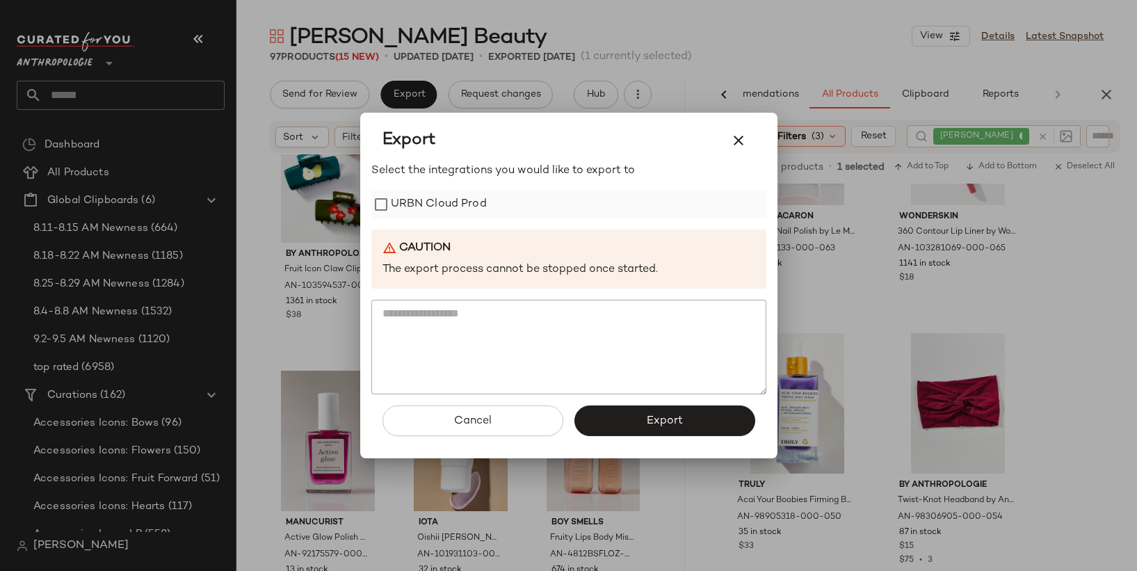
click at [463, 191] on label "URBN Cloud Prod" at bounding box center [439, 205] width 96 height 28
click at [620, 408] on button "Export" at bounding box center [664, 420] width 181 height 31
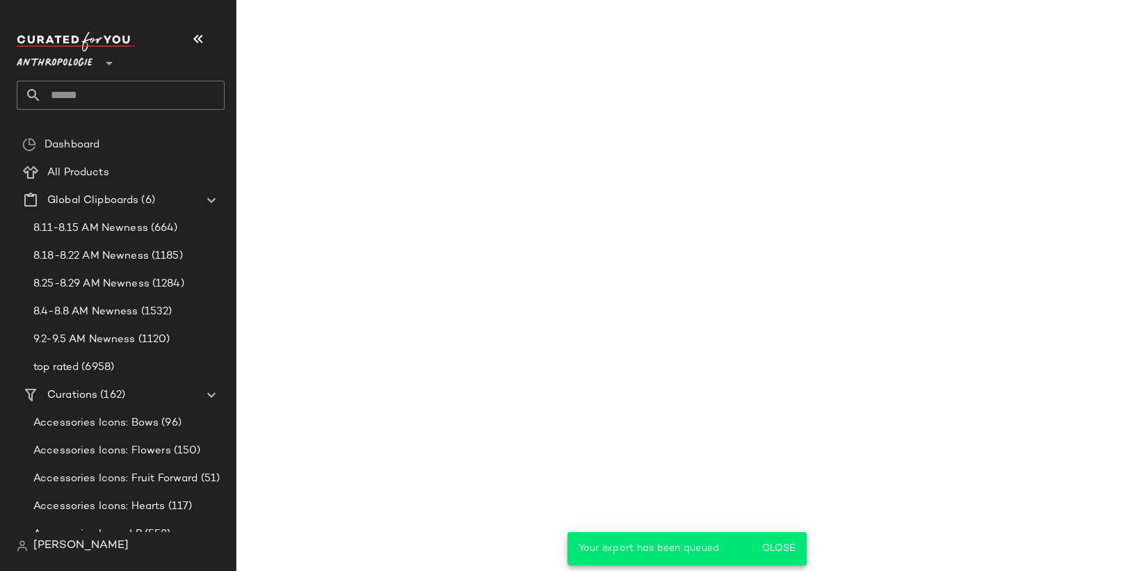
scroll to position [1734, 0]
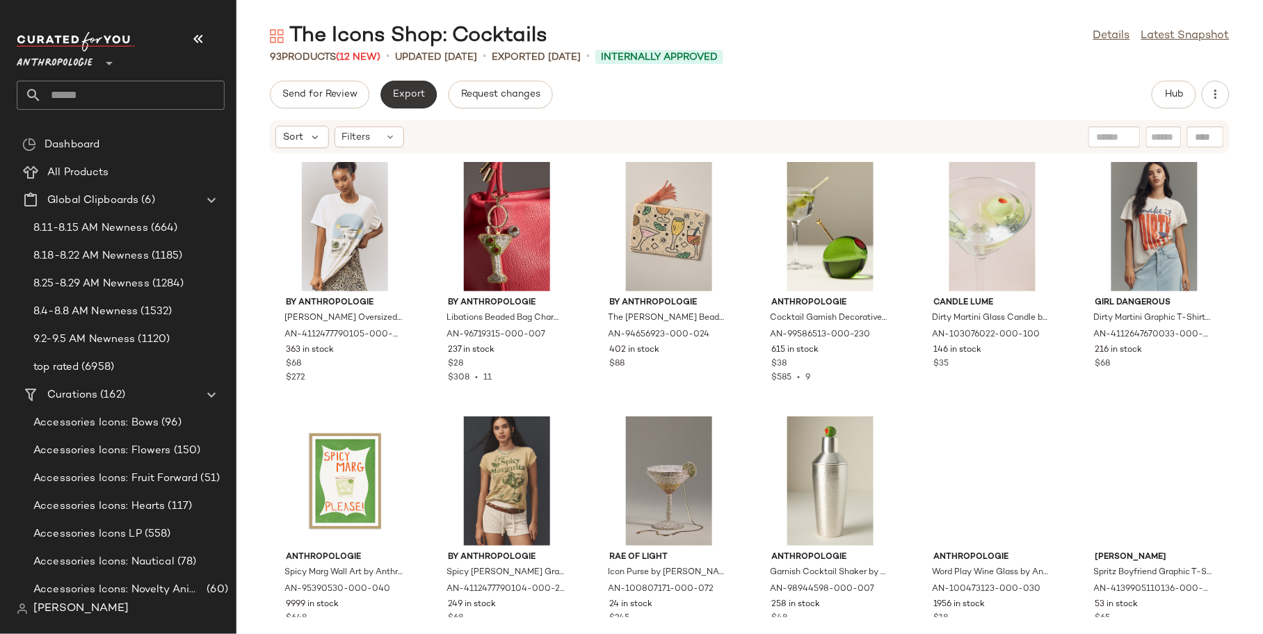
click at [401, 90] on span "Export" at bounding box center [408, 94] width 33 height 11
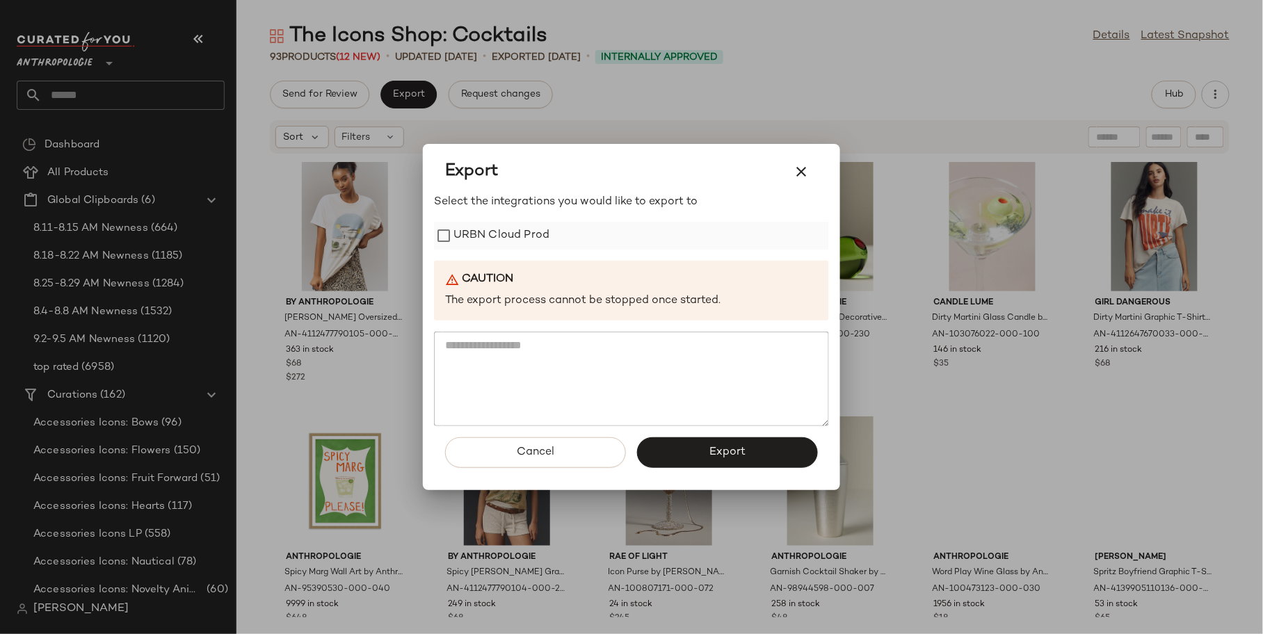
click at [497, 223] on label "URBN Cloud Prod" at bounding box center [501, 236] width 96 height 28
click at [668, 461] on button "Export" at bounding box center [727, 452] width 181 height 31
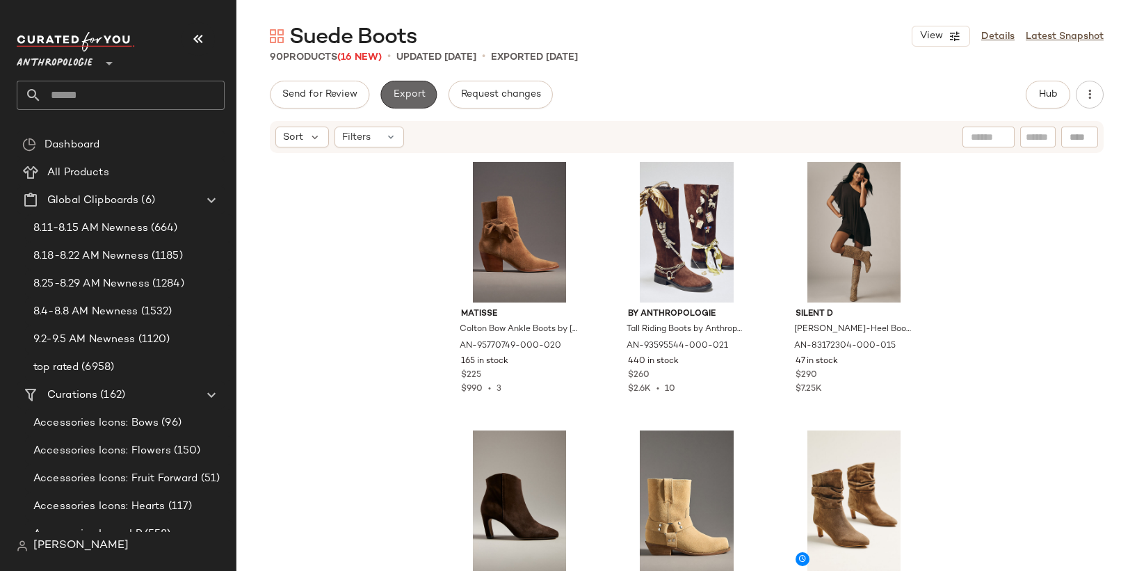
click at [404, 95] on span "Export" at bounding box center [408, 94] width 33 height 11
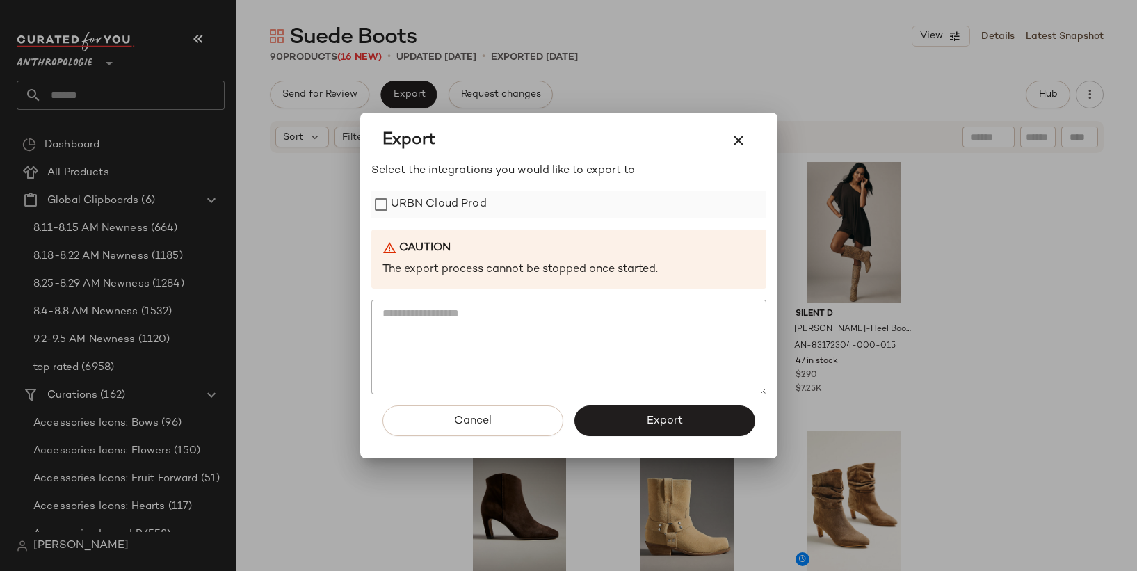
click at [442, 193] on label "URBN Cloud Prod" at bounding box center [439, 205] width 96 height 28
click at [633, 415] on button "Export" at bounding box center [664, 420] width 181 height 31
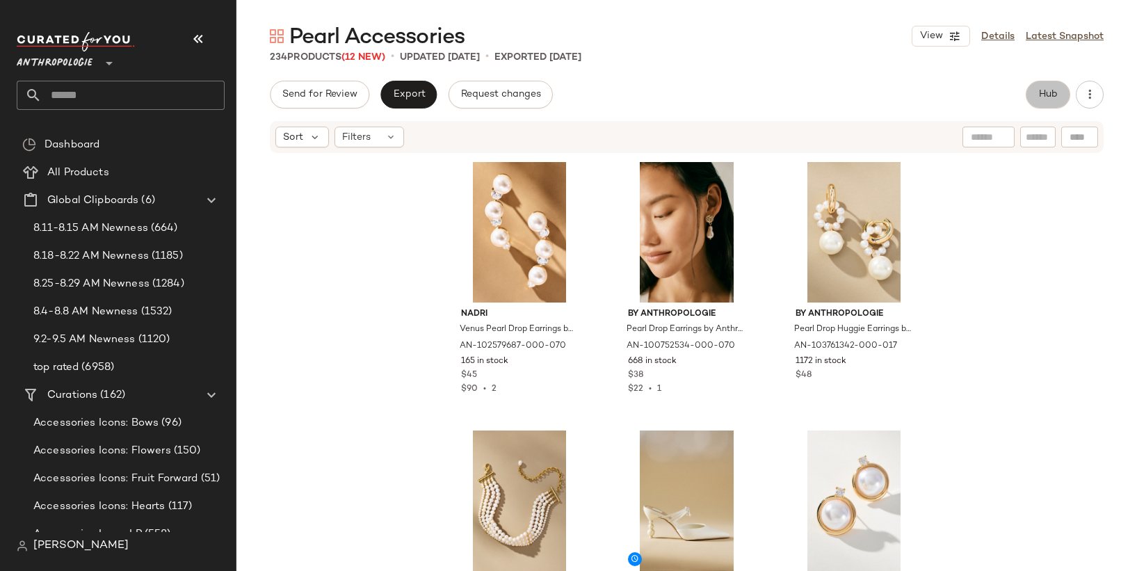
click at [1058, 96] on button "Hub" at bounding box center [1048, 95] width 45 height 28
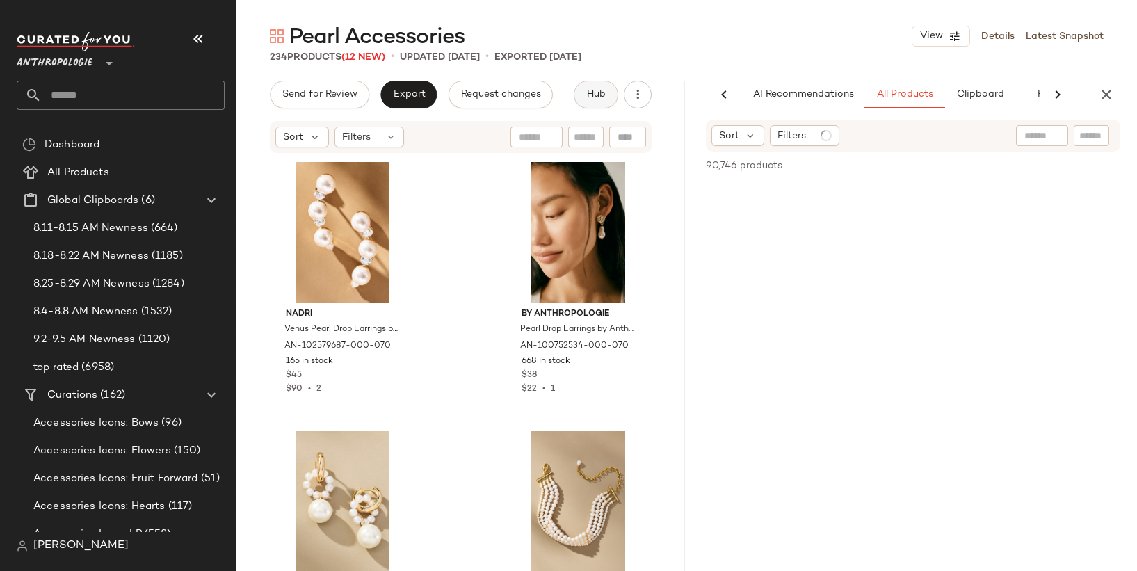
scroll to position [0, 55]
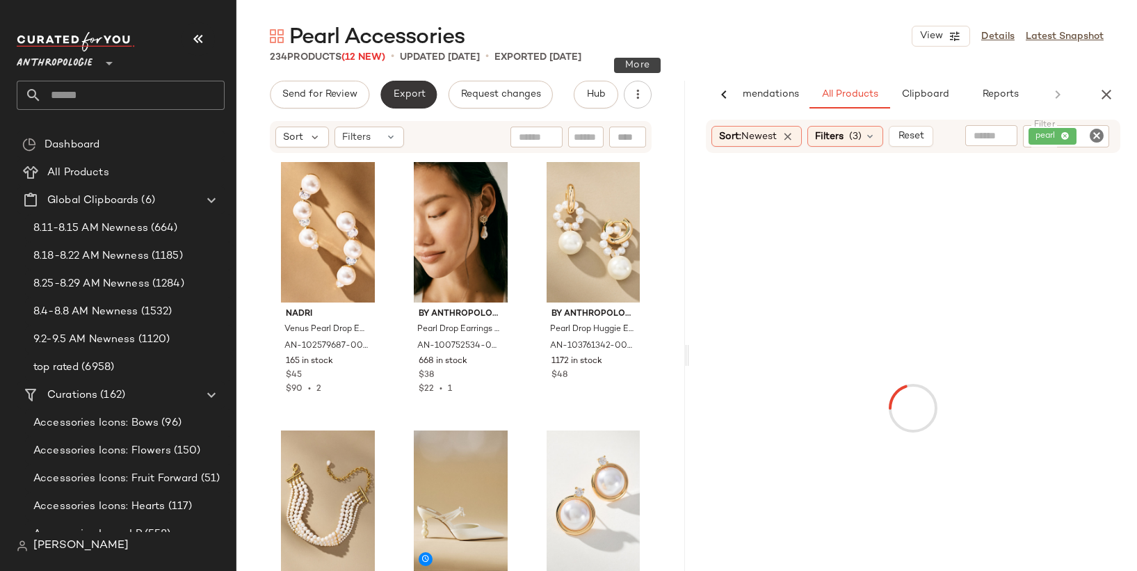
click at [433, 97] on button "Export" at bounding box center [408, 95] width 56 height 28
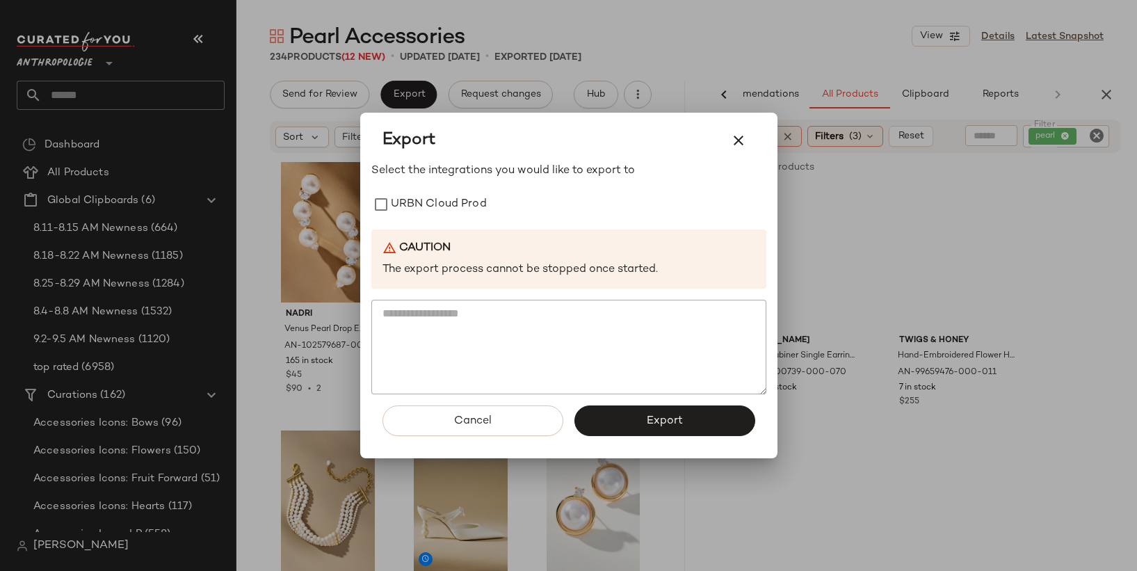
click at [426, 97] on div at bounding box center [568, 285] width 1137 height 571
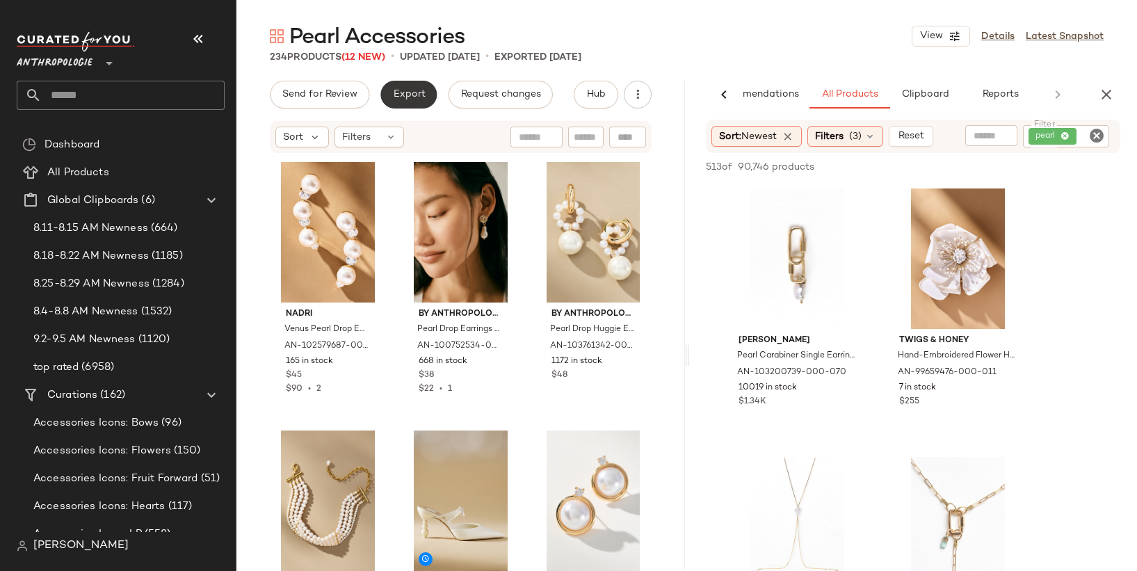
click at [419, 97] on span "Export" at bounding box center [408, 94] width 33 height 11
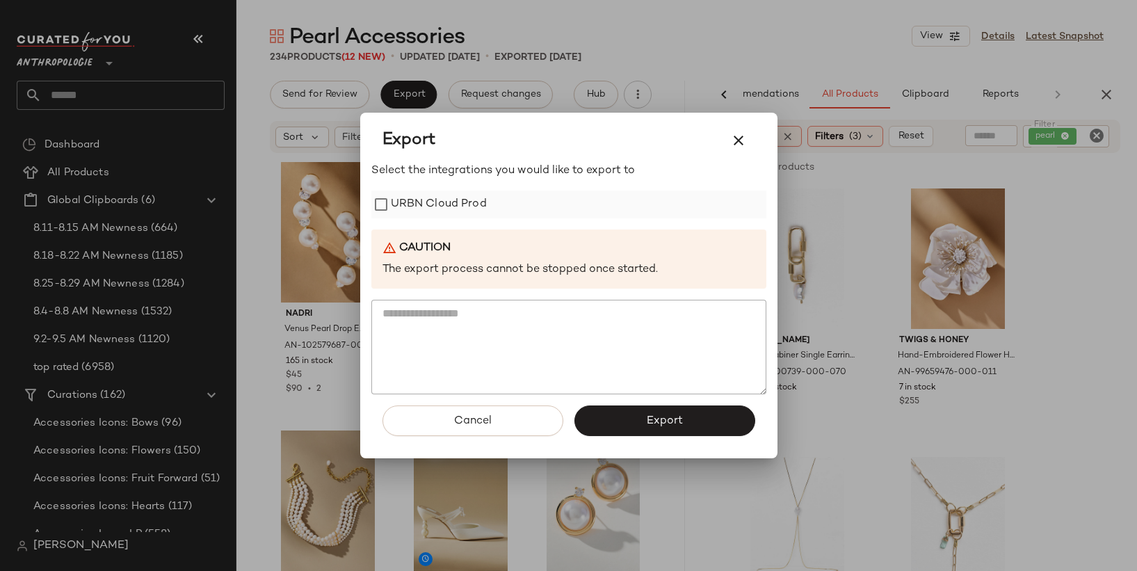
click at [426, 194] on label "URBN Cloud Prod" at bounding box center [439, 205] width 96 height 28
click at [649, 417] on span "Export" at bounding box center [664, 420] width 37 height 13
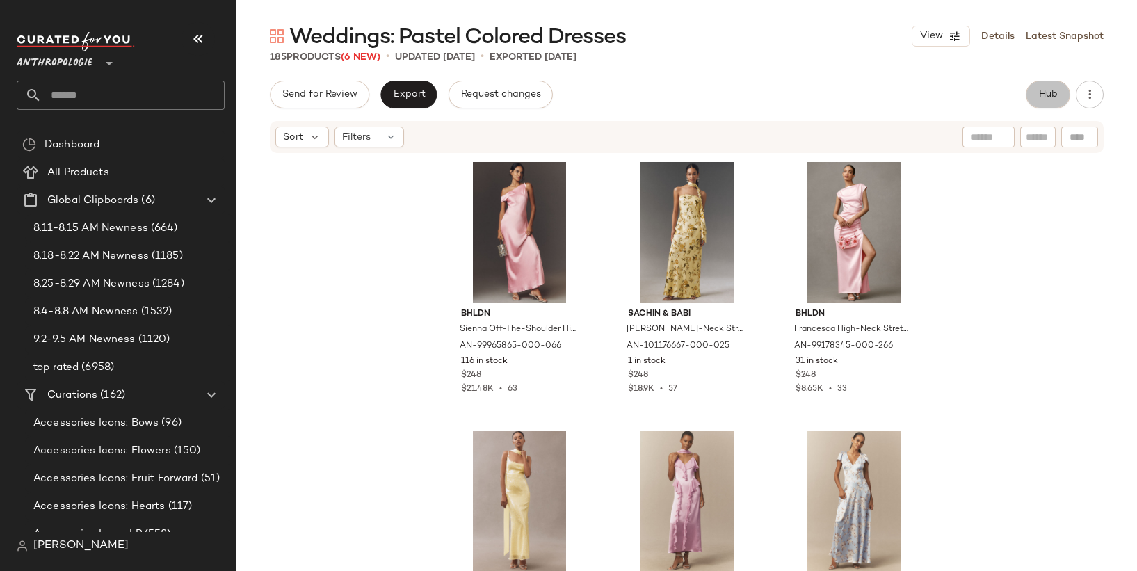
click at [1037, 90] on button "Hub" at bounding box center [1048, 95] width 45 height 28
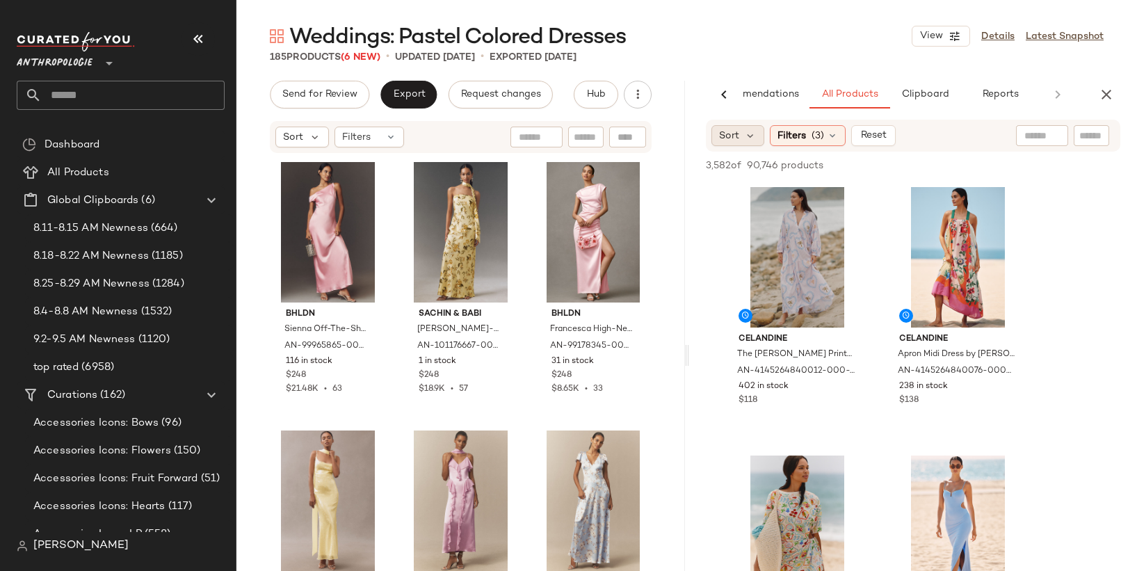
click at [736, 136] on span "Sort" at bounding box center [729, 136] width 20 height 15
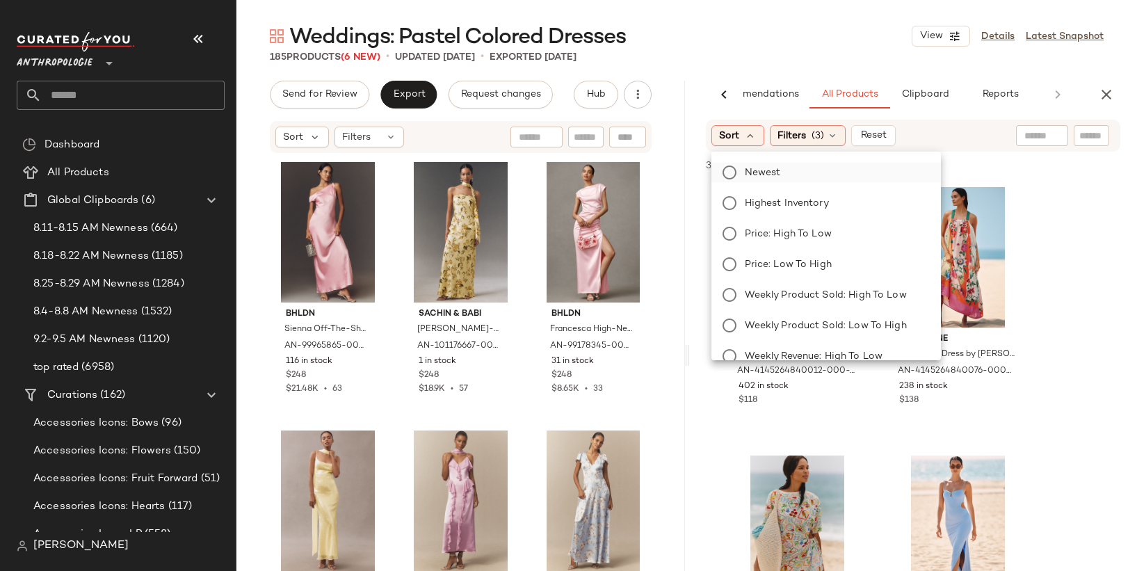
click at [762, 170] on span "Newest" at bounding box center [763, 173] width 36 height 15
click at [984, 155] on div "3,582 of 90,746 products • 0 selected Add to Top Add to Bottom Deselect All" at bounding box center [913, 167] width 449 height 31
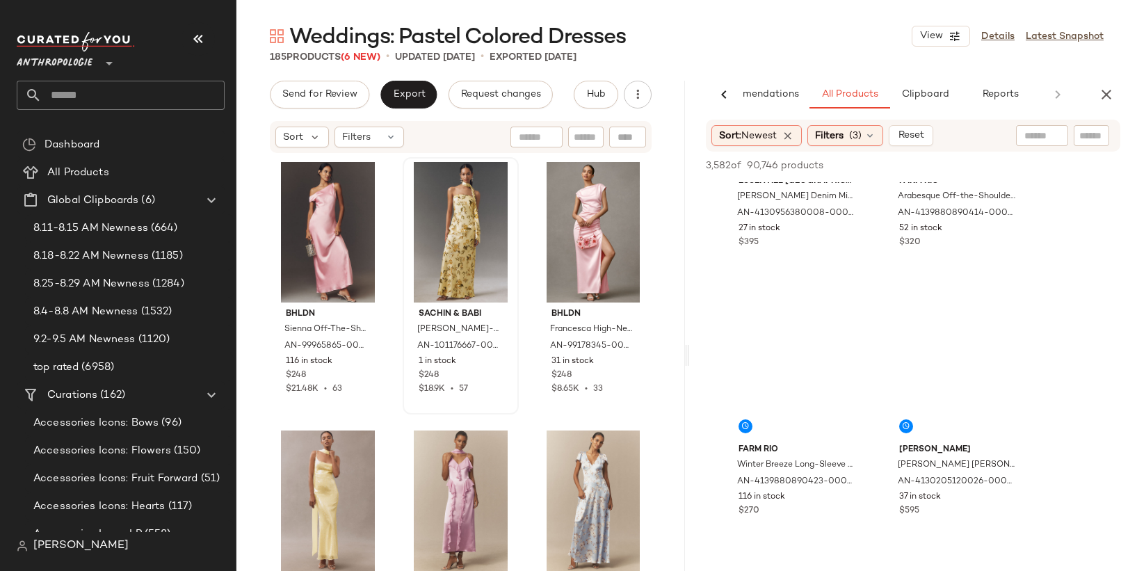
scroll to position [3150, 0]
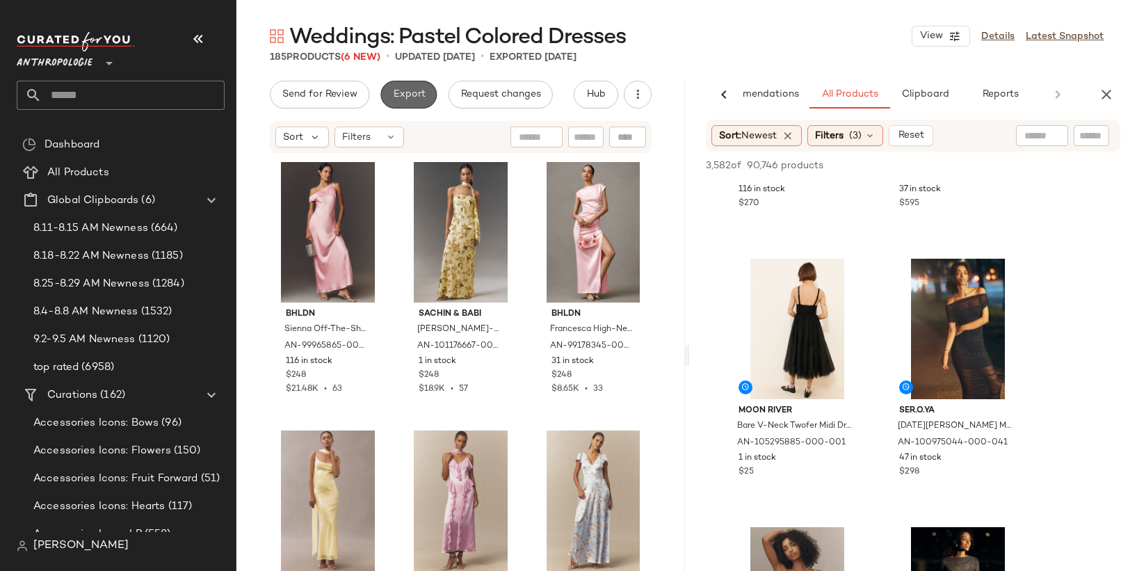
click at [416, 86] on button "Export" at bounding box center [408, 95] width 56 height 28
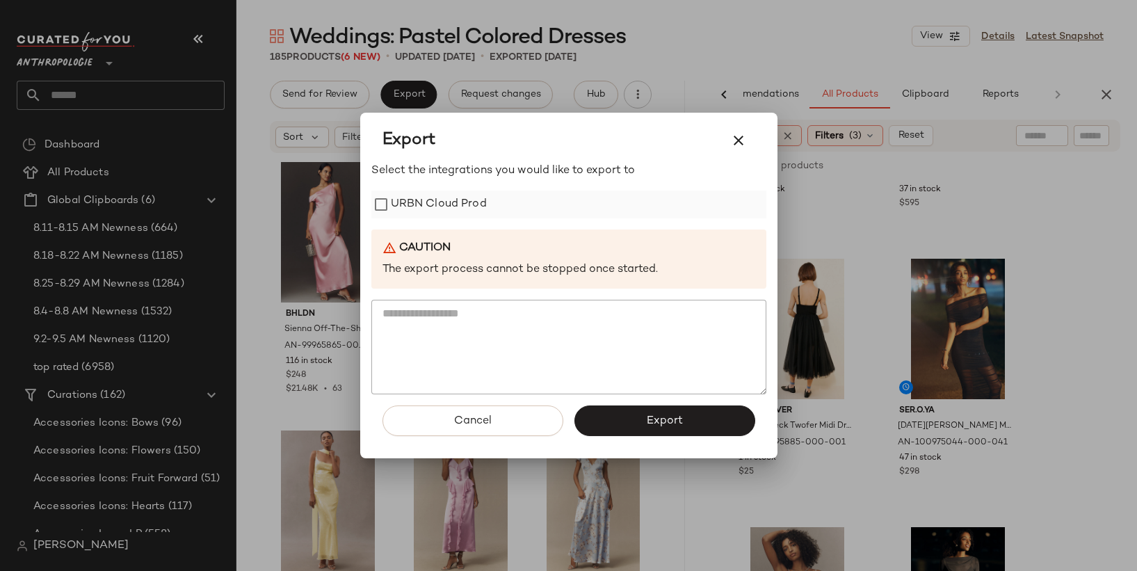
click at [457, 203] on label "URBN Cloud Prod" at bounding box center [439, 205] width 96 height 28
click at [672, 439] on div "Cancel Export" at bounding box center [568, 426] width 395 height 64
click at [672, 424] on span "Export" at bounding box center [664, 420] width 37 height 13
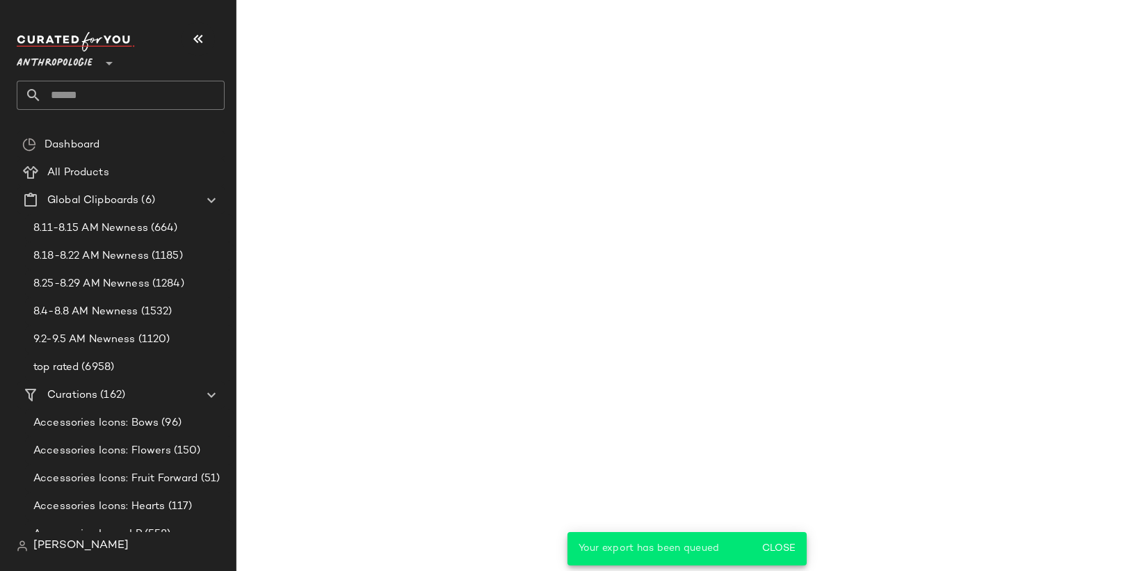
scroll to position [6102, 0]
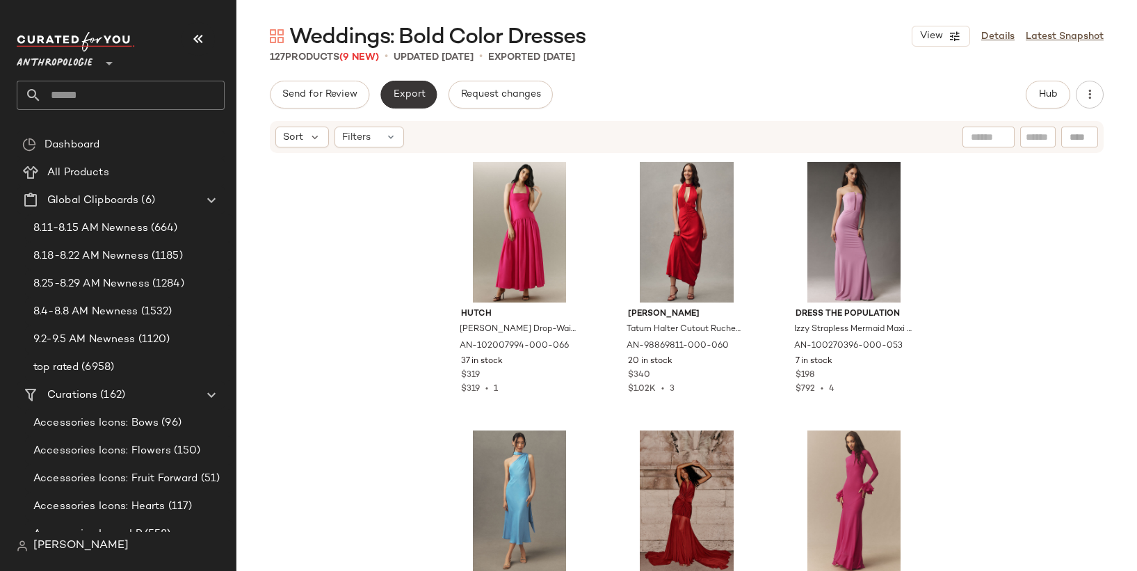
click at [412, 93] on span "Export" at bounding box center [408, 94] width 33 height 11
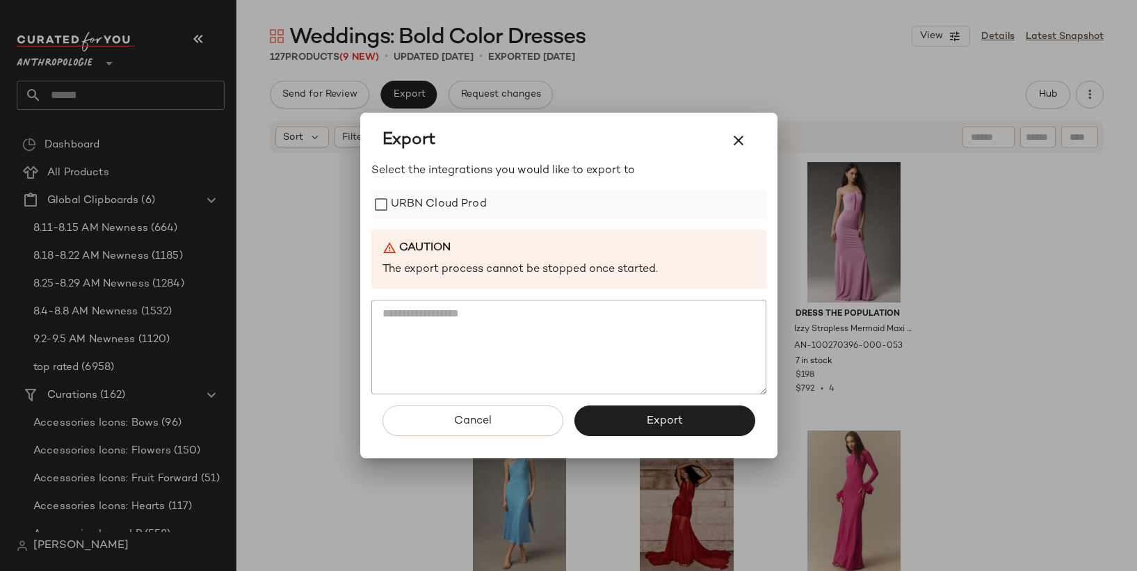
click at [462, 198] on label "URBN Cloud Prod" at bounding box center [439, 205] width 96 height 28
click at [629, 422] on button "Export" at bounding box center [664, 420] width 181 height 31
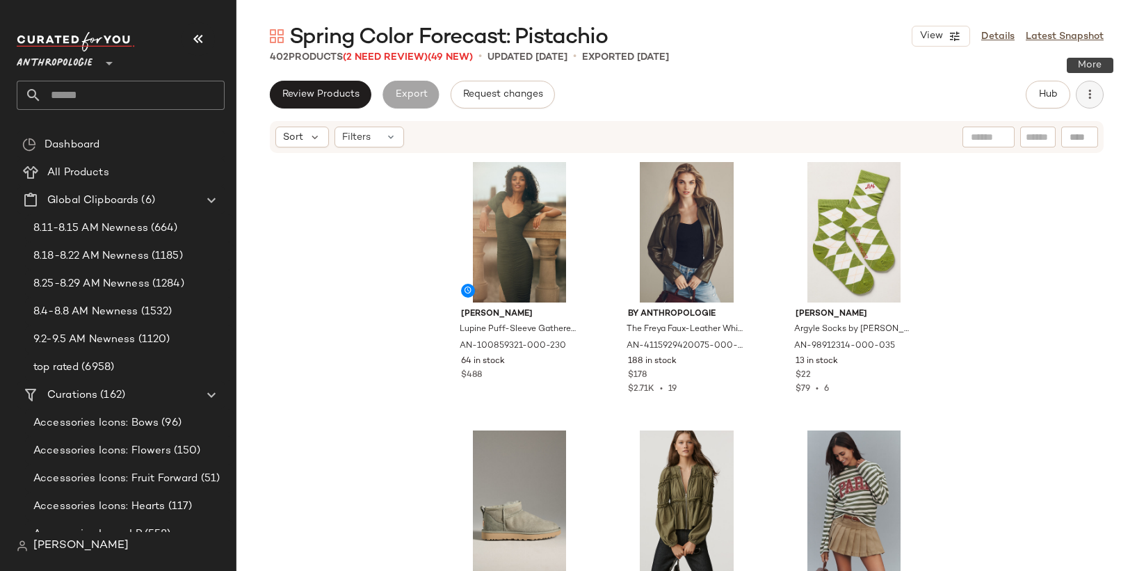
click at [1084, 104] on button "button" at bounding box center [1090, 95] width 28 height 28
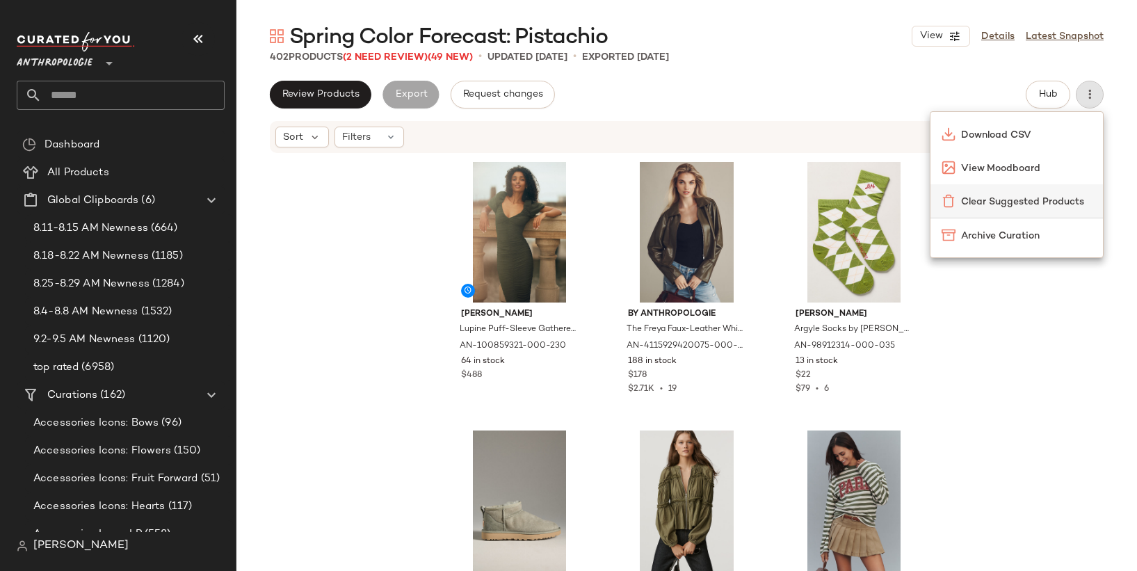
click at [1041, 196] on span "Clear Suggested Products" at bounding box center [1026, 202] width 131 height 15
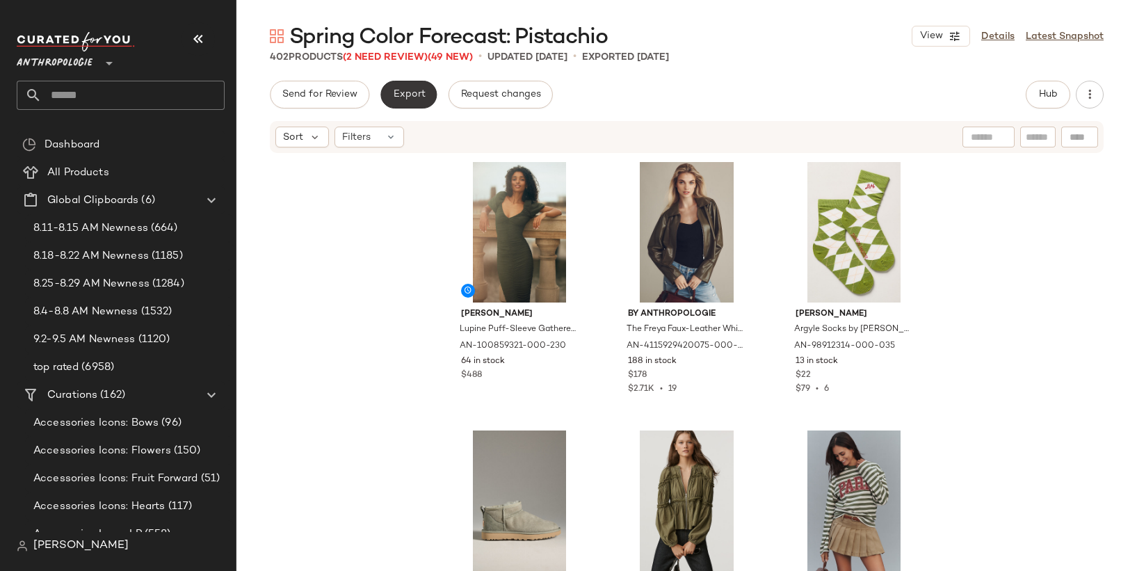
click at [424, 103] on button "Export" at bounding box center [408, 95] width 56 height 28
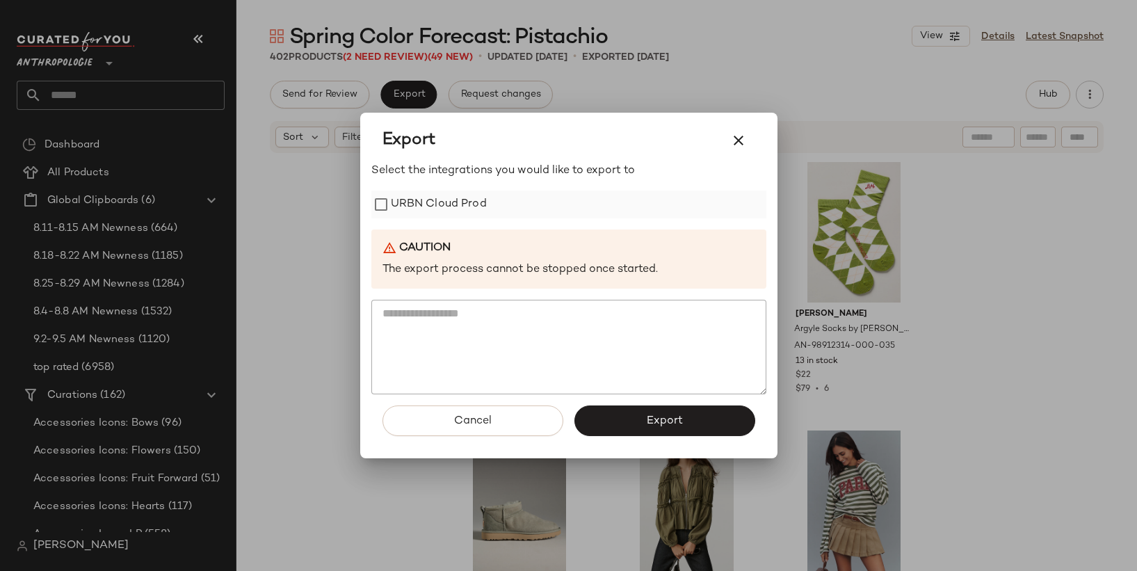
click at [469, 211] on label "URBN Cloud Prod" at bounding box center [439, 205] width 96 height 28
click at [623, 419] on button "Export" at bounding box center [664, 420] width 181 height 31
